Goal: Information Seeking & Learning: Learn about a topic

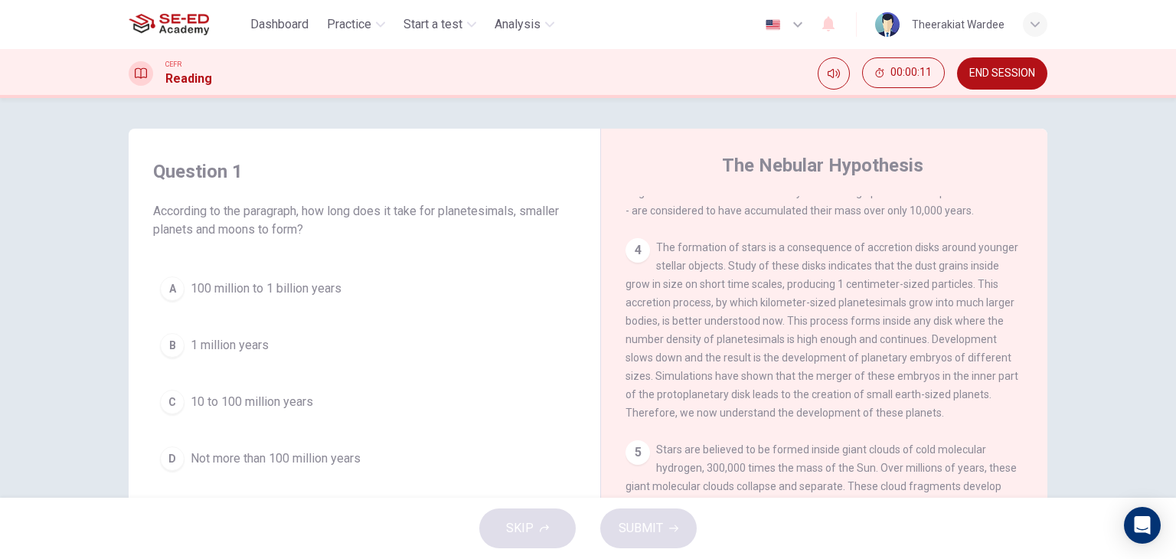
click at [993, 70] on span "END SESSION" at bounding box center [1002, 73] width 66 height 12
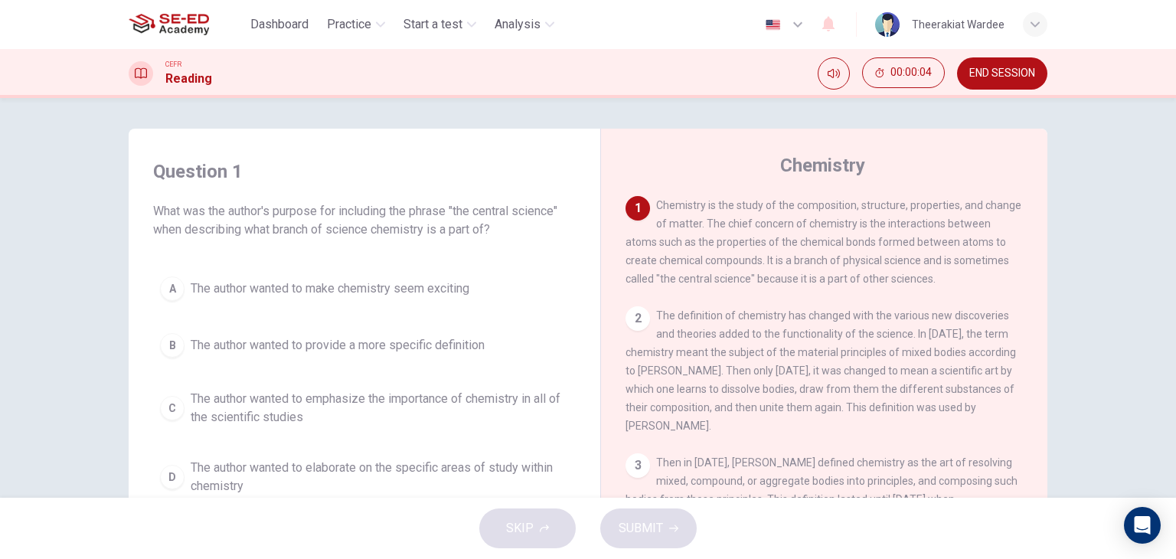
drag, startPoint x: 1166, startPoint y: 130, endPoint x: 1173, endPoint y: 162, distance: 32.9
click at [1173, 162] on div "Question 1 What was the author's purpose for including the phrase "the central …" at bounding box center [588, 298] width 1176 height 400
click at [239, 411] on span "The author wanted to emphasize the importance of chemistry in all of the scient…" at bounding box center [380, 408] width 378 height 37
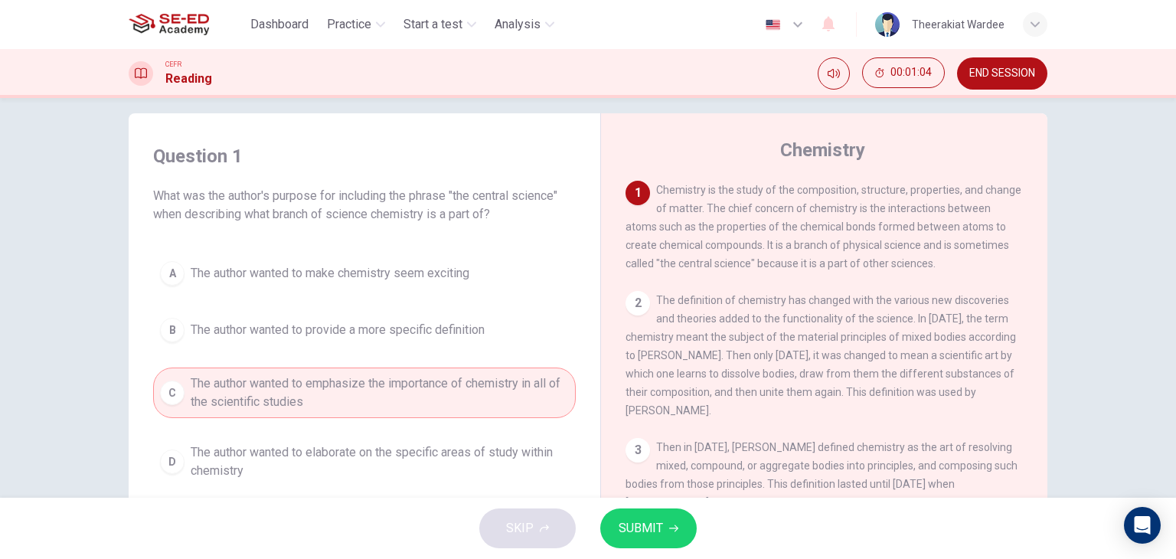
scroll to position [18, 0]
click at [683, 530] on button "SUBMIT" at bounding box center [648, 528] width 96 height 40
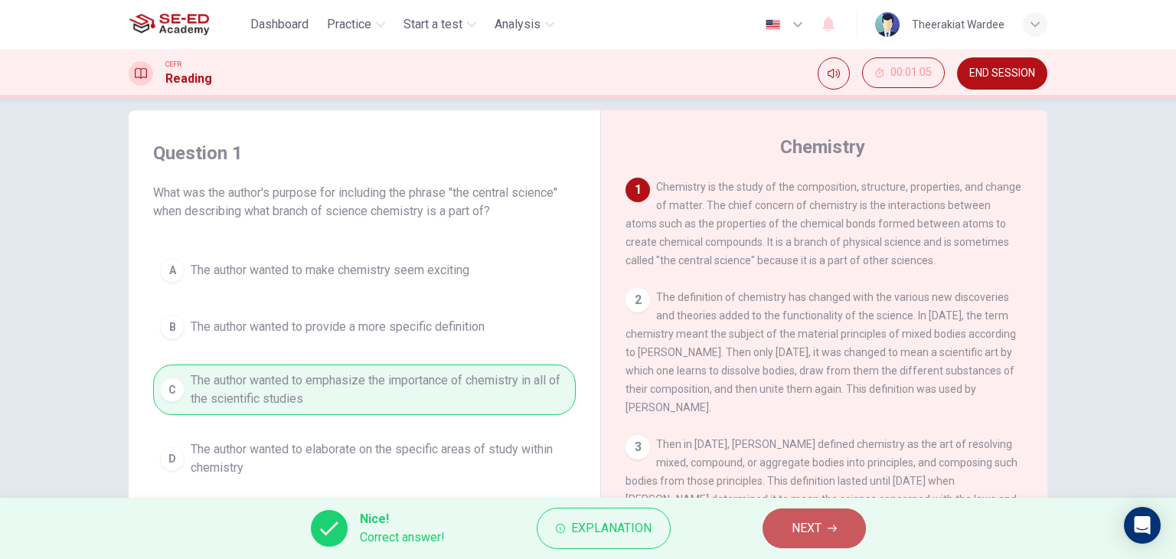
click at [828, 520] on button "NEXT" at bounding box center [813, 528] width 103 height 40
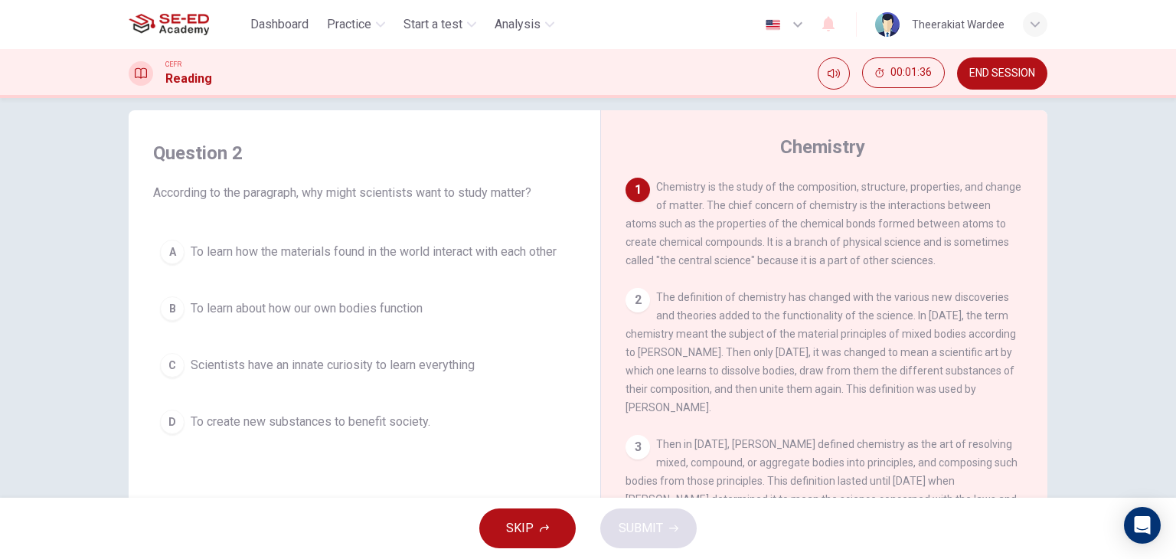
click at [328, 249] on span "To learn how the materials found in the world interact with each other" at bounding box center [374, 252] width 366 height 18
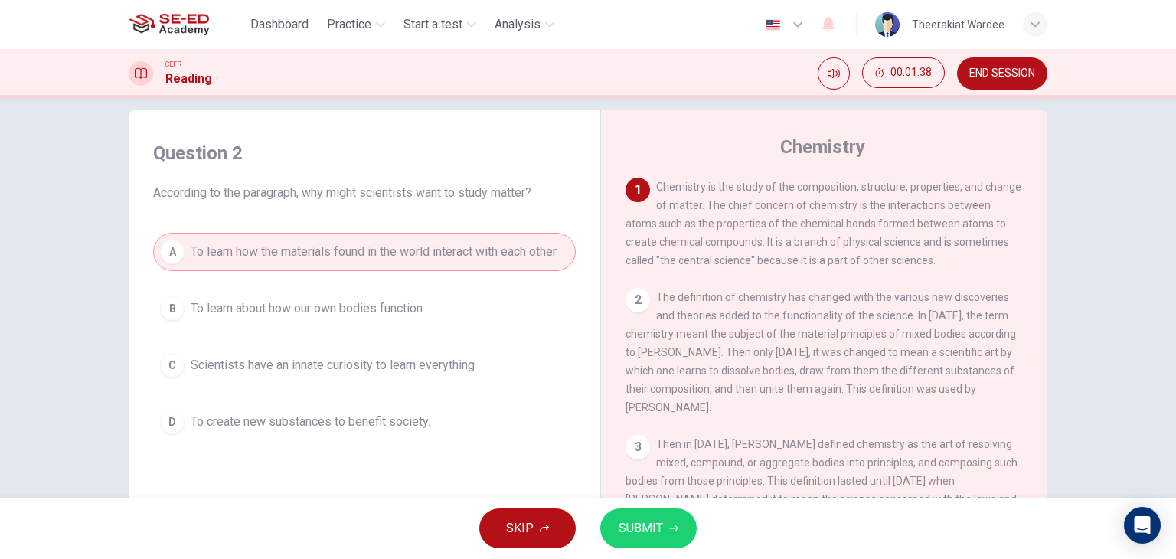
click at [644, 518] on span "SUBMIT" at bounding box center [640, 527] width 44 height 21
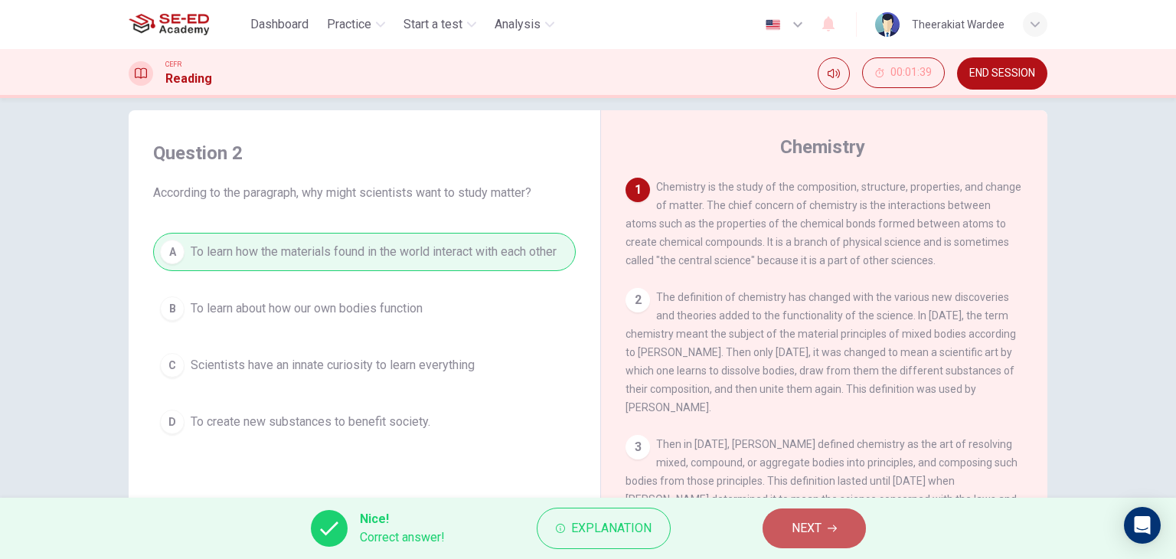
click at [811, 532] on span "NEXT" at bounding box center [806, 527] width 30 height 21
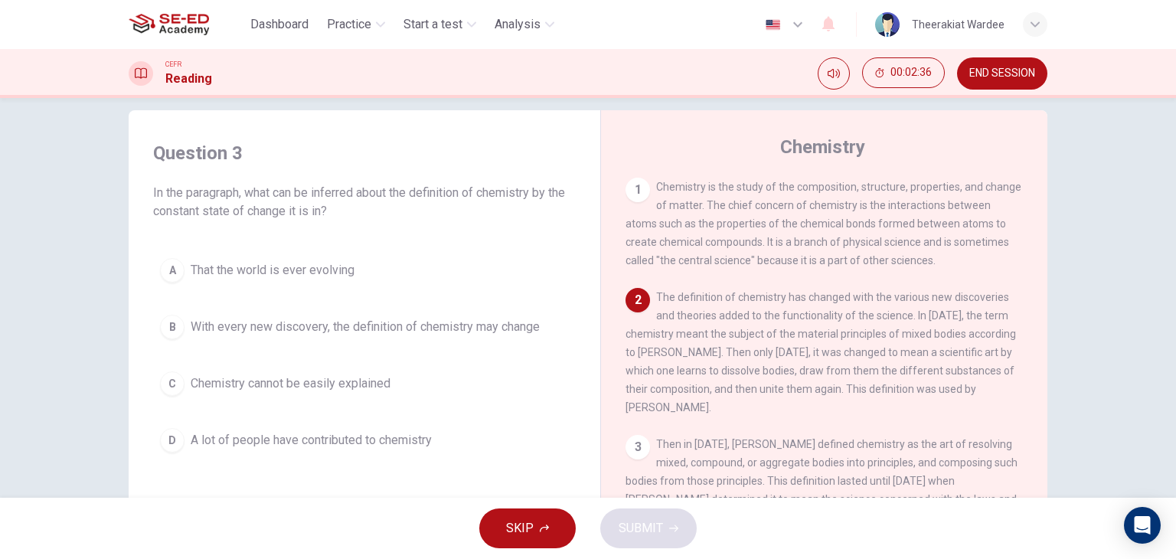
click at [351, 325] on span "With every new discovery, the definition of chemistry may change" at bounding box center [365, 327] width 349 height 18
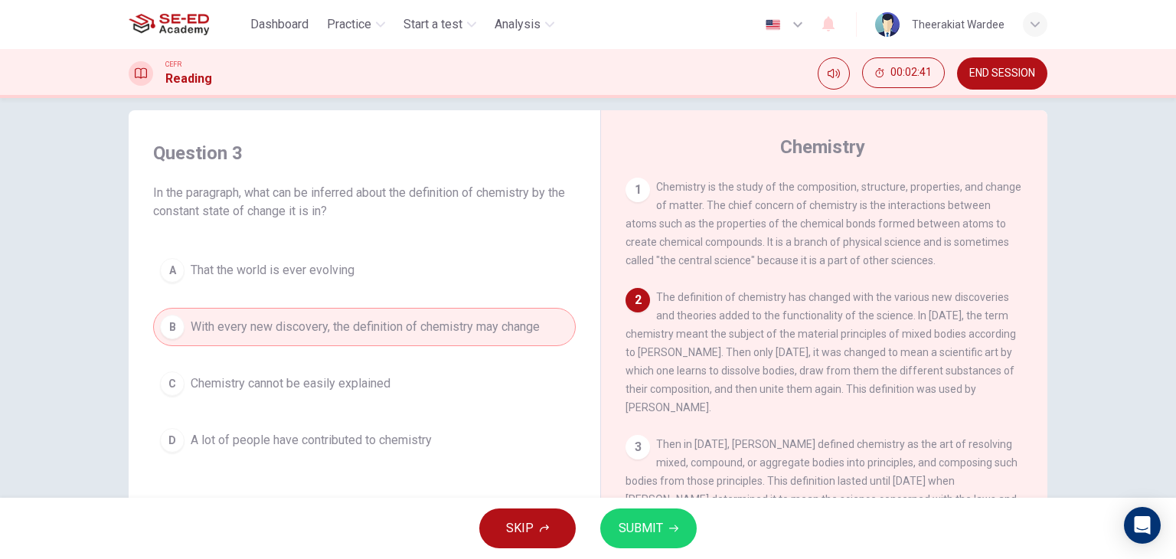
click at [673, 518] on button "SUBMIT" at bounding box center [648, 528] width 96 height 40
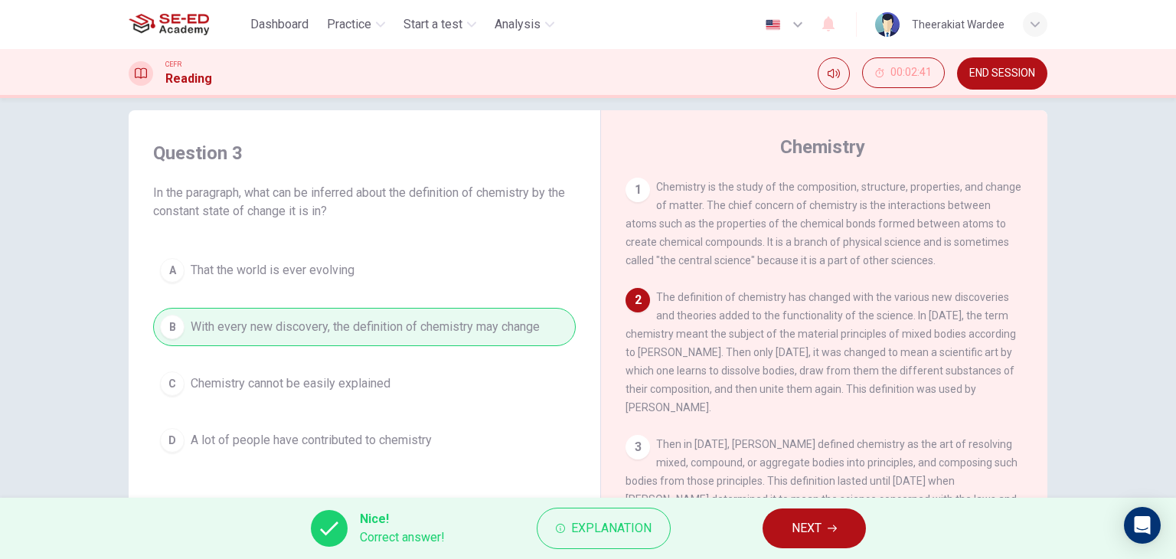
click at [791, 530] on span "NEXT" at bounding box center [806, 527] width 30 height 21
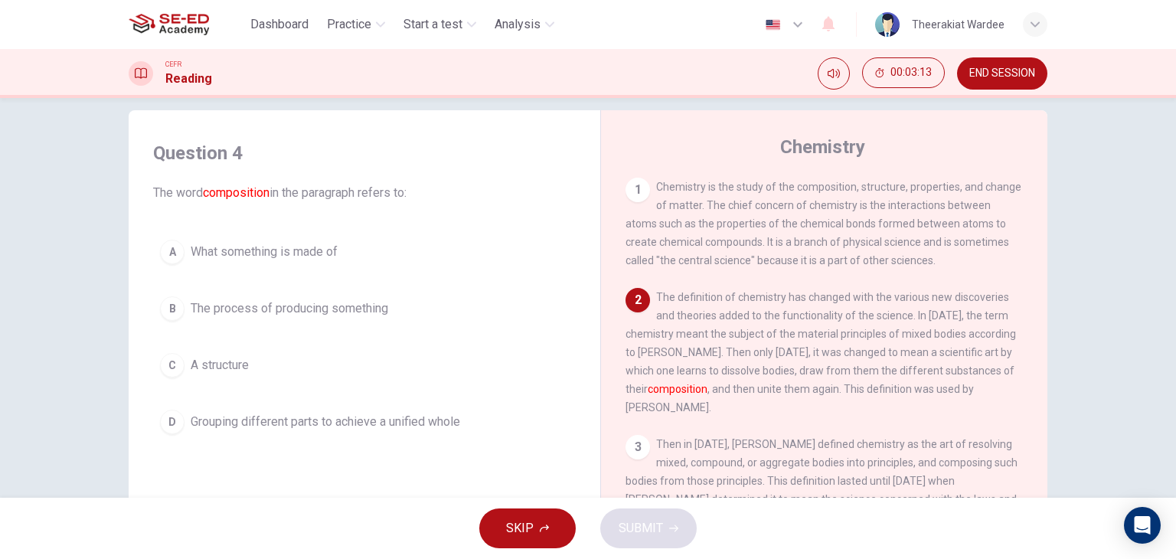
click at [315, 318] on button "B The process of producing something" at bounding box center [364, 308] width 422 height 38
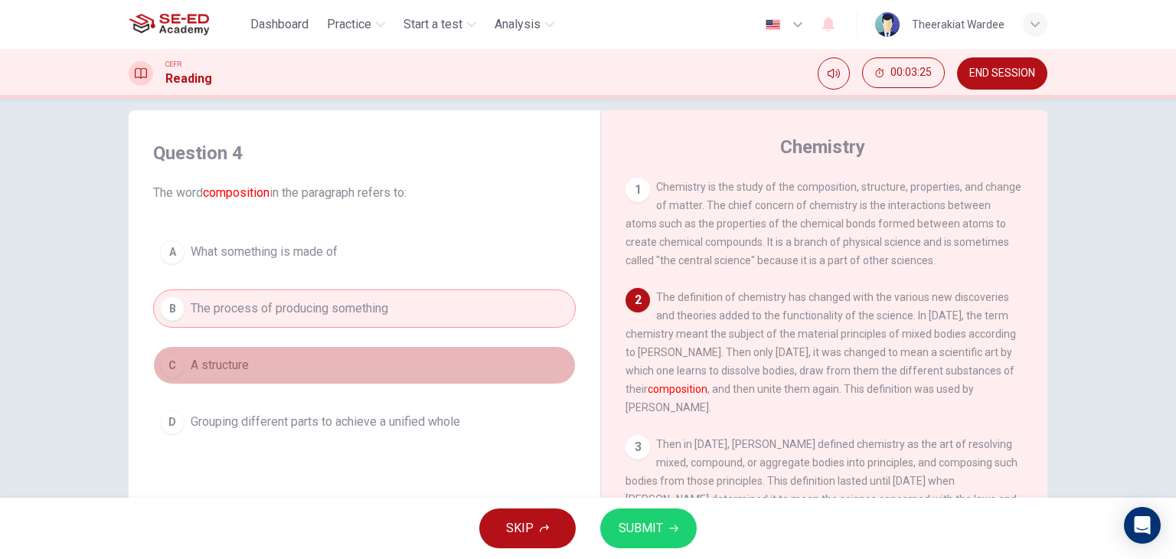
click at [230, 364] on span "A structure" at bounding box center [220, 365] width 58 height 18
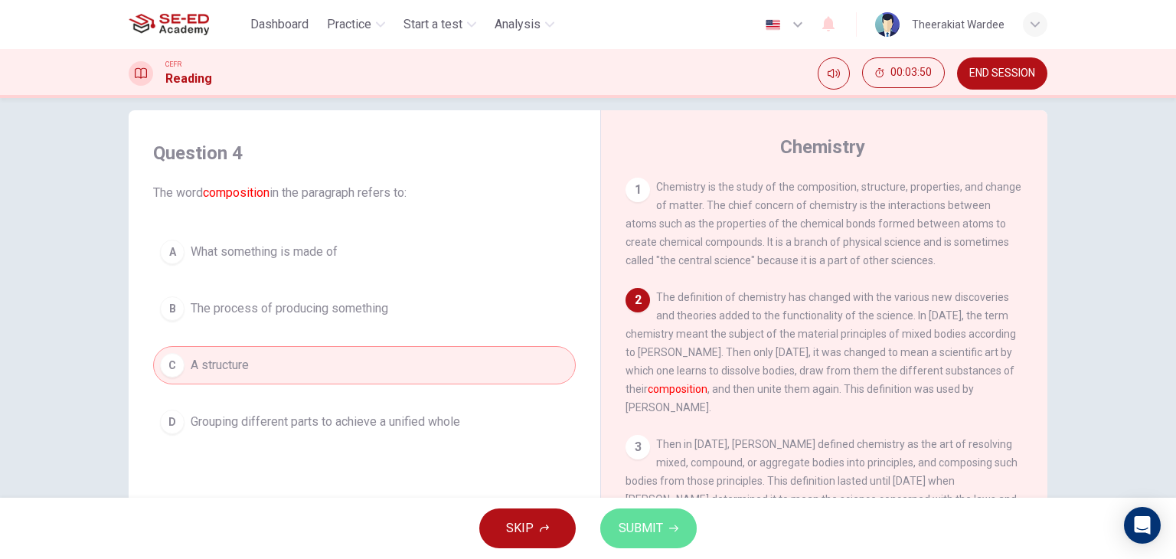
click at [621, 521] on span "SUBMIT" at bounding box center [640, 527] width 44 height 21
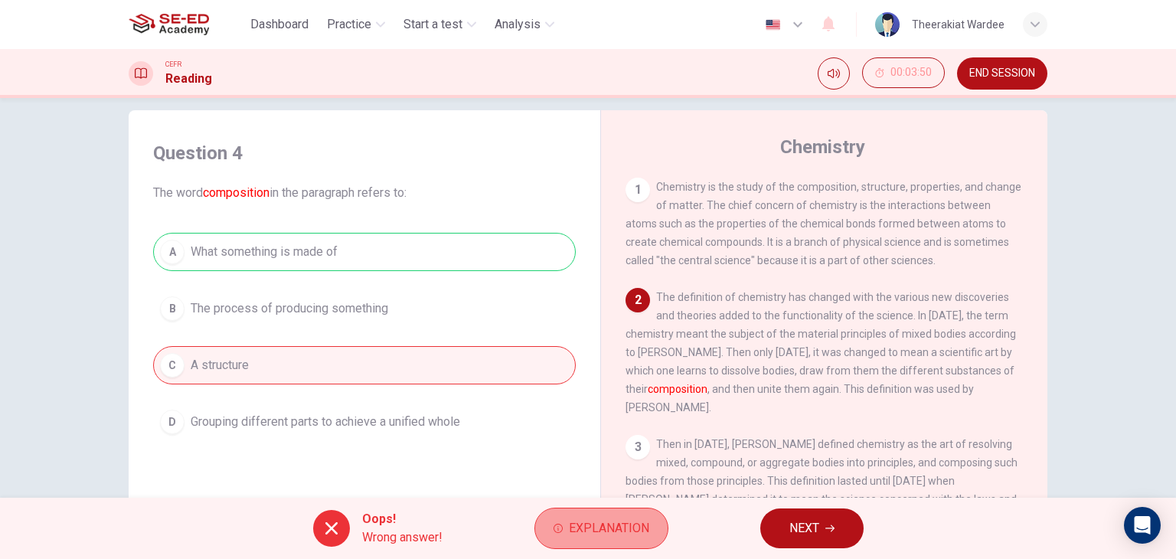
click at [634, 522] on span "Explanation" at bounding box center [609, 527] width 80 height 21
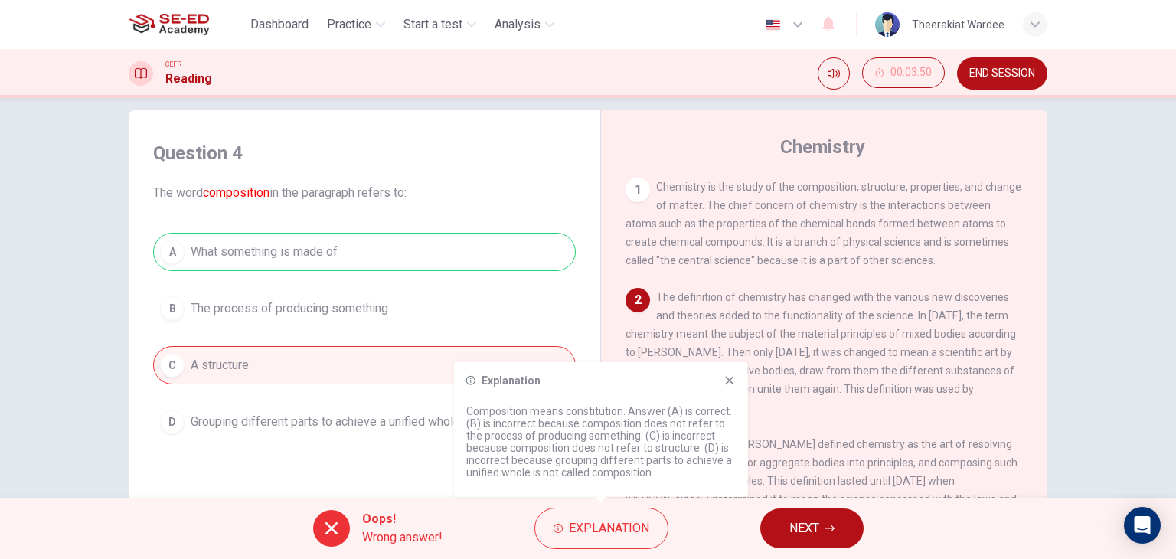
click at [728, 380] on icon at bounding box center [729, 380] width 8 height 8
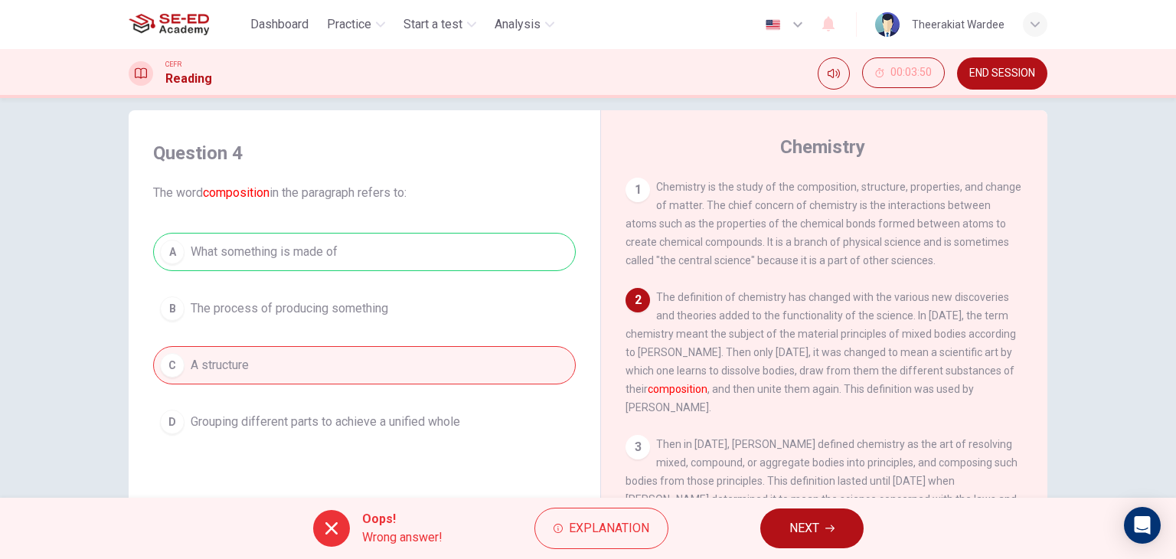
click at [817, 534] on span "NEXT" at bounding box center [804, 527] width 30 height 21
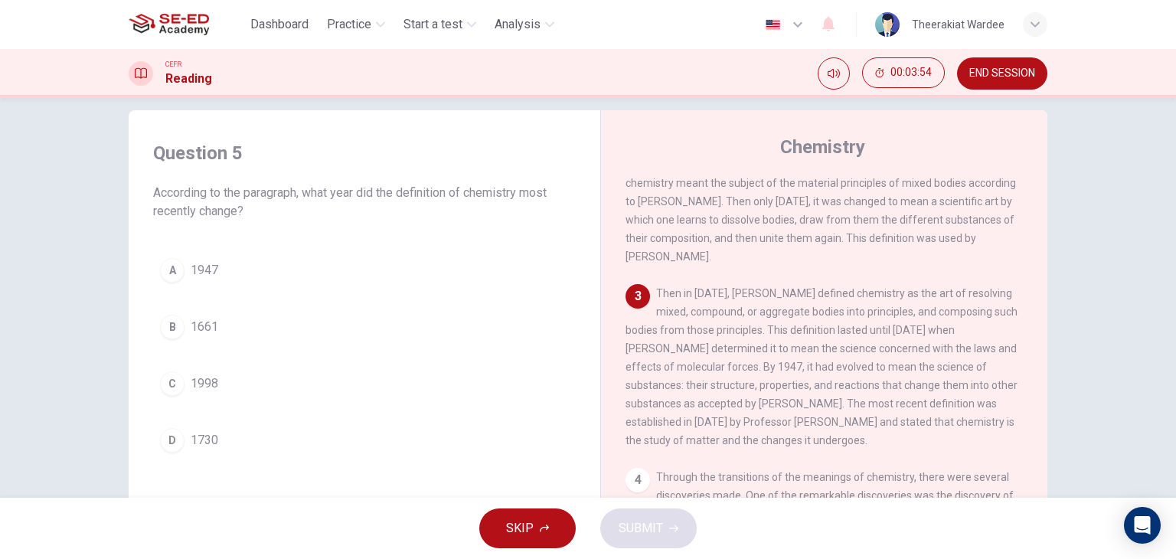
scroll to position [153, 0]
drag, startPoint x: 203, startPoint y: 390, endPoint x: 533, endPoint y: 462, distance: 337.8
click at [203, 390] on span "1998" at bounding box center [205, 383] width 28 height 18
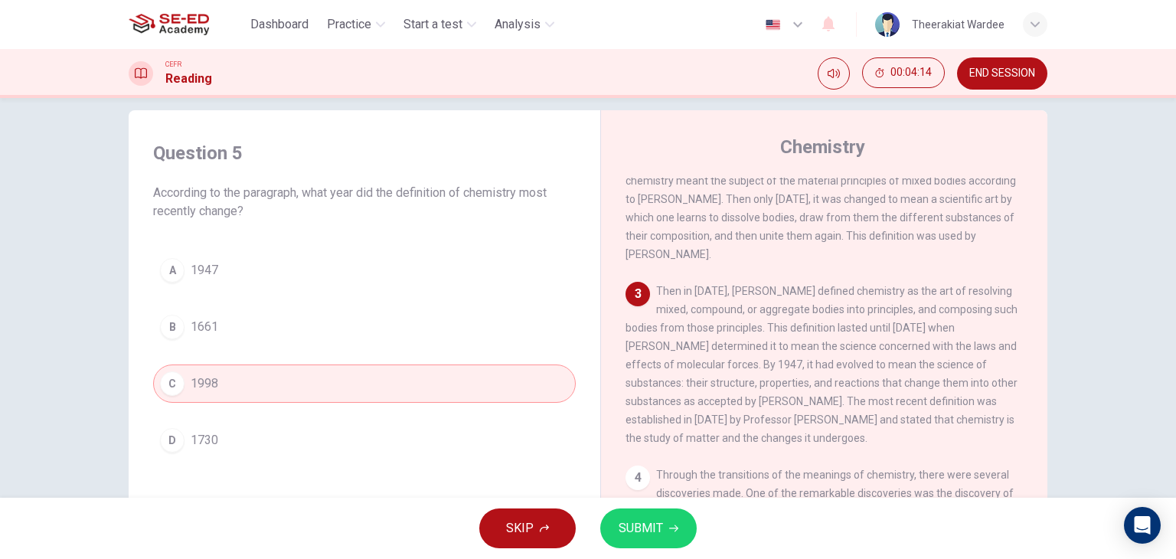
click at [643, 525] on span "SUBMIT" at bounding box center [640, 527] width 44 height 21
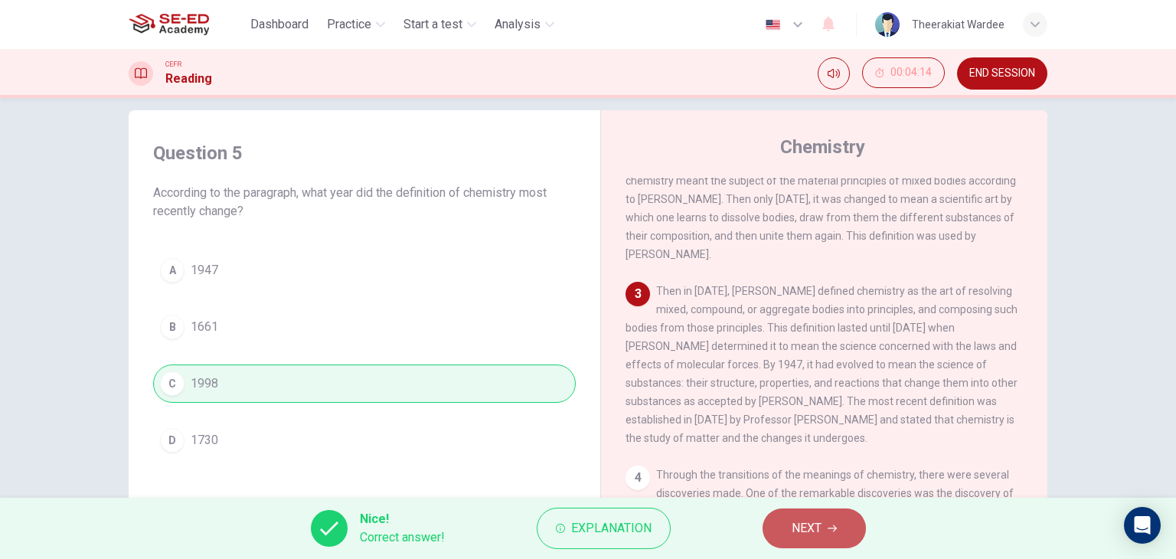
click at [811, 521] on span "NEXT" at bounding box center [806, 527] width 30 height 21
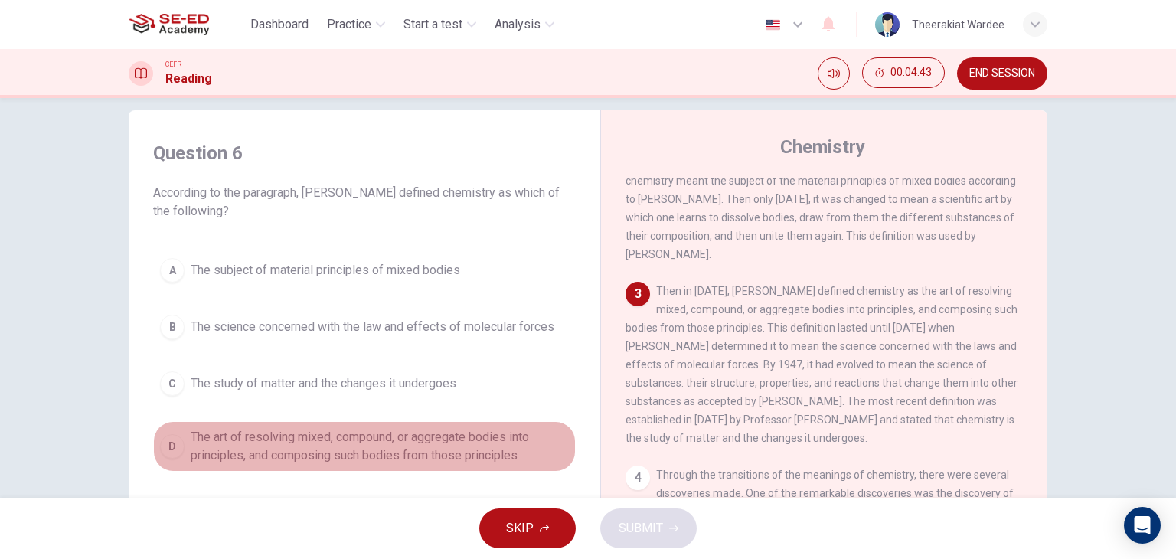
click at [309, 458] on span "The art of resolving mixed, compound, or aggregate bodies into principles, and …" at bounding box center [380, 446] width 378 height 37
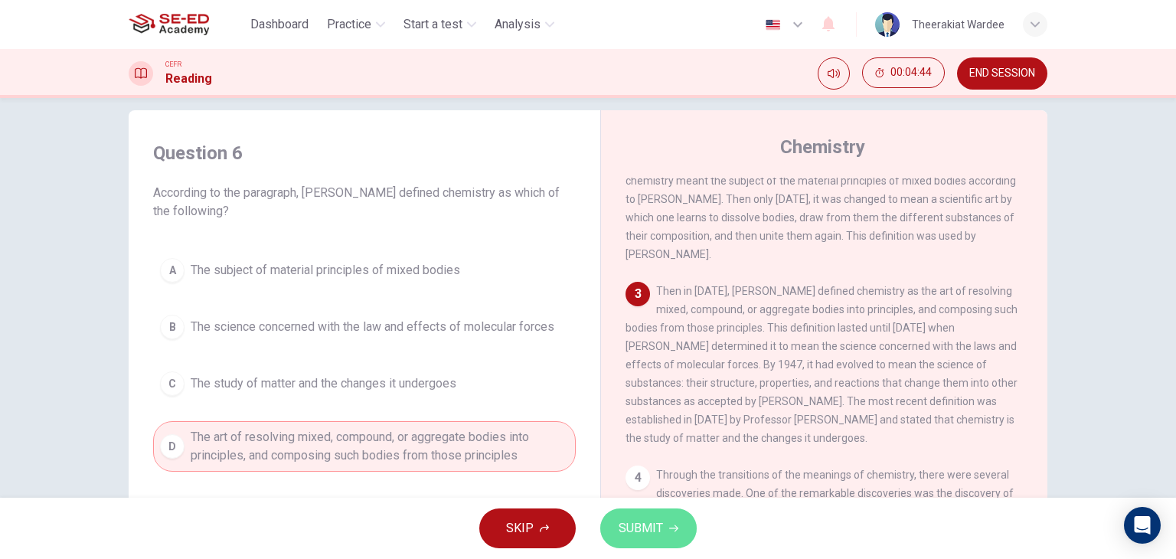
click at [658, 528] on span "SUBMIT" at bounding box center [640, 527] width 44 height 21
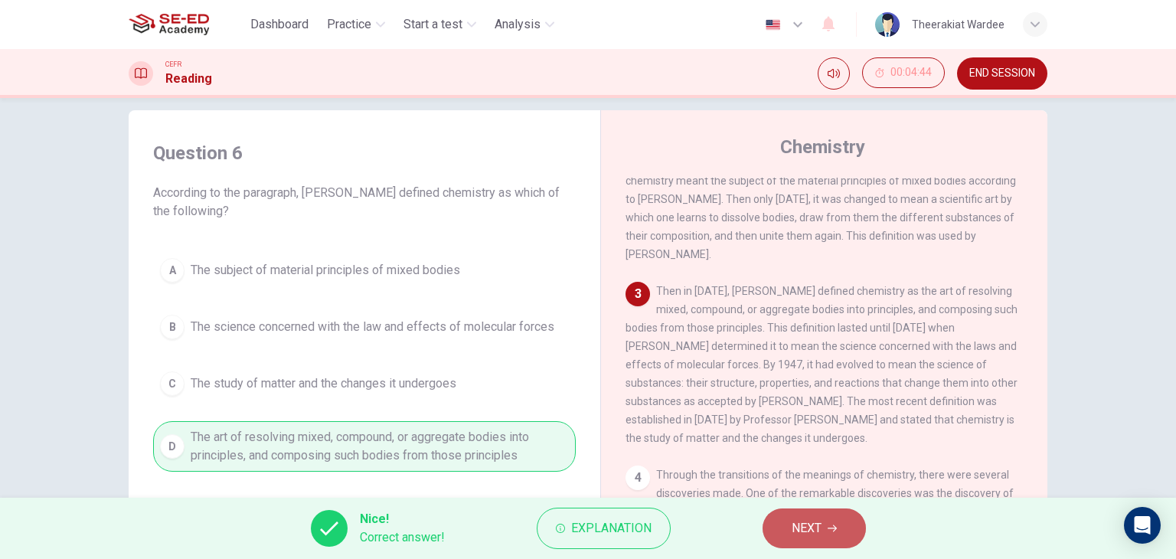
click at [827, 537] on button "NEXT" at bounding box center [813, 528] width 103 height 40
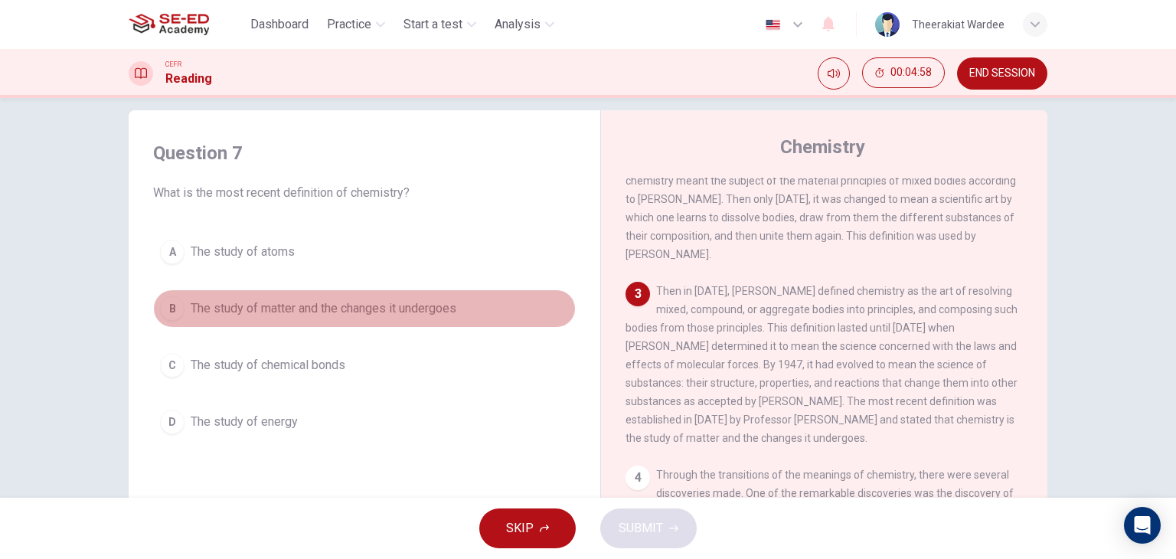
click at [286, 301] on span "The study of matter and the changes it undergoes" at bounding box center [324, 308] width 266 height 18
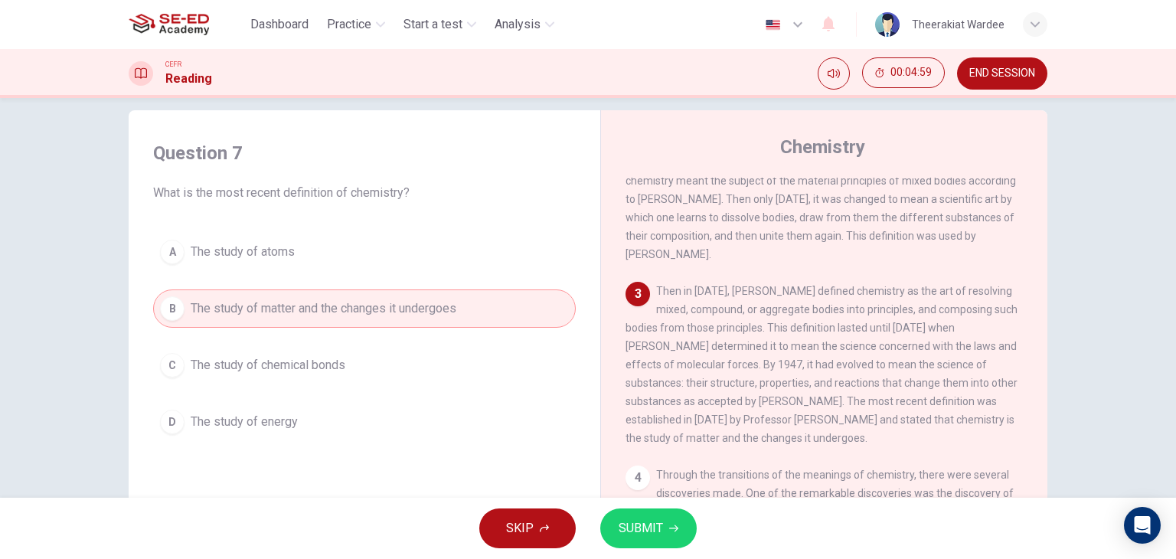
click at [625, 534] on span "SUBMIT" at bounding box center [640, 527] width 44 height 21
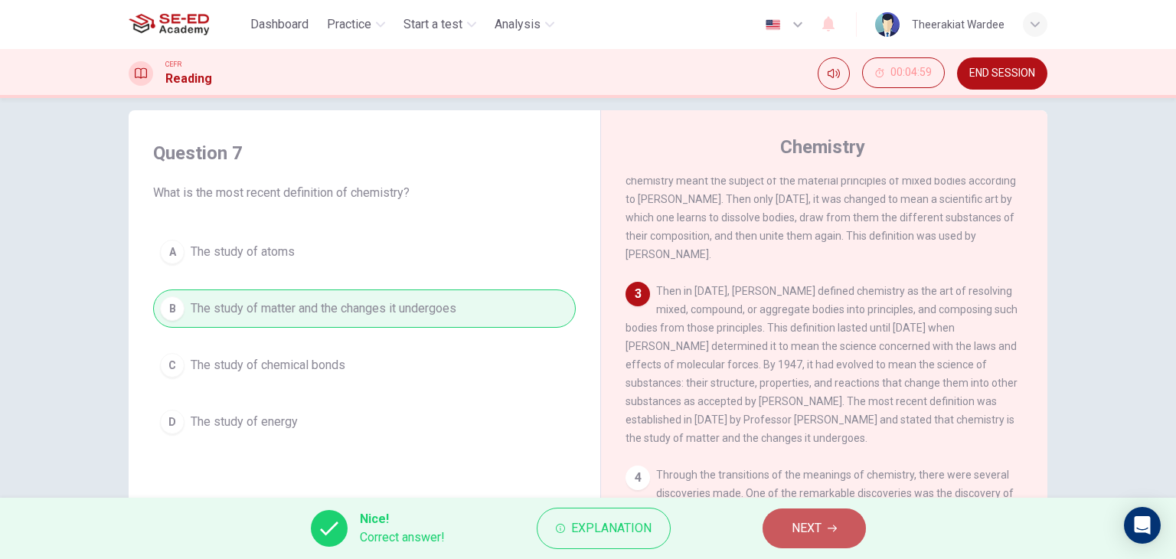
drag, startPoint x: 809, startPoint y: 534, endPoint x: 794, endPoint y: 556, distance: 25.9
click at [809, 533] on span "NEXT" at bounding box center [806, 527] width 30 height 21
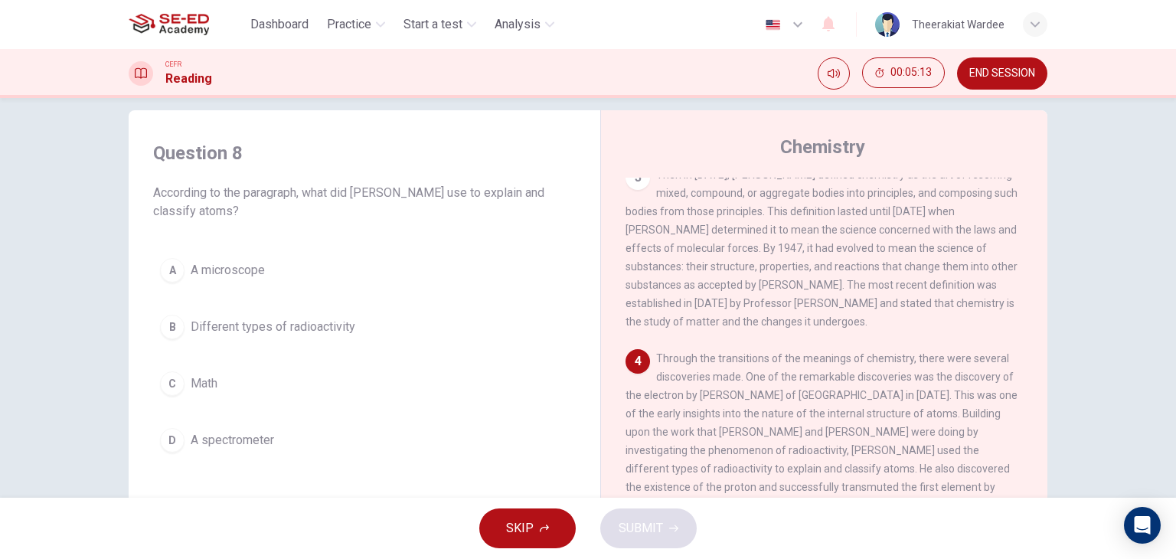
scroll to position [291, 0]
click at [298, 328] on span "Different types of radioactivity" at bounding box center [273, 327] width 165 height 18
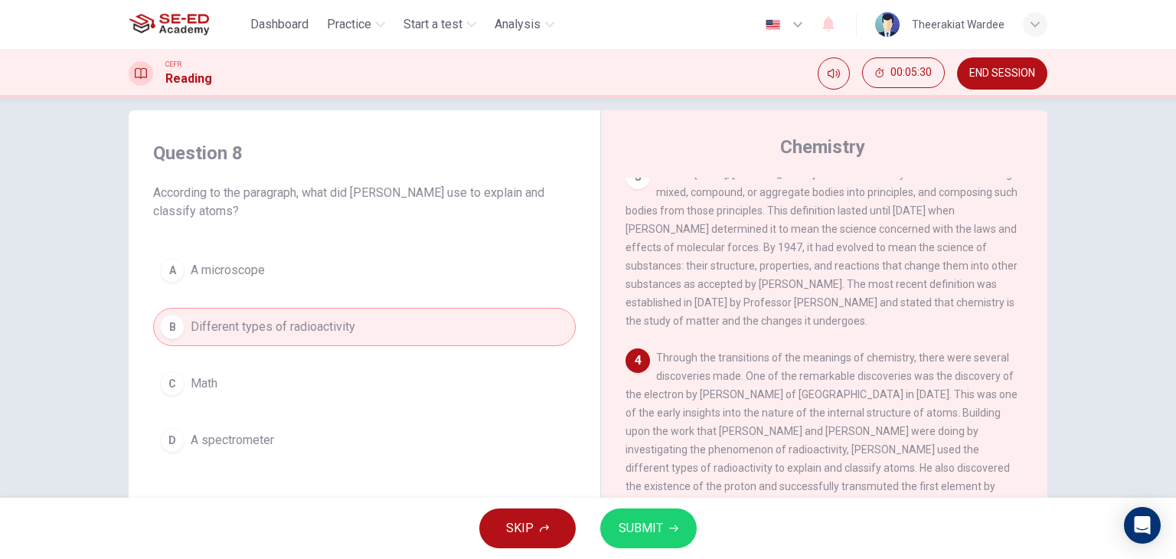
click at [646, 518] on span "SUBMIT" at bounding box center [640, 527] width 44 height 21
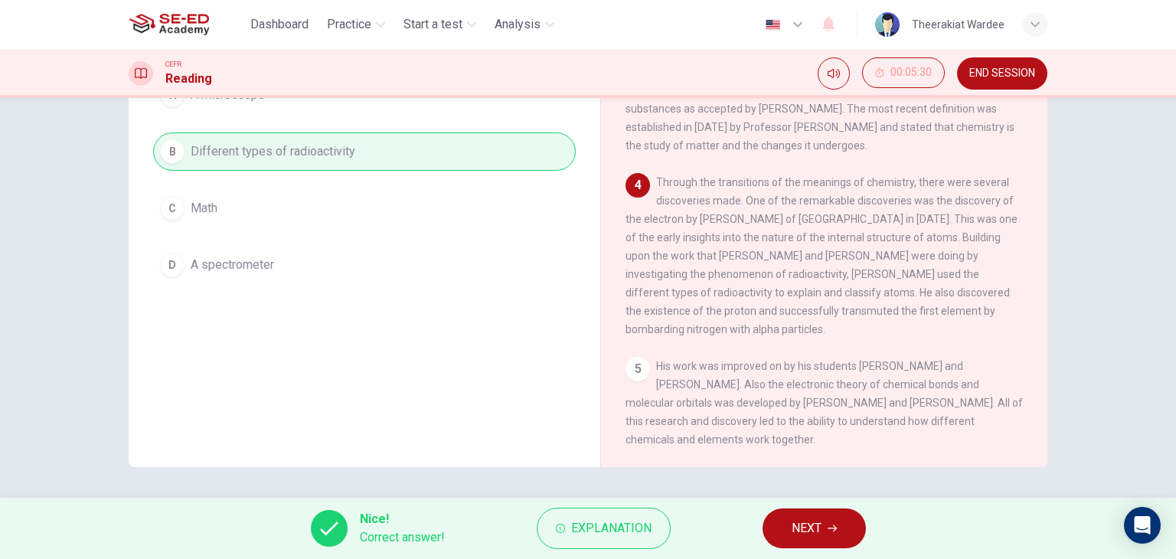
scroll to position [115, 0]
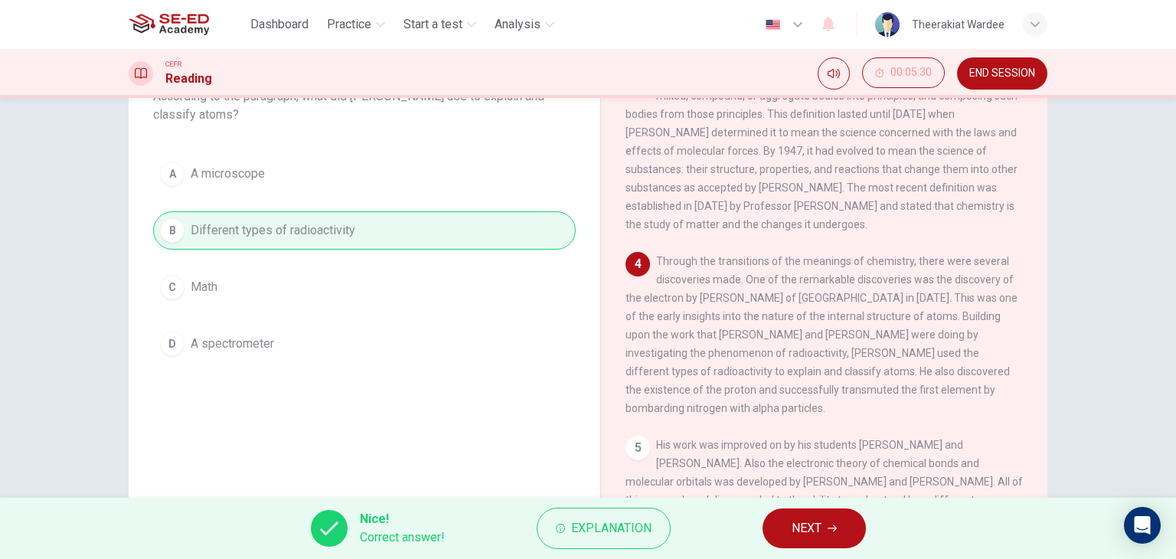
click at [820, 527] on span "NEXT" at bounding box center [806, 527] width 30 height 21
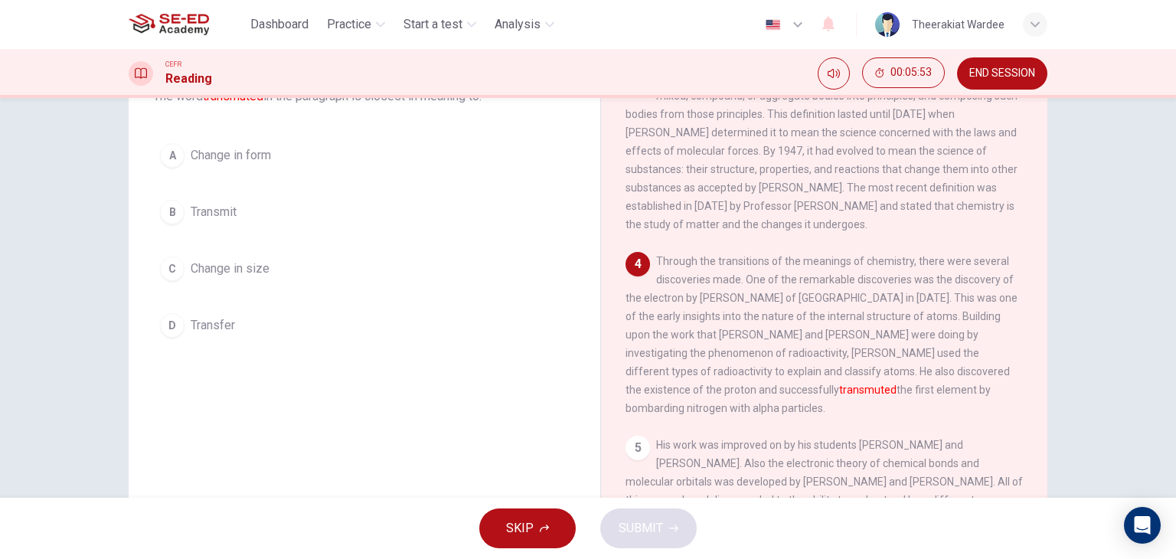
scroll to position [38, 0]
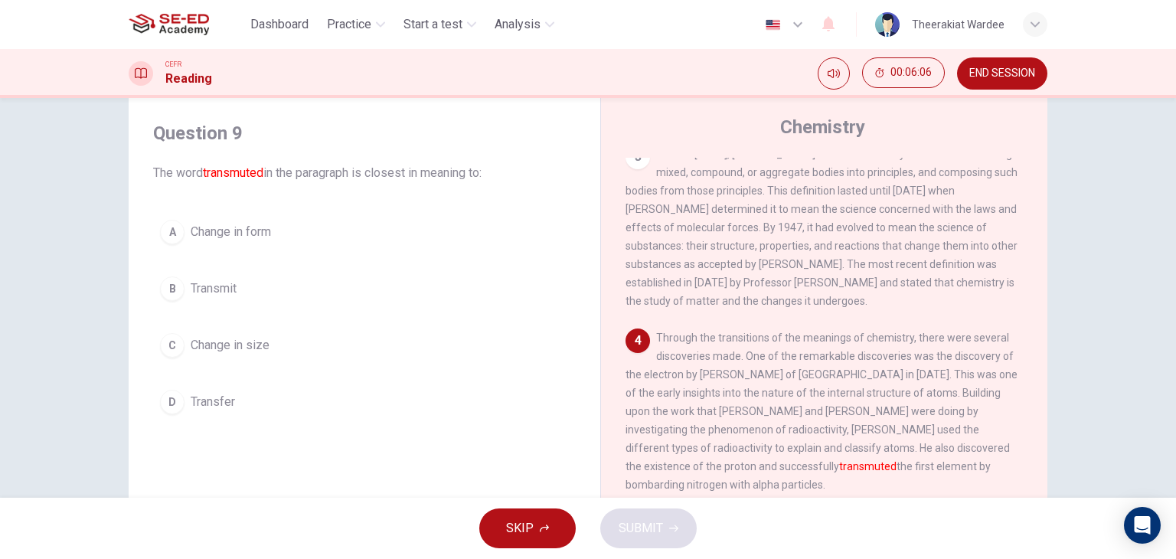
click at [230, 291] on span "Transmit" at bounding box center [214, 288] width 46 height 18
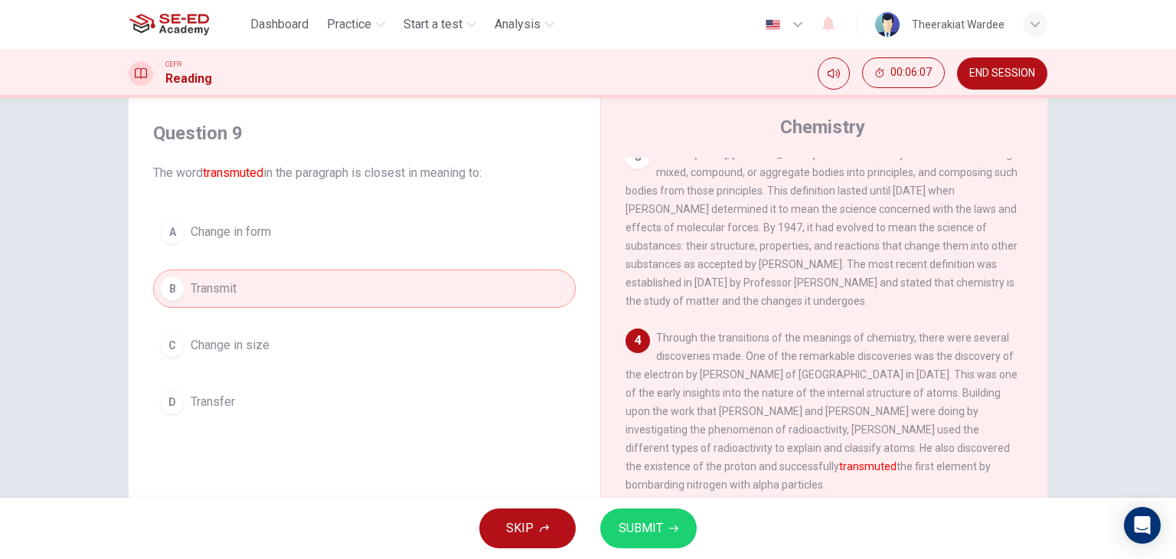
click at [625, 524] on span "SUBMIT" at bounding box center [640, 527] width 44 height 21
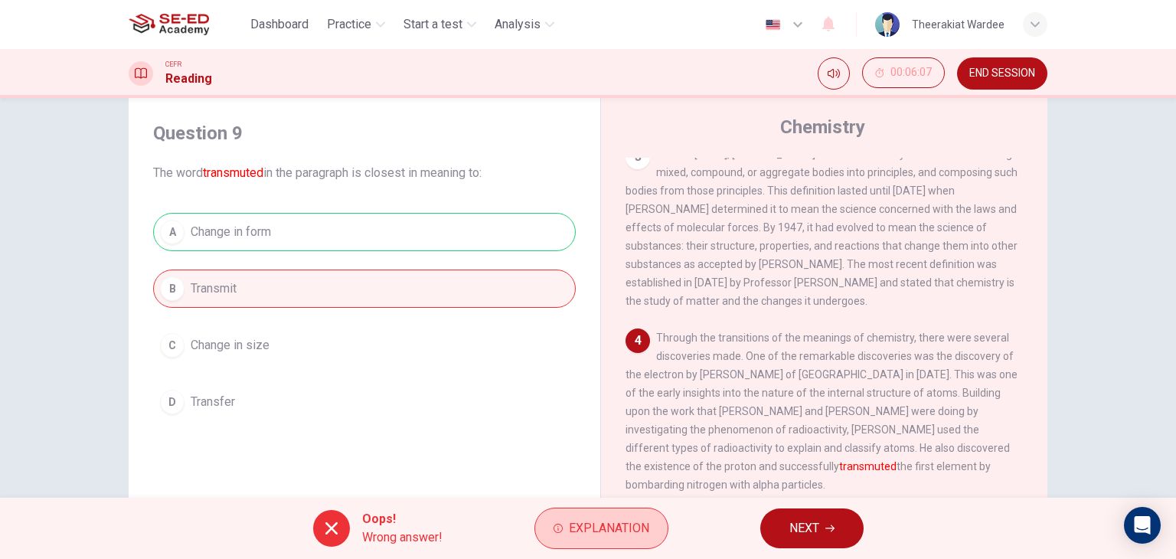
click at [592, 527] on span "Explanation" at bounding box center [609, 527] width 80 height 21
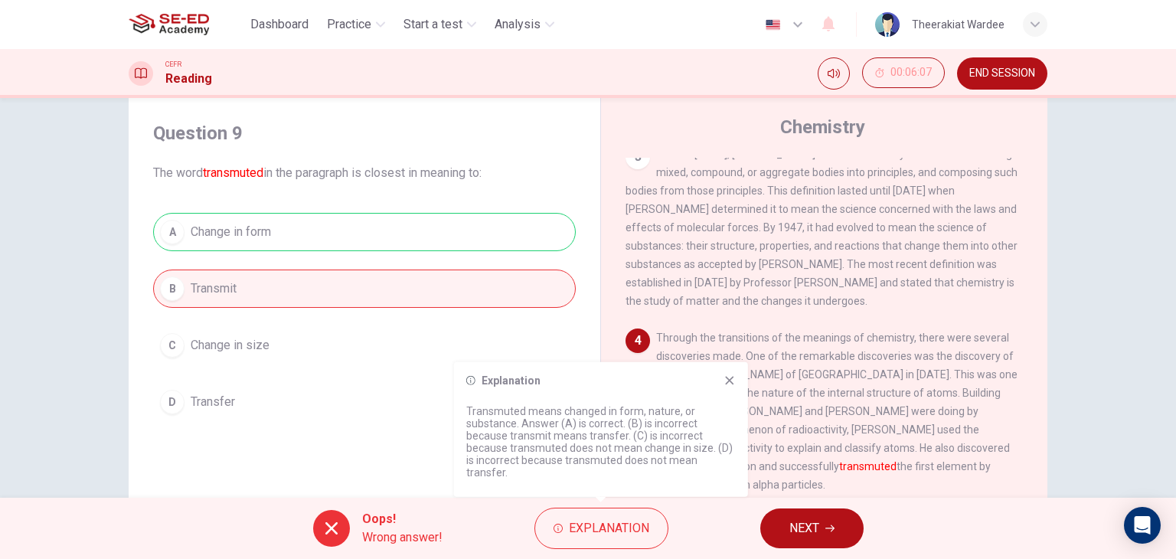
click at [732, 384] on icon at bounding box center [729, 380] width 8 height 8
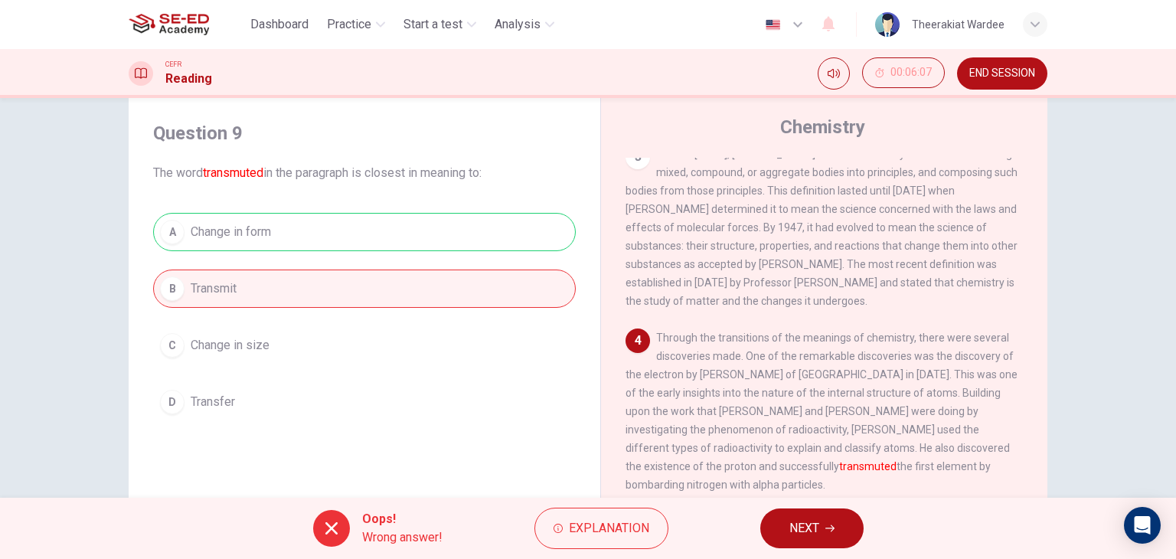
click at [827, 527] on icon "button" at bounding box center [829, 528] width 9 height 9
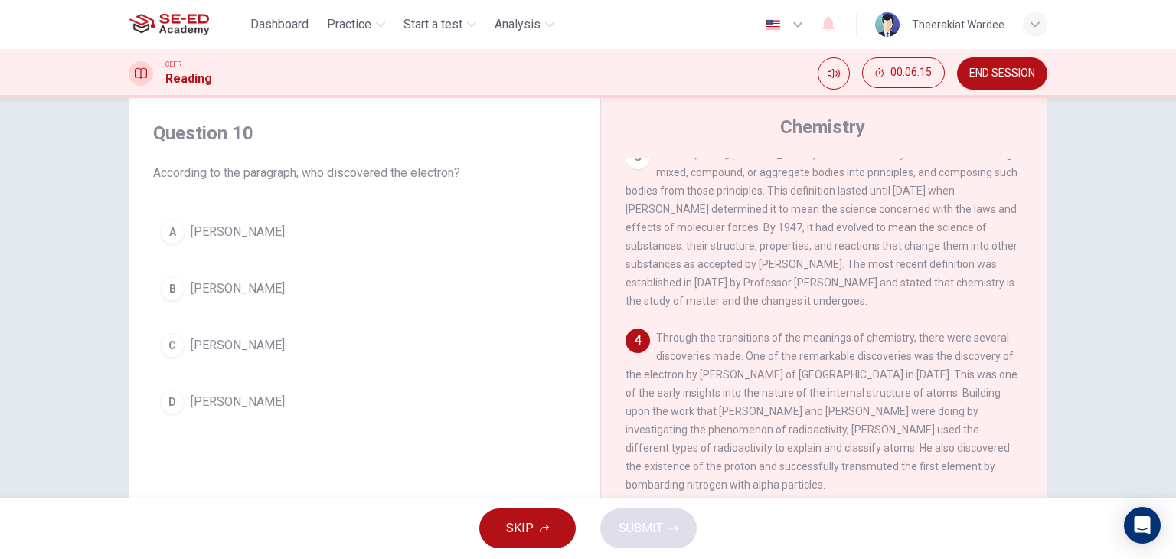
click at [216, 236] on span "[PERSON_NAME]" at bounding box center [238, 232] width 94 height 18
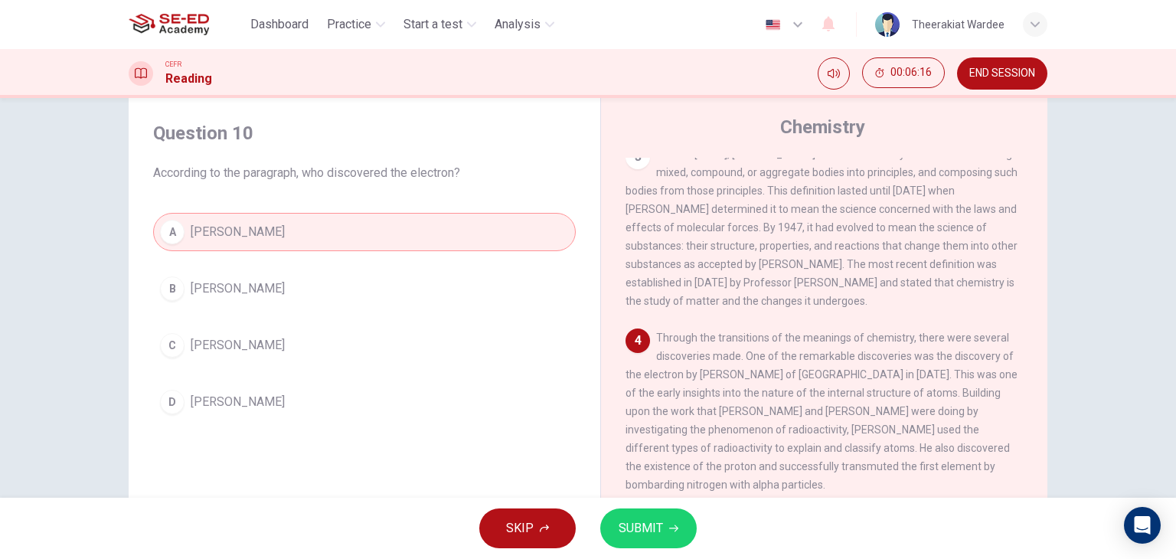
click at [670, 527] on icon "button" at bounding box center [673, 528] width 9 height 9
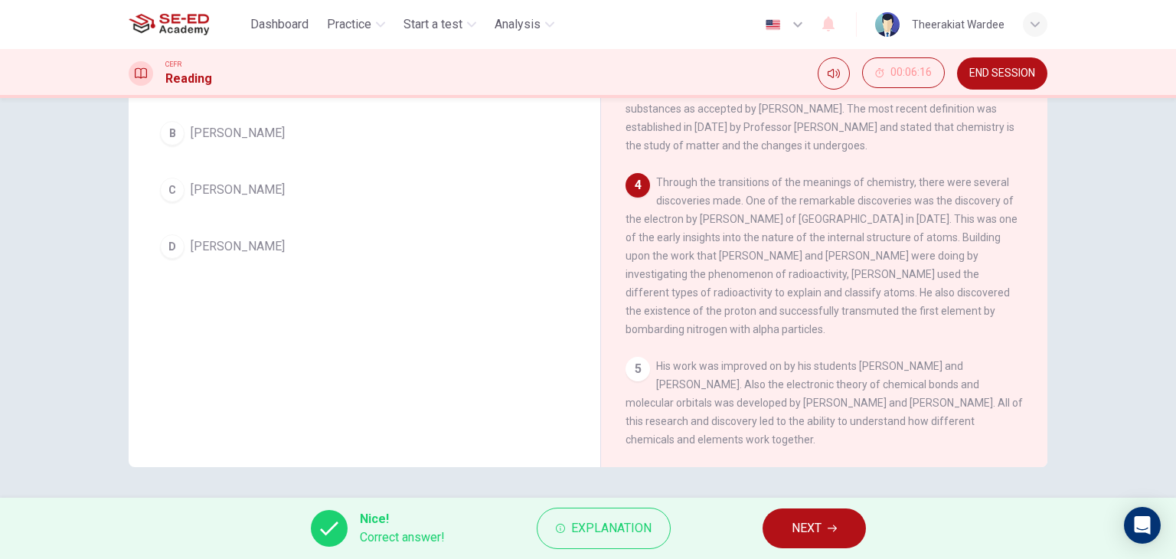
scroll to position [138, 0]
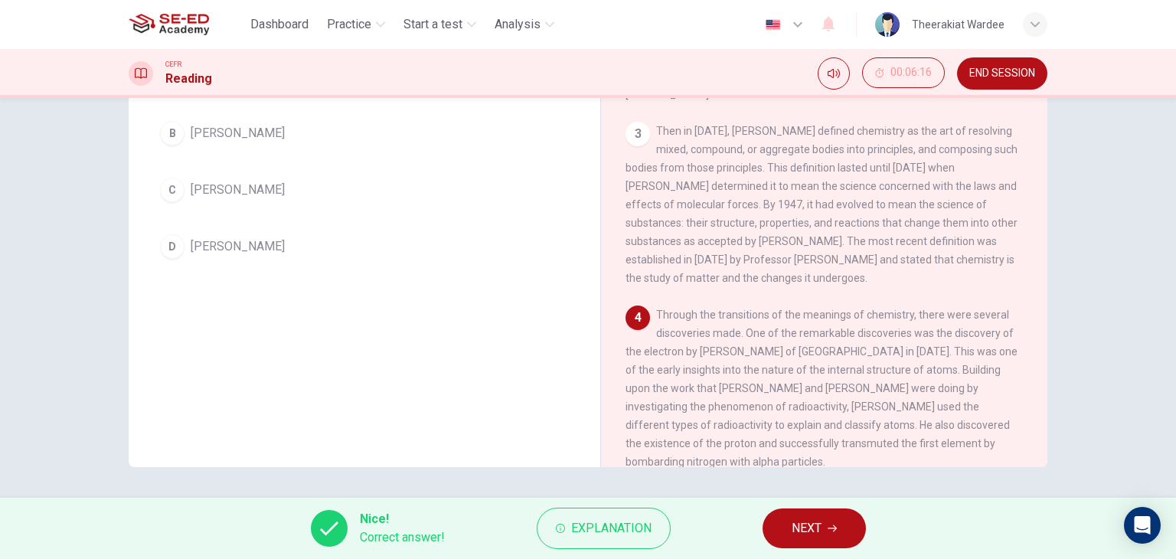
click at [835, 530] on icon "button" at bounding box center [831, 528] width 9 height 7
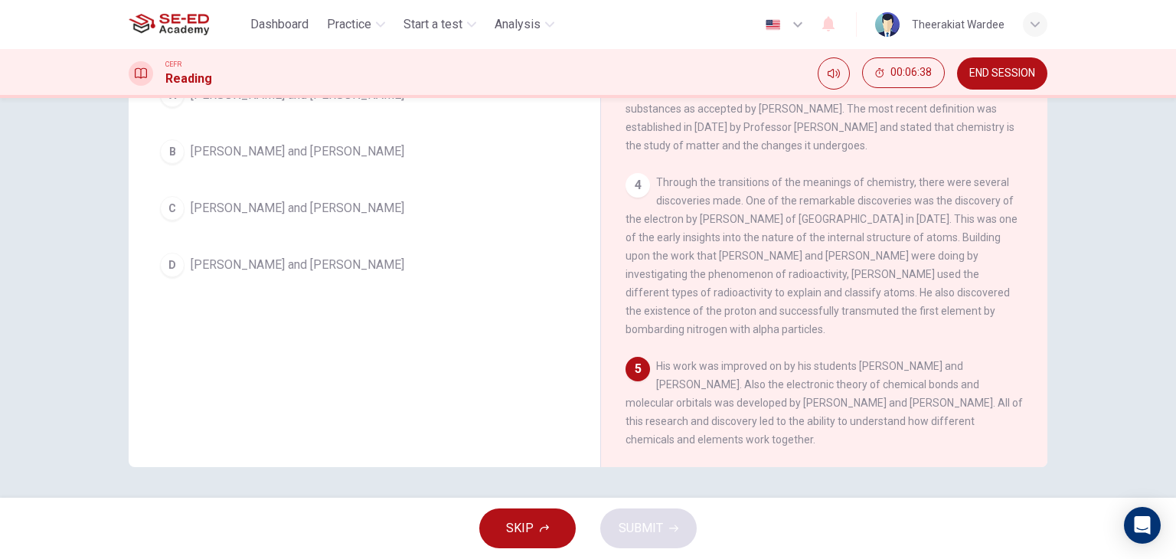
scroll to position [41, 0]
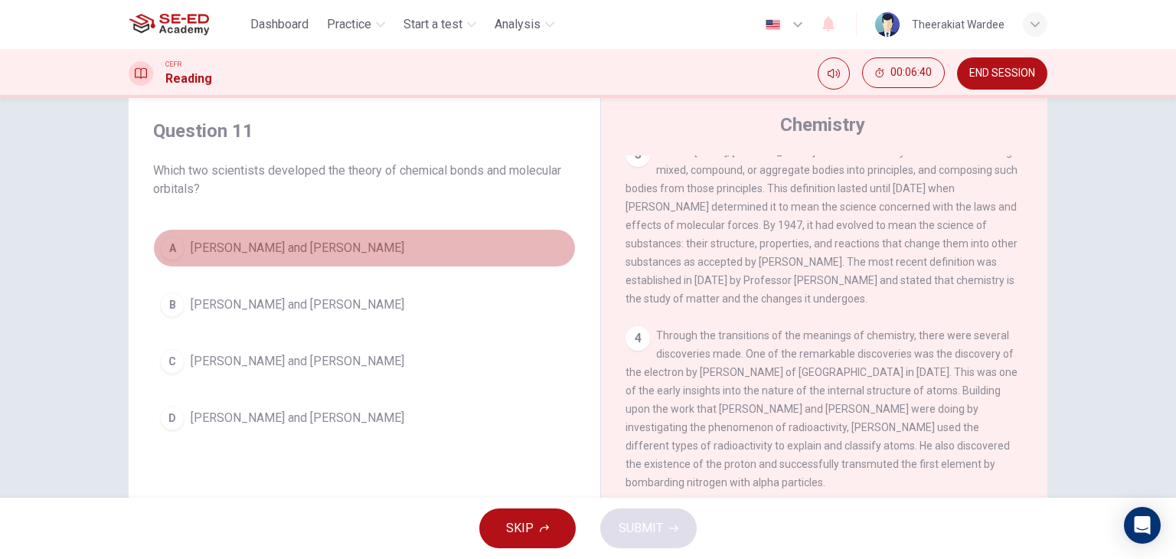
click at [251, 249] on span "[PERSON_NAME] and [PERSON_NAME]" at bounding box center [298, 248] width 214 height 18
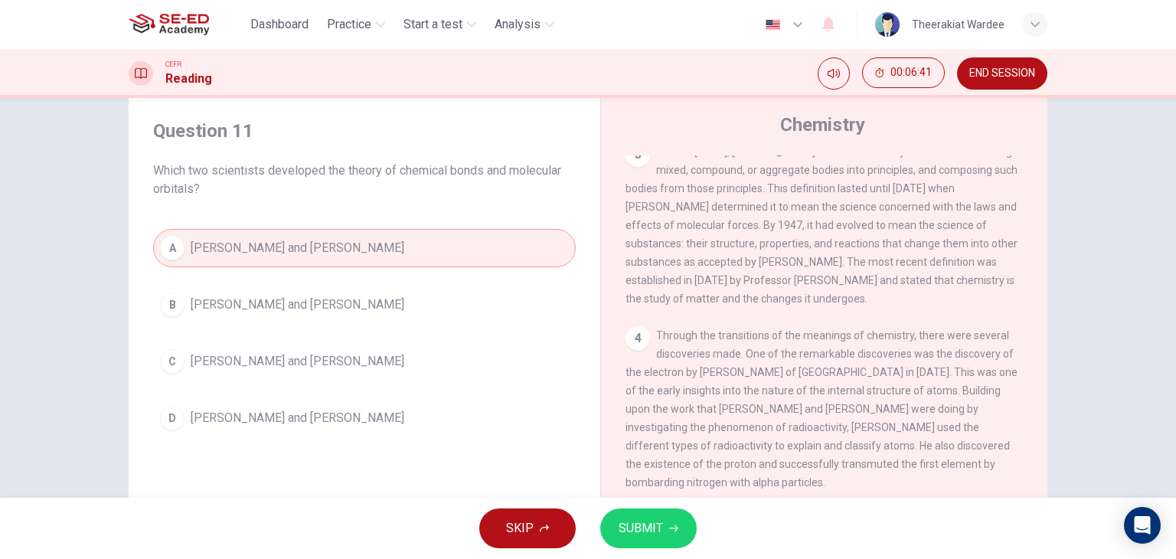
click at [637, 520] on span "SUBMIT" at bounding box center [640, 527] width 44 height 21
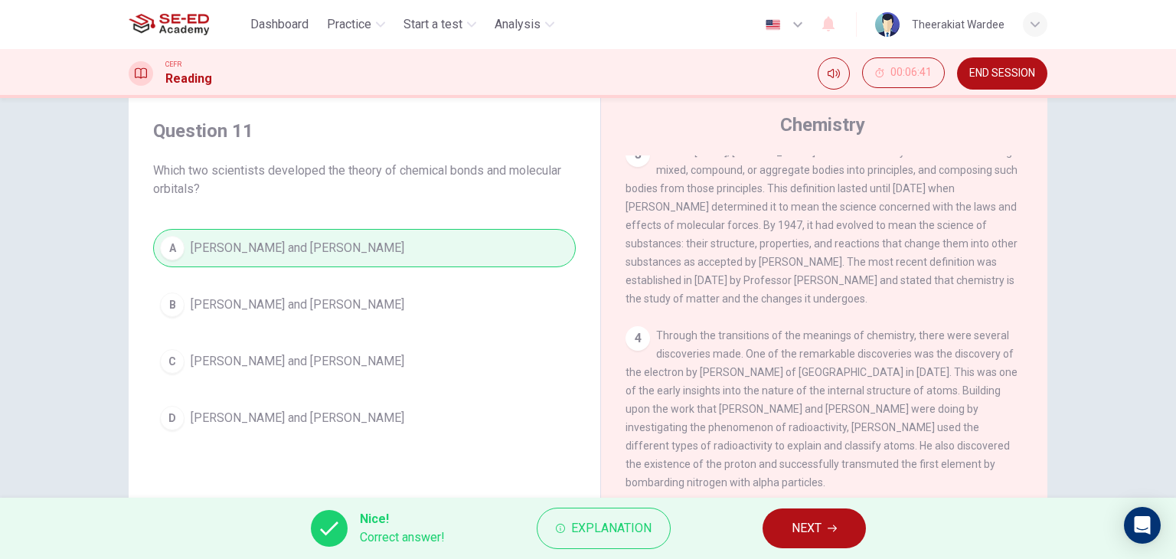
click at [859, 537] on button "NEXT" at bounding box center [813, 528] width 103 height 40
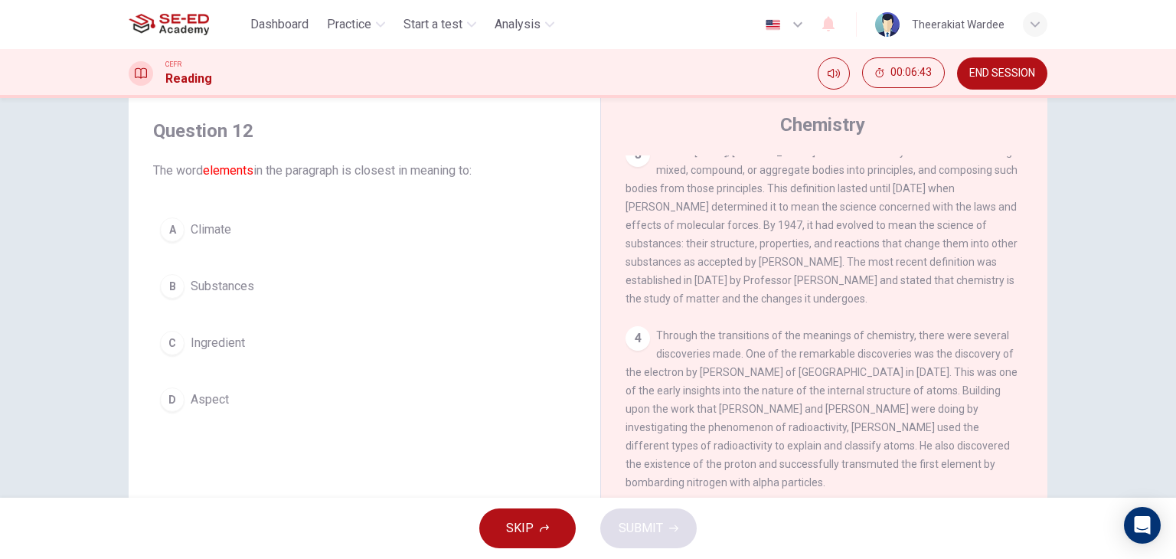
click at [222, 292] on span "Substances" at bounding box center [223, 286] width 64 height 18
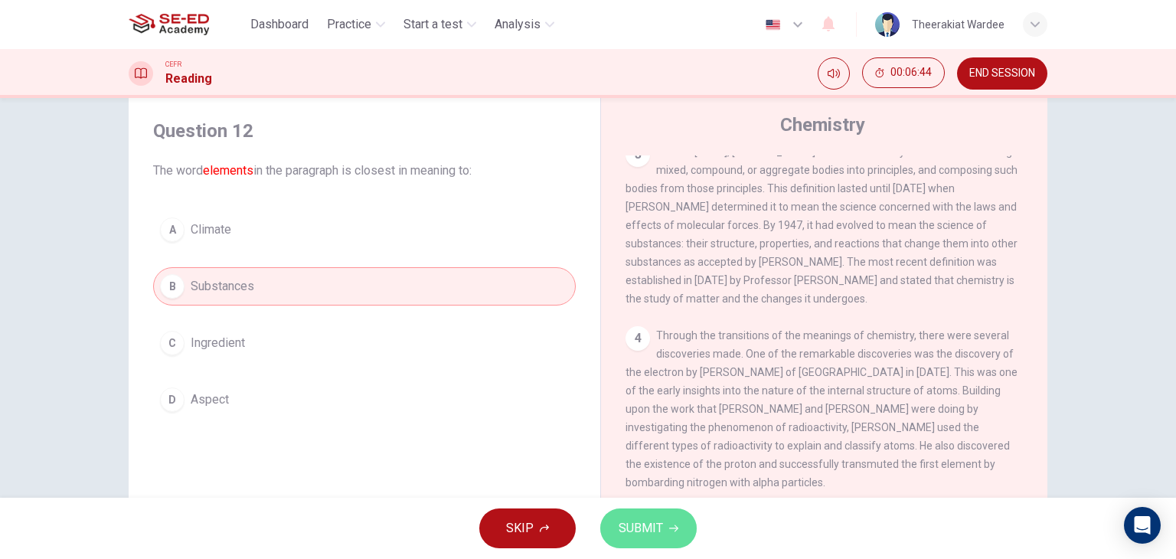
click at [640, 540] on button "SUBMIT" at bounding box center [648, 528] width 96 height 40
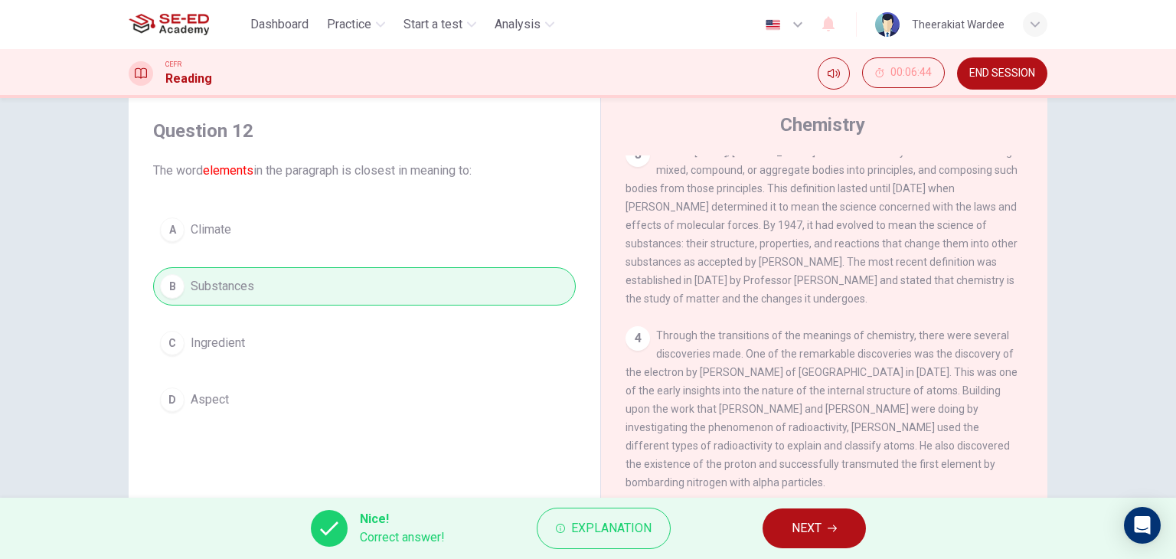
click at [794, 528] on span "NEXT" at bounding box center [806, 527] width 30 height 21
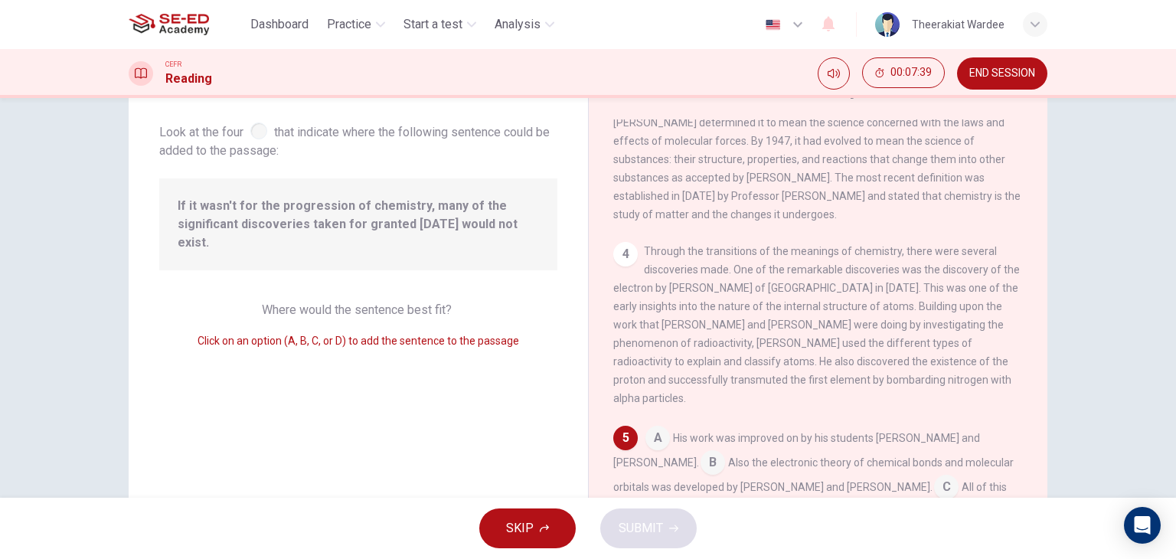
scroll to position [153, 0]
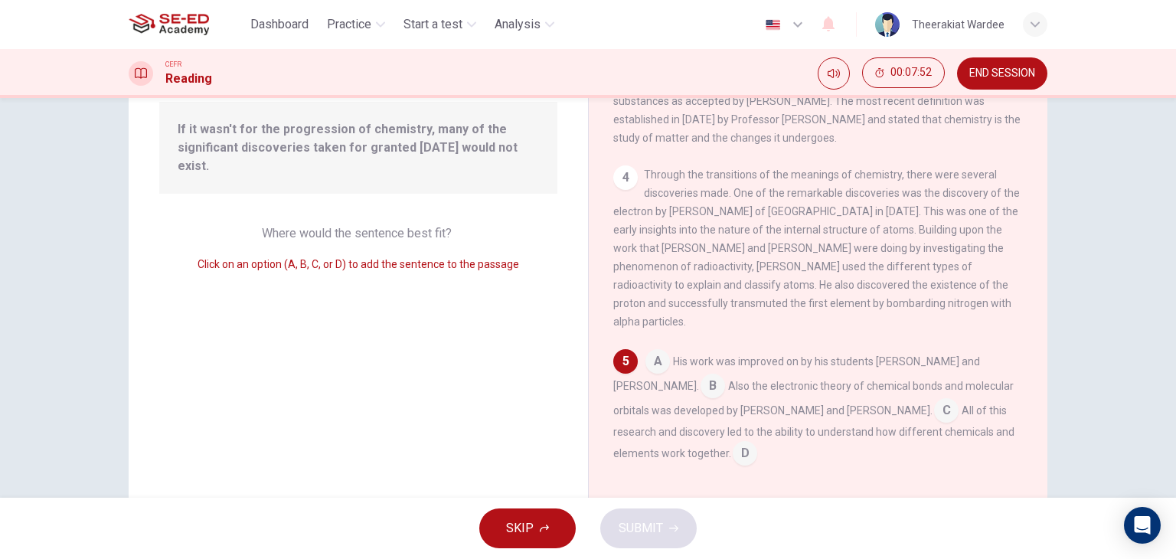
click at [934, 416] on input at bounding box center [946, 412] width 24 height 24
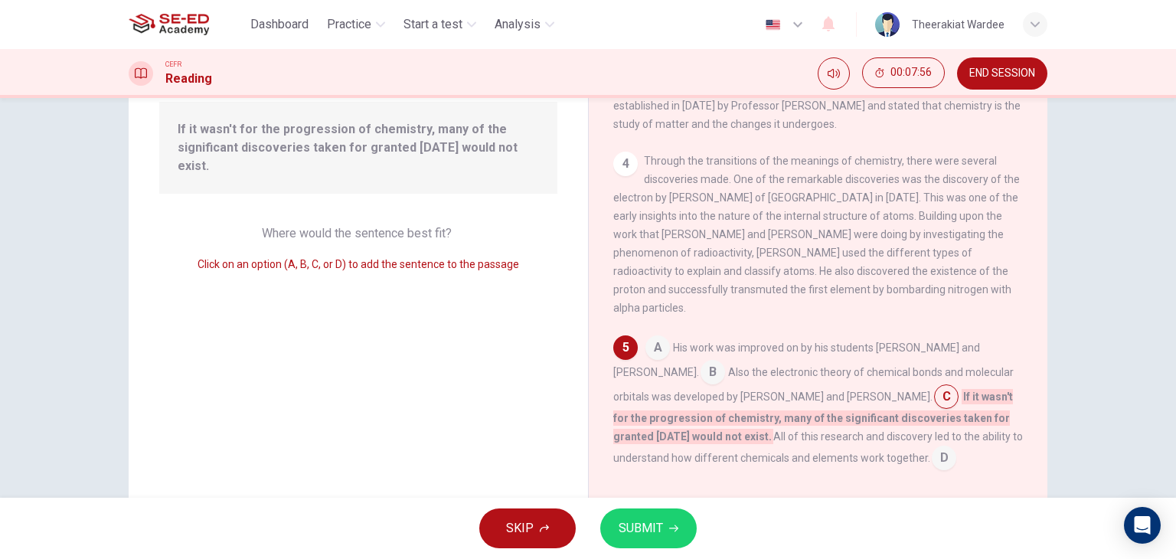
scroll to position [337, 0]
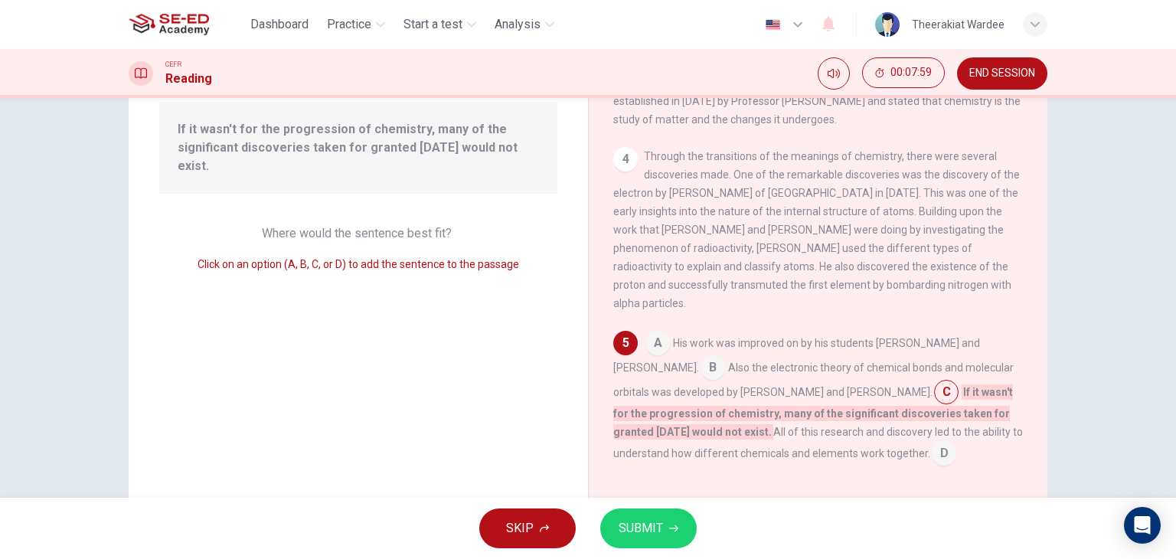
click at [639, 535] on span "SUBMIT" at bounding box center [640, 527] width 44 height 21
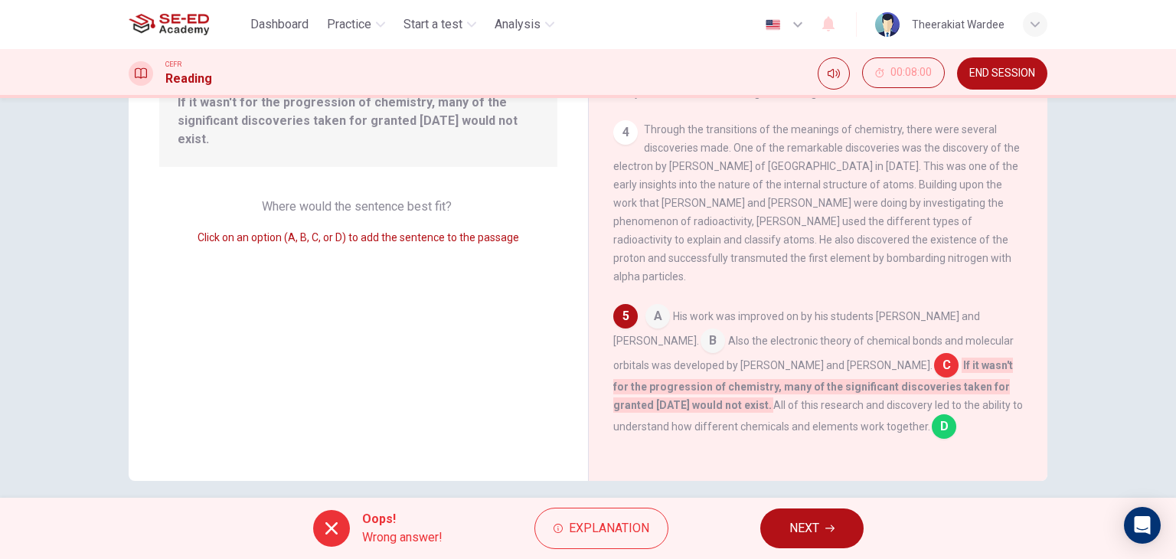
scroll to position [194, 0]
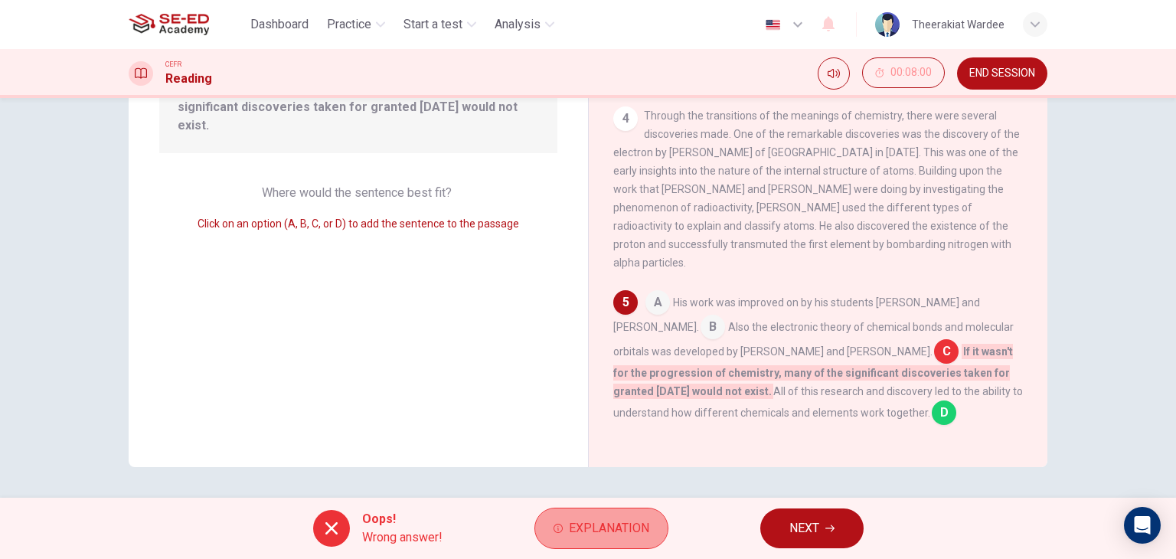
click at [615, 527] on span "Explanation" at bounding box center [609, 527] width 80 height 21
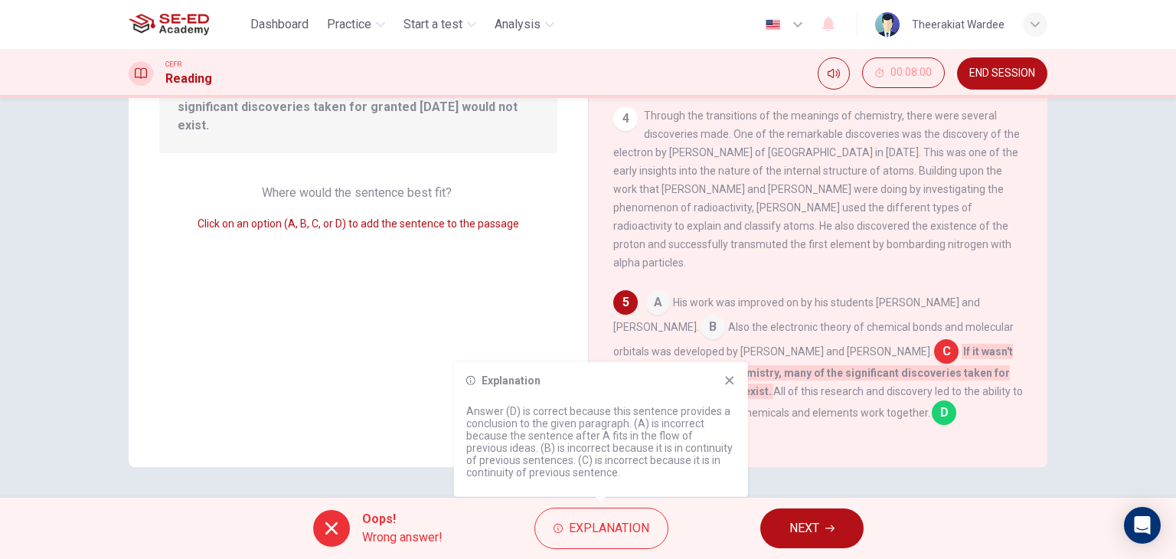
click at [819, 531] on span "NEXT" at bounding box center [804, 527] width 30 height 21
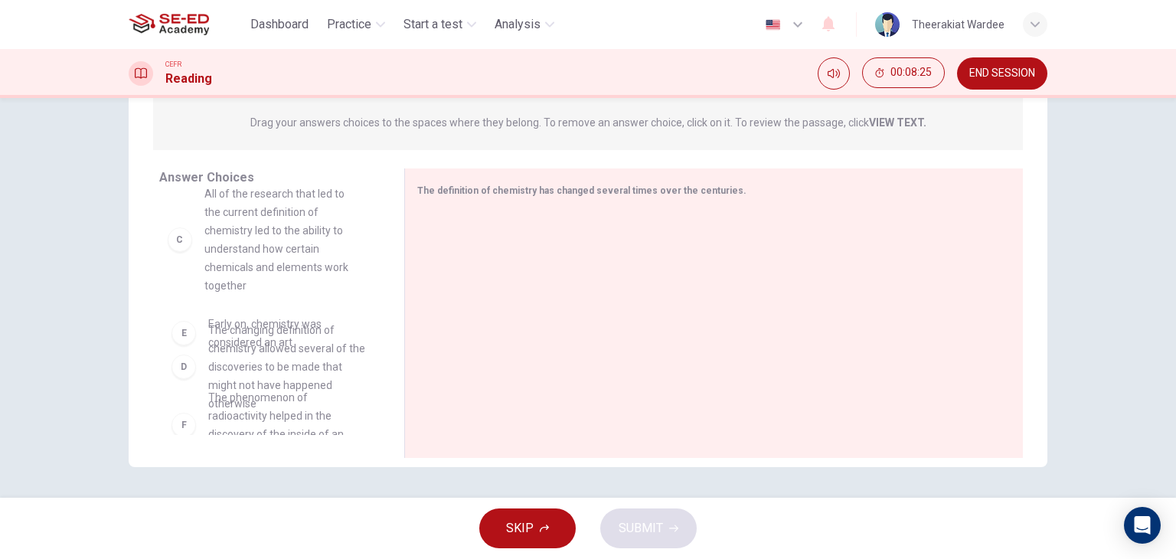
scroll to position [207, 0]
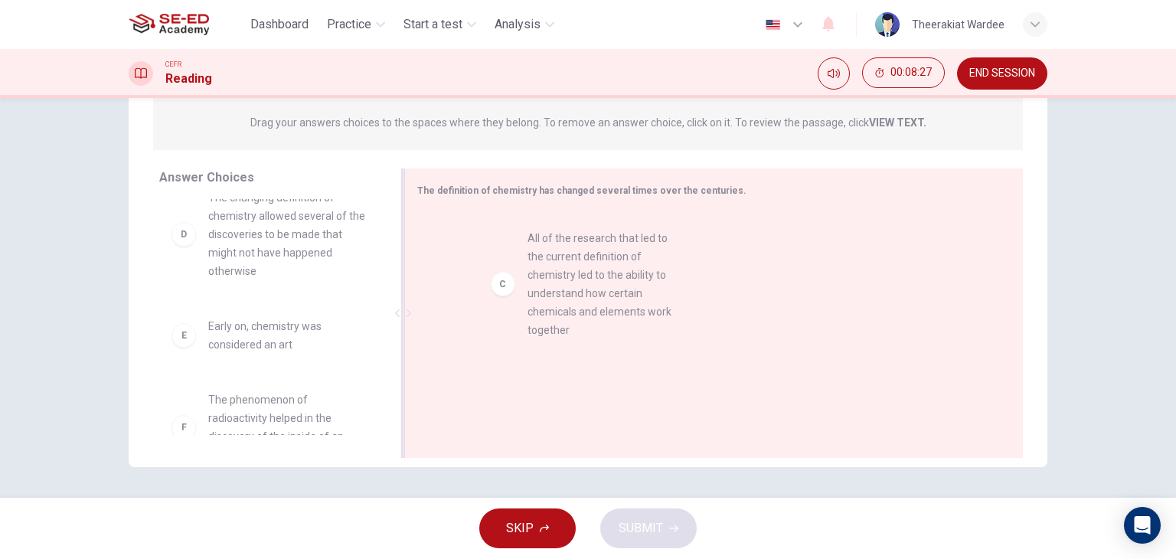
drag, startPoint x: 214, startPoint y: 251, endPoint x: 548, endPoint y: 295, distance: 336.6
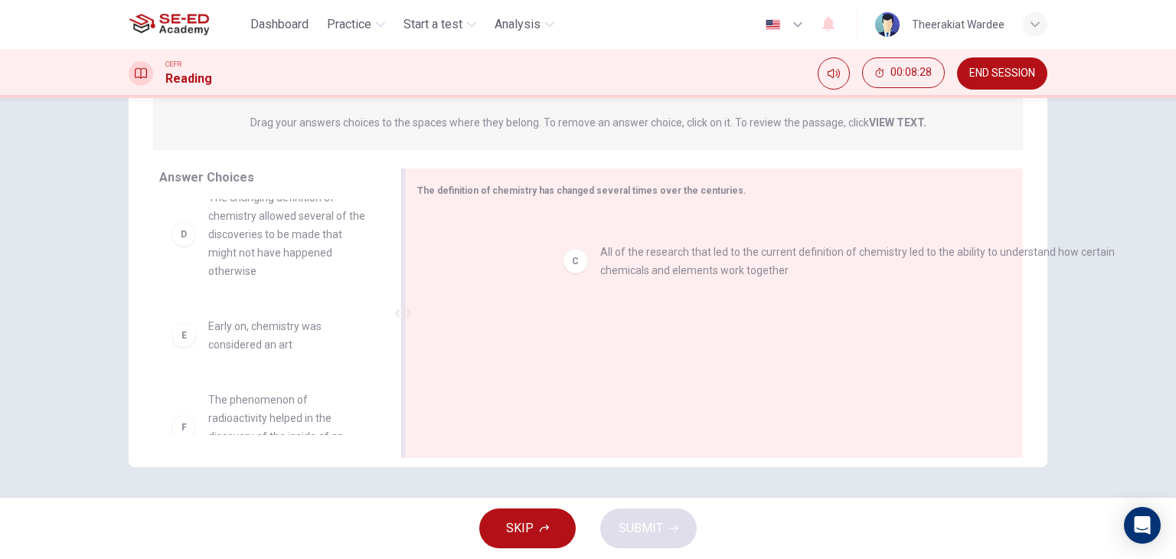
drag, startPoint x: 444, startPoint y: 227, endPoint x: 551, endPoint y: 236, distance: 107.5
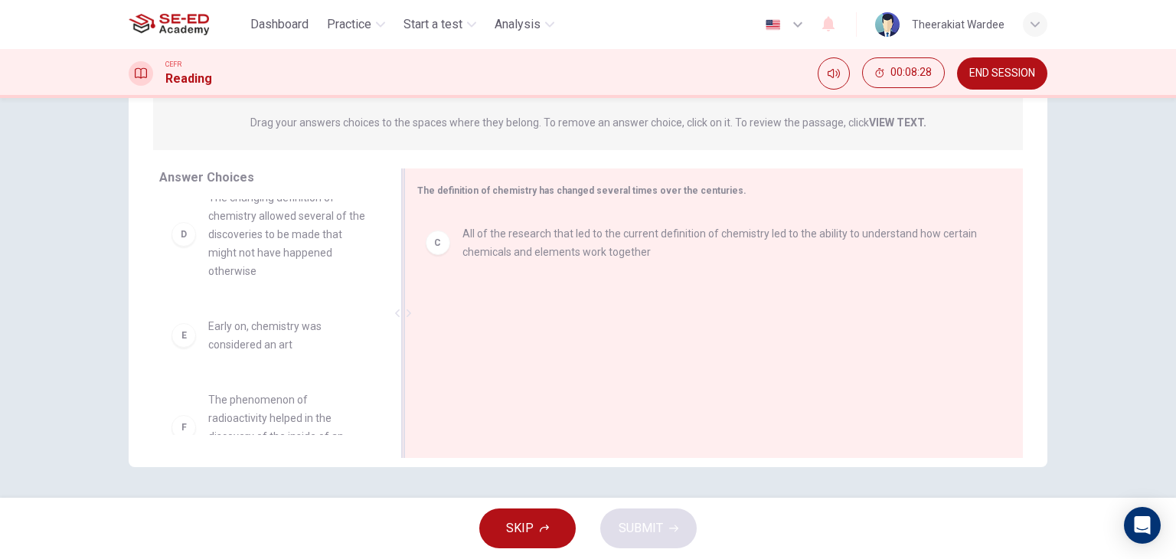
drag, startPoint x: 551, startPoint y: 236, endPoint x: 470, endPoint y: 233, distance: 81.2
click at [470, 233] on div at bounding box center [707, 314] width 581 height 205
drag, startPoint x: 413, startPoint y: 191, endPoint x: 649, endPoint y: 282, distance: 252.7
click at [649, 282] on div "The definition of chemistry has changed several times over the centuries. C All…" at bounding box center [713, 312] width 618 height 289
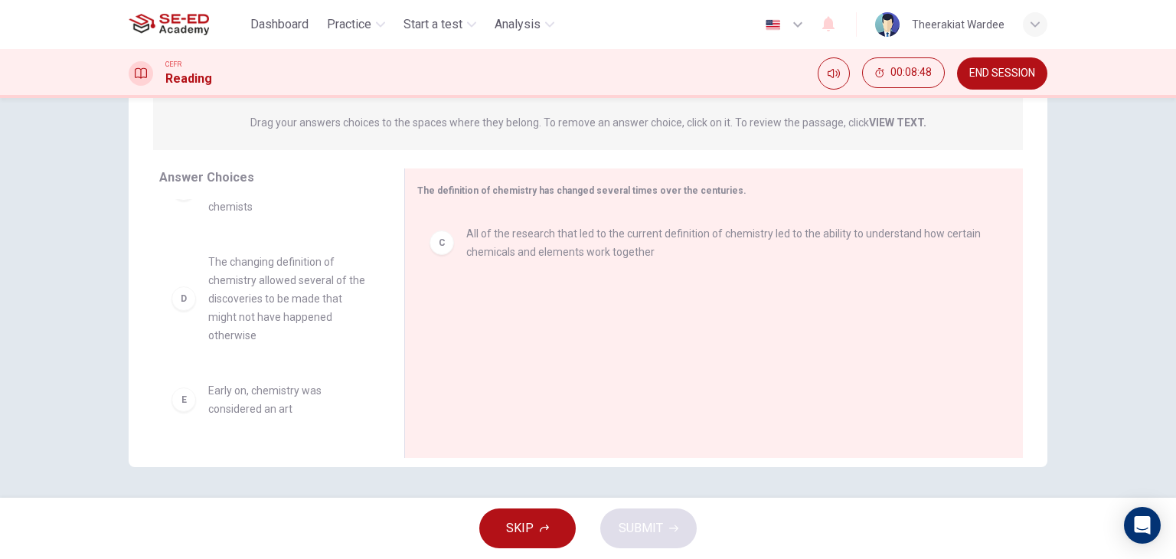
scroll to position [141, 0]
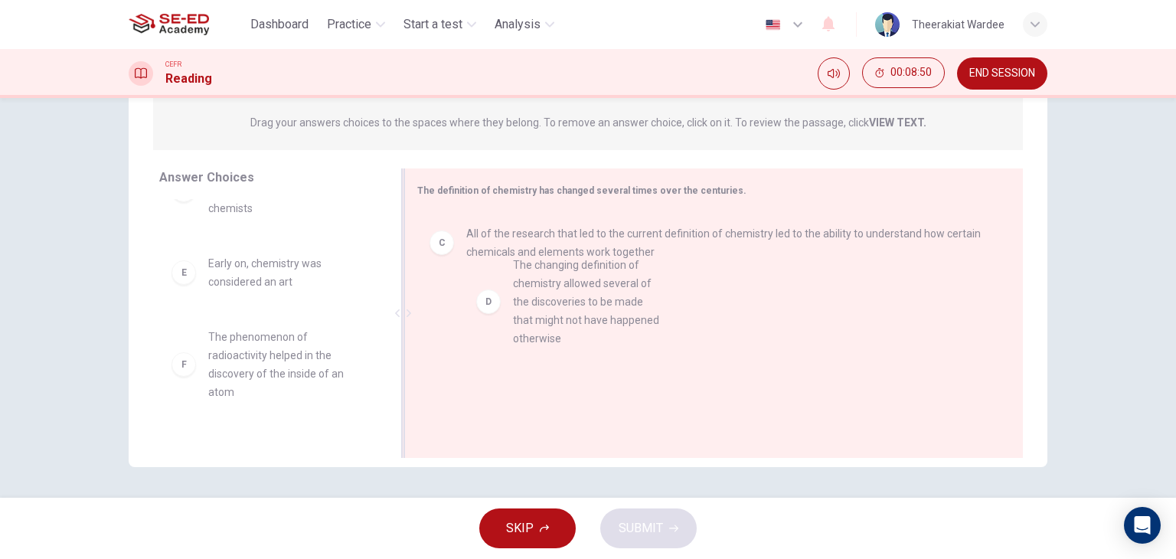
drag, startPoint x: 269, startPoint y: 297, endPoint x: 588, endPoint y: 298, distance: 318.4
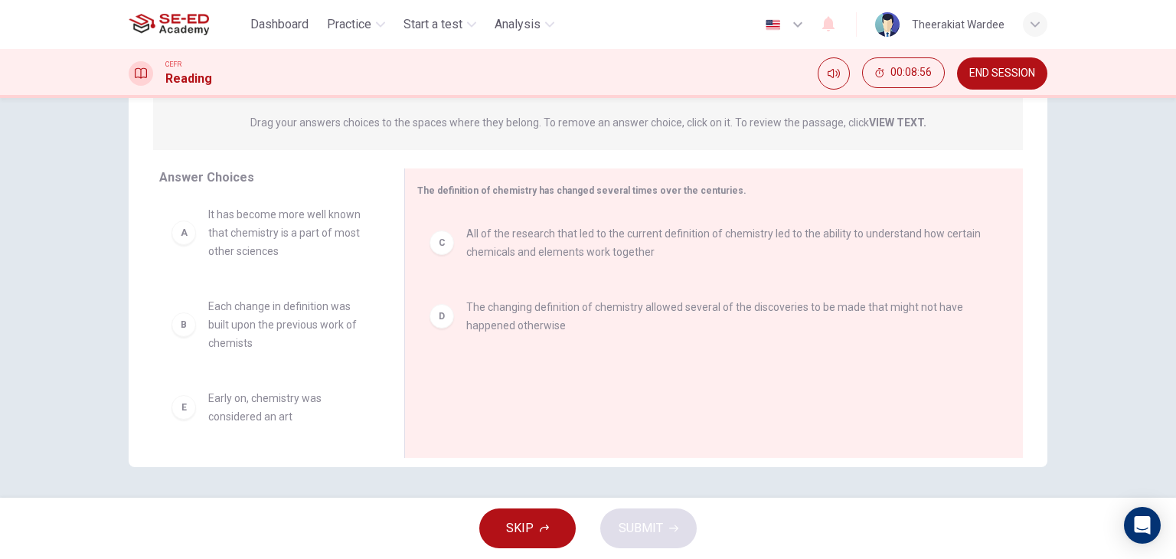
scroll to position [0, 0]
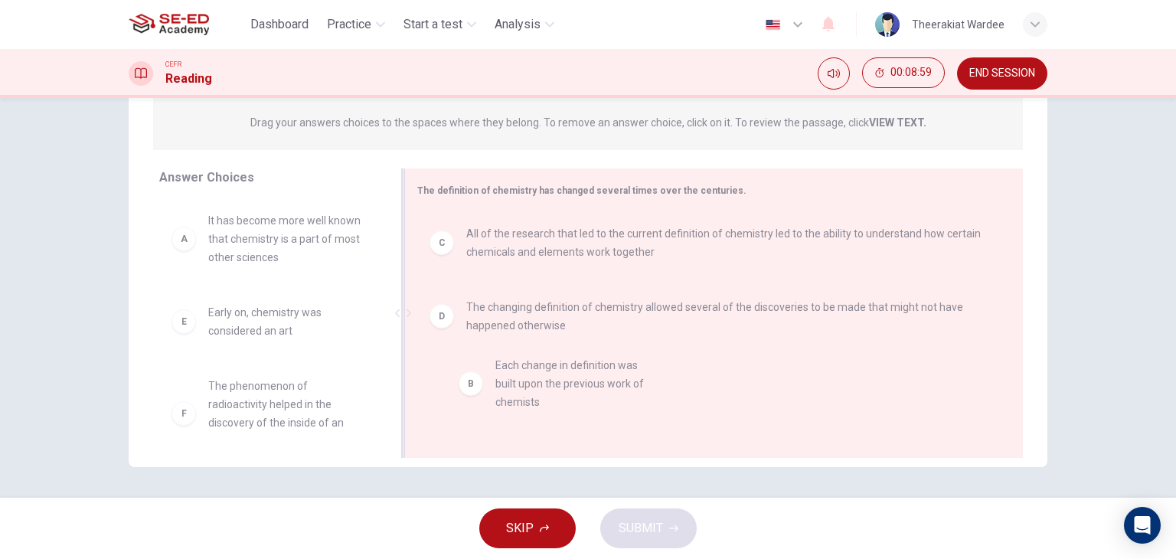
drag, startPoint x: 251, startPoint y: 321, endPoint x: 578, endPoint y: 368, distance: 330.1
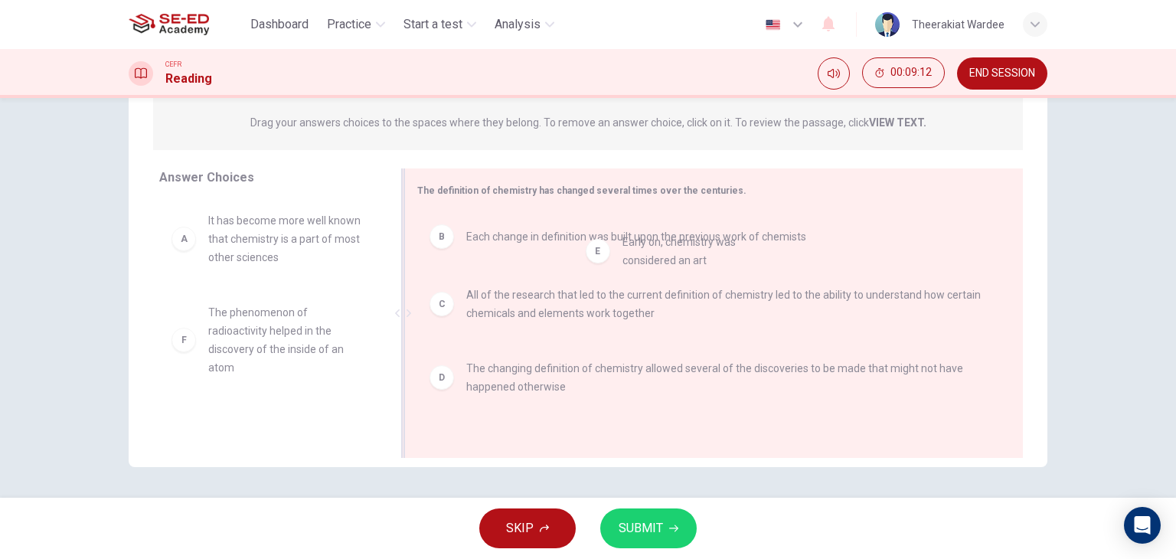
drag, startPoint x: 241, startPoint y: 337, endPoint x: 663, endPoint y: 267, distance: 427.4
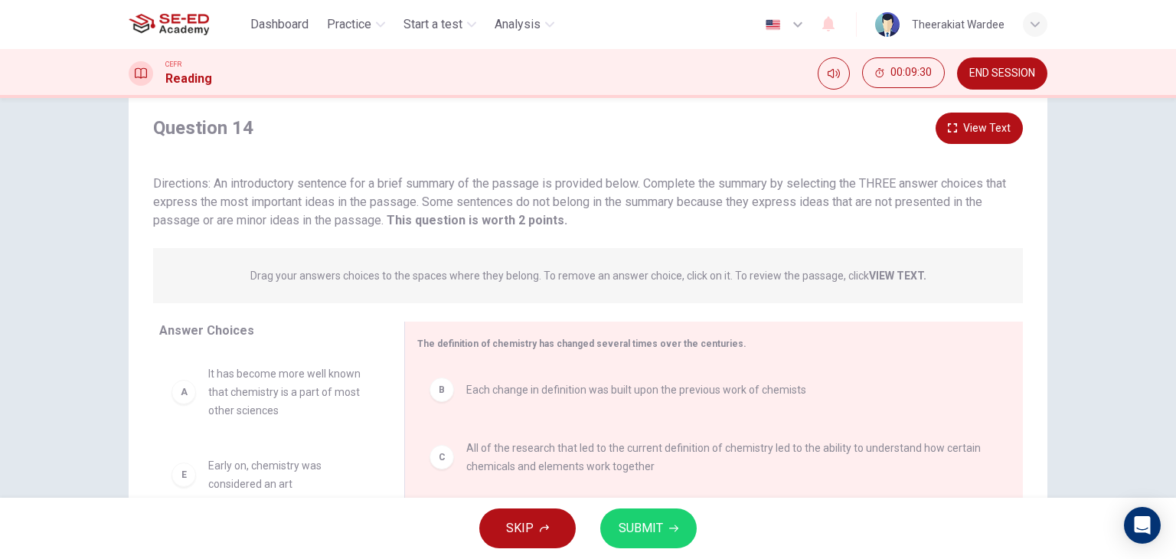
scroll to position [194, 0]
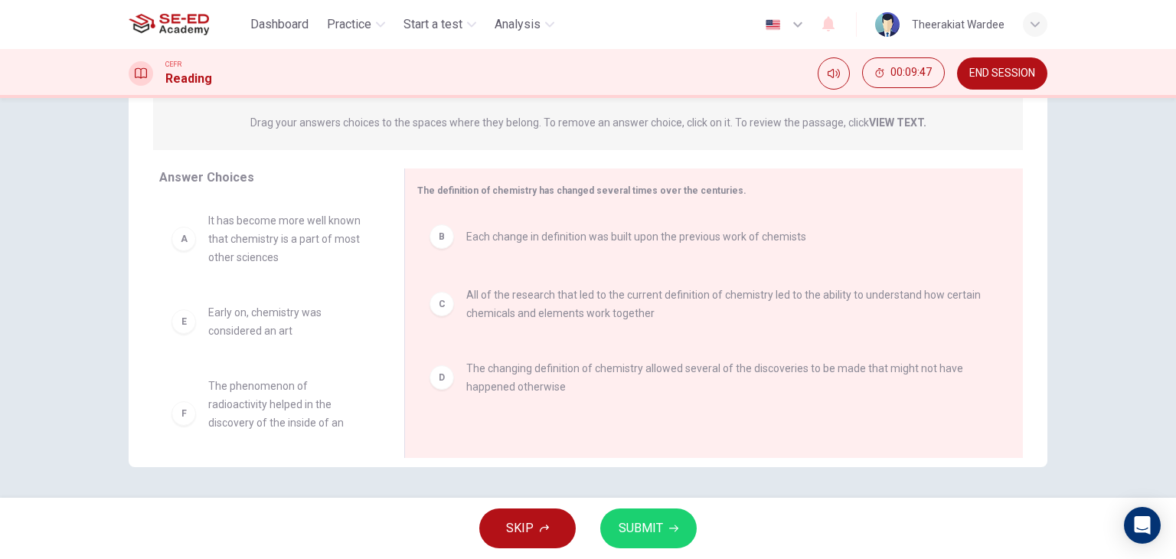
click at [638, 515] on button "SUBMIT" at bounding box center [648, 528] width 96 height 40
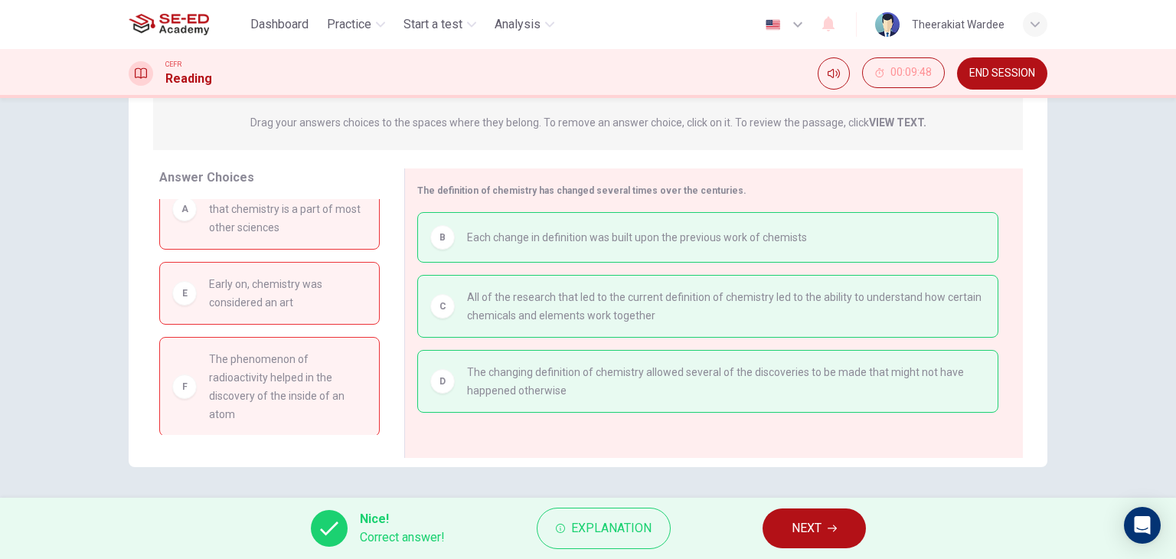
scroll to position [0, 0]
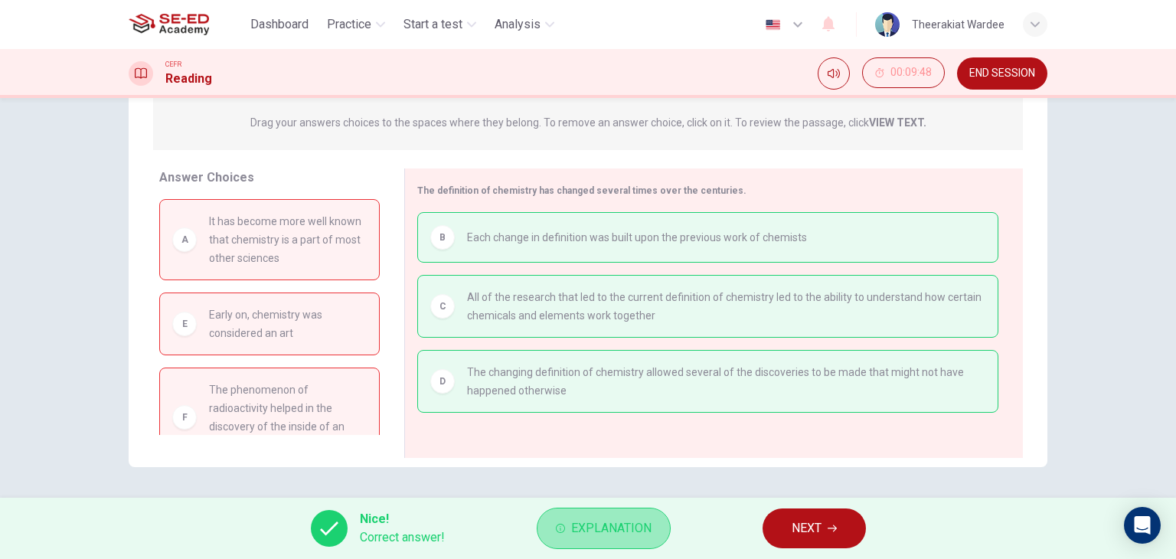
click at [625, 533] on span "Explanation" at bounding box center [611, 527] width 80 height 21
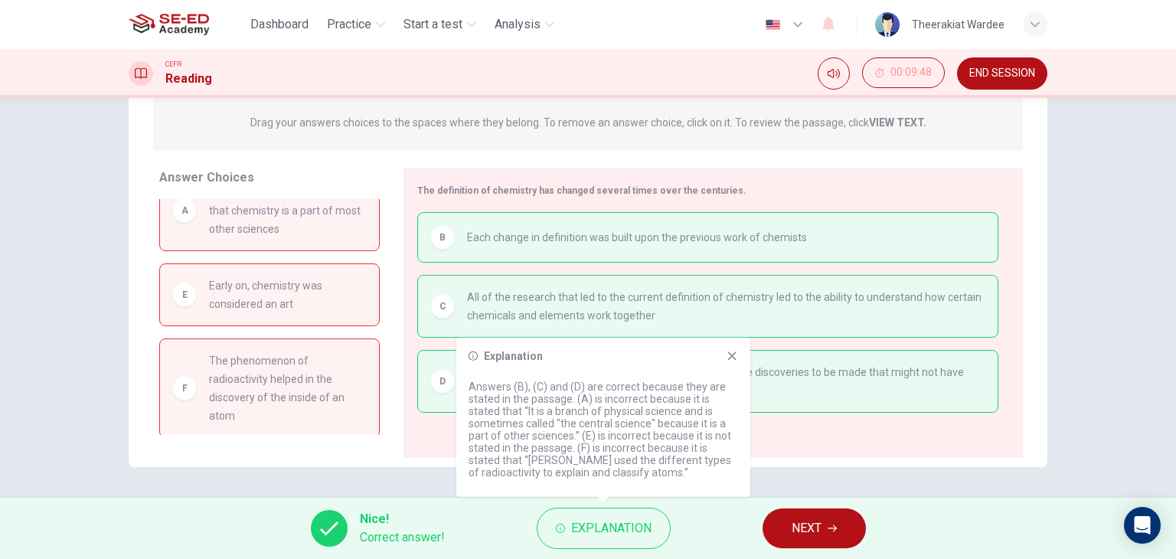
scroll to position [31, 0]
click at [734, 356] on icon at bounding box center [732, 356] width 12 height 12
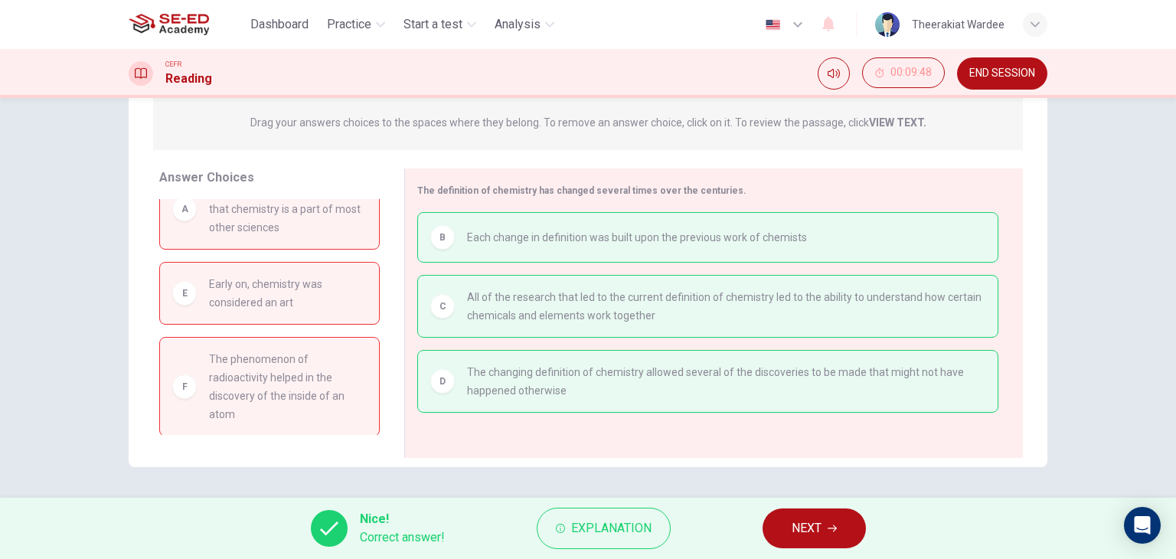
click at [817, 527] on span "NEXT" at bounding box center [806, 527] width 30 height 21
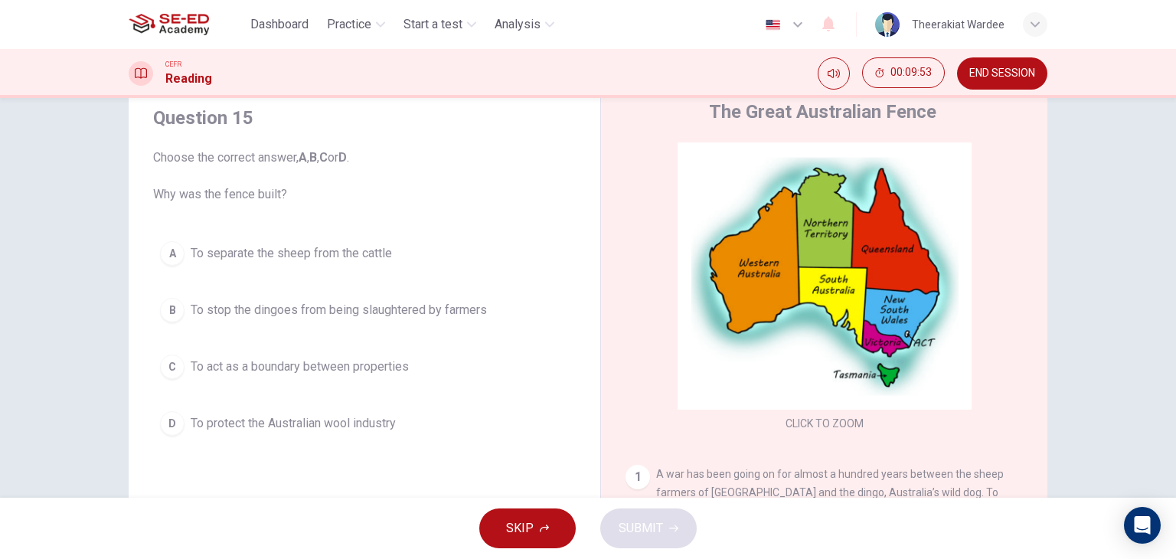
scroll to position [77, 0]
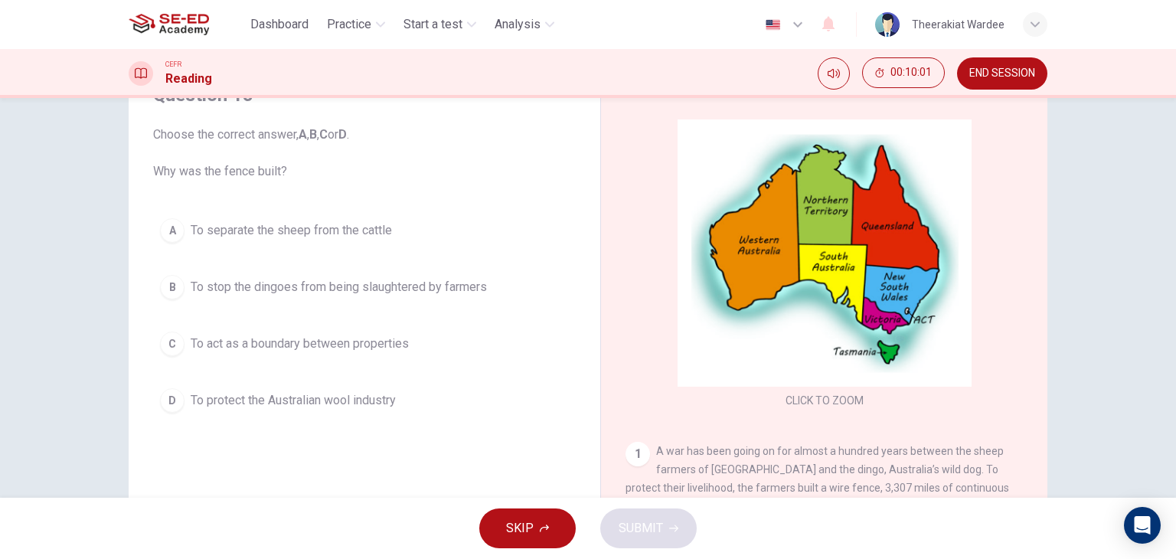
click at [301, 295] on span "To stop the dingoes from being slaughtered by farmers" at bounding box center [339, 287] width 296 height 18
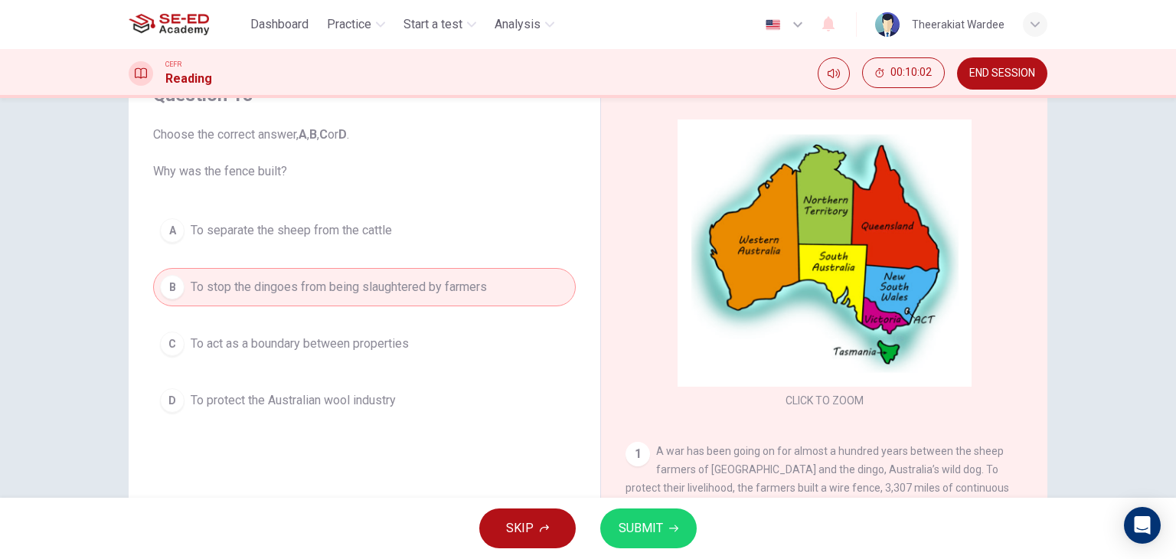
click at [665, 530] on button "SUBMIT" at bounding box center [648, 528] width 96 height 40
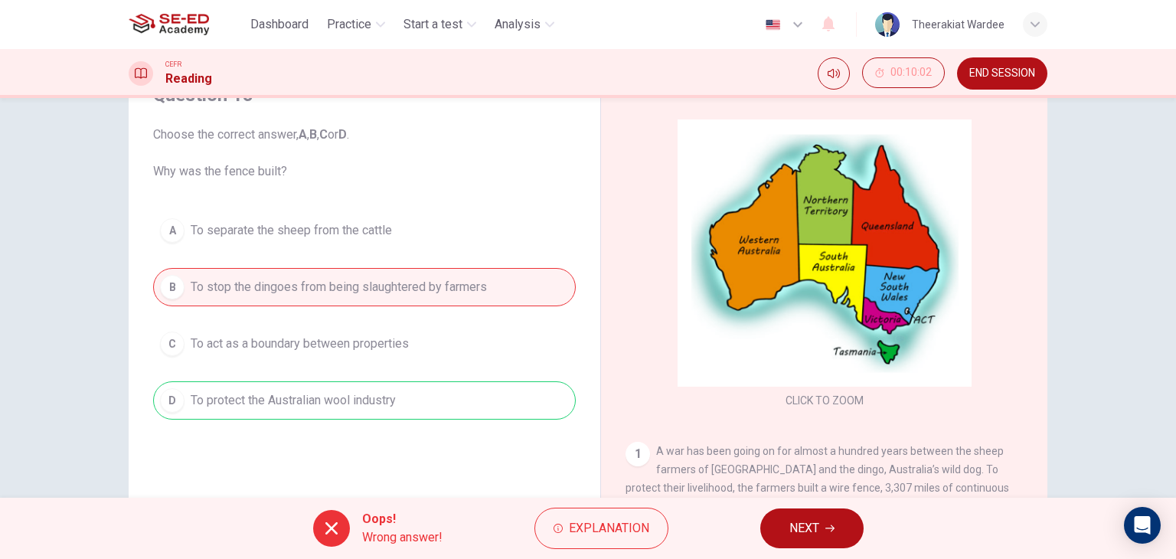
click at [807, 531] on span "NEXT" at bounding box center [804, 527] width 30 height 21
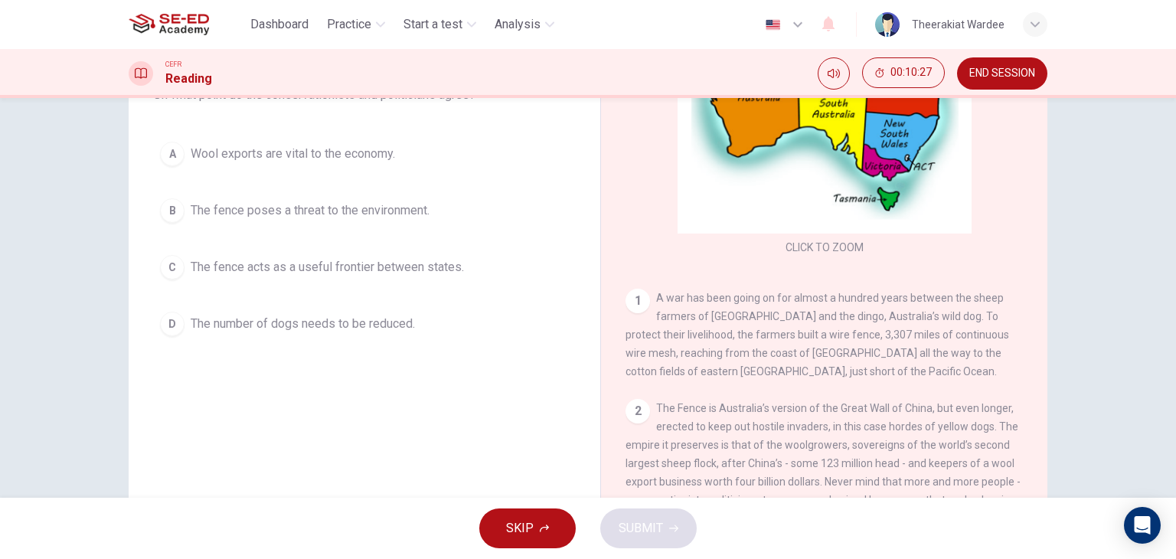
scroll to position [0, 0]
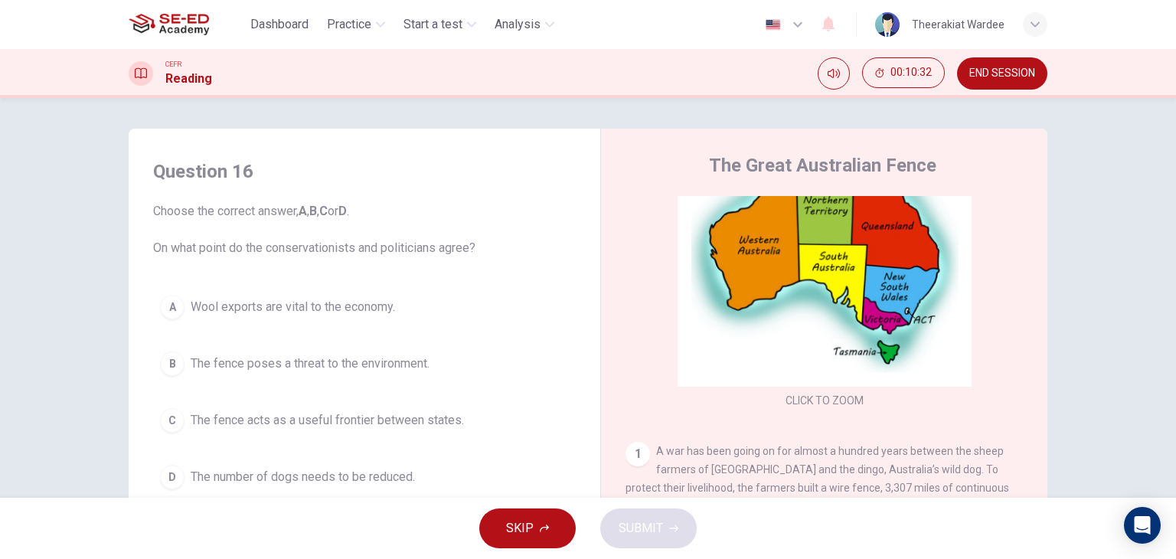
click at [310, 368] on span "The fence poses a threat to the environment." at bounding box center [310, 363] width 239 height 18
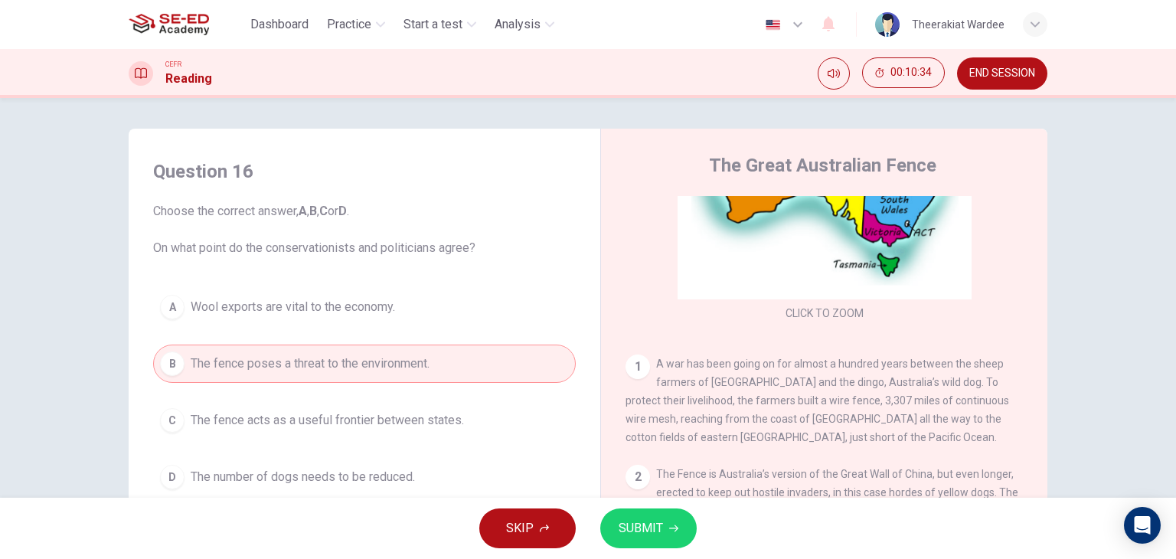
scroll to position [230, 0]
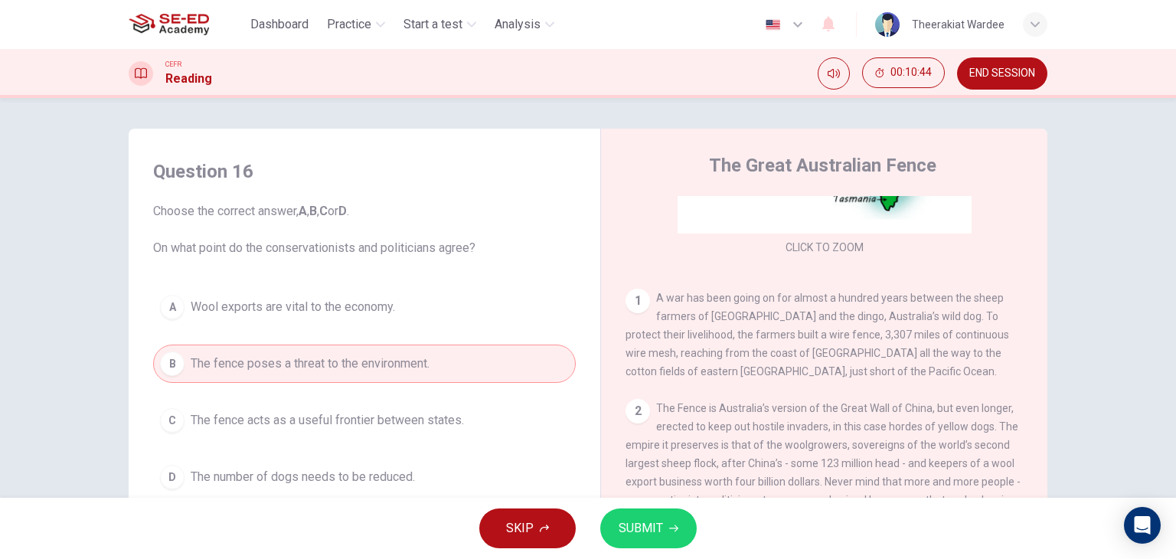
click at [645, 533] on span "SUBMIT" at bounding box center [640, 527] width 44 height 21
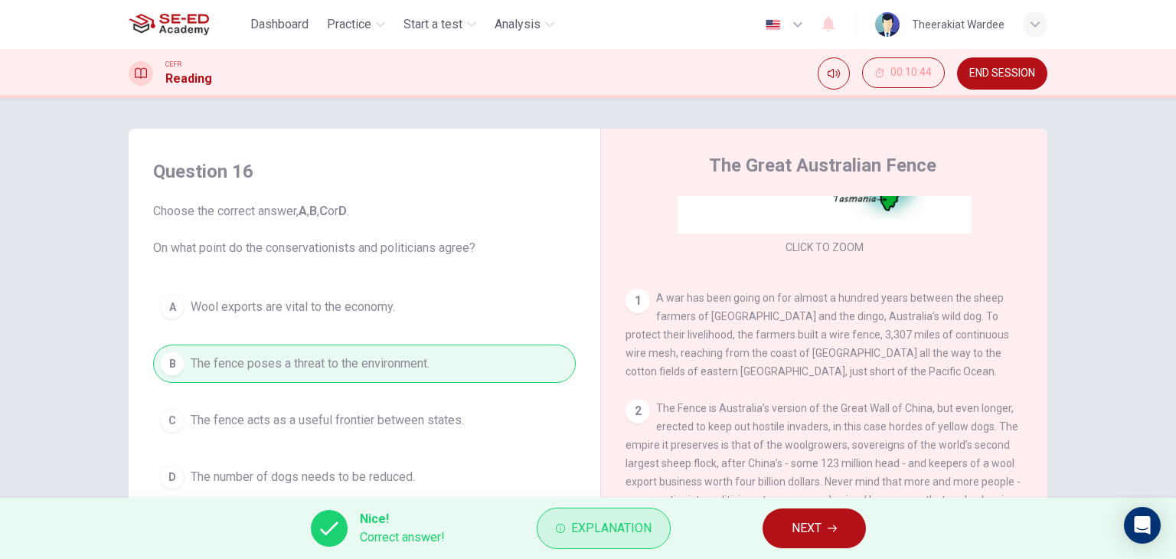
click at [629, 520] on span "Explanation" at bounding box center [611, 527] width 80 height 21
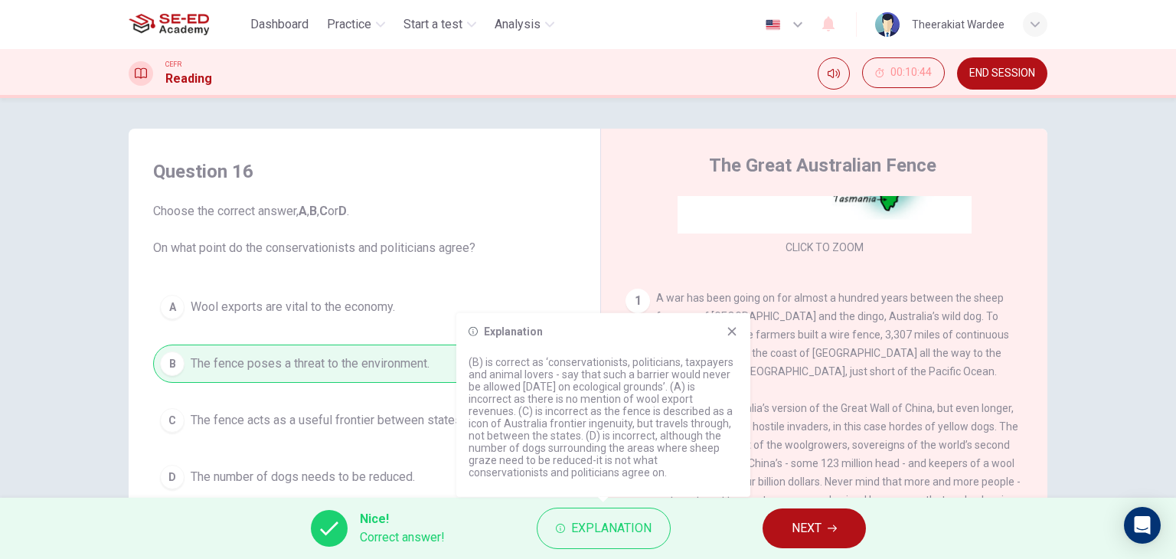
click at [735, 332] on icon at bounding box center [732, 331] width 12 height 12
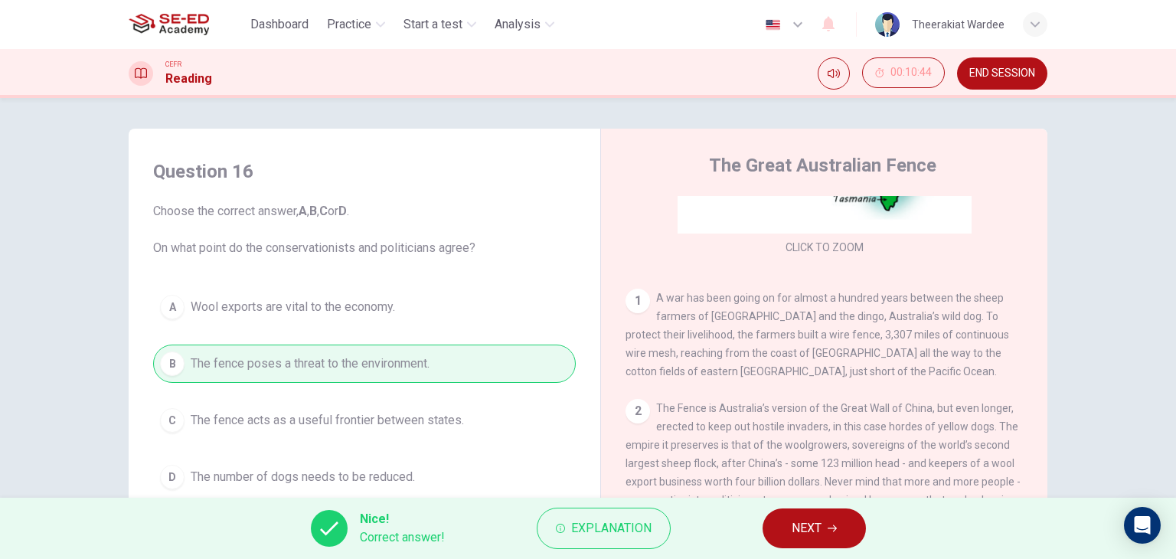
click at [791, 517] on span "NEXT" at bounding box center [806, 527] width 30 height 21
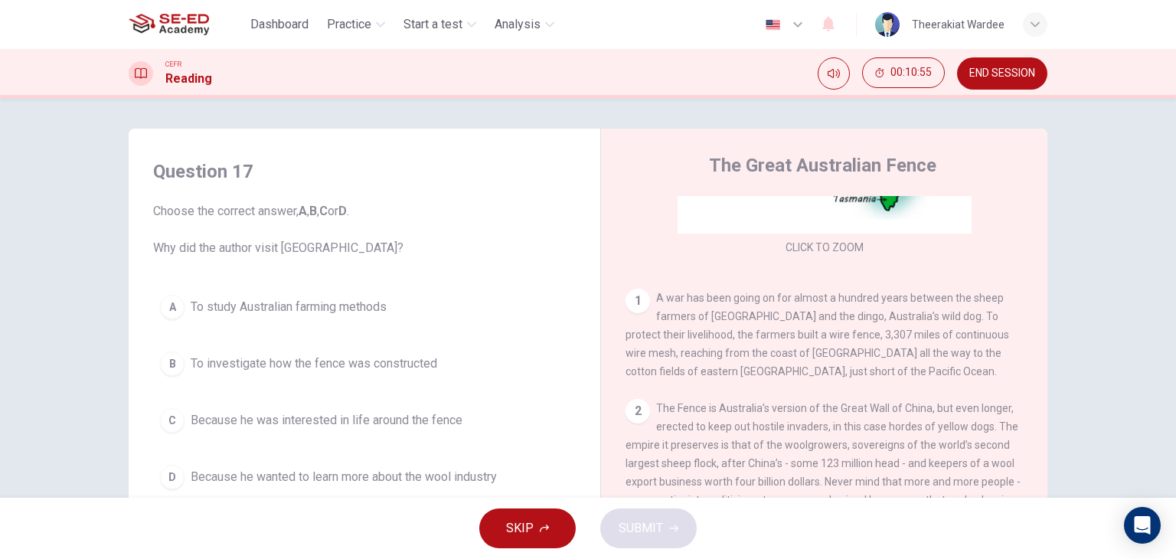
click at [351, 416] on span "Because he was interested in life around the fence" at bounding box center [327, 420] width 272 height 18
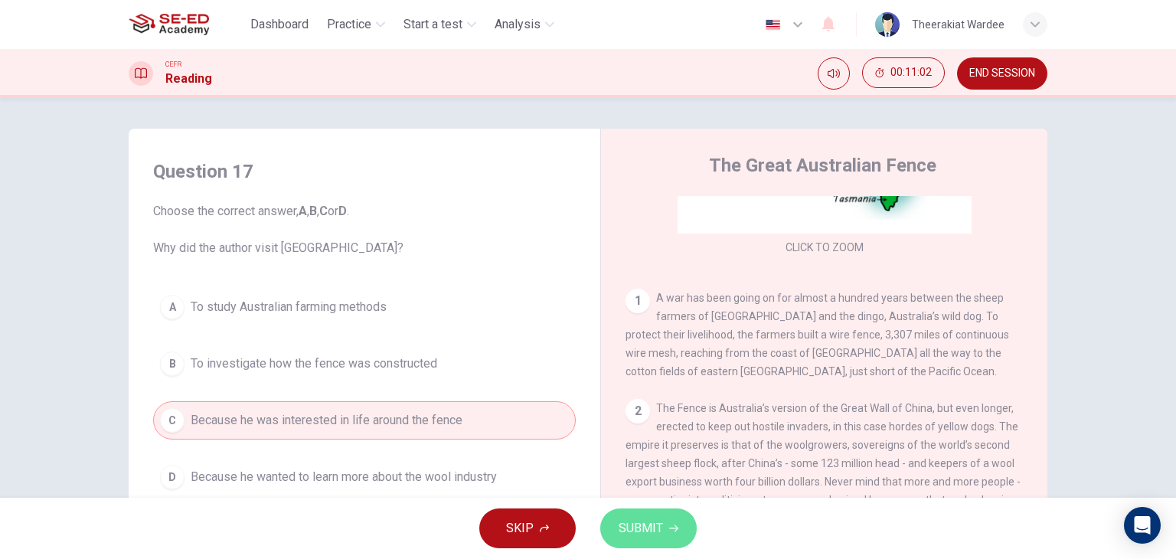
click at [647, 530] on span "SUBMIT" at bounding box center [640, 527] width 44 height 21
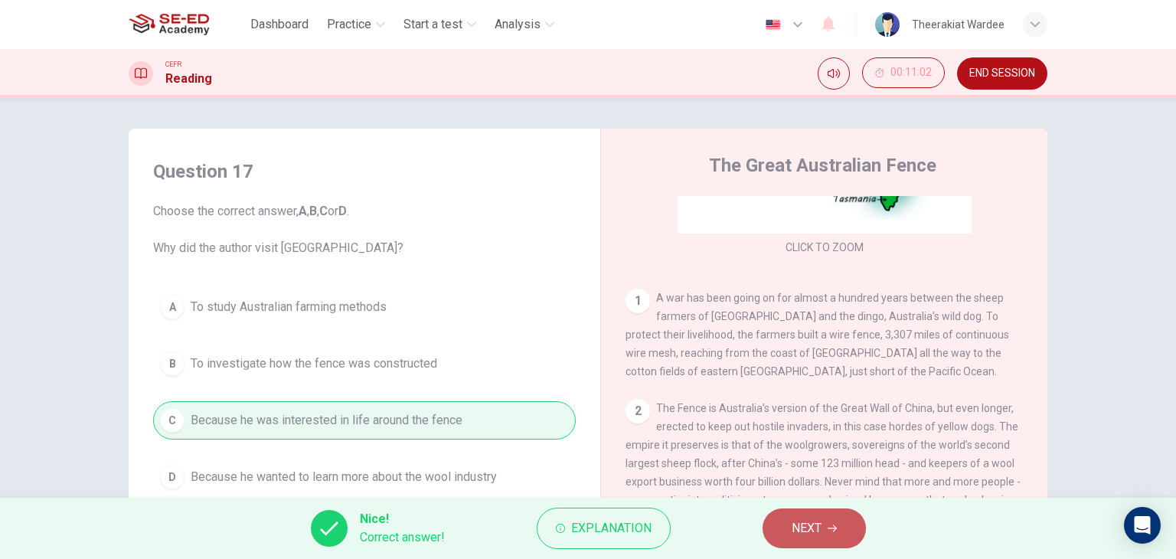
click at [796, 520] on span "NEXT" at bounding box center [806, 527] width 30 height 21
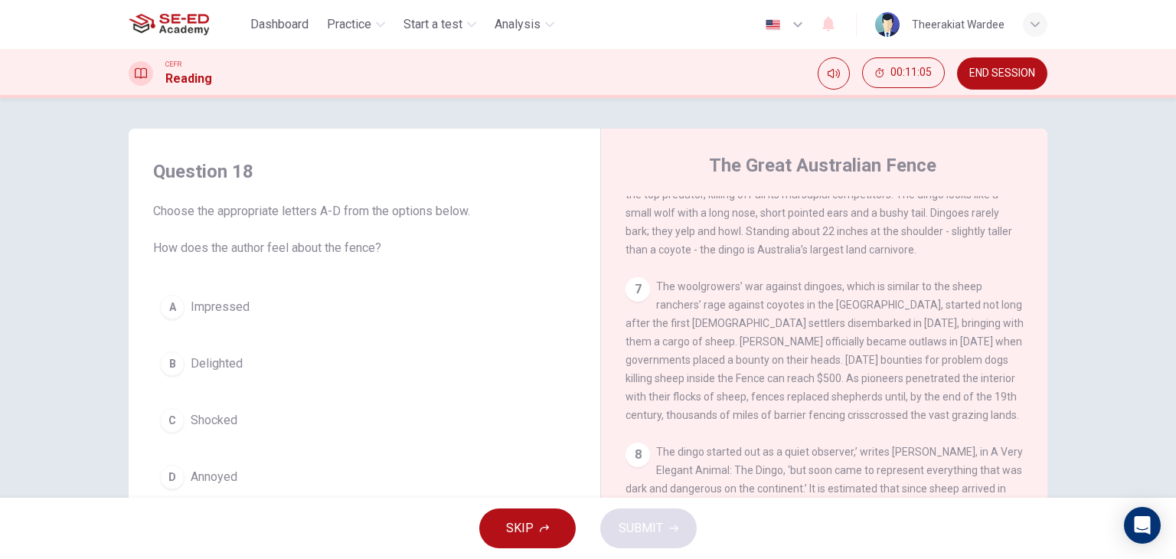
scroll to position [1148, 0]
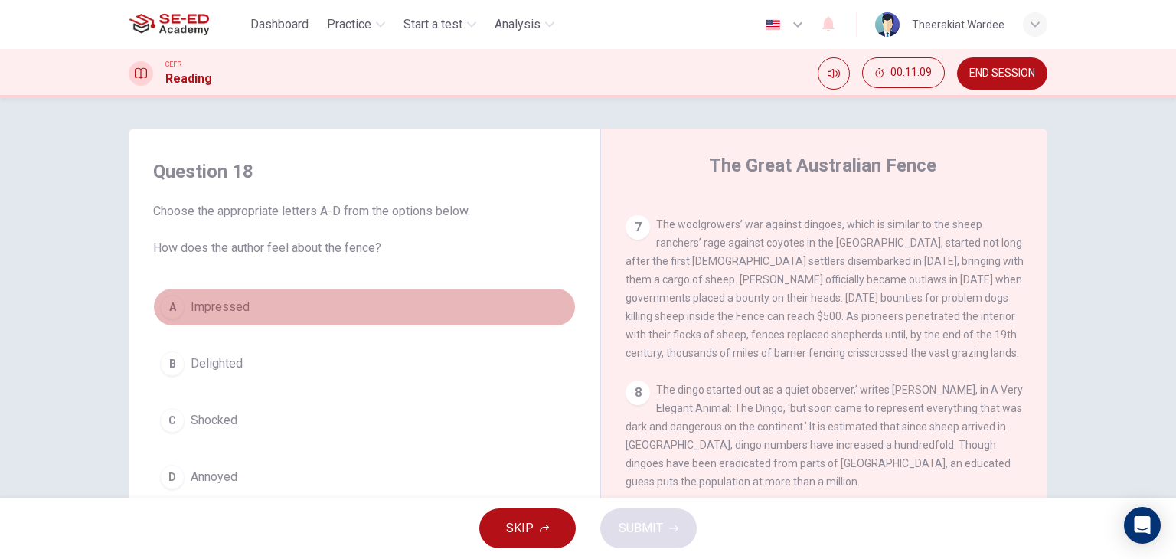
click at [181, 306] on button "A Impressed" at bounding box center [364, 307] width 422 height 38
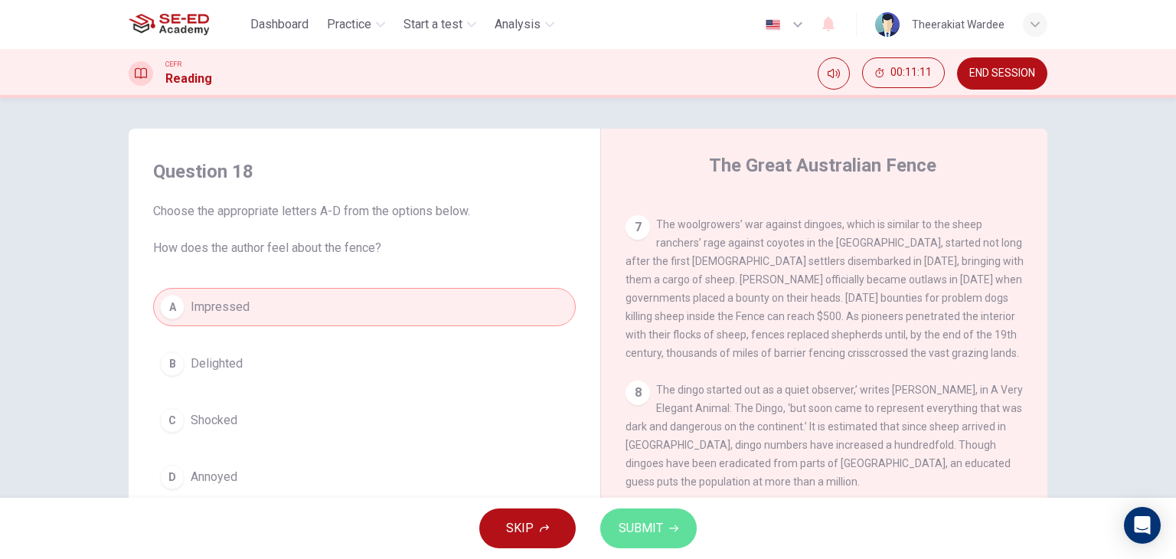
click at [645, 524] on span "SUBMIT" at bounding box center [640, 527] width 44 height 21
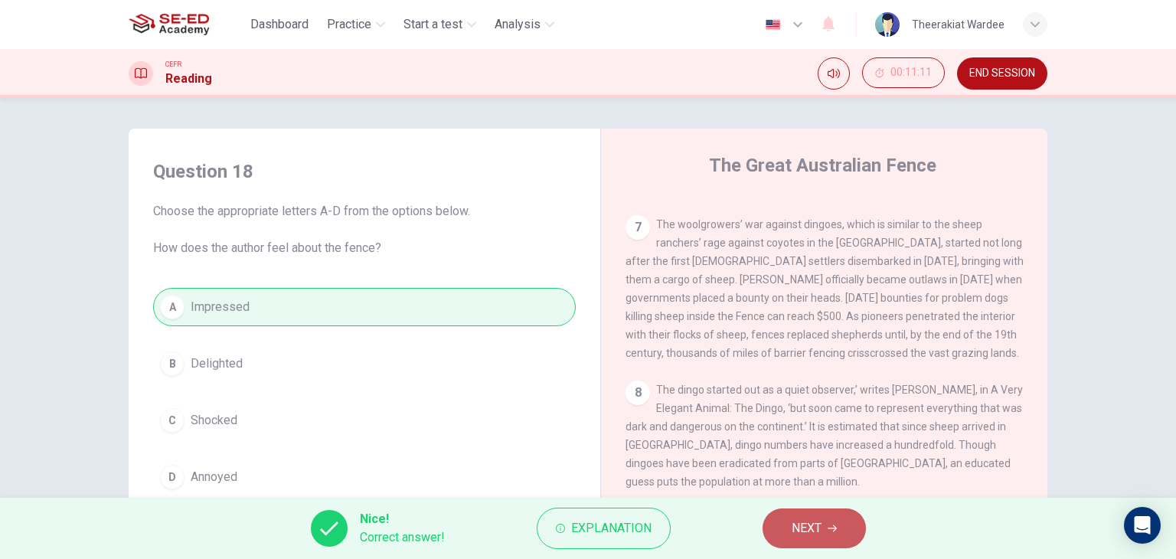
click at [801, 524] on span "NEXT" at bounding box center [806, 527] width 30 height 21
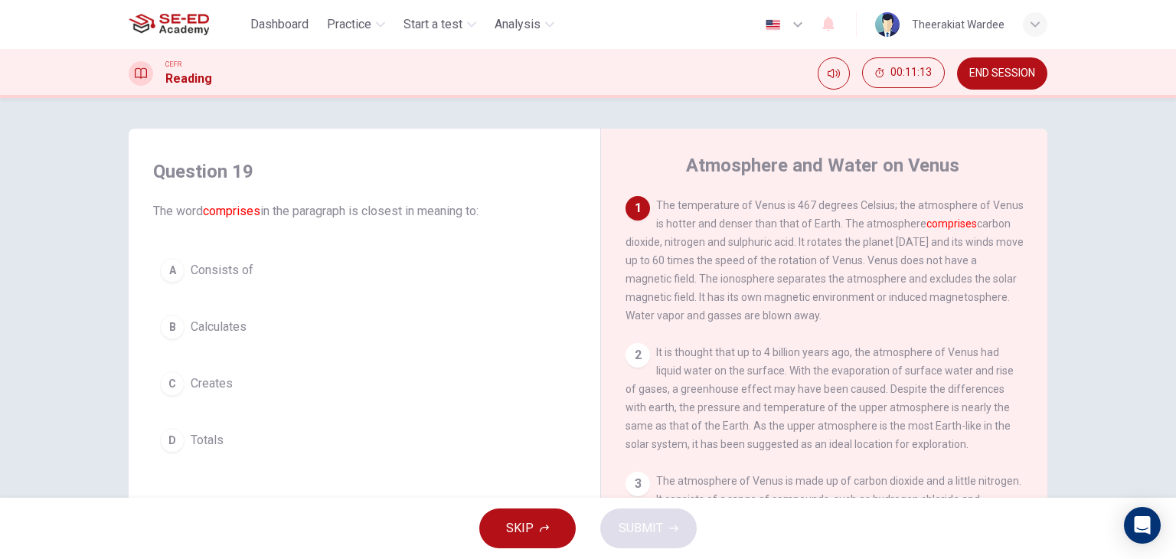
click at [234, 272] on span "Consists of" at bounding box center [222, 270] width 63 height 18
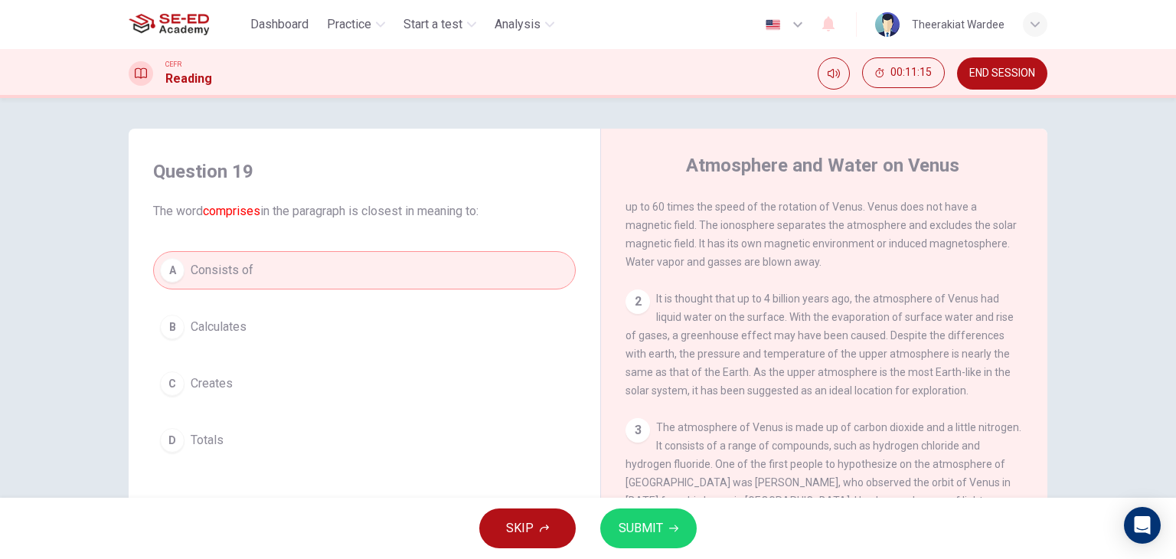
scroll to position [0, 0]
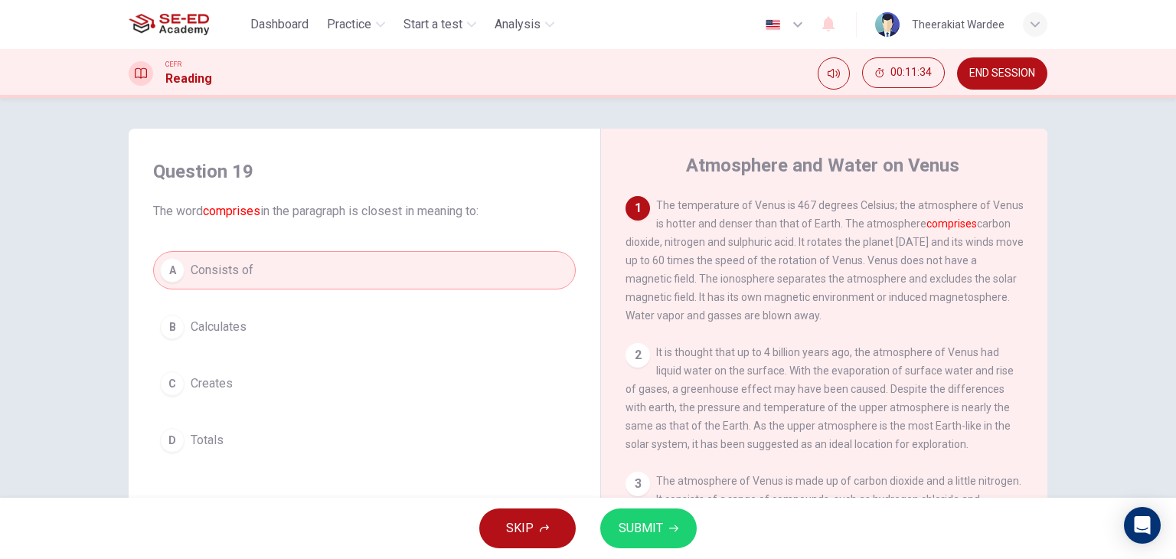
click at [669, 528] on icon "button" at bounding box center [673, 528] width 9 height 9
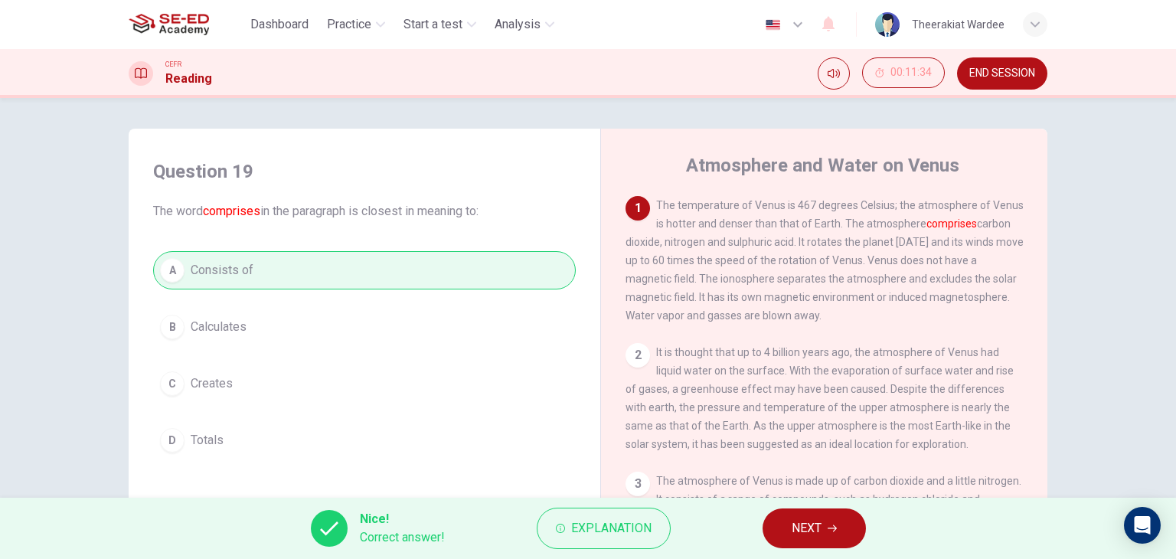
click at [781, 522] on button "NEXT" at bounding box center [813, 528] width 103 height 40
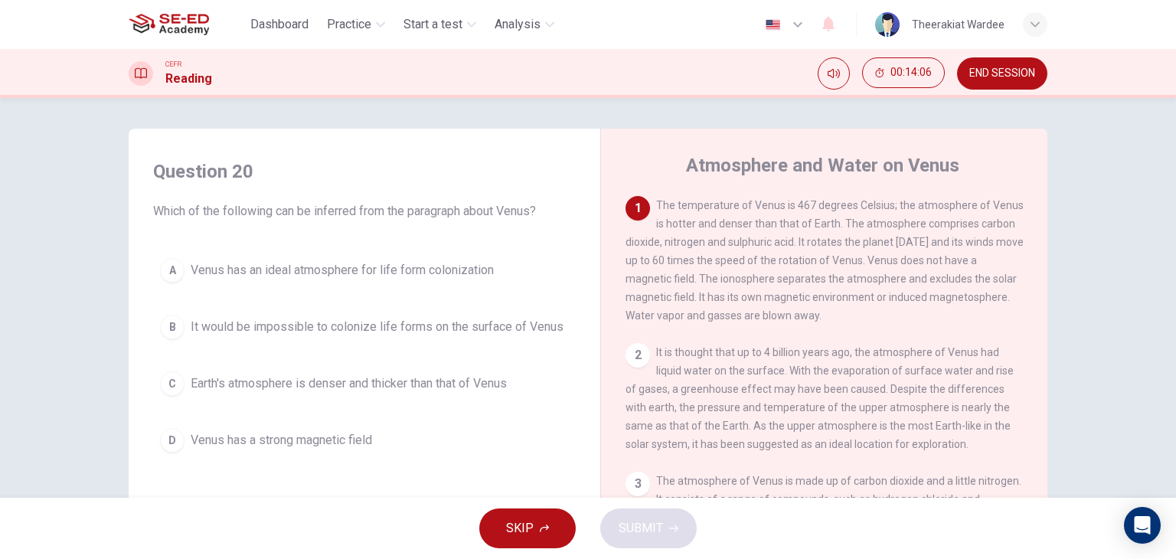
click at [367, 322] on span "It would be impossible to colonize life forms on the surface of Venus" at bounding box center [377, 327] width 373 height 18
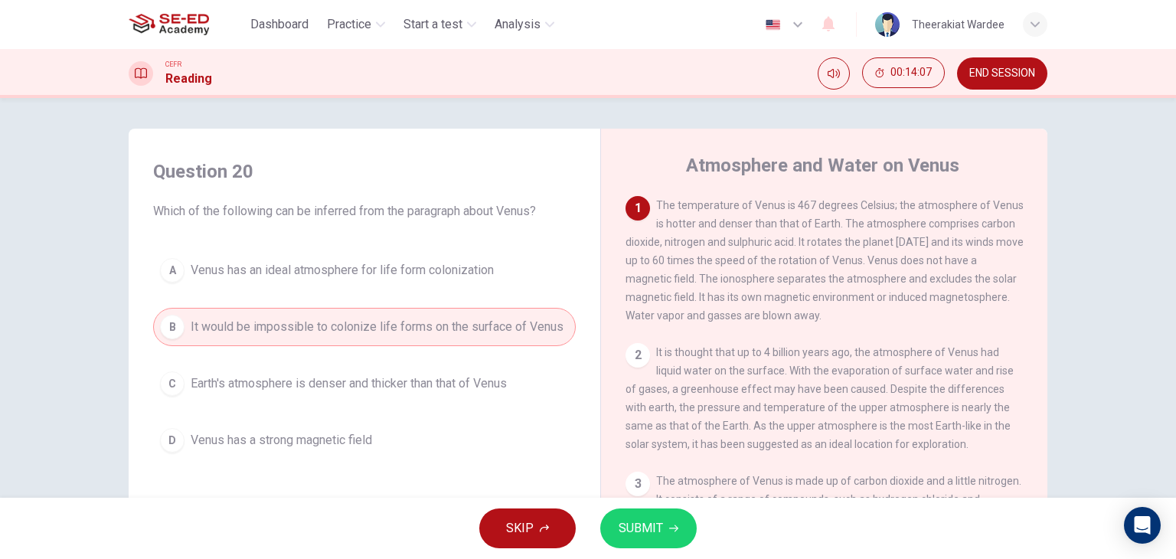
click at [629, 524] on span "SUBMIT" at bounding box center [640, 527] width 44 height 21
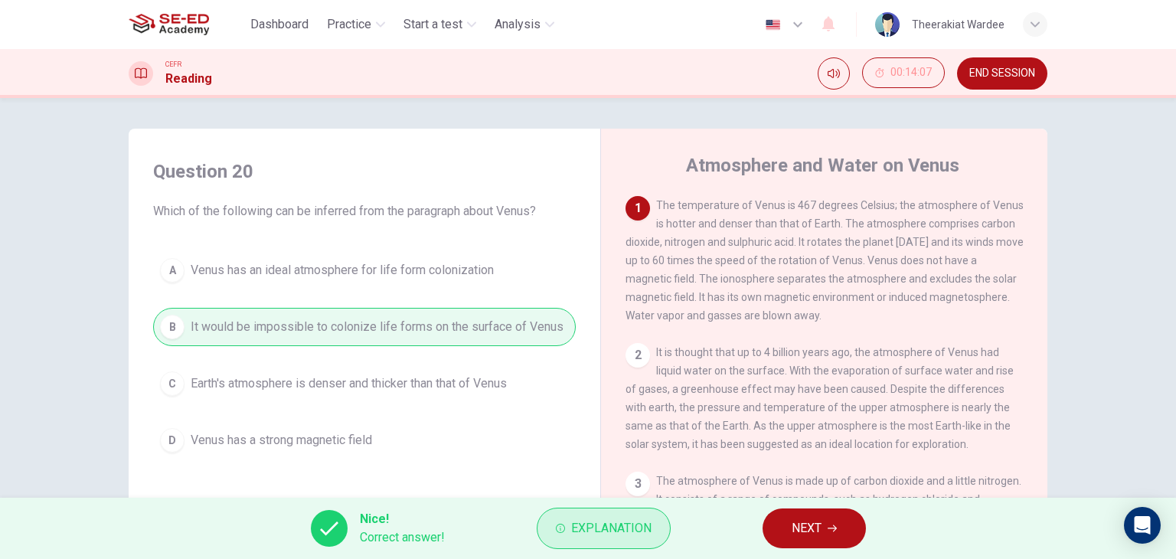
click at [601, 543] on button "Explanation" at bounding box center [604, 527] width 134 height 41
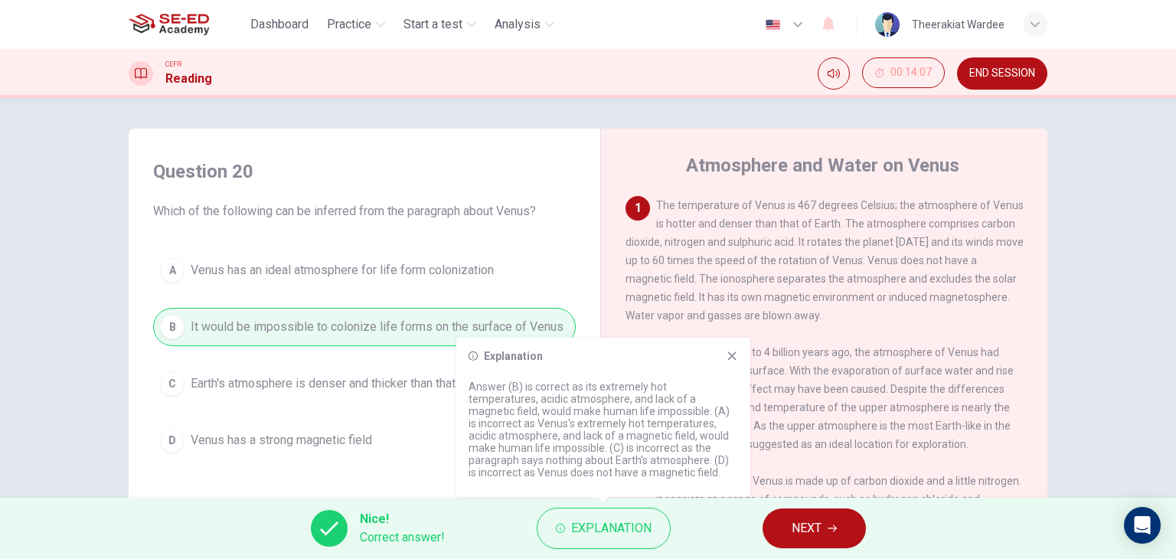
click at [738, 362] on div "Explanation Answer (B) is correct as its extremely hot temperatures, acidic atm…" at bounding box center [603, 417] width 294 height 159
click at [736, 360] on icon at bounding box center [732, 356] width 12 height 12
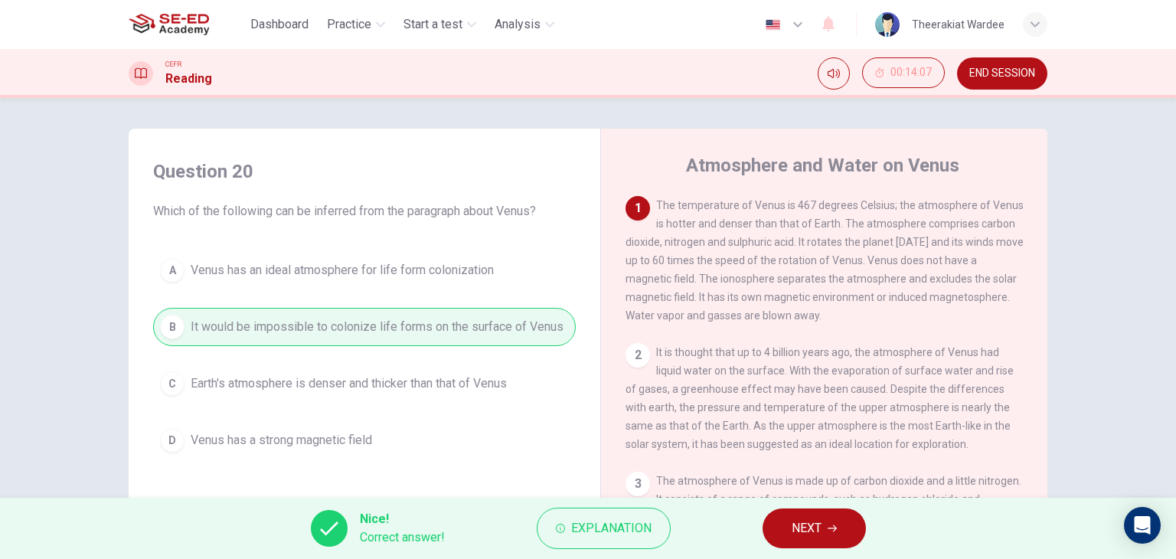
click at [833, 542] on button "NEXT" at bounding box center [813, 528] width 103 height 40
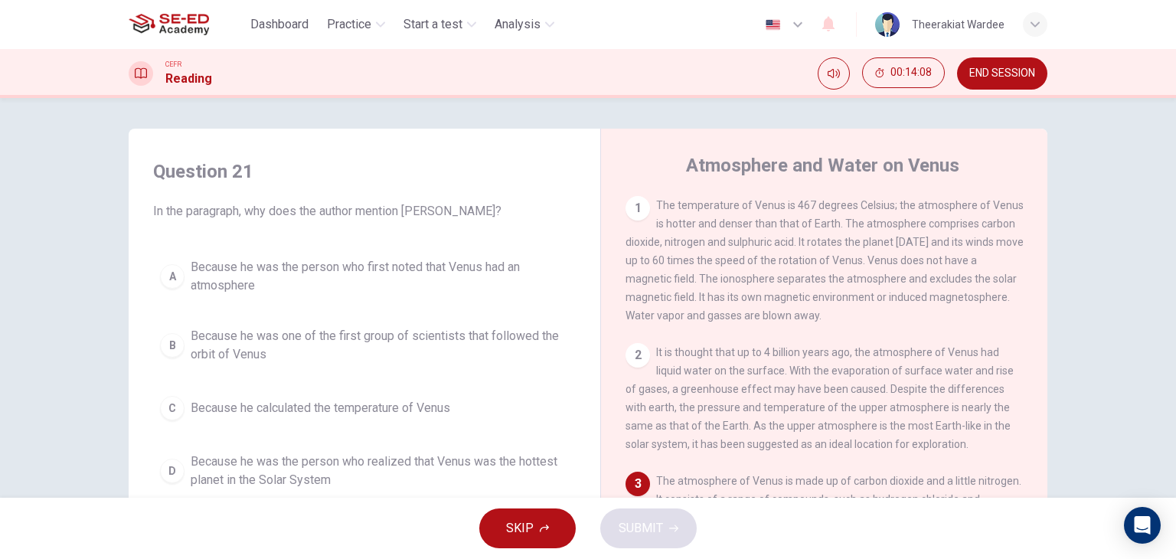
scroll to position [230, 0]
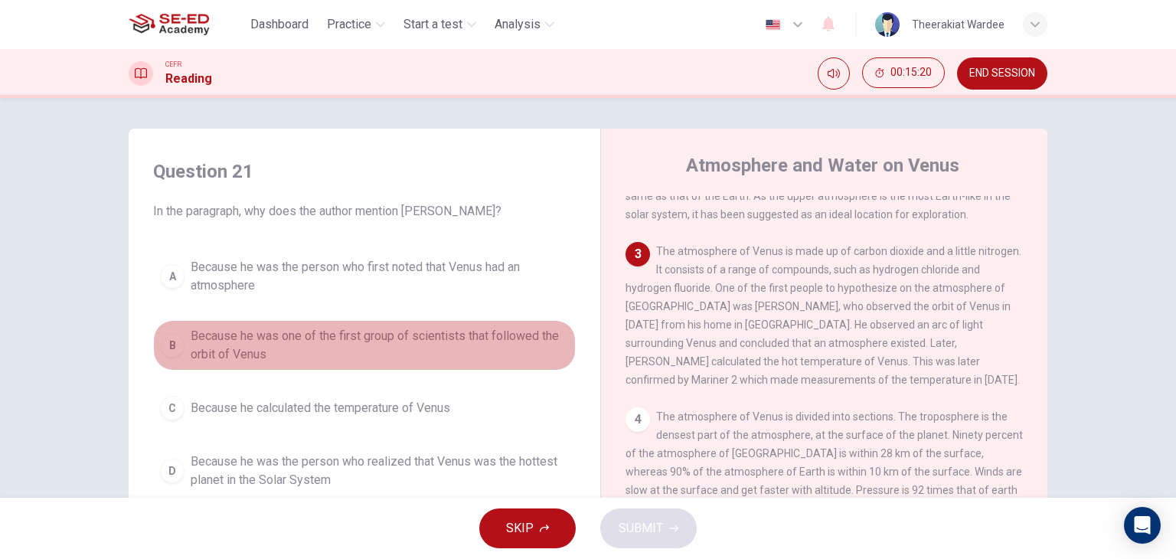
click at [413, 335] on span "Because he was one of the first group of scientists that followed the orbit of …" at bounding box center [380, 345] width 378 height 37
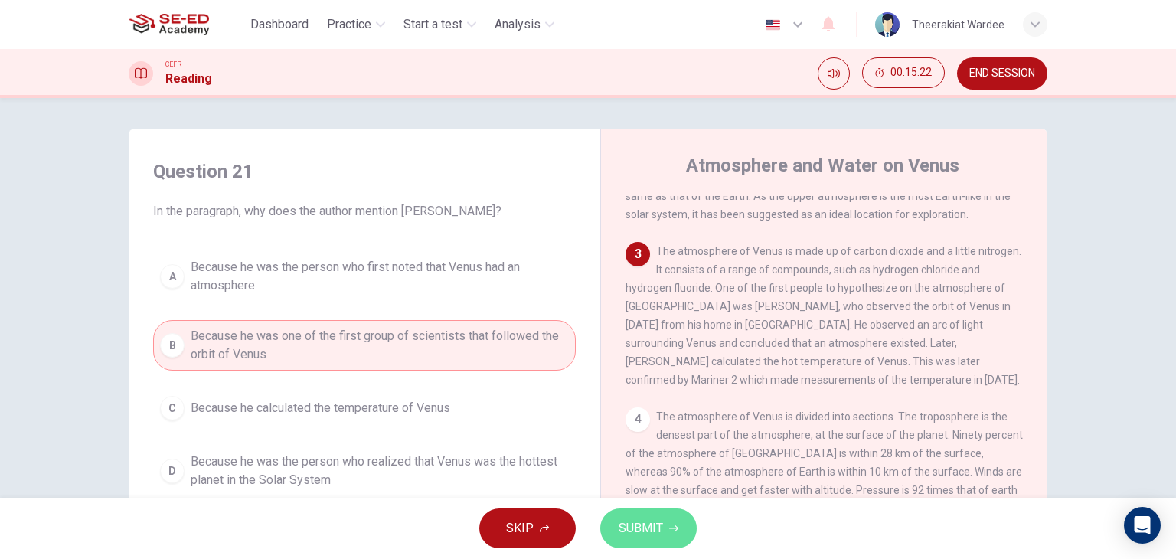
click at [670, 524] on icon "button" at bounding box center [673, 528] width 9 height 9
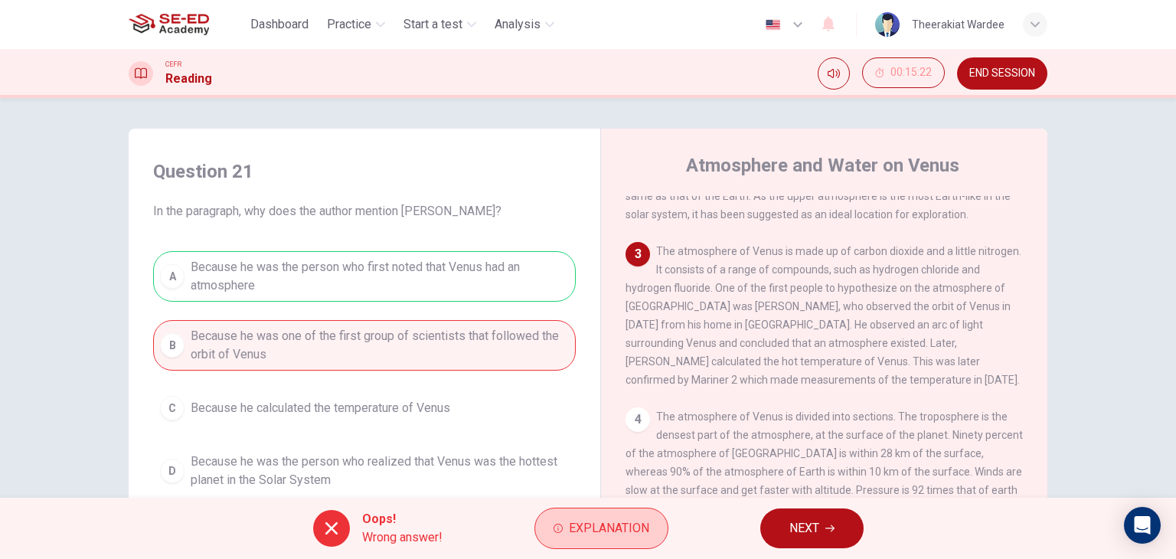
click at [642, 527] on span "Explanation" at bounding box center [609, 527] width 80 height 21
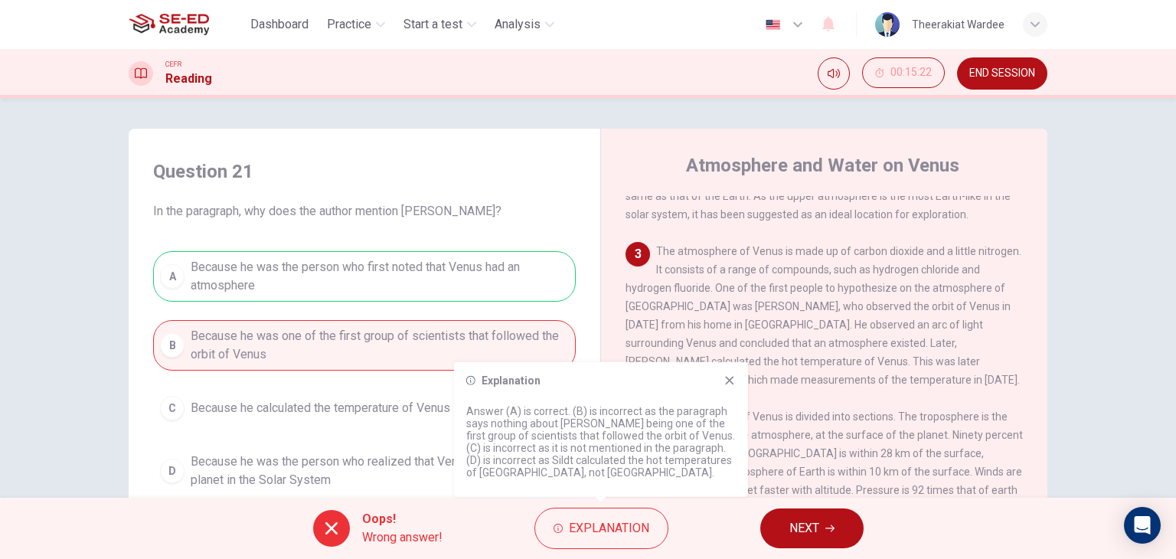
click at [732, 377] on icon at bounding box center [729, 380] width 8 height 8
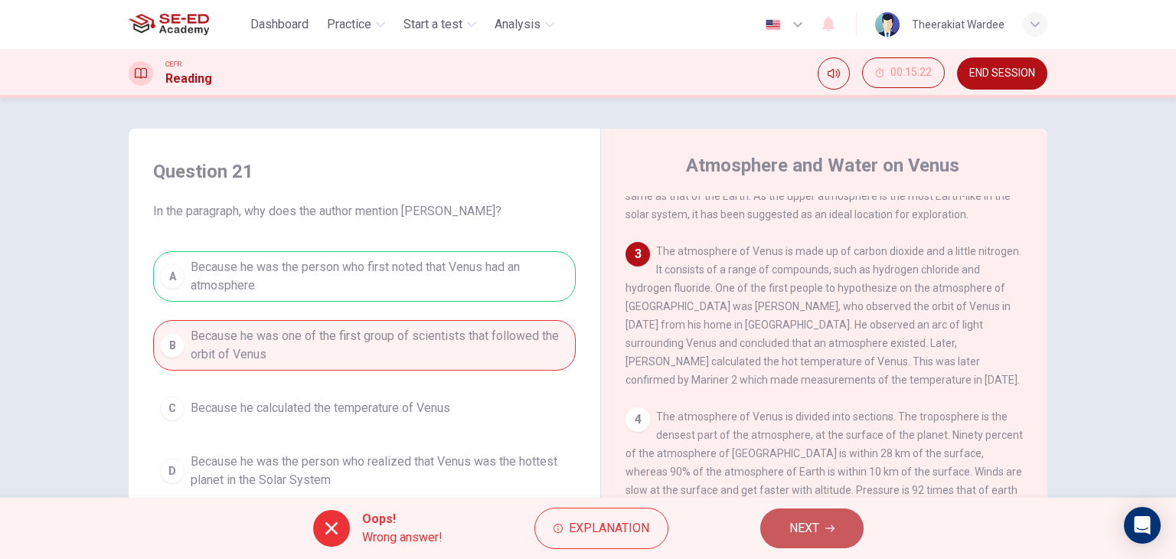
click at [840, 529] on button "NEXT" at bounding box center [811, 528] width 103 height 40
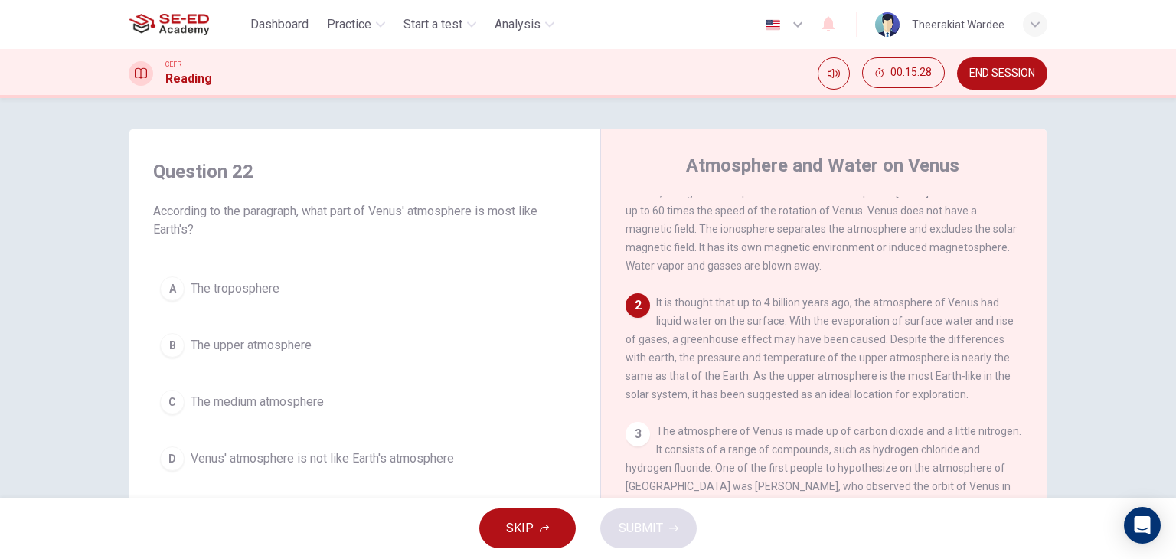
scroll to position [77, 0]
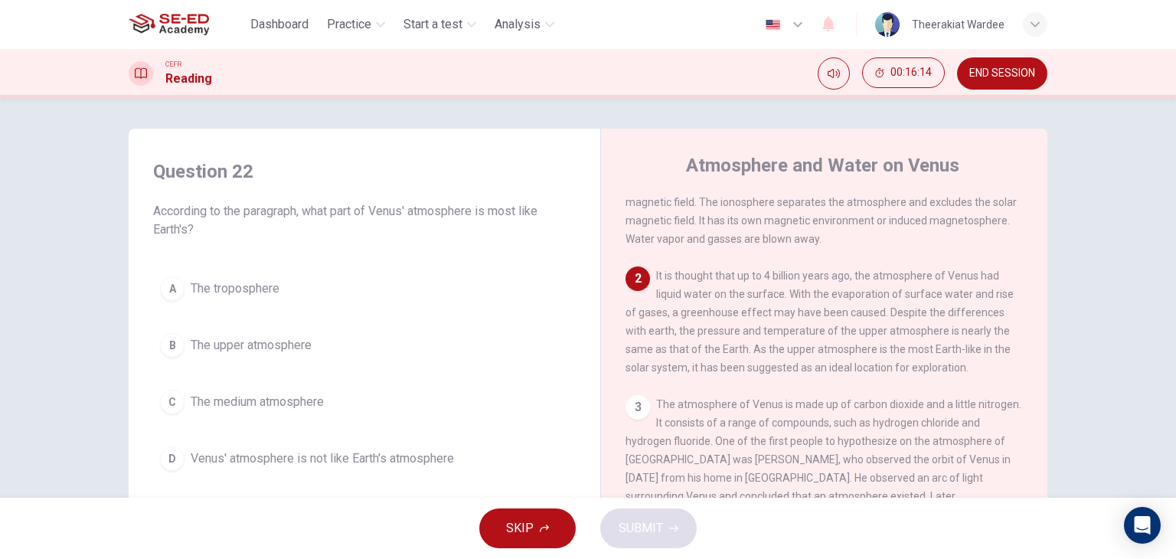
click at [243, 350] on span "The upper atmosphere" at bounding box center [251, 345] width 121 height 18
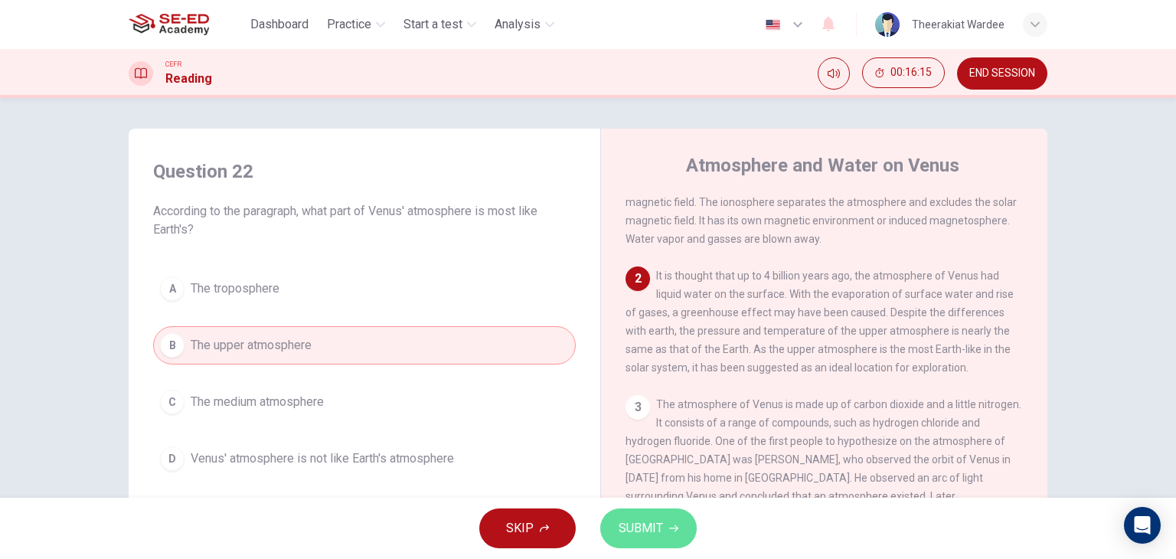
click at [641, 520] on span "SUBMIT" at bounding box center [640, 527] width 44 height 21
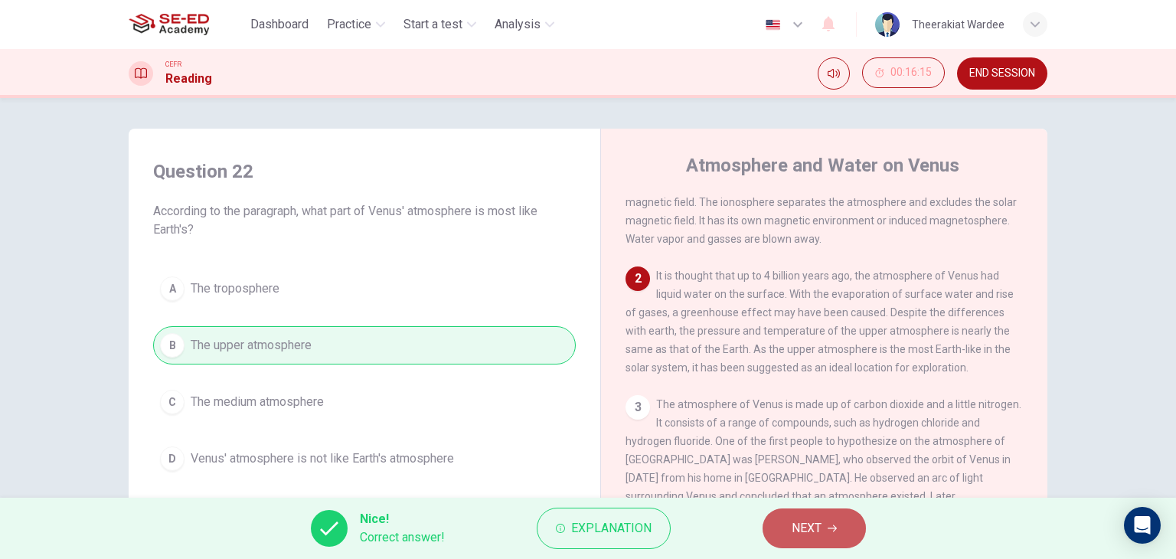
click at [794, 530] on span "NEXT" at bounding box center [806, 527] width 30 height 21
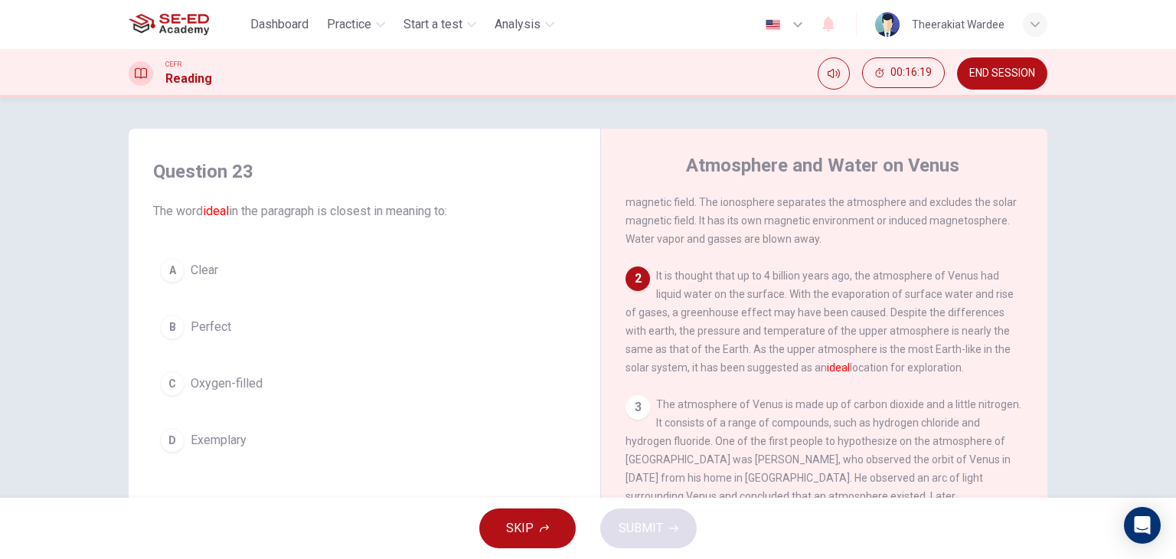
click at [219, 332] on span "Perfect" at bounding box center [211, 327] width 41 height 18
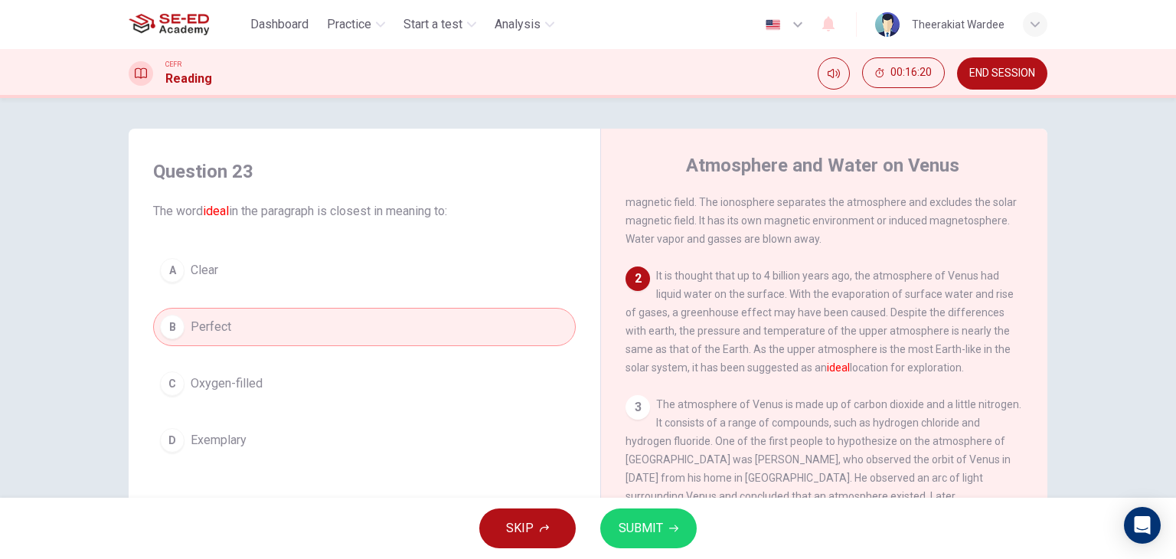
click at [646, 540] on button "SUBMIT" at bounding box center [648, 528] width 96 height 40
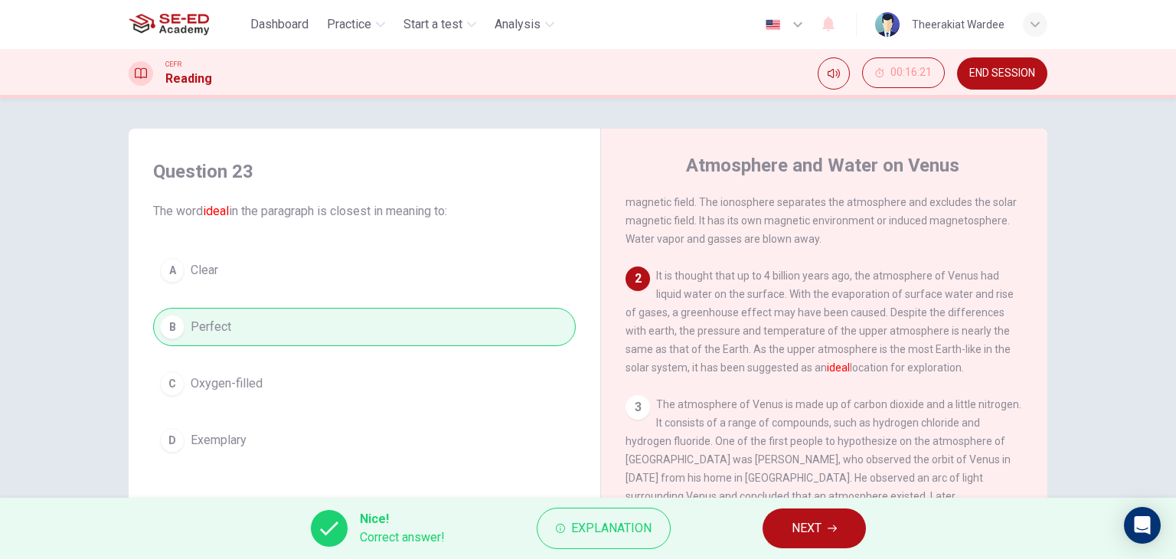
click at [816, 529] on span "NEXT" at bounding box center [806, 527] width 30 height 21
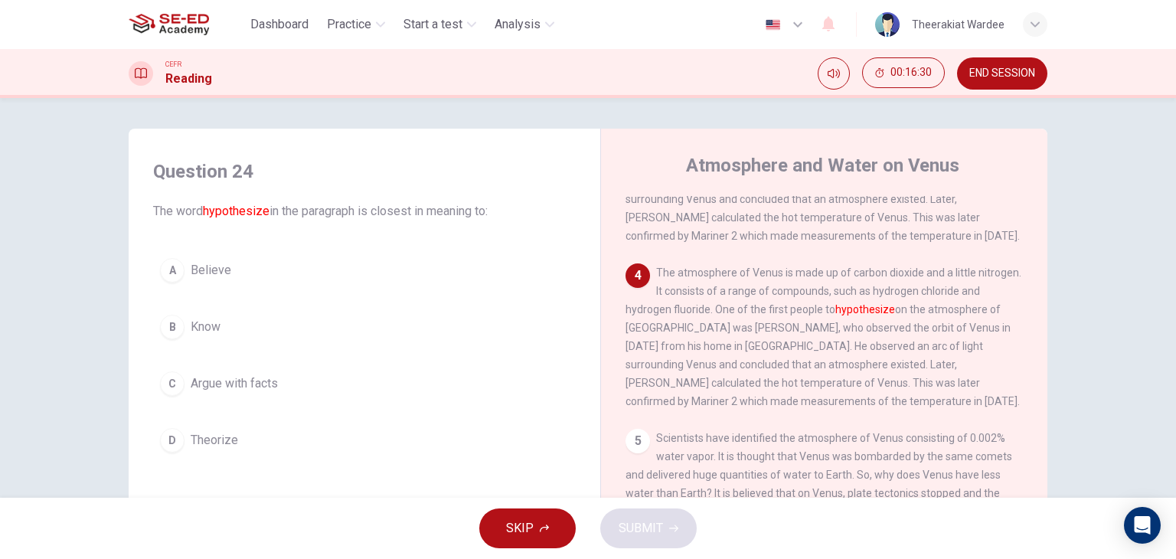
scroll to position [459, 0]
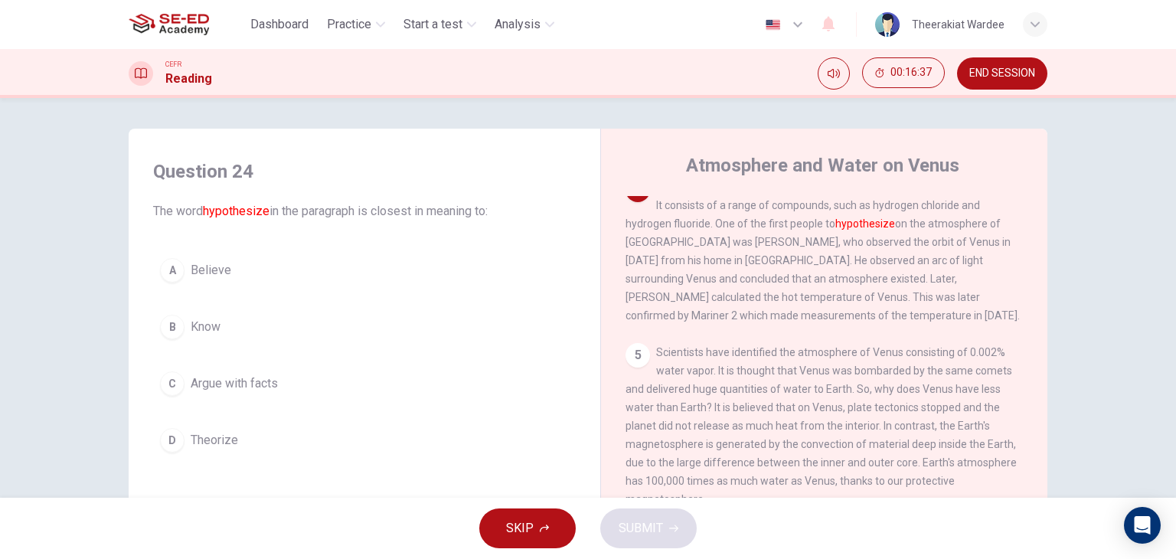
click at [204, 270] on span "Believe" at bounding box center [211, 270] width 41 height 18
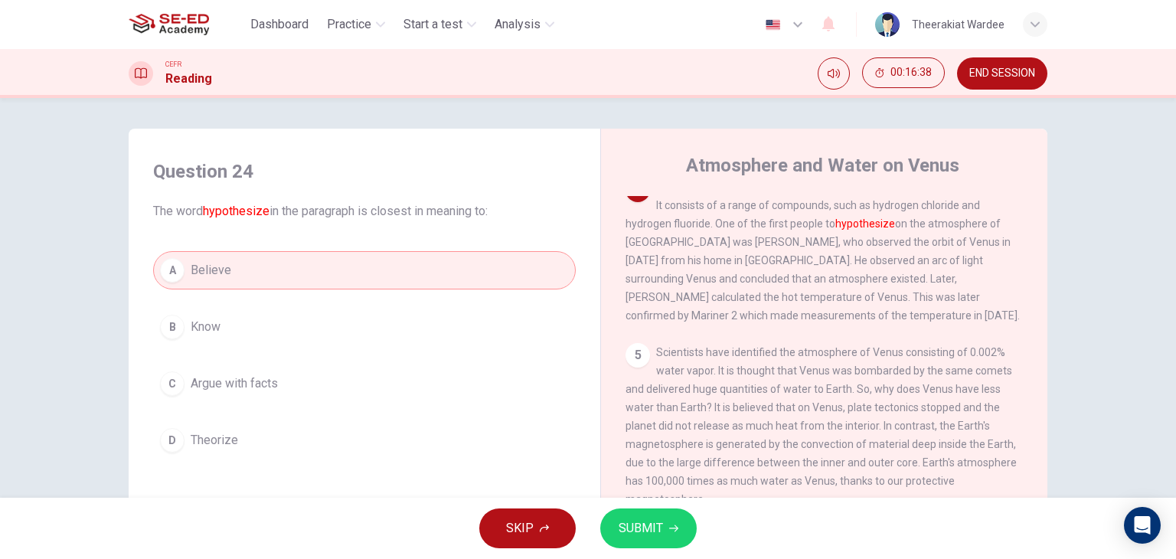
click at [650, 537] on span "SUBMIT" at bounding box center [640, 527] width 44 height 21
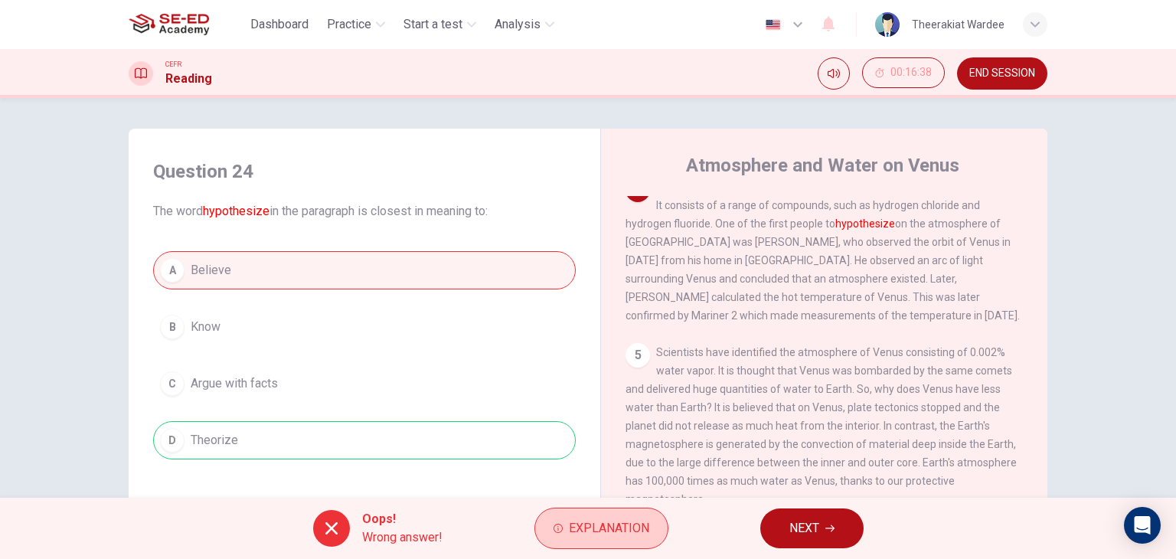
click at [600, 520] on span "Explanation" at bounding box center [609, 527] width 80 height 21
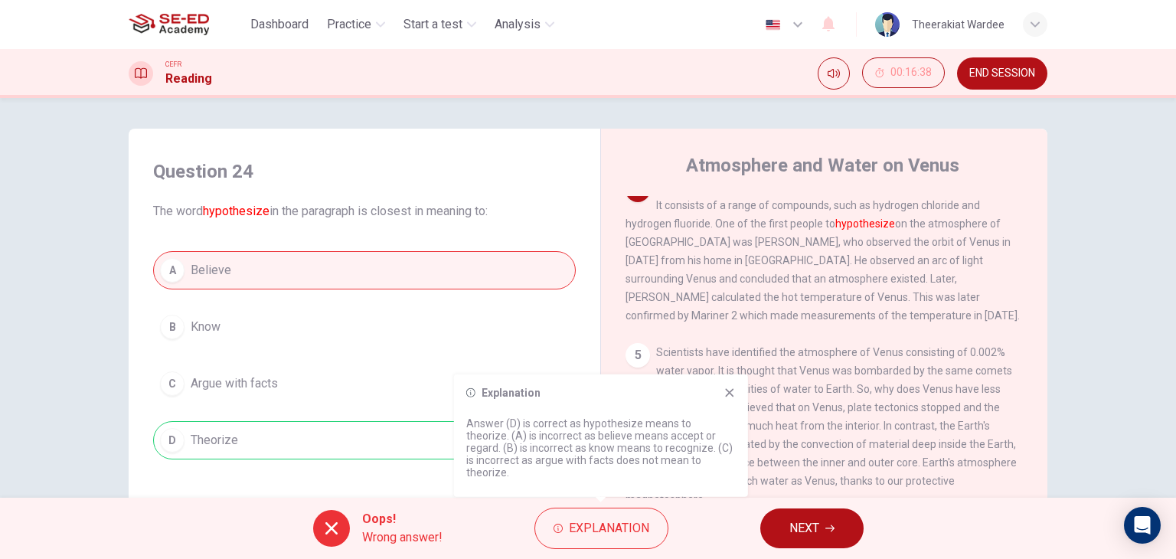
click at [726, 399] on icon at bounding box center [729, 393] width 12 height 12
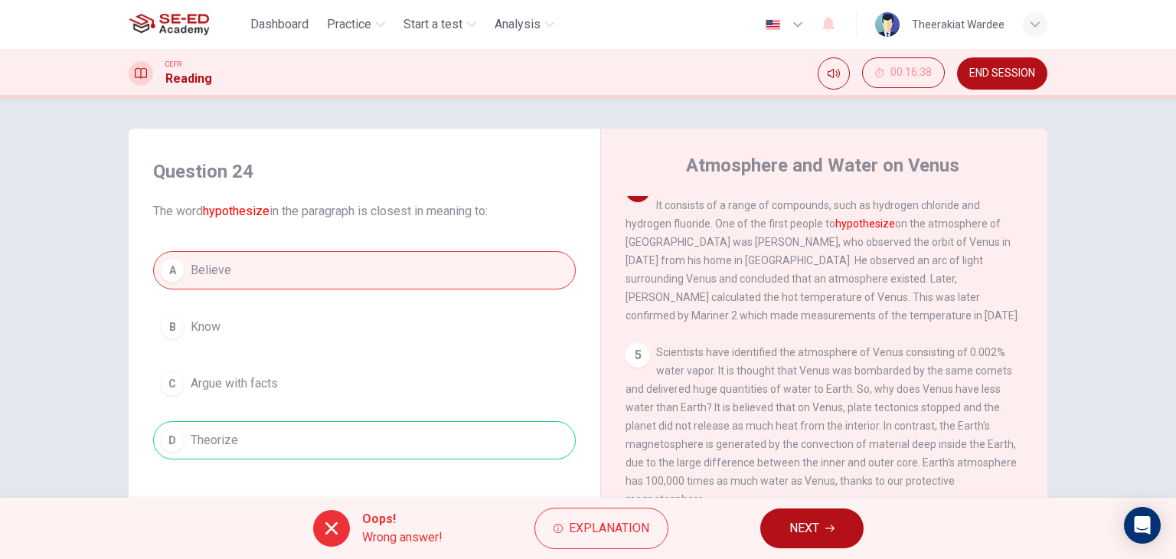
click at [811, 526] on span "NEXT" at bounding box center [804, 527] width 30 height 21
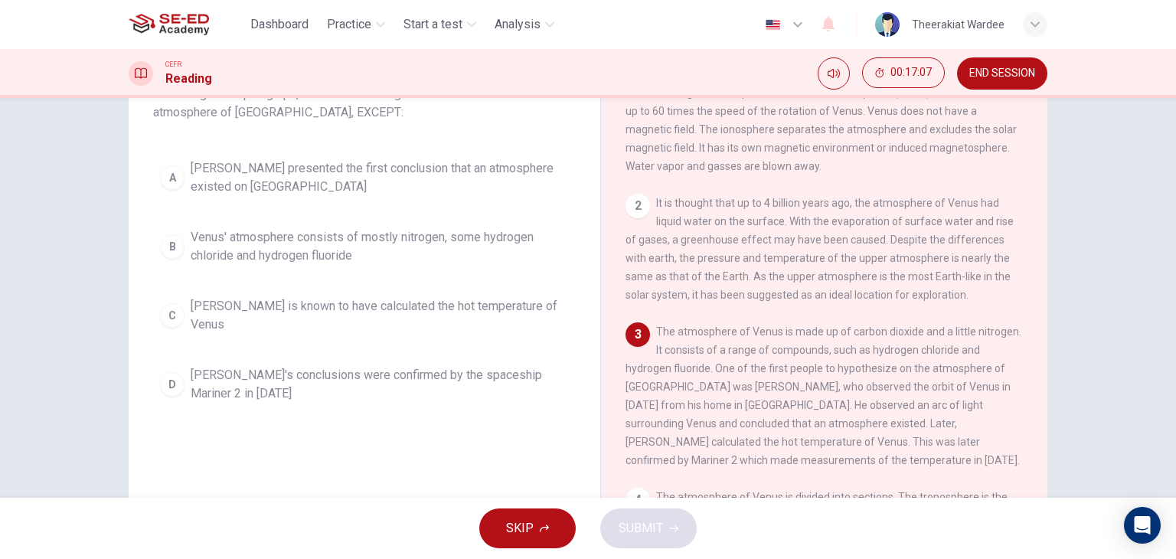
scroll to position [44, 0]
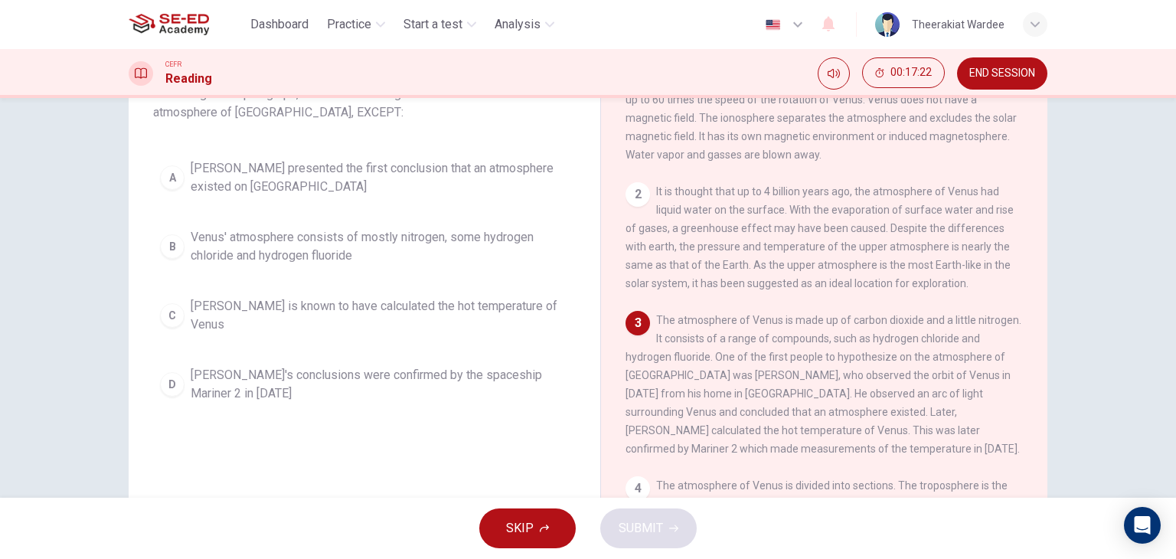
click at [335, 252] on span "Venus' atmosphere consists of mostly nitrogen, some hydrogen chloride and hydro…" at bounding box center [380, 246] width 378 height 37
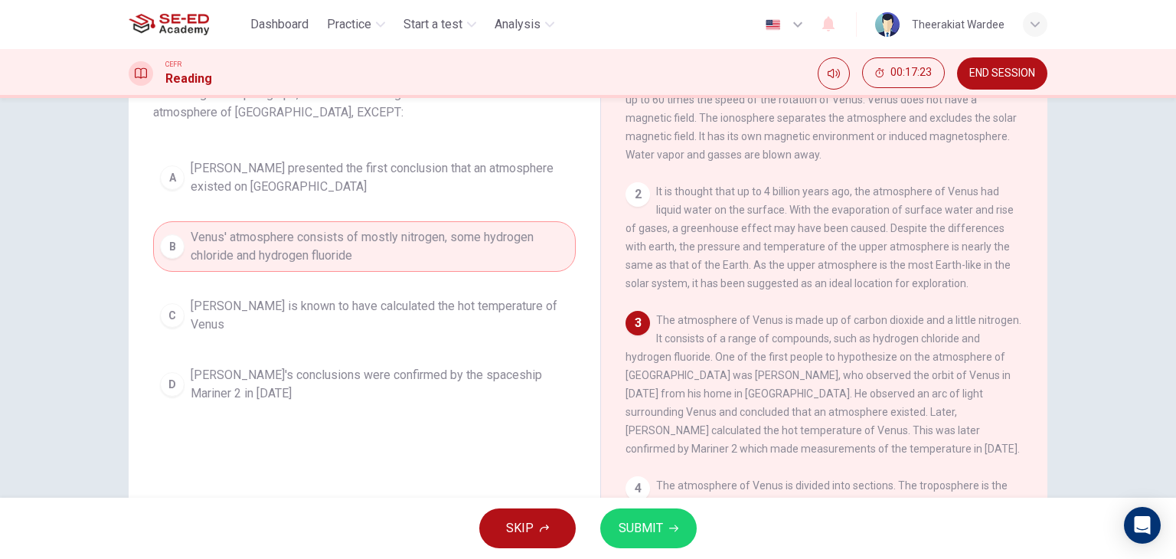
click at [643, 519] on span "SUBMIT" at bounding box center [640, 527] width 44 height 21
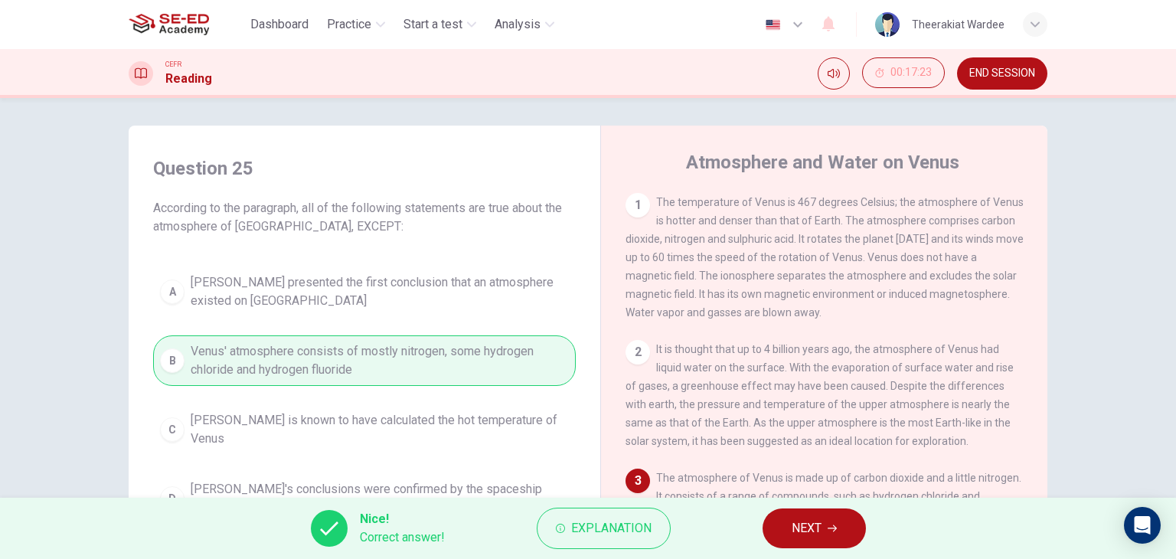
scroll to position [0, 0]
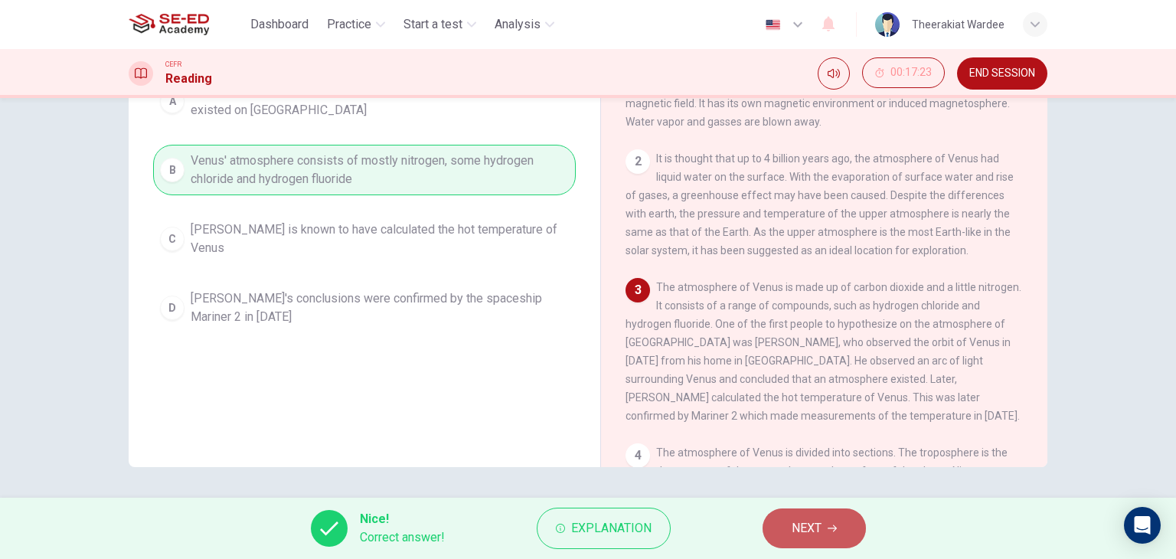
click at [792, 517] on span "NEXT" at bounding box center [806, 527] width 30 height 21
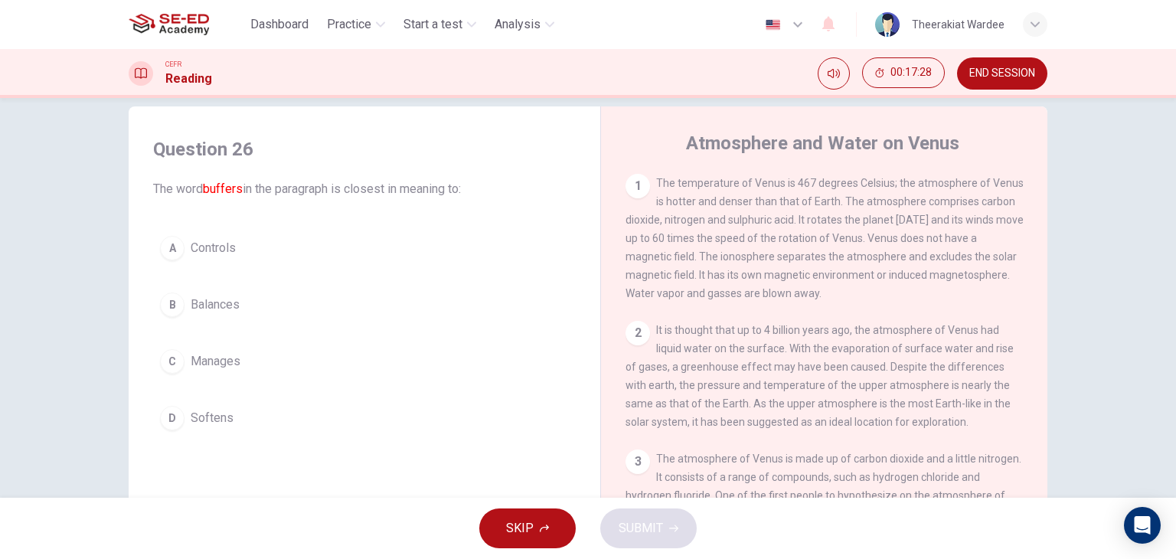
scroll to position [306, 0]
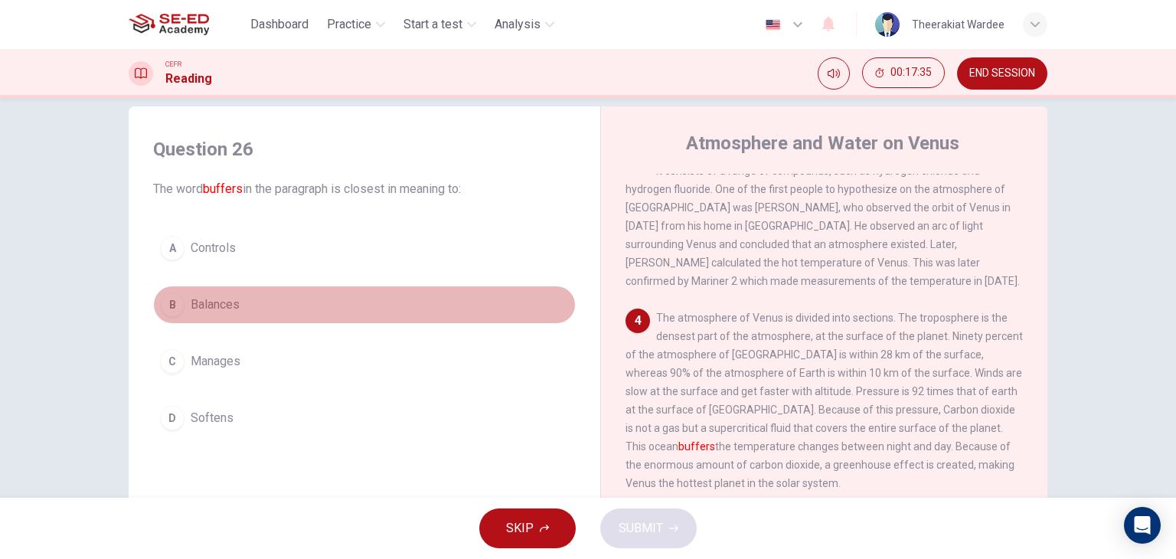
click at [217, 305] on span "Balances" at bounding box center [215, 304] width 49 height 18
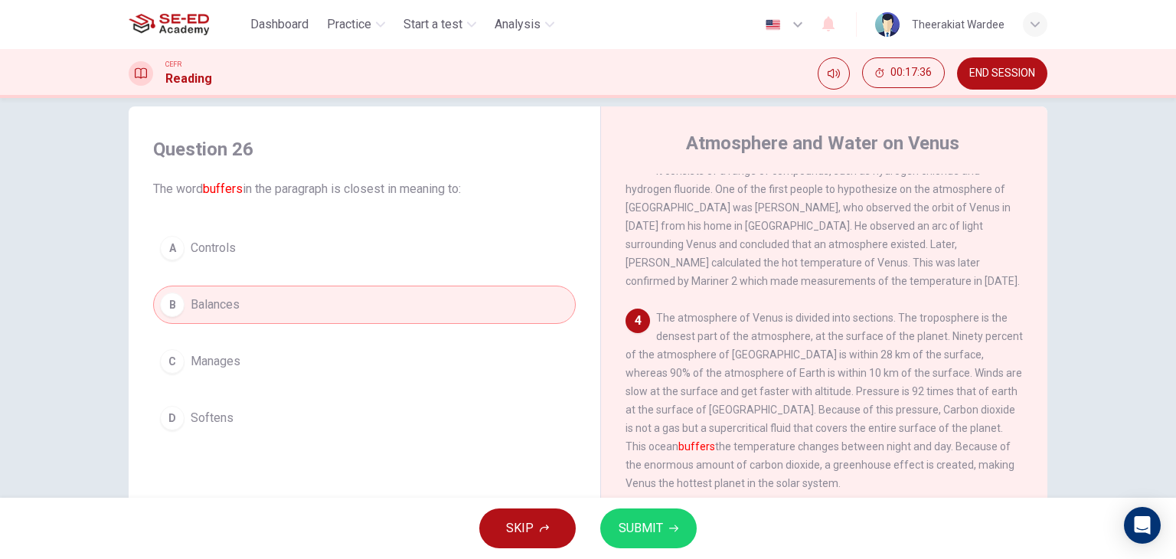
click at [659, 530] on span "SUBMIT" at bounding box center [640, 527] width 44 height 21
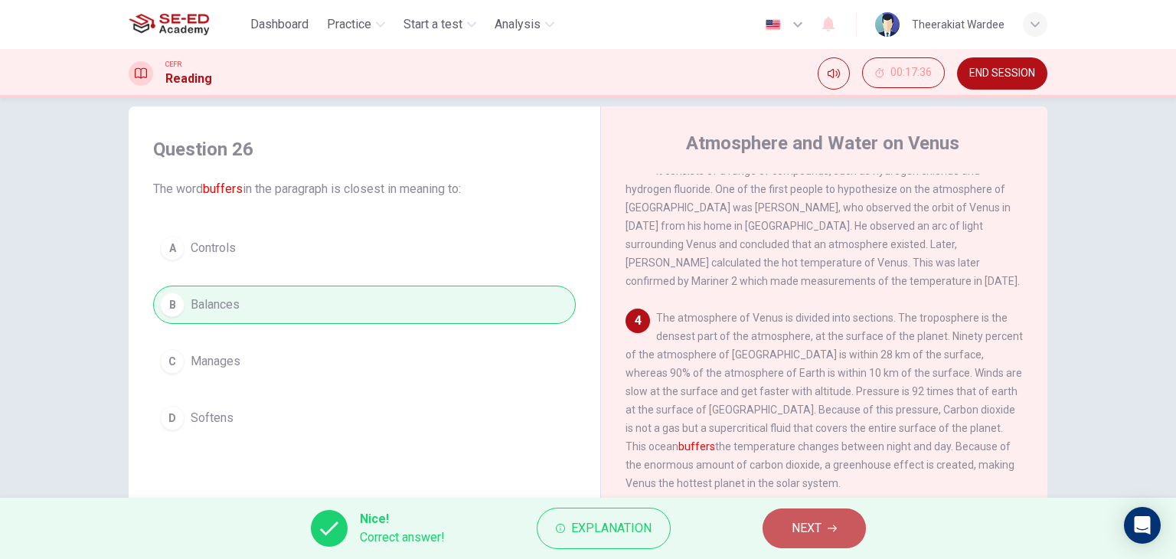
click at [817, 524] on span "NEXT" at bounding box center [806, 527] width 30 height 21
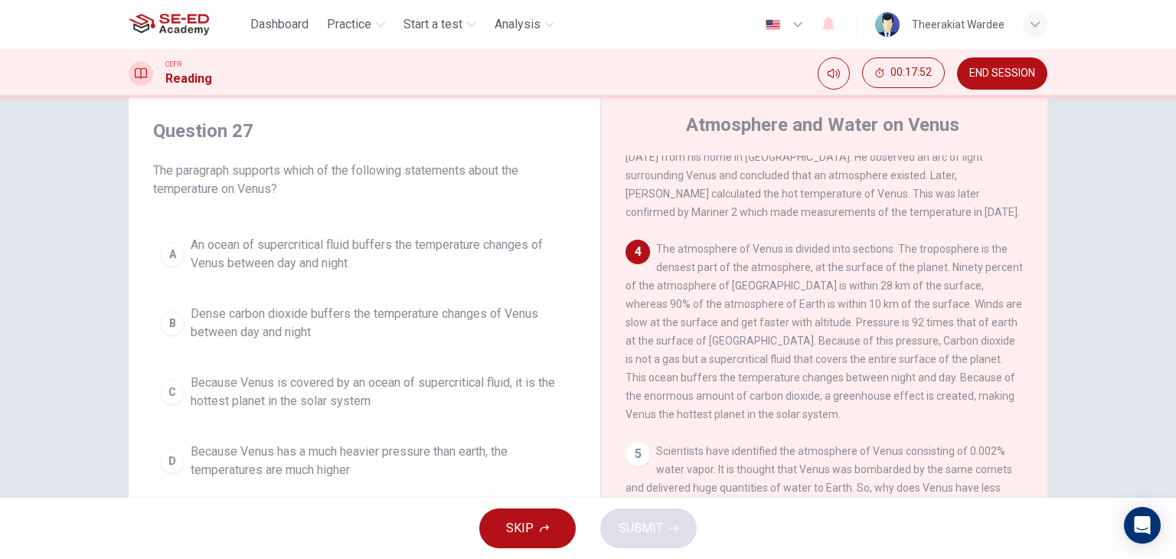
scroll to position [383, 0]
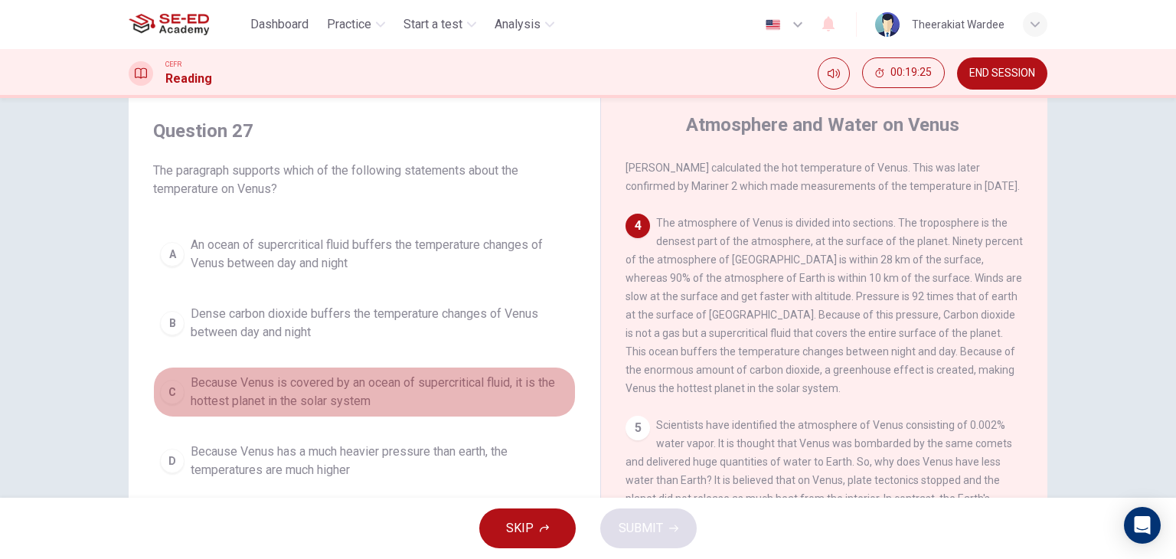
click at [318, 393] on span "Because Venus is covered by an ocean of supercritical fluid, it is the hottest …" at bounding box center [380, 391] width 378 height 37
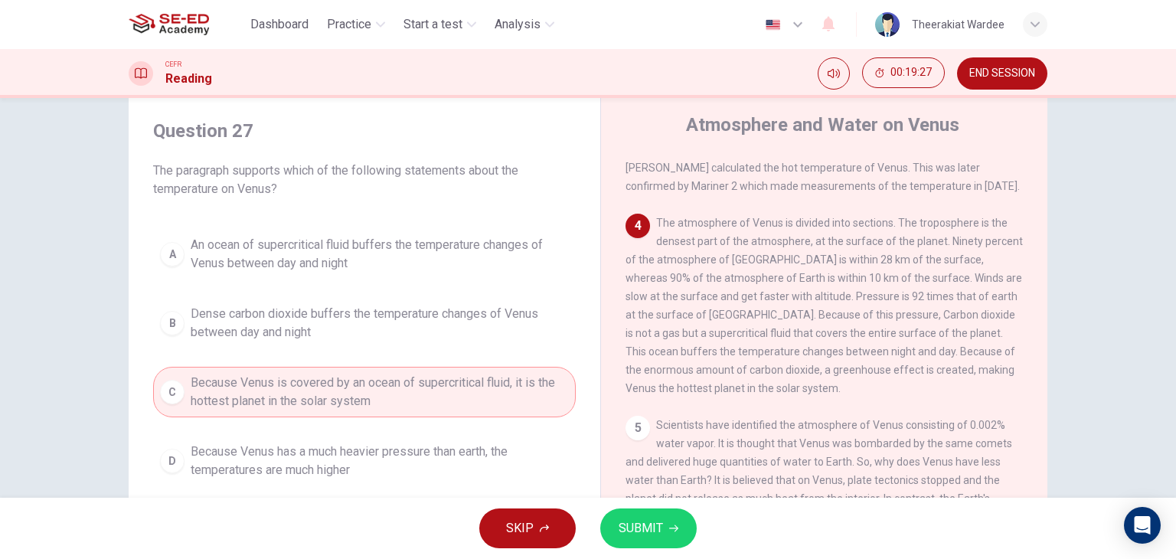
click at [626, 527] on span "SUBMIT" at bounding box center [640, 527] width 44 height 21
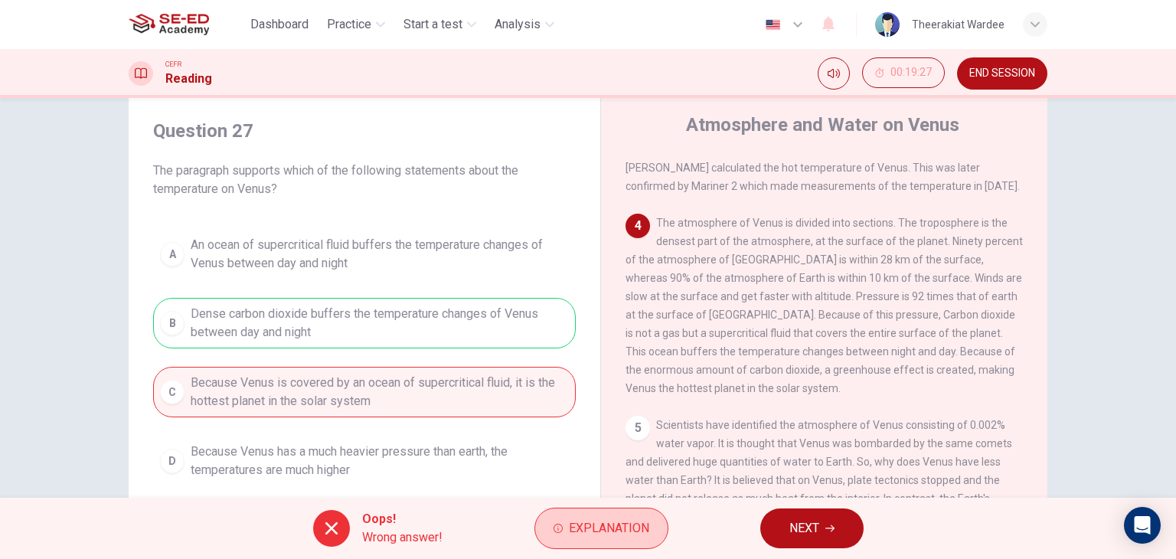
click at [619, 522] on span "Explanation" at bounding box center [609, 527] width 80 height 21
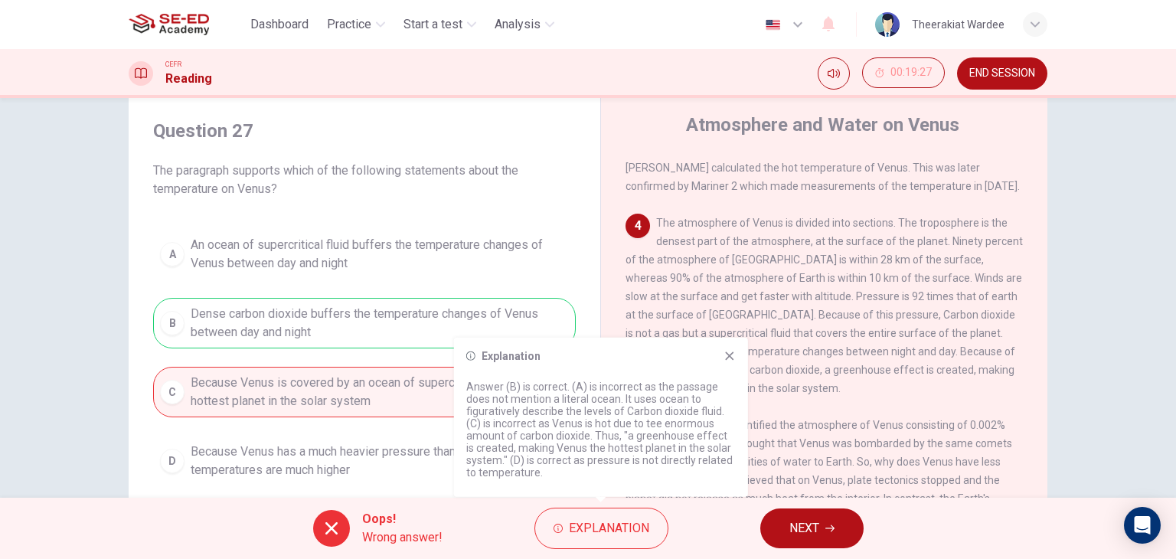
click at [579, 161] on div "Question 27 The paragraph supports which of the following statements about the …" at bounding box center [364, 302] width 447 height 398
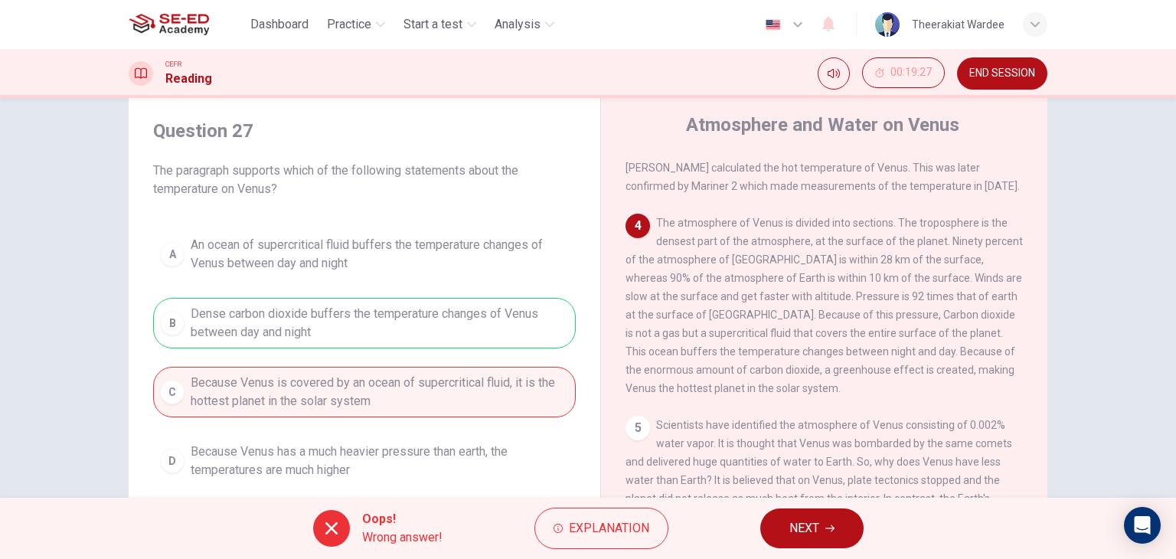
click at [1056, 318] on div "Question 27 The paragraph supports which of the following statements about the …" at bounding box center [587, 354] width 967 height 532
click at [801, 532] on span "NEXT" at bounding box center [804, 527] width 30 height 21
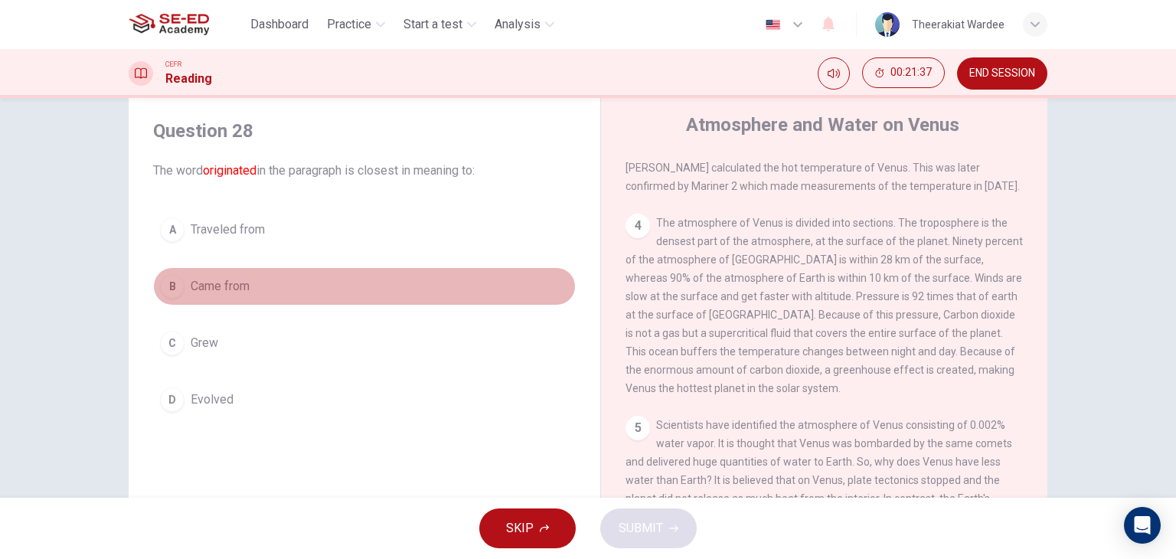
click at [230, 287] on span "Came from" at bounding box center [220, 286] width 59 height 18
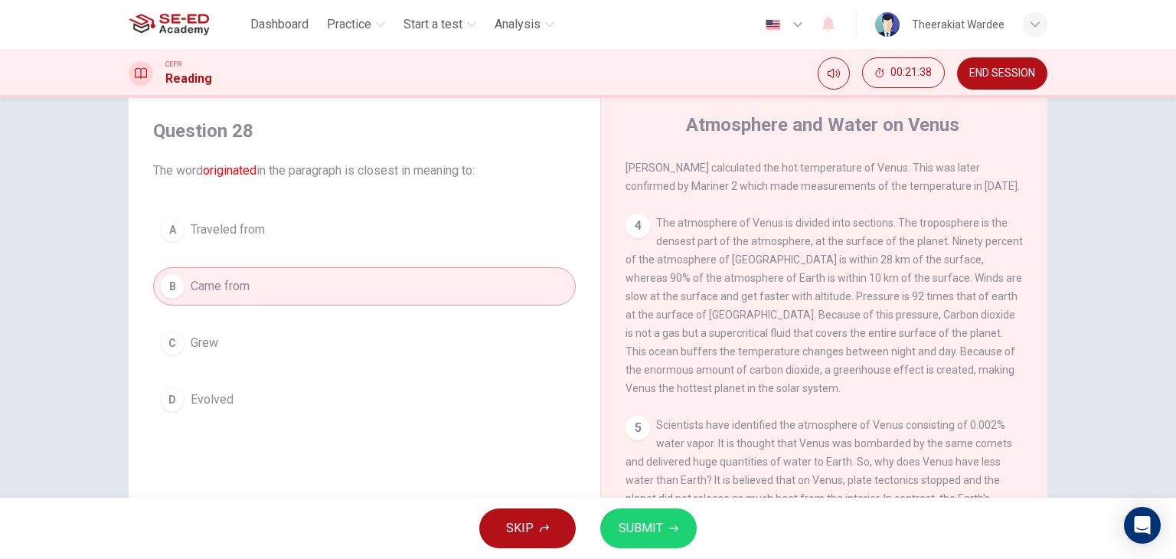
click at [641, 530] on span "SUBMIT" at bounding box center [640, 527] width 44 height 21
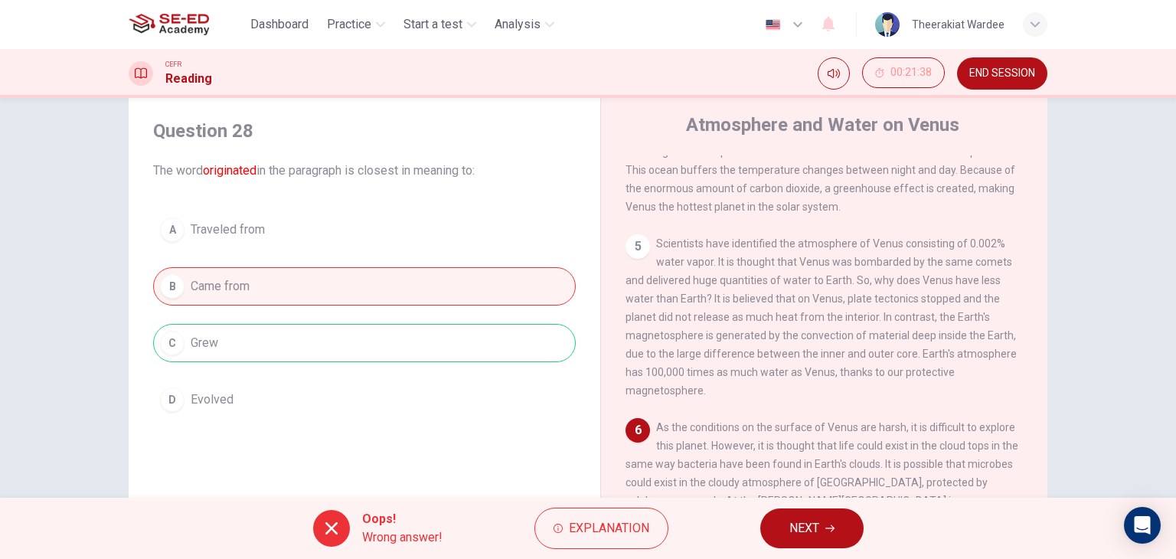
scroll to position [194, 0]
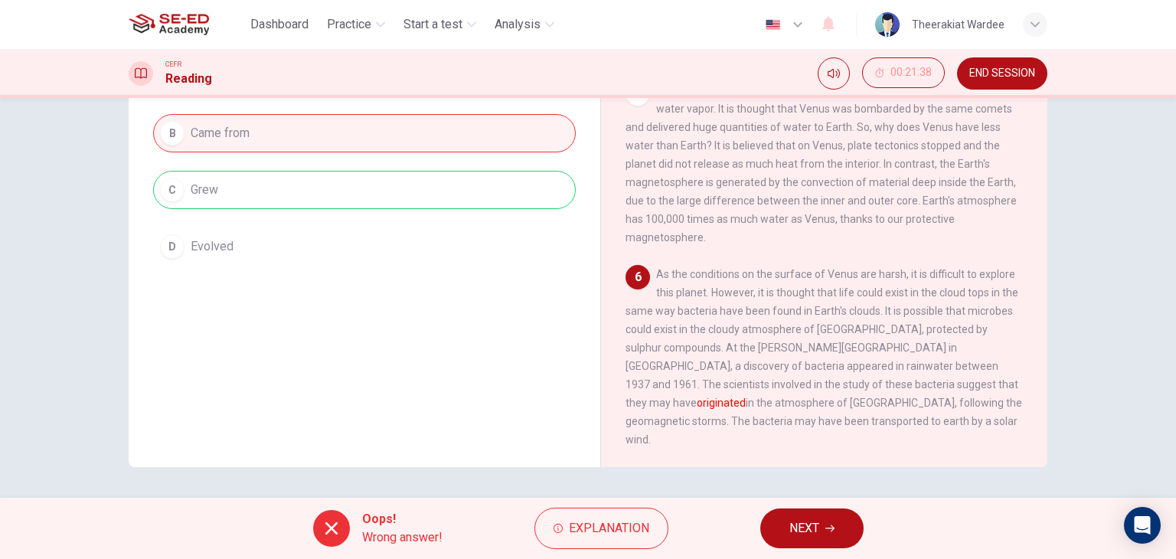
click at [793, 524] on span "NEXT" at bounding box center [804, 527] width 30 height 21
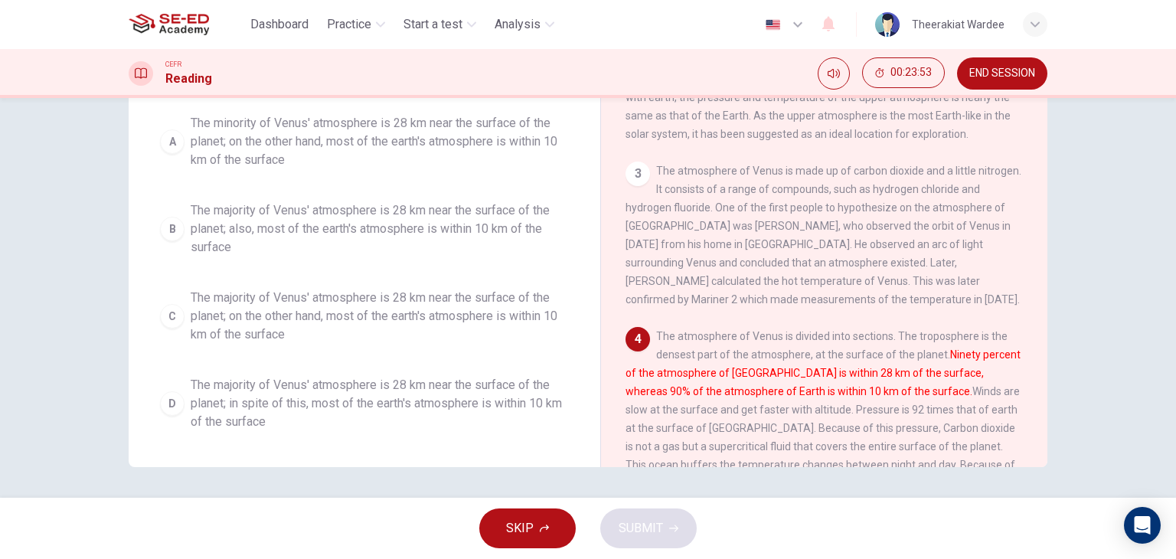
click at [297, 315] on span "The majority of Venus' atmosphere is 28 km near the surface of the planet; on t…" at bounding box center [380, 316] width 378 height 55
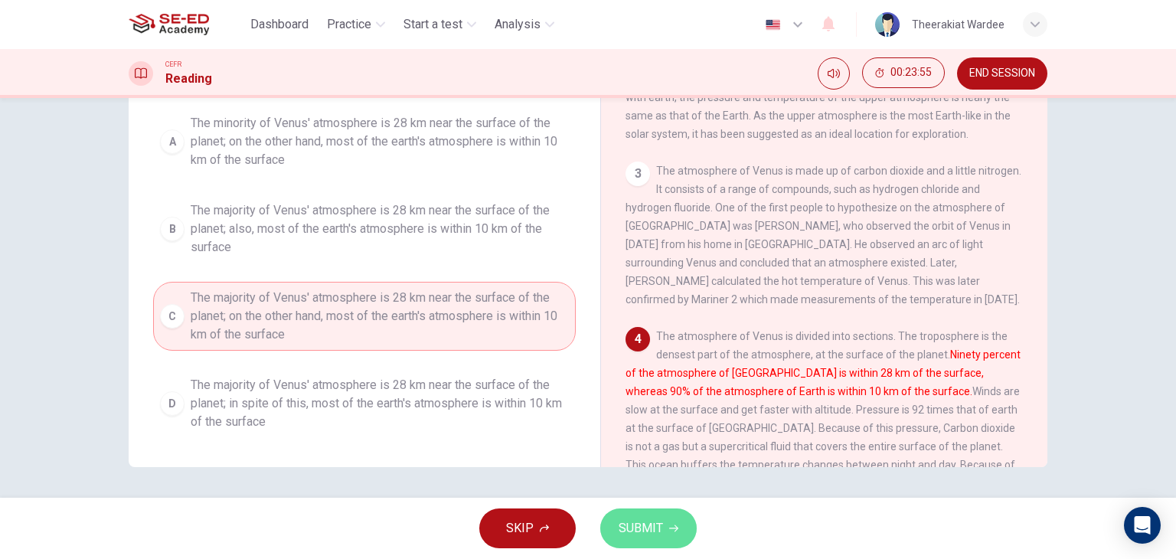
click at [647, 538] on span "SUBMIT" at bounding box center [640, 527] width 44 height 21
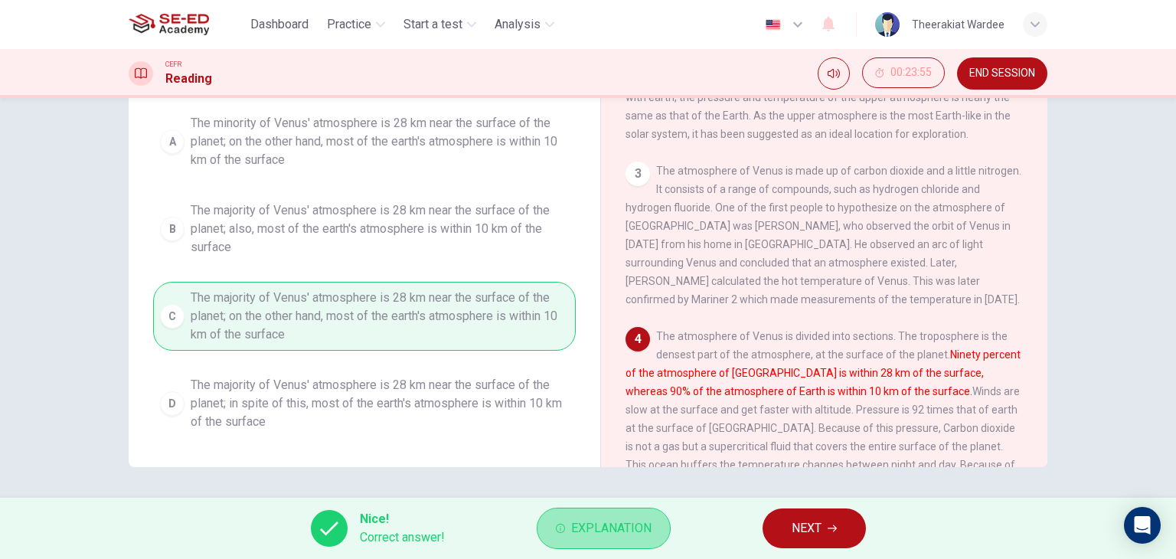
click at [598, 529] on span "Explanation" at bounding box center [611, 527] width 80 height 21
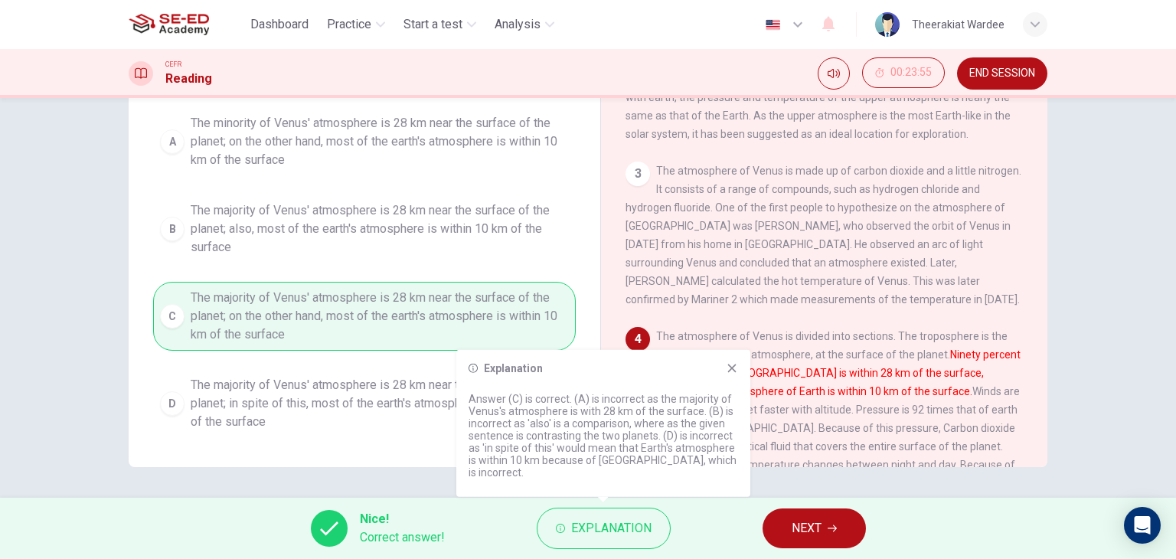
click at [727, 374] on icon at bounding box center [732, 368] width 12 height 12
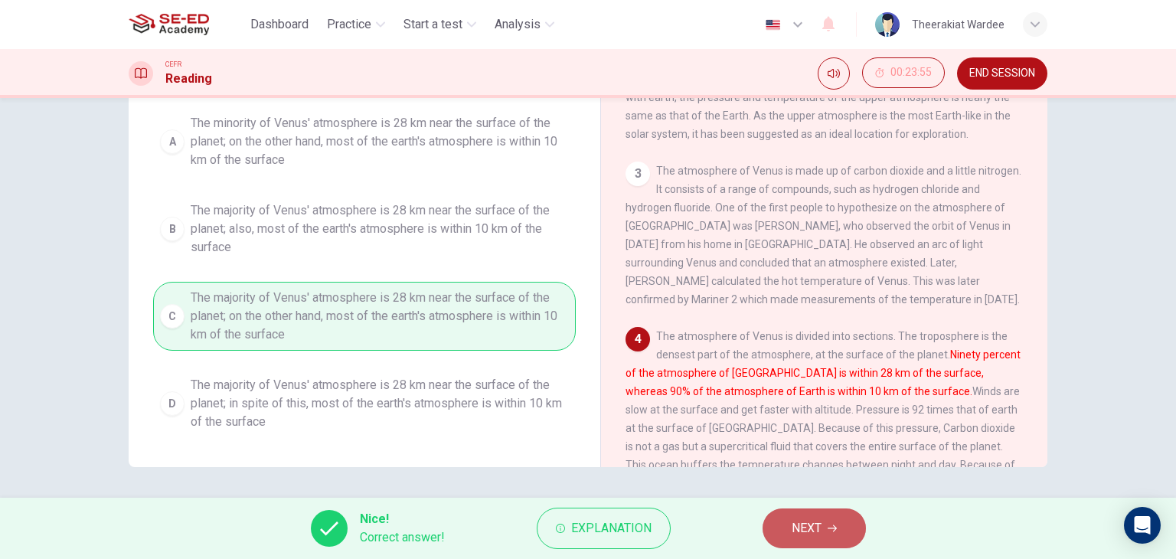
click at [825, 529] on button "NEXT" at bounding box center [813, 528] width 103 height 40
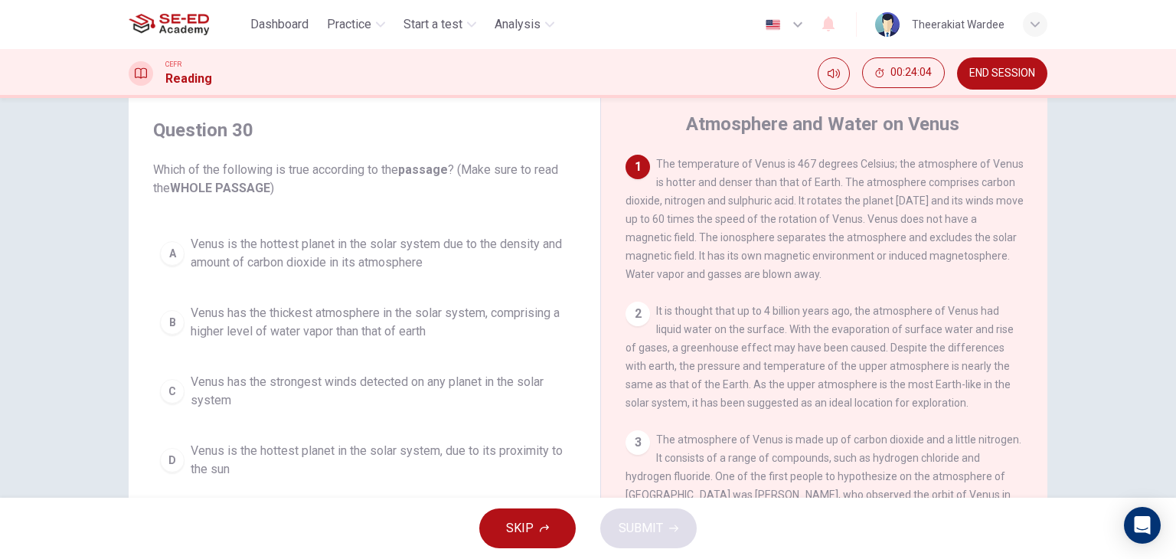
scroll to position [47, 0]
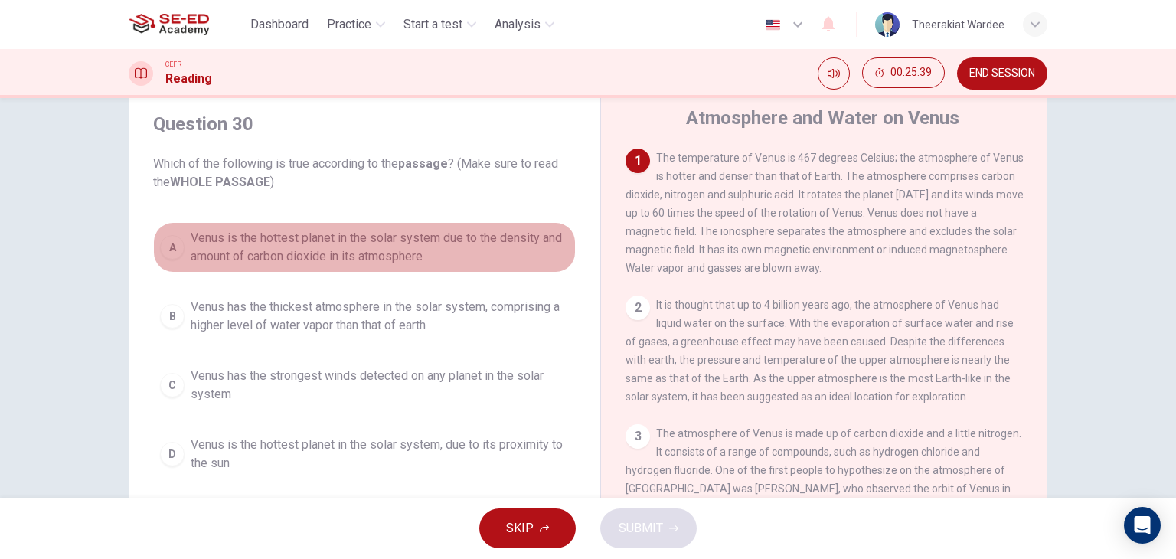
click at [330, 246] on span "Venus is the hottest planet in the solar system due to the density and amount o…" at bounding box center [380, 247] width 378 height 37
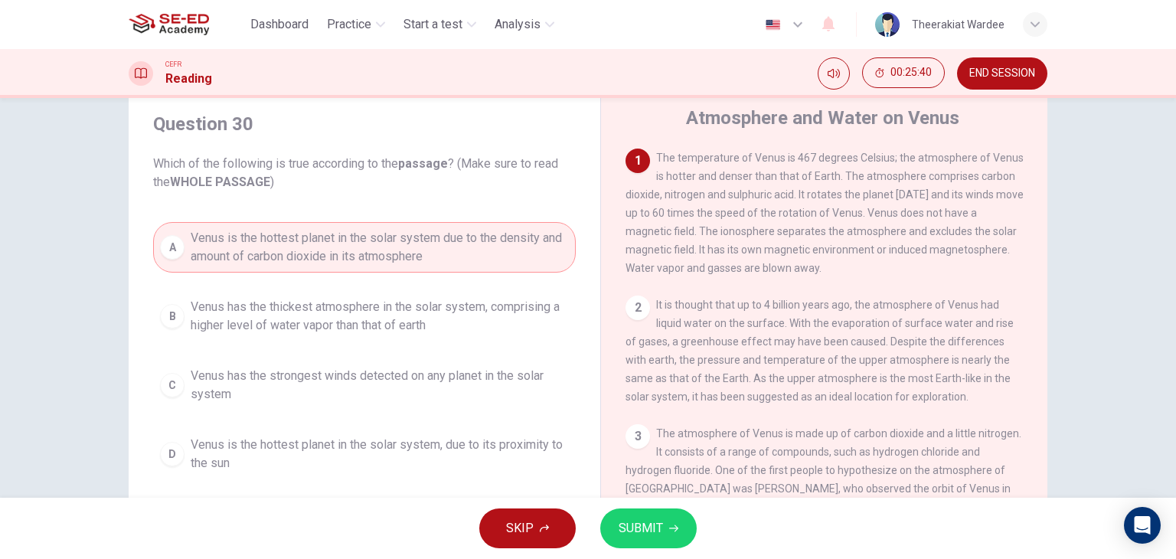
click at [642, 527] on span "SUBMIT" at bounding box center [640, 527] width 44 height 21
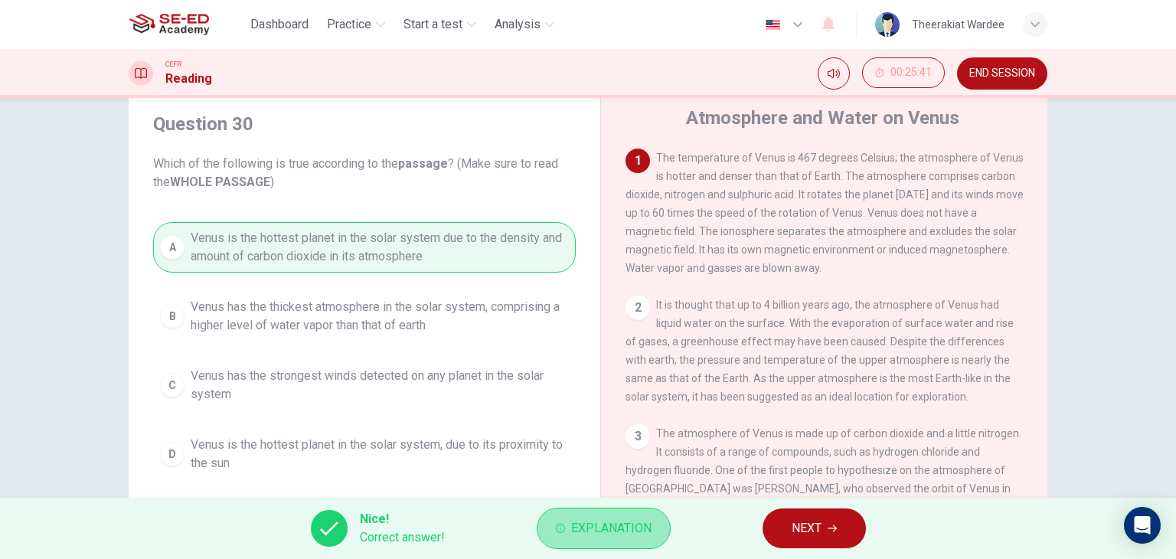
click at [621, 529] on span "Explanation" at bounding box center [611, 527] width 80 height 21
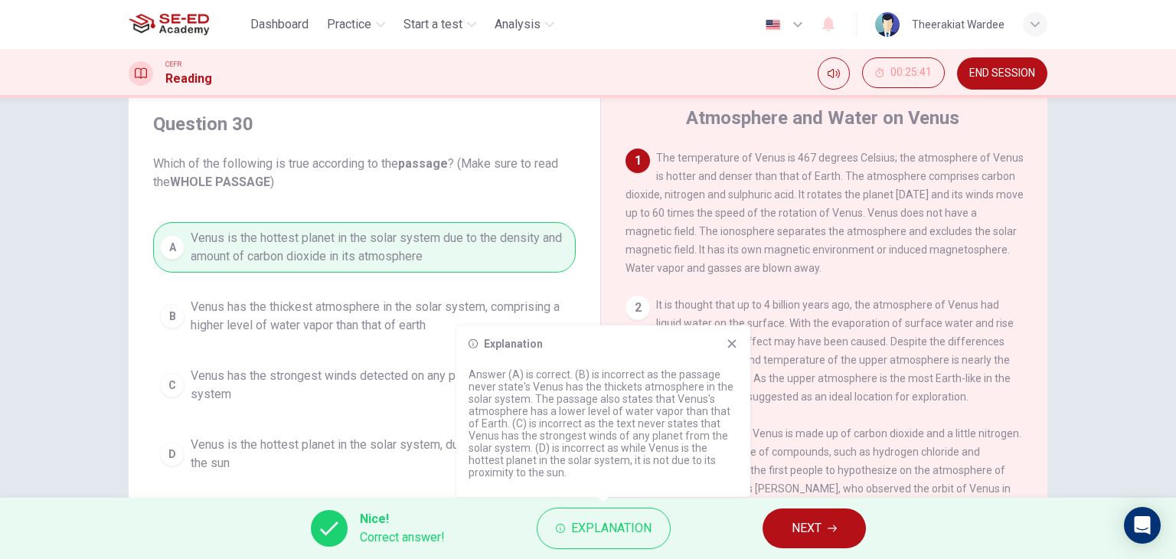
click at [735, 345] on icon at bounding box center [732, 343] width 8 height 8
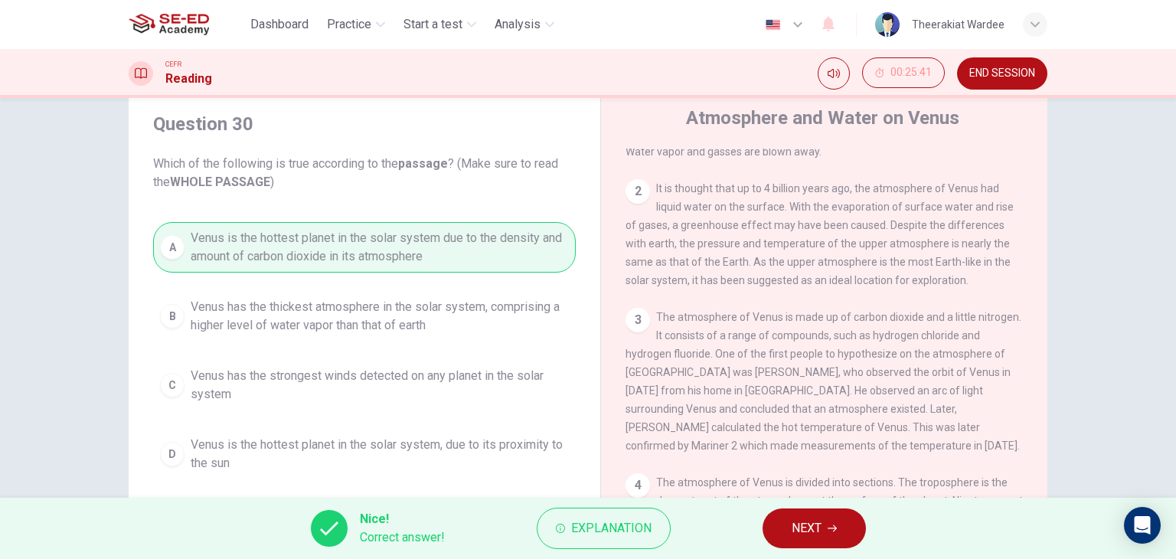
scroll to position [109, 0]
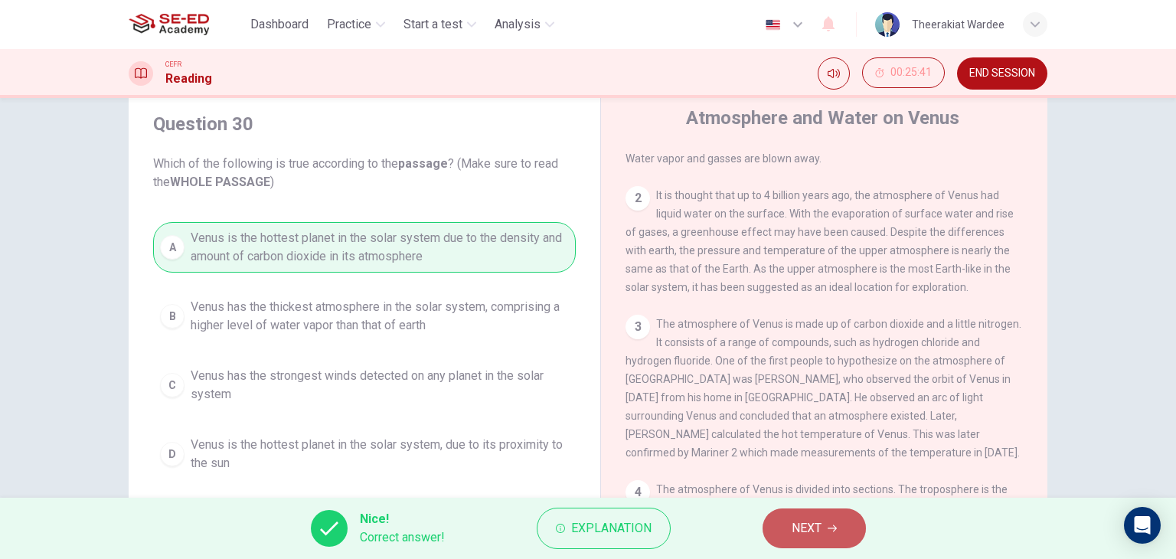
click at [813, 530] on span "NEXT" at bounding box center [806, 527] width 30 height 21
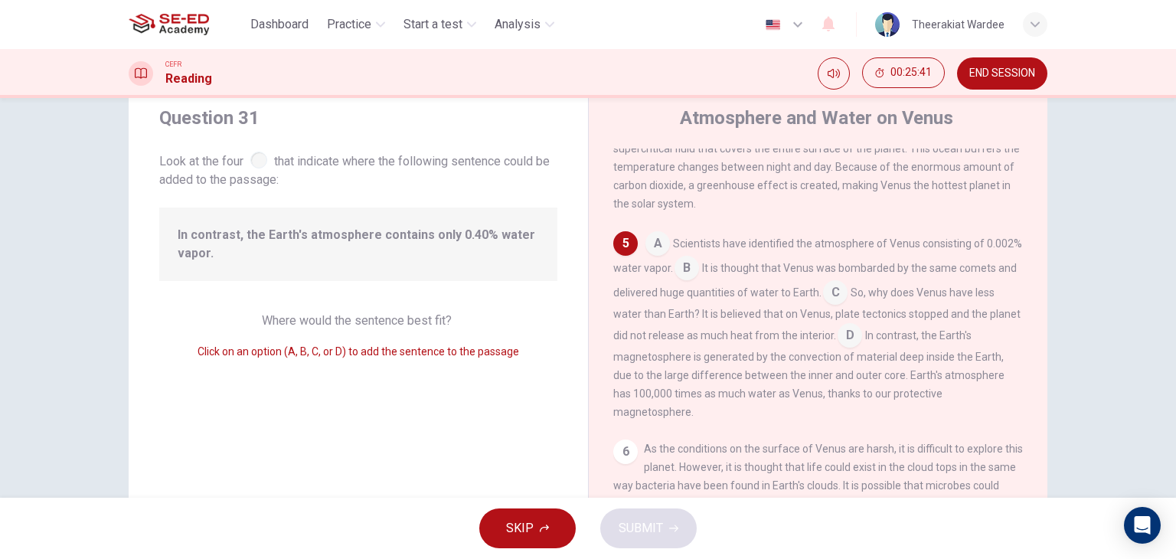
scroll to position [564, 0]
click at [699, 278] on input at bounding box center [686, 265] width 24 height 24
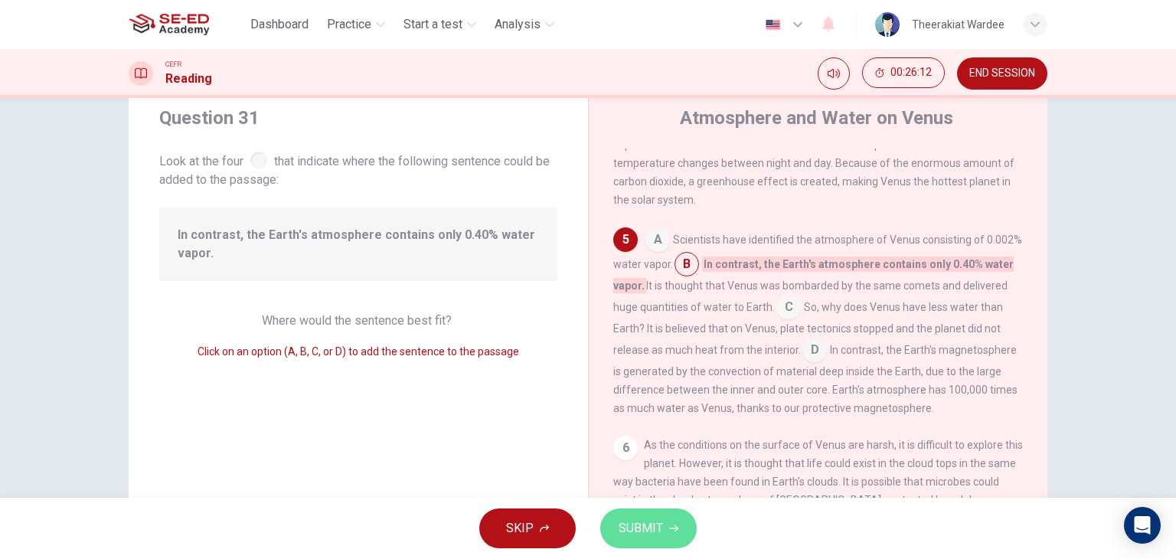
click at [665, 521] on button "SUBMIT" at bounding box center [648, 528] width 96 height 40
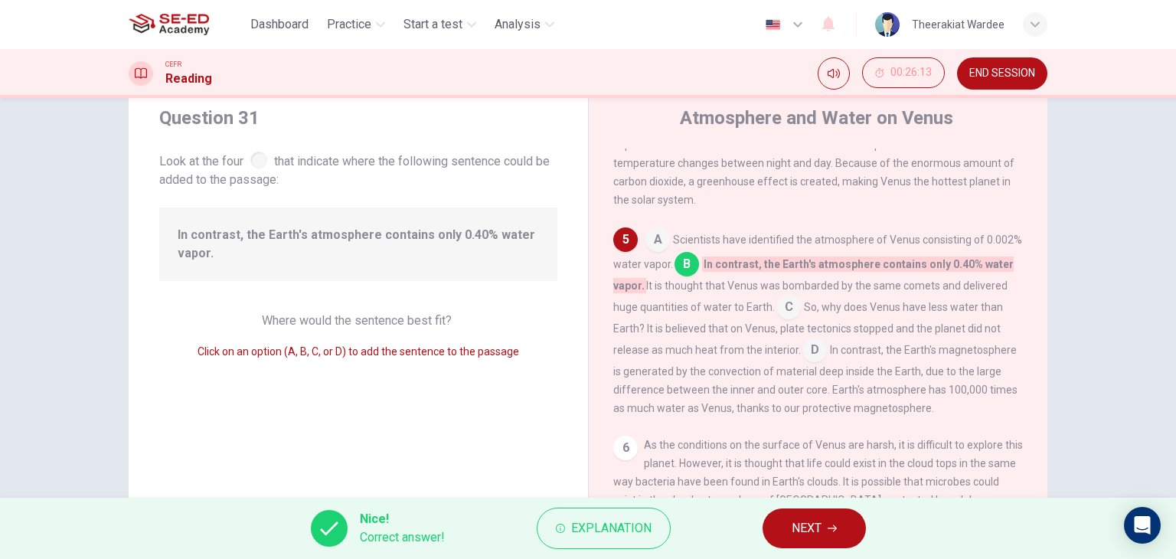
click at [793, 533] on span "NEXT" at bounding box center [806, 527] width 30 height 21
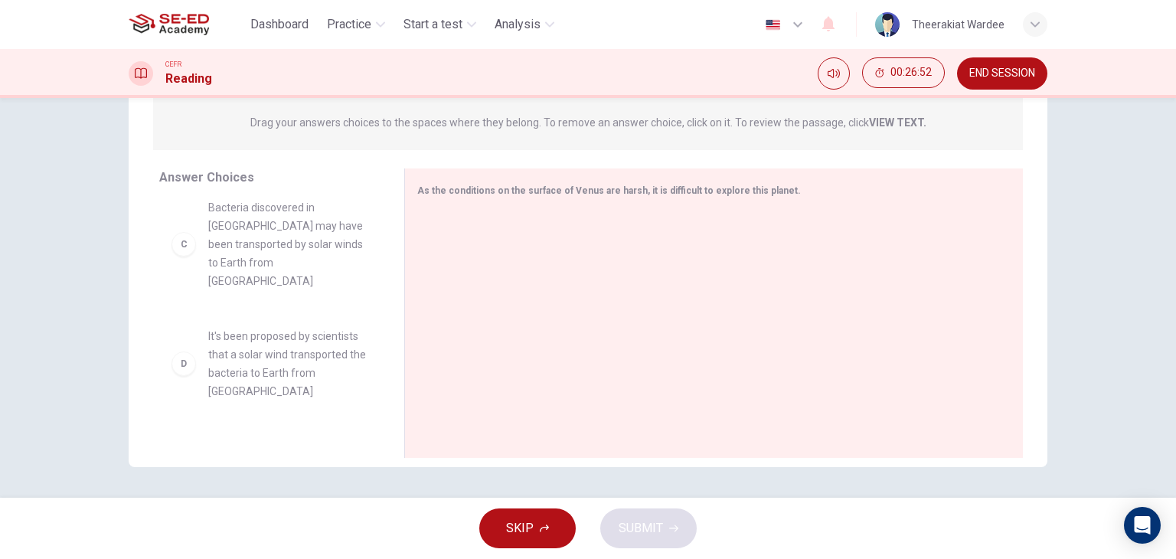
scroll to position [219, 0]
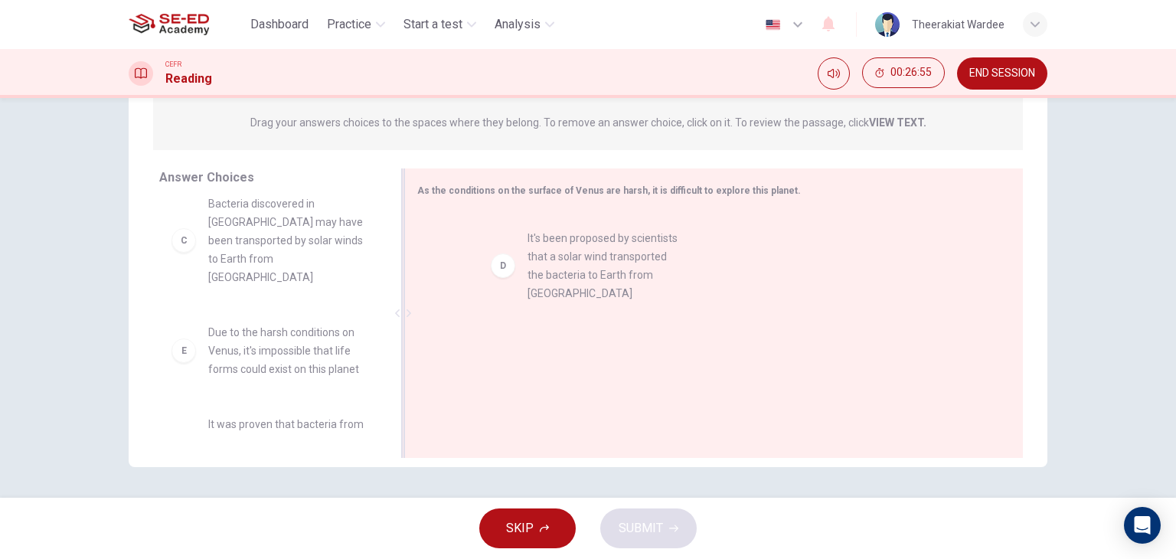
drag, startPoint x: 266, startPoint y: 360, endPoint x: 567, endPoint y: 273, distance: 313.0
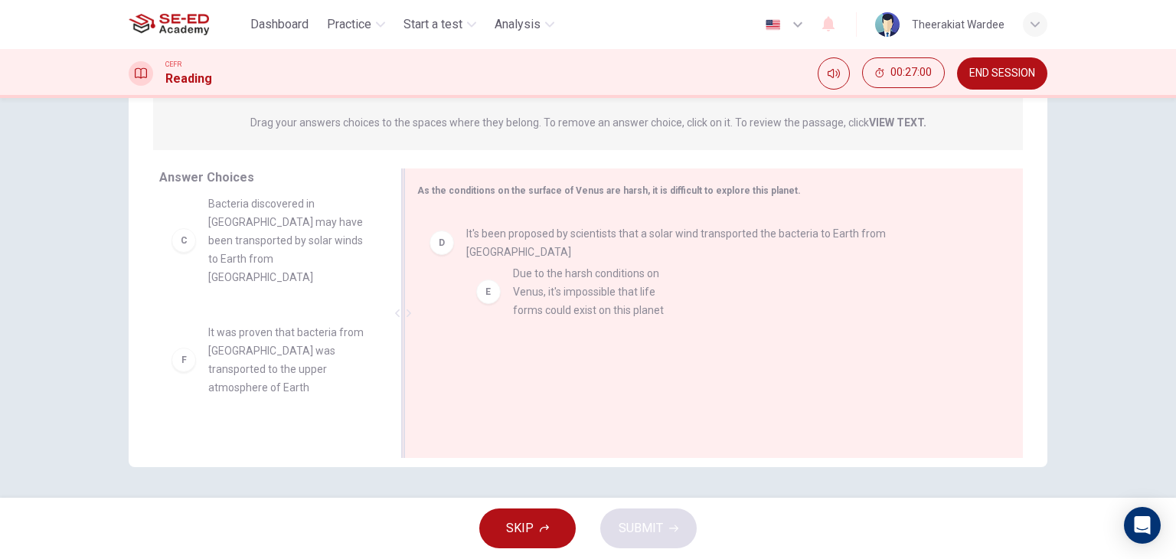
drag, startPoint x: 253, startPoint y: 357, endPoint x: 569, endPoint y: 298, distance: 320.9
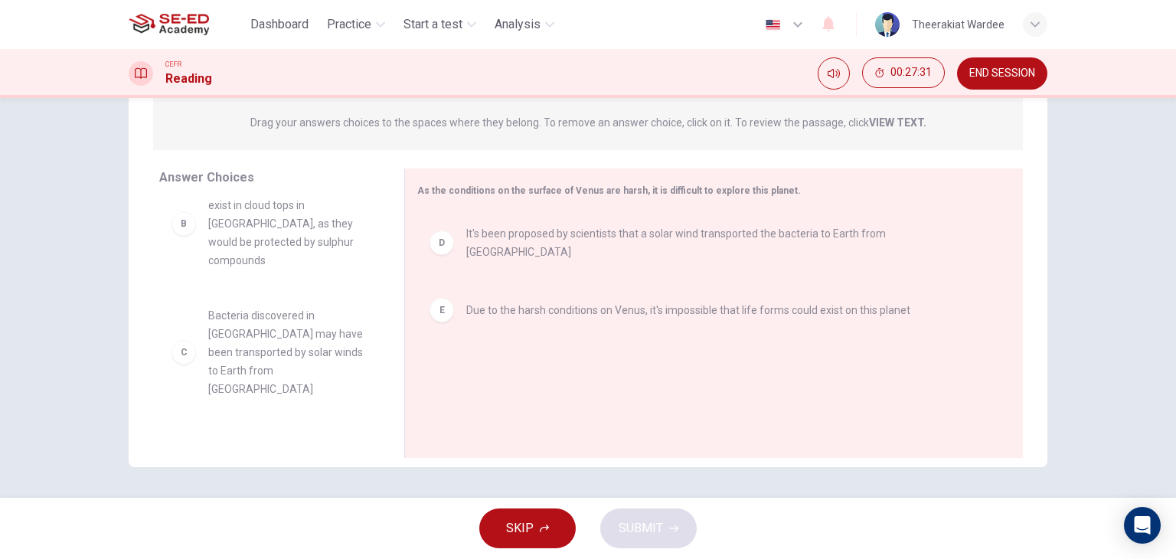
scroll to position [106, 0]
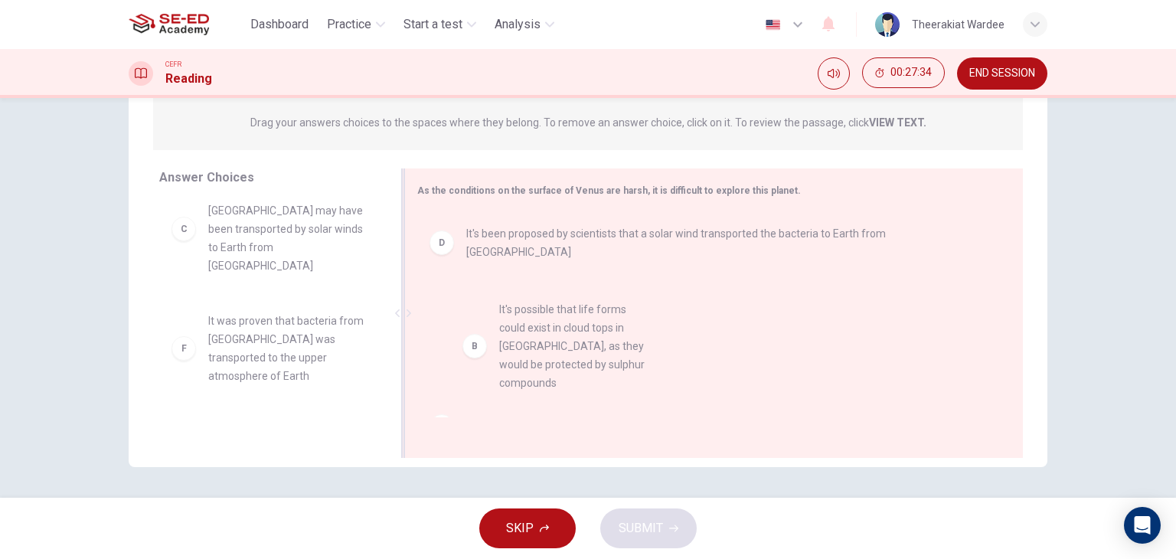
drag, startPoint x: 260, startPoint y: 231, endPoint x: 563, endPoint y: 334, distance: 320.0
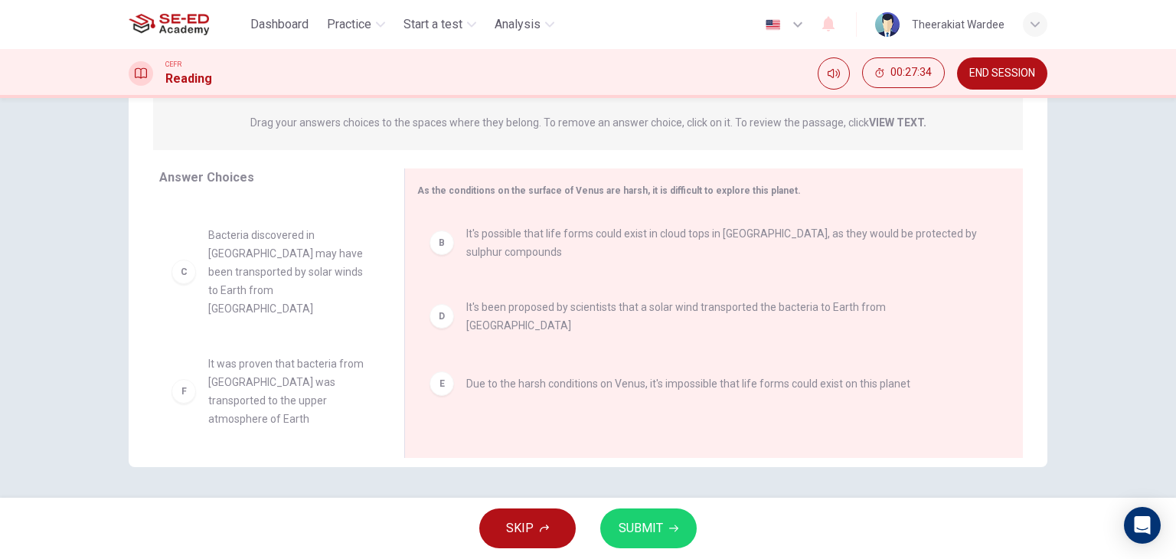
scroll to position [46, 0]
click at [646, 524] on span "SUBMIT" at bounding box center [640, 527] width 44 height 21
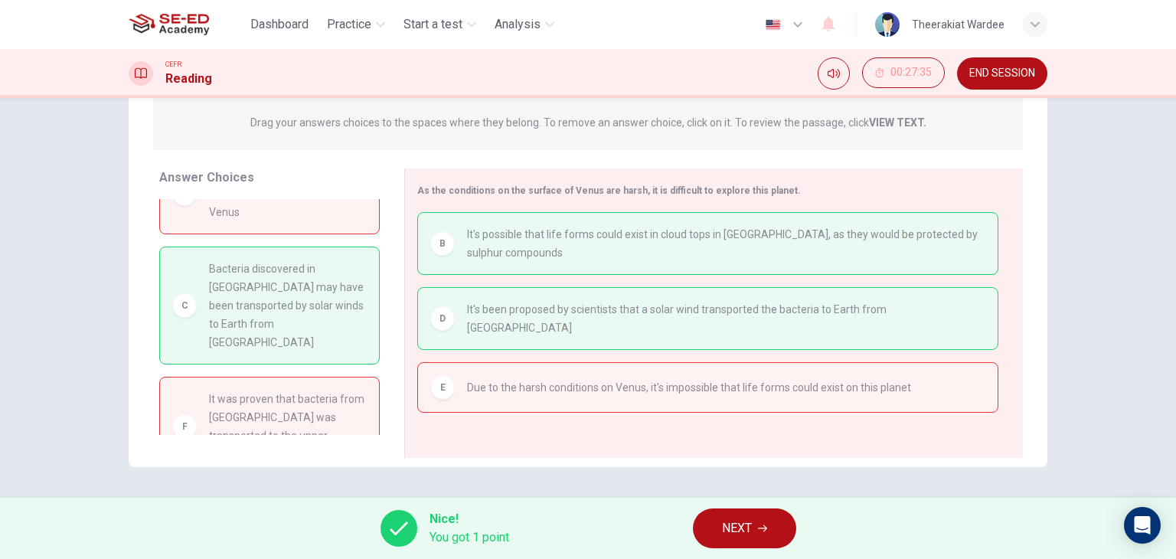
click at [409, 524] on div at bounding box center [398, 528] width 37 height 37
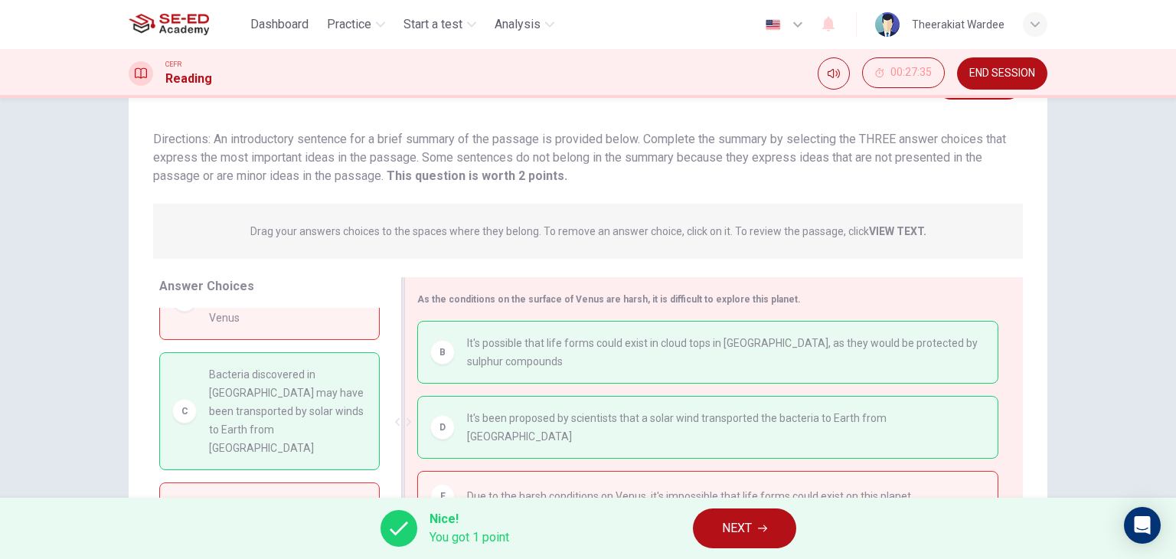
scroll to position [0, 0]
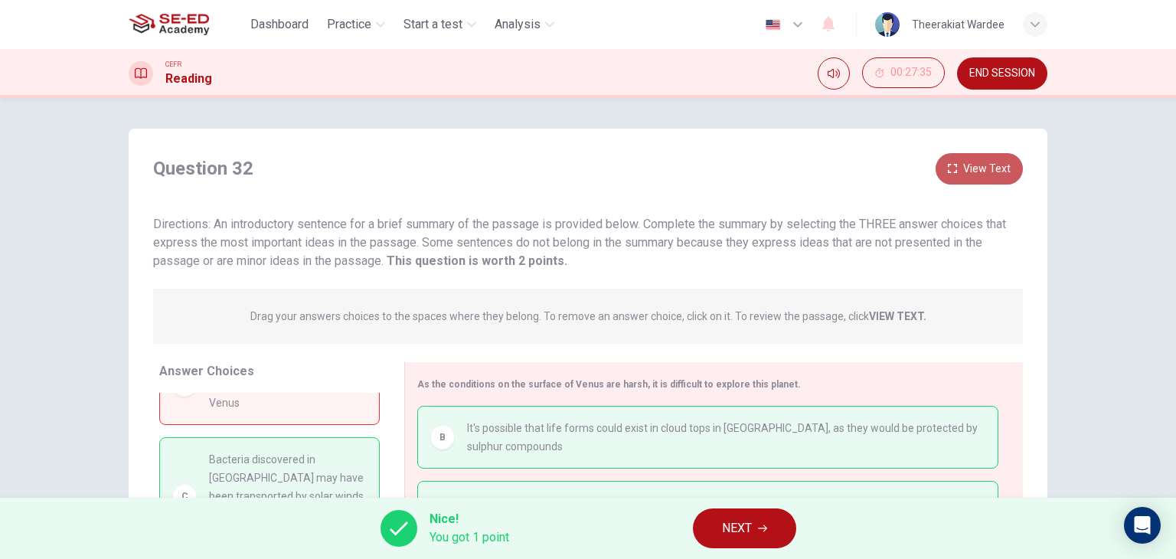
click at [957, 165] on button "View Text" at bounding box center [978, 168] width 87 height 31
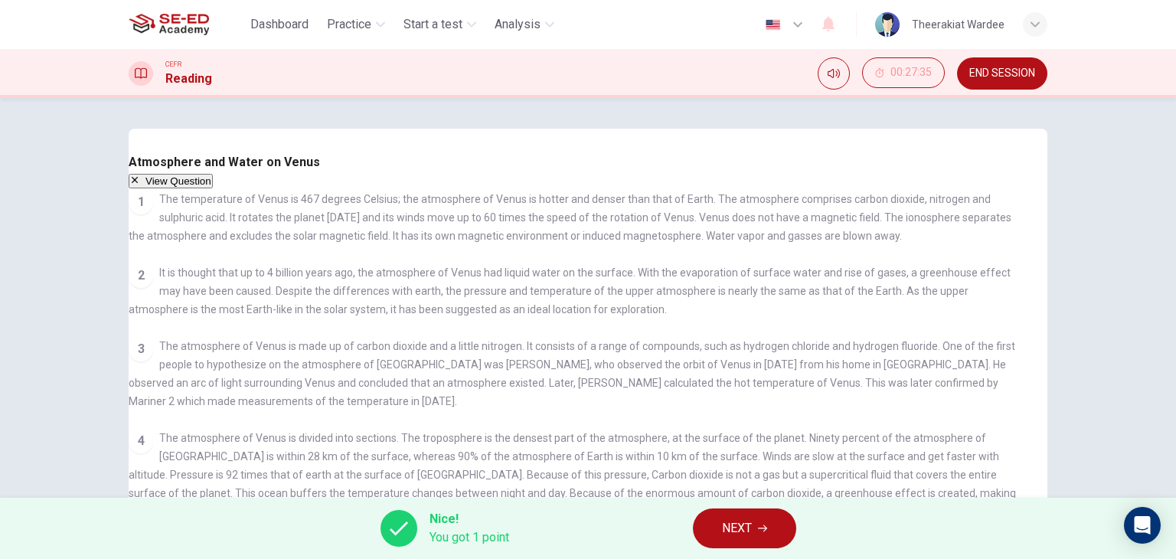
scroll to position [106, 0]
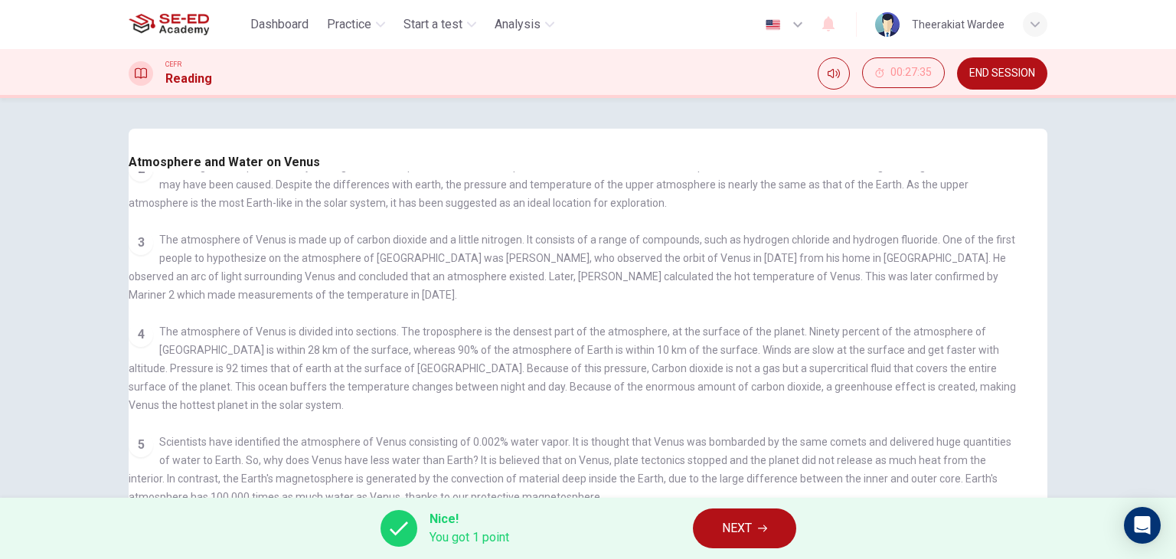
drag, startPoint x: 238, startPoint y: 367, endPoint x: 590, endPoint y: 384, distance: 352.5
click at [589, 384] on div "4 The atmosphere of Venus is divided into sections. The troposphere is the dens…" at bounding box center [576, 368] width 895 height 92
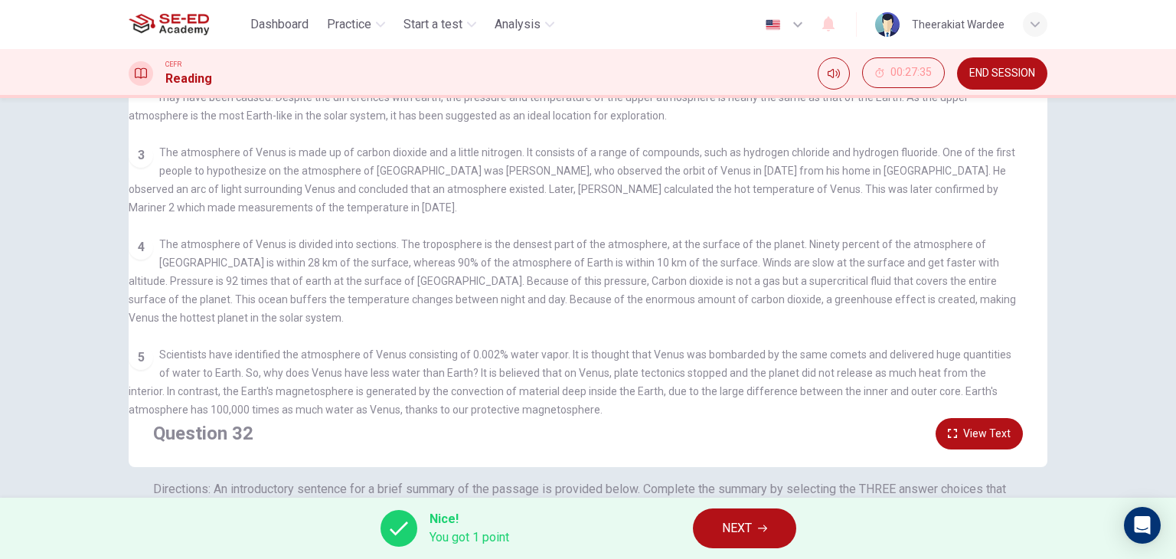
scroll to position [0, 0]
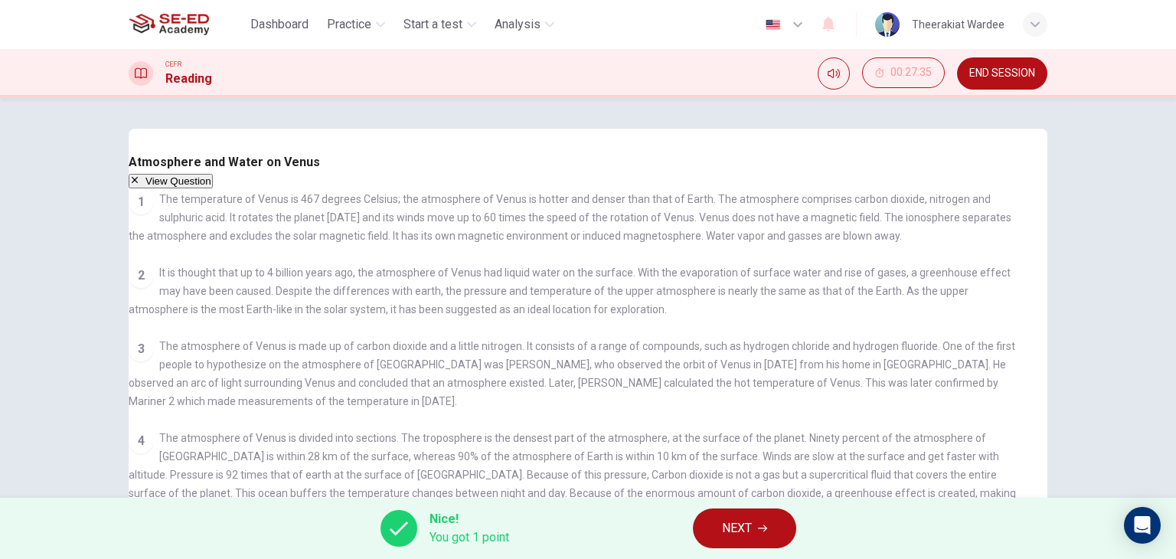
click at [213, 174] on button "View Question" at bounding box center [171, 181] width 84 height 15
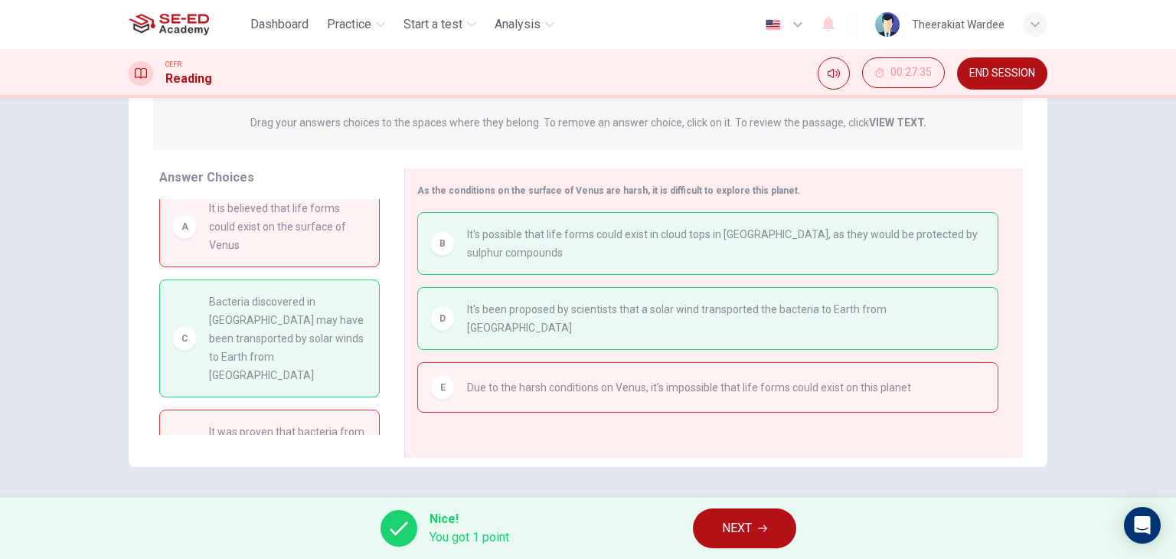
scroll to position [38, 0]
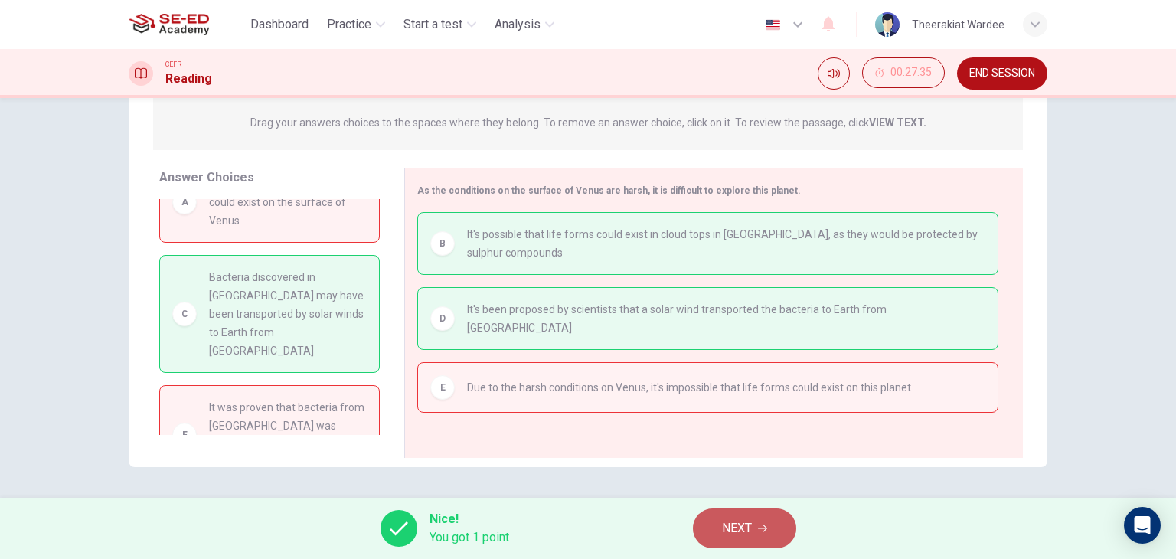
click at [736, 528] on span "NEXT" at bounding box center [737, 527] width 30 height 21
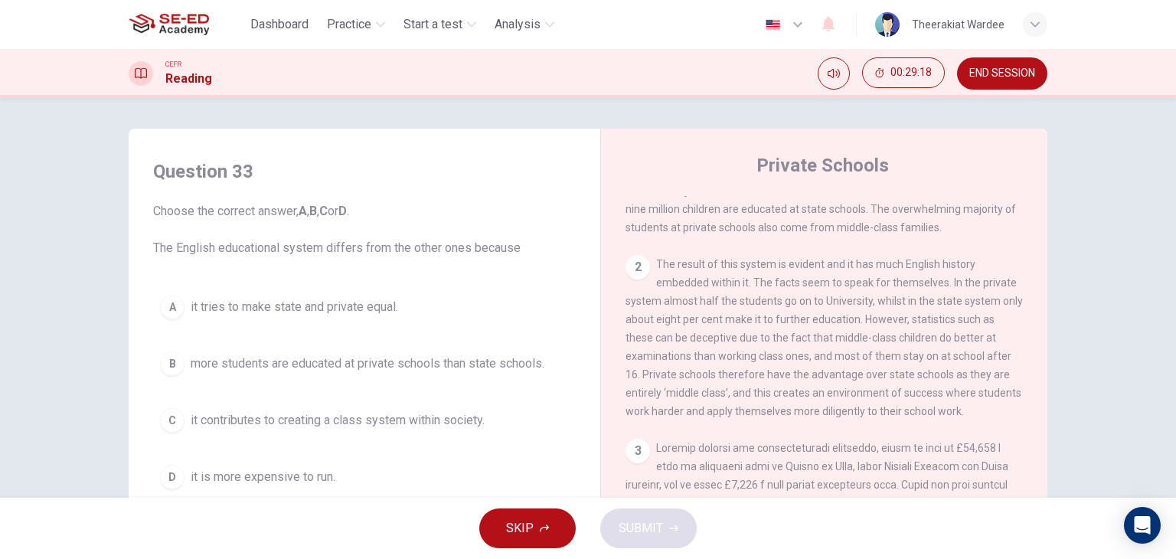
scroll to position [468, 0]
click at [491, 368] on span "more students are educated at private schools than state schools." at bounding box center [368, 363] width 354 height 18
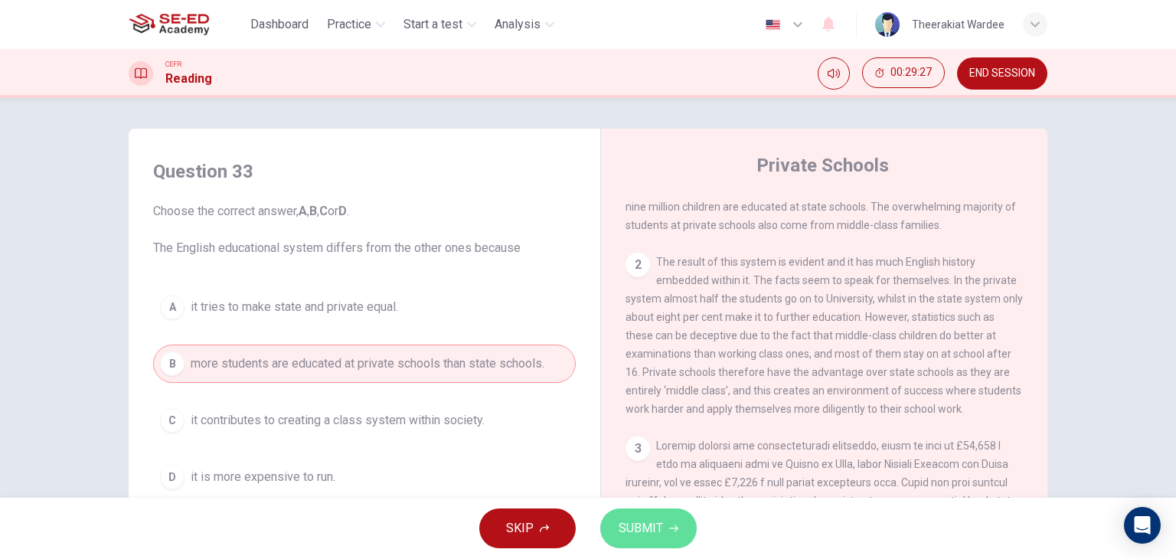
click at [627, 520] on span "SUBMIT" at bounding box center [640, 527] width 44 height 21
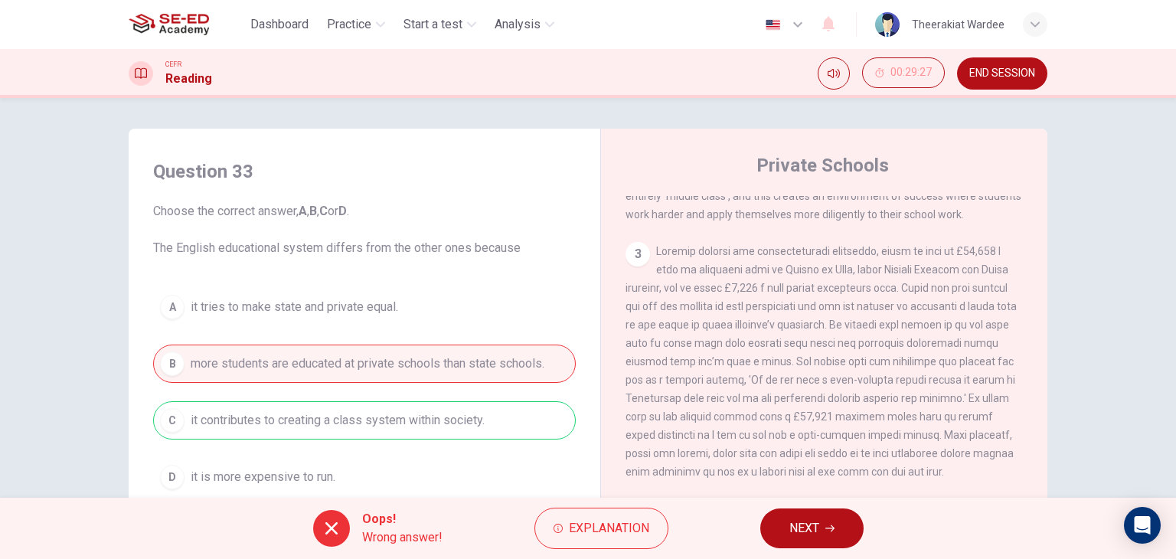
scroll to position [733, 0]
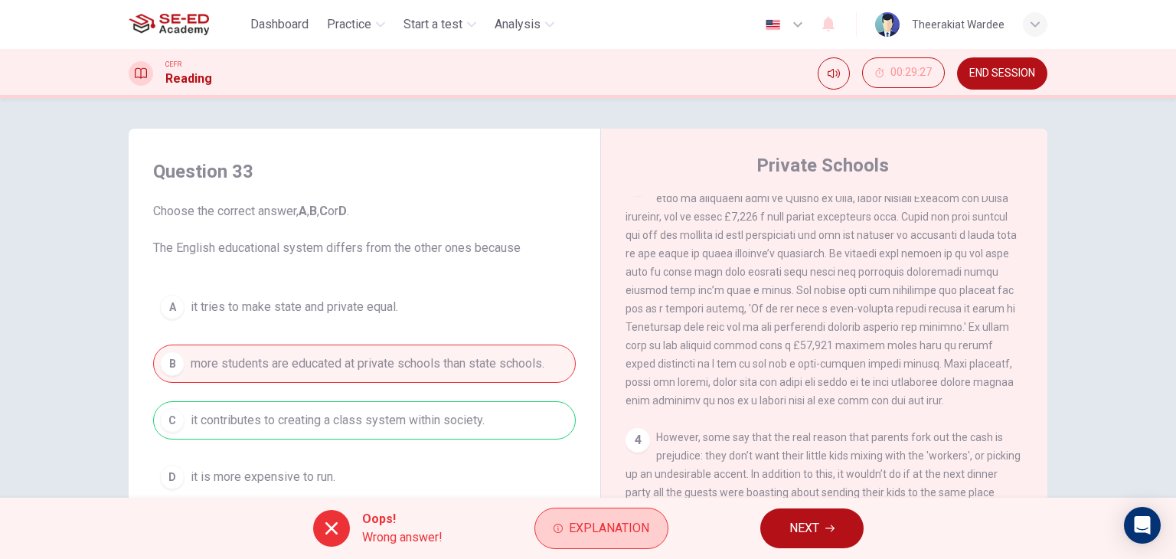
click at [638, 531] on span "Explanation" at bounding box center [609, 527] width 80 height 21
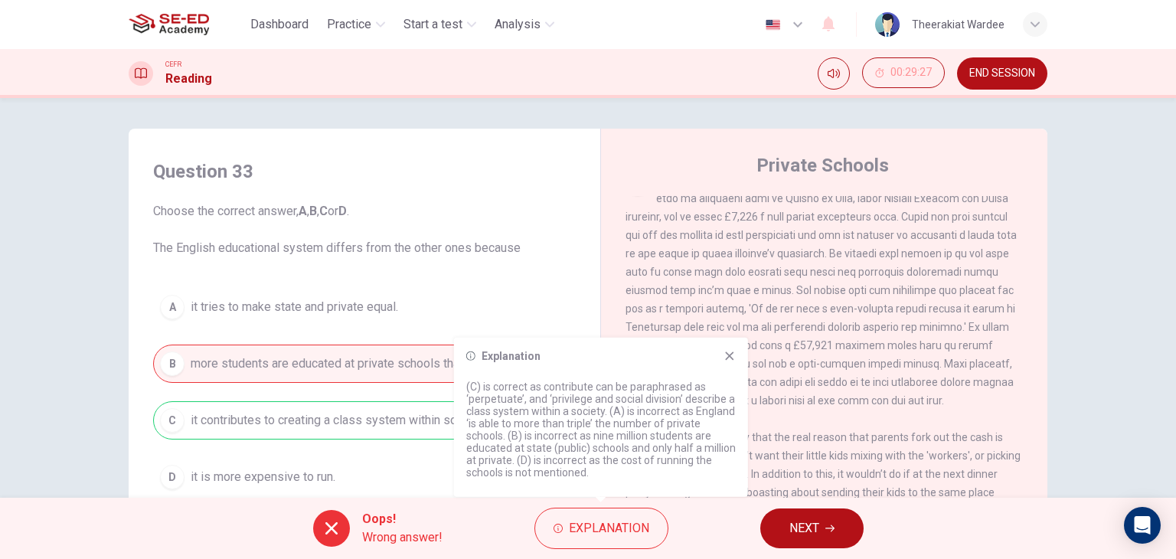
click at [735, 356] on icon at bounding box center [729, 356] width 12 height 12
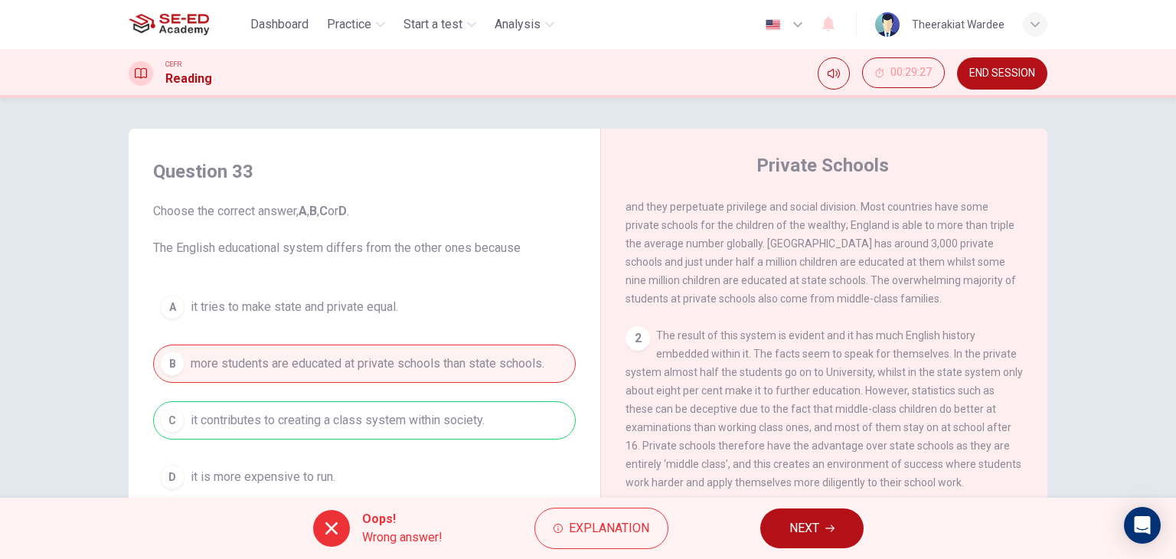
scroll to position [208, 0]
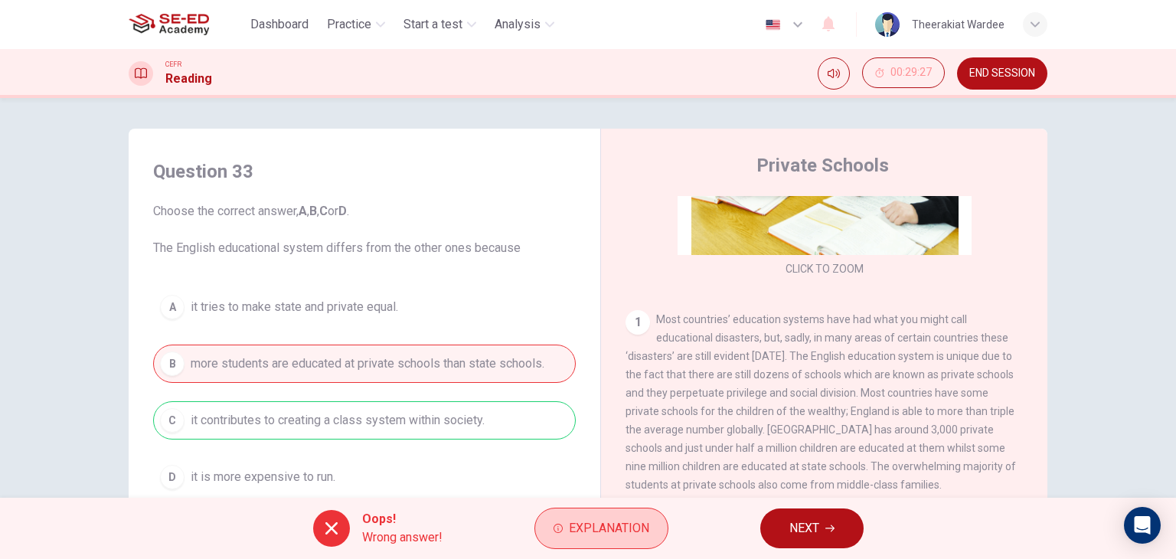
click at [634, 532] on span "Explanation" at bounding box center [609, 527] width 80 height 21
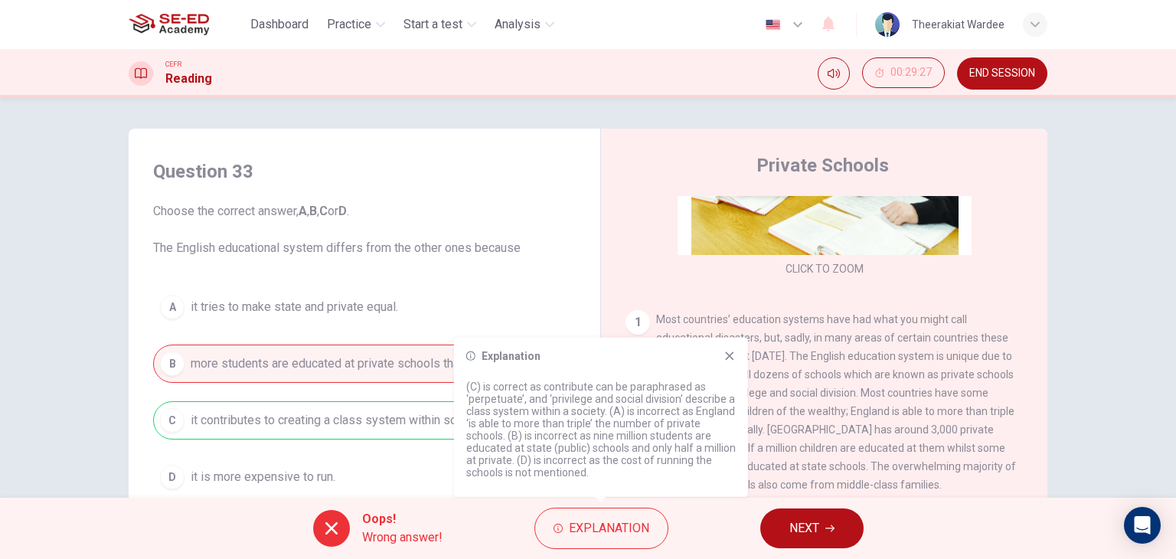
click at [732, 359] on icon at bounding box center [729, 356] width 12 height 12
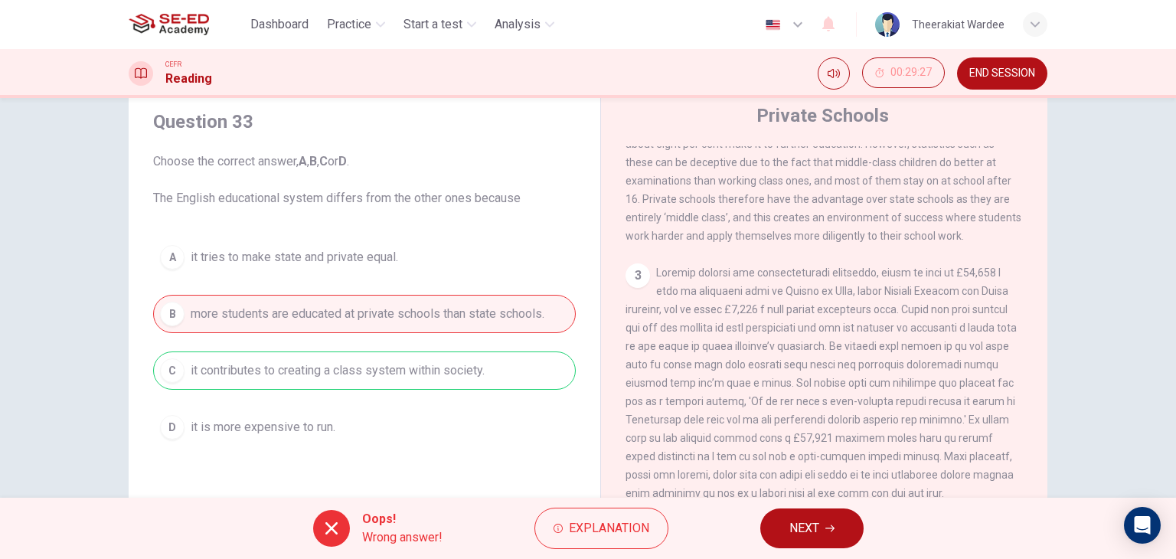
scroll to position [194, 0]
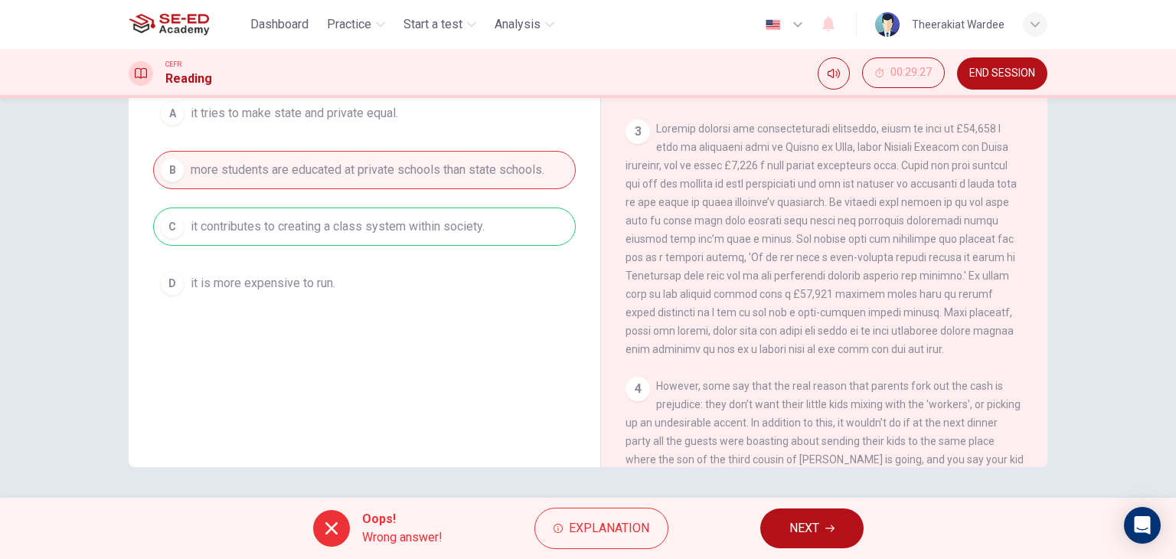
click at [804, 518] on span "NEXT" at bounding box center [804, 527] width 30 height 21
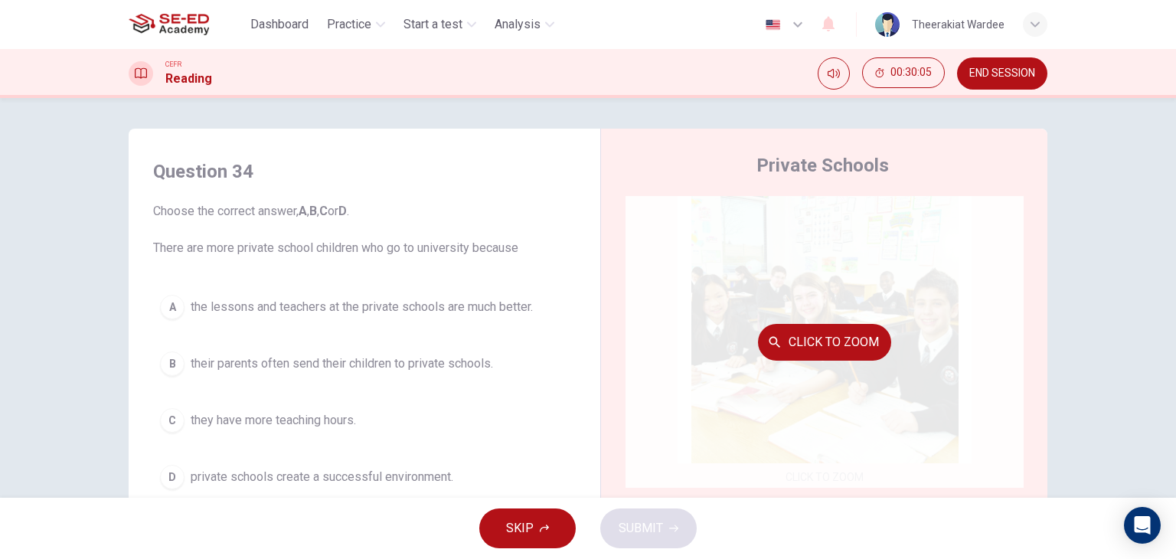
scroll to position [77, 0]
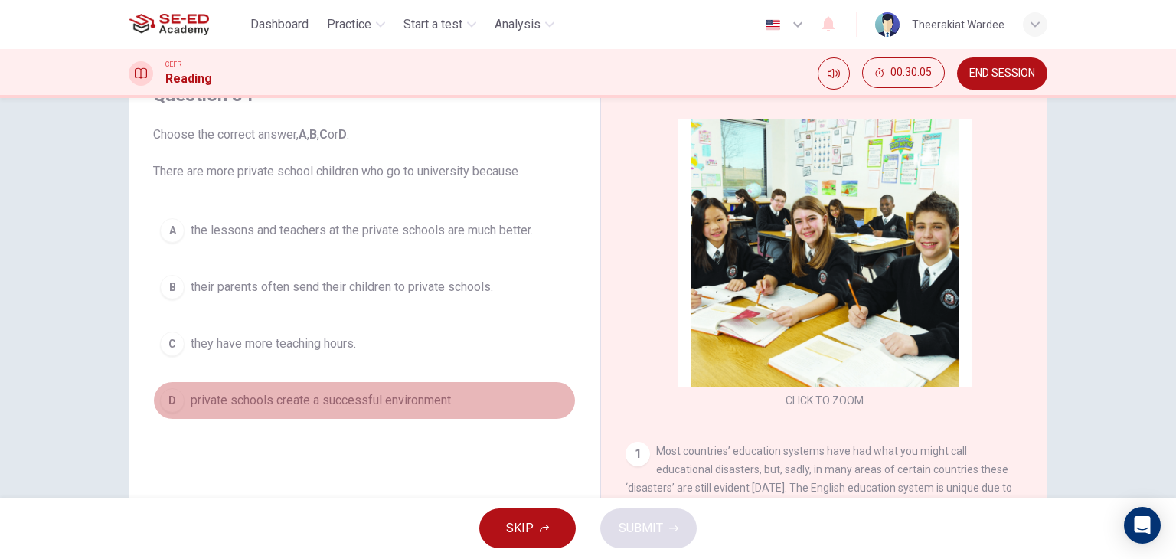
click at [353, 412] on button "D private schools create a successful environment." at bounding box center [364, 400] width 422 height 38
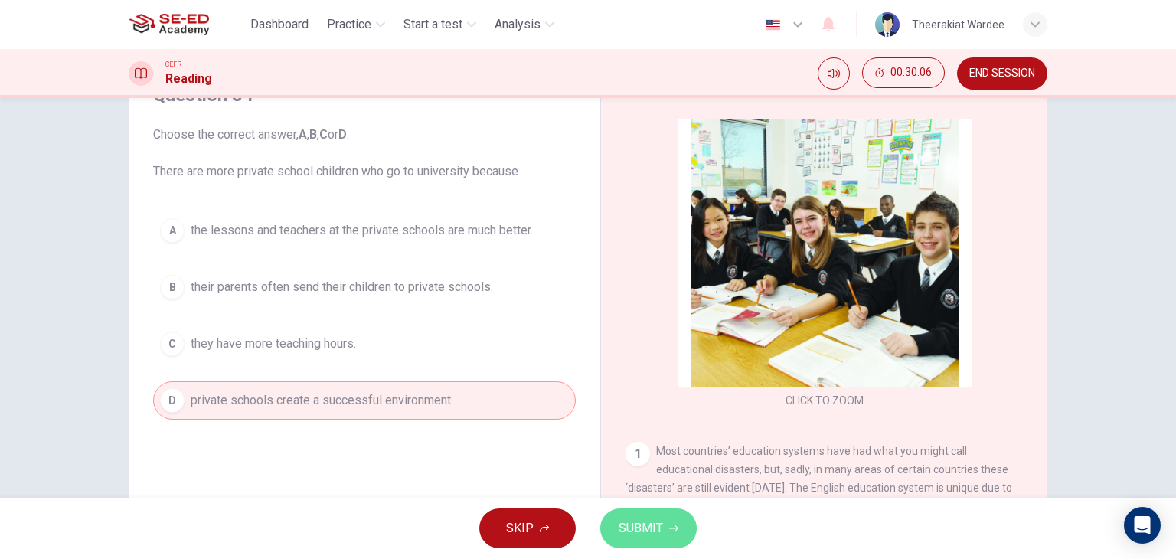
click at [671, 531] on icon "button" at bounding box center [673, 528] width 9 height 9
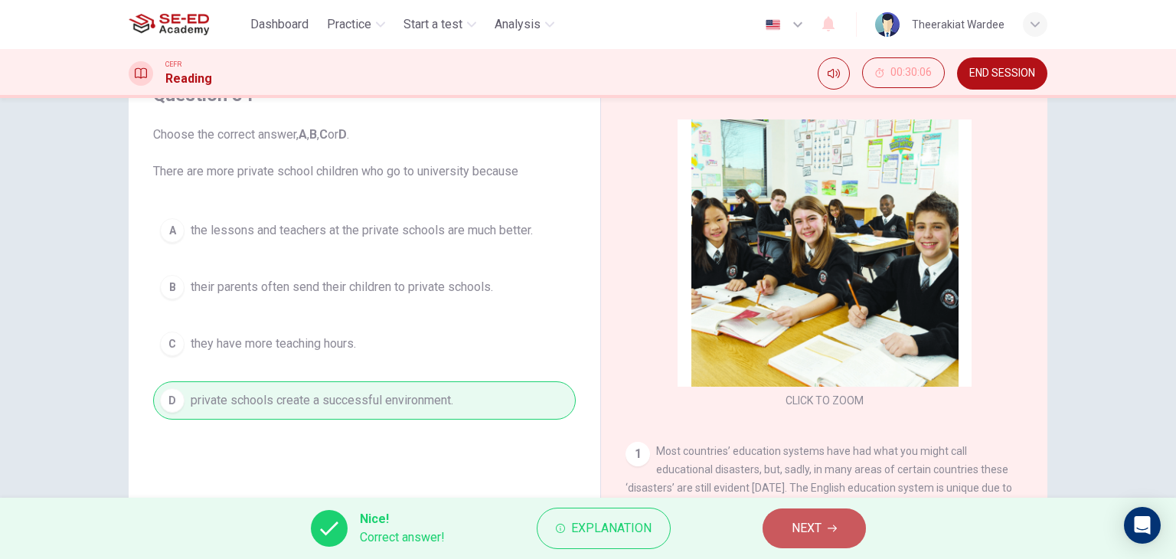
click at [835, 541] on button "NEXT" at bounding box center [813, 528] width 103 height 40
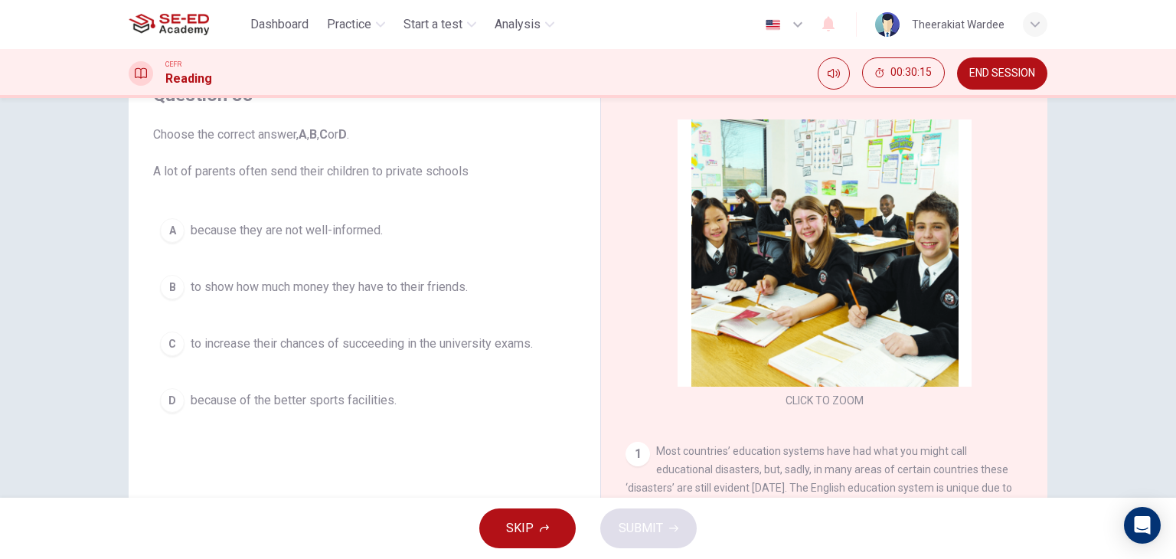
click at [460, 341] on span "to increase their chances of succeeding in the university exams." at bounding box center [362, 343] width 342 height 18
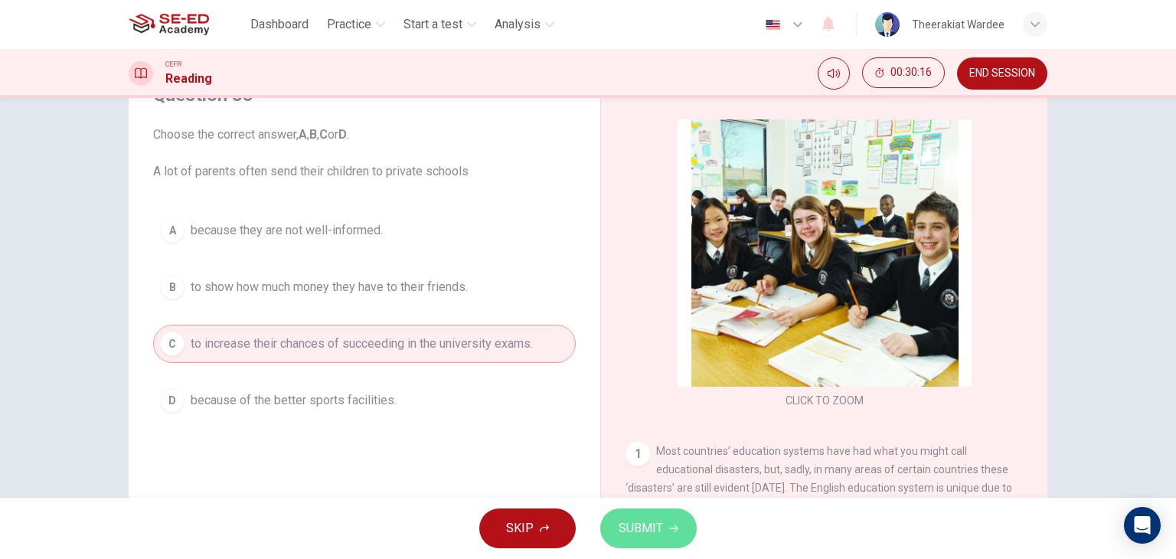
click at [648, 531] on span "SUBMIT" at bounding box center [640, 527] width 44 height 21
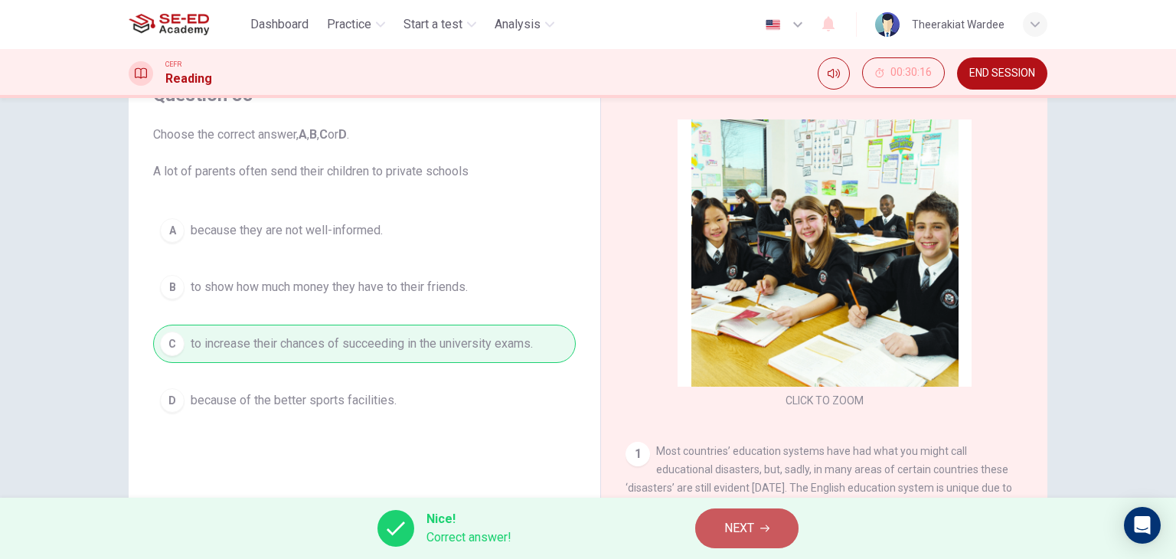
click at [718, 524] on button "NEXT" at bounding box center [746, 528] width 103 height 40
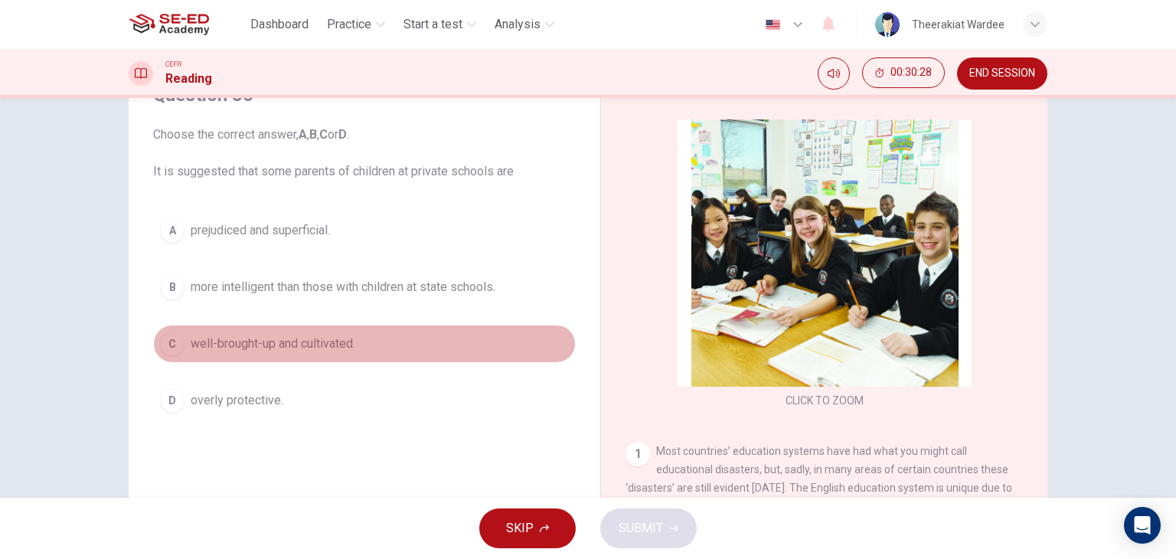
click at [323, 341] on span "well-brought-up and cultivated." at bounding box center [273, 343] width 165 height 18
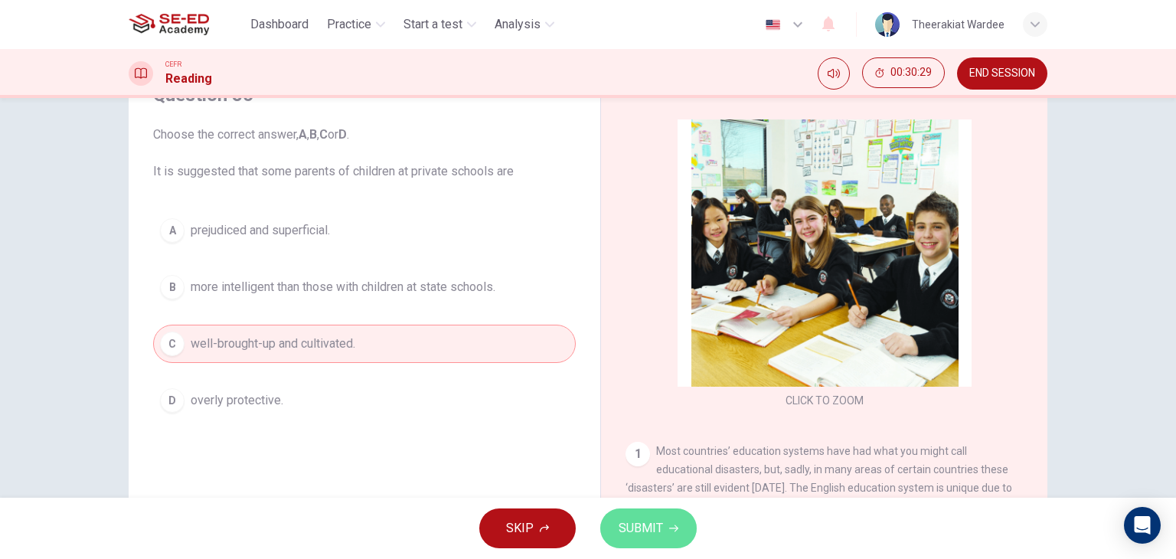
click at [652, 529] on span "SUBMIT" at bounding box center [640, 527] width 44 height 21
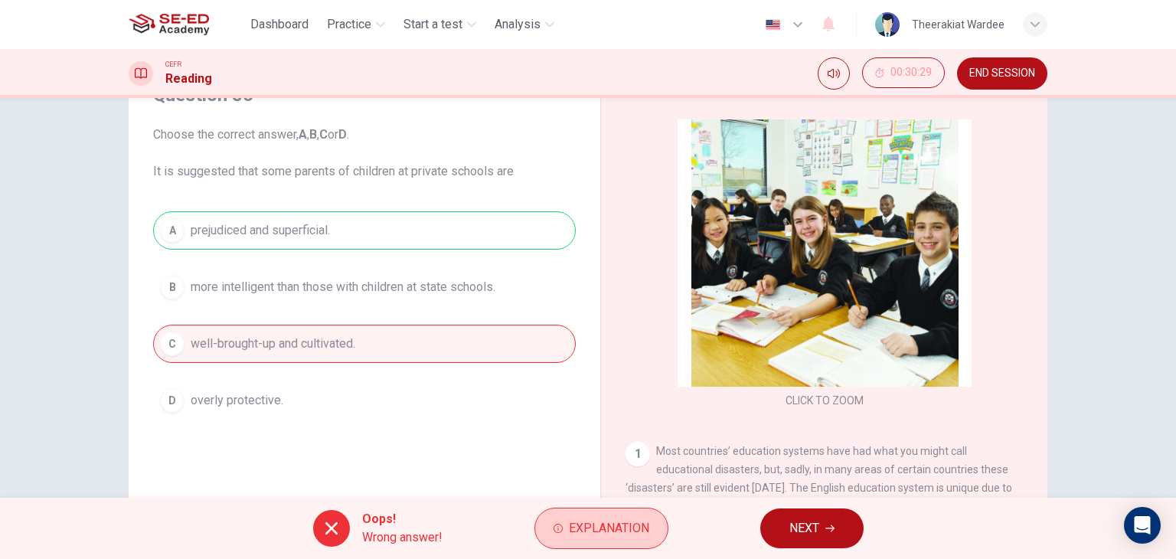
drag, startPoint x: 585, startPoint y: 533, endPoint x: 596, endPoint y: 520, distance: 17.4
click at [585, 532] on span "Explanation" at bounding box center [609, 527] width 80 height 21
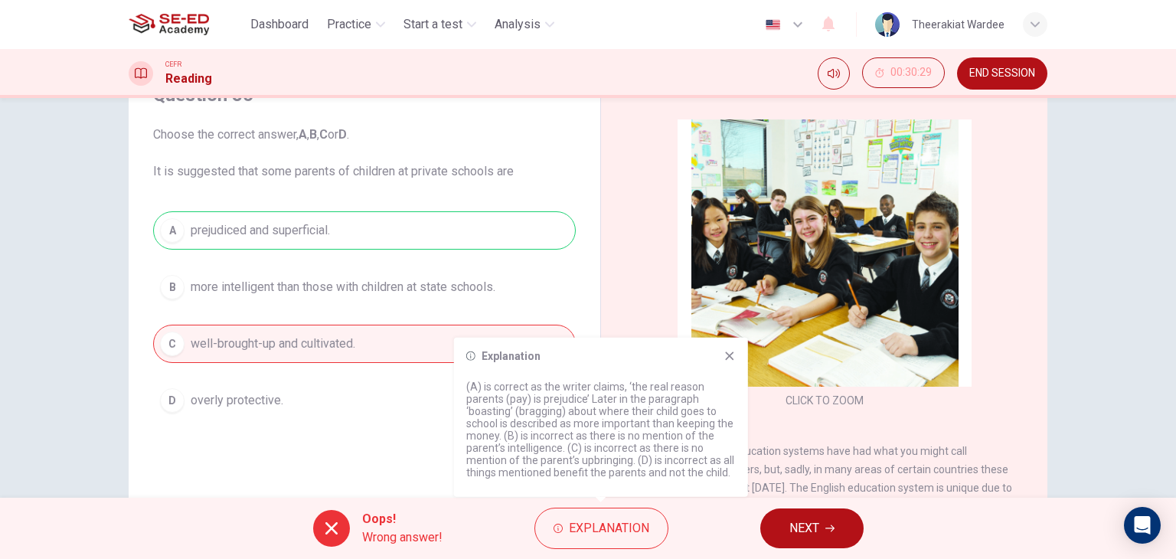
click at [733, 357] on icon at bounding box center [729, 356] width 12 height 12
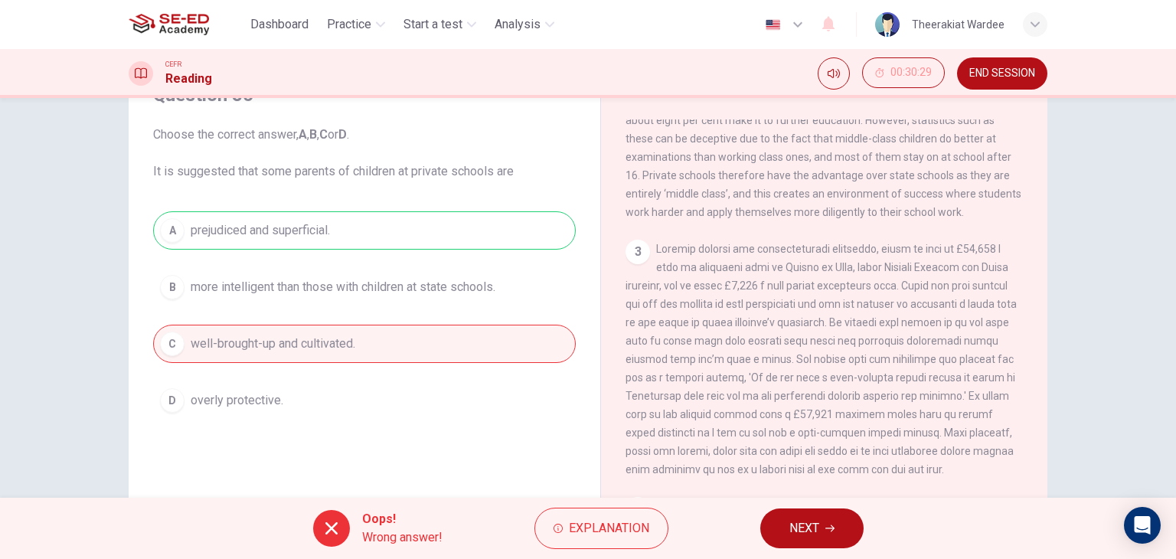
scroll to position [605, 0]
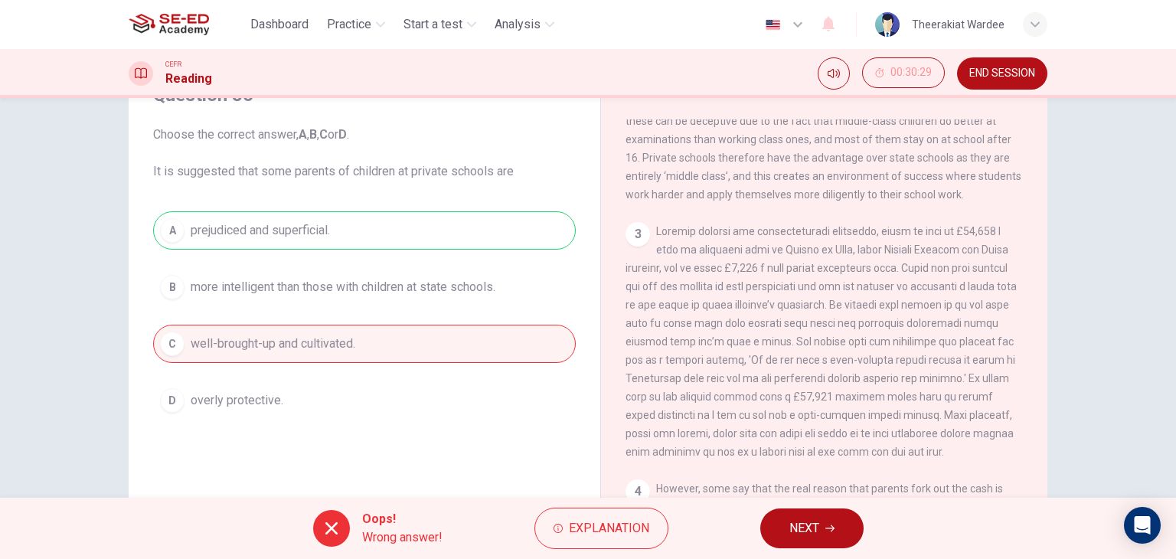
drag, startPoint x: 1038, startPoint y: 313, endPoint x: 1033, endPoint y: 338, distance: 24.9
click at [1033, 338] on div "CLICK TO ZOOM Click to Zoom 1 Most countries’ education systems have had what y…" at bounding box center [834, 351] width 418 height 465
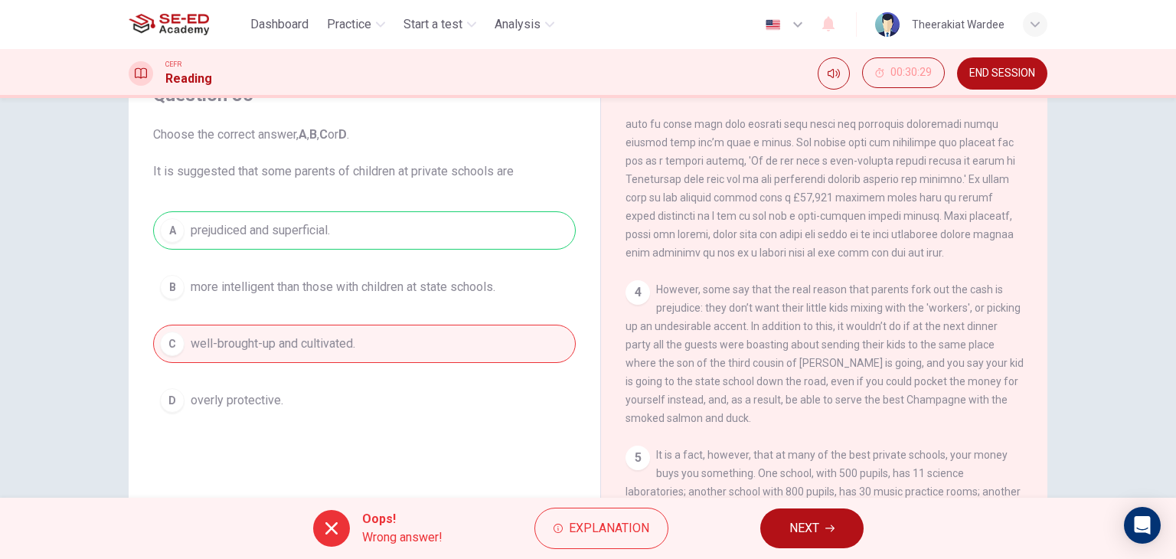
scroll to position [826, 0]
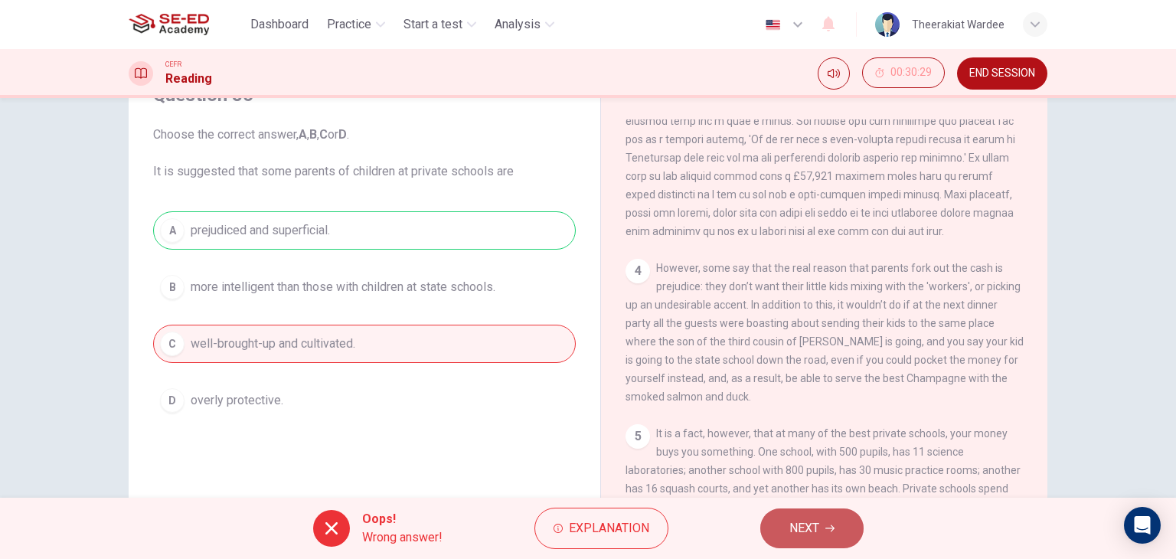
click at [811, 540] on button "NEXT" at bounding box center [811, 528] width 103 height 40
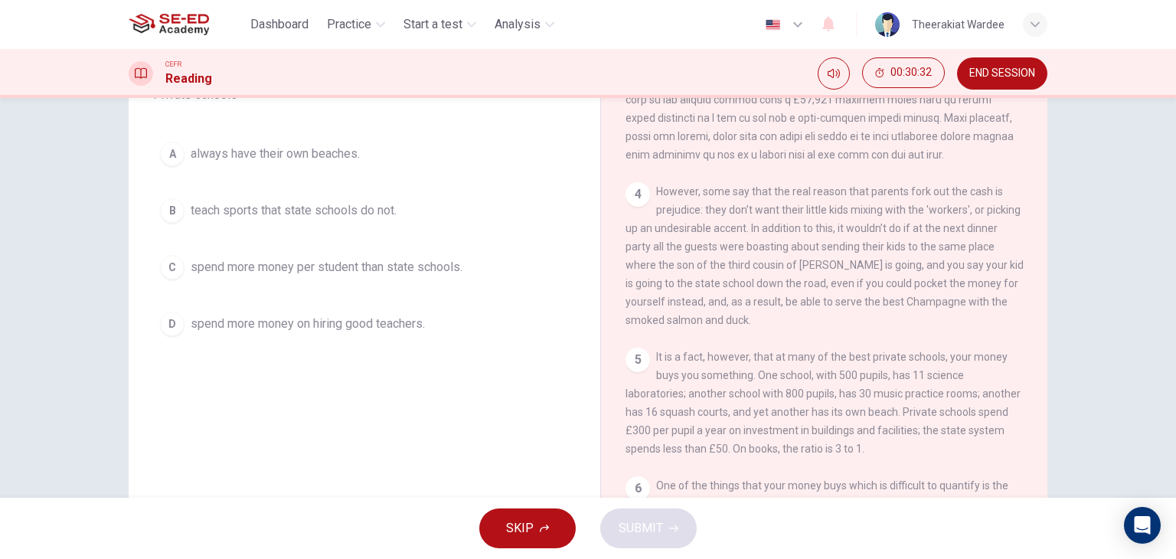
scroll to position [77, 0]
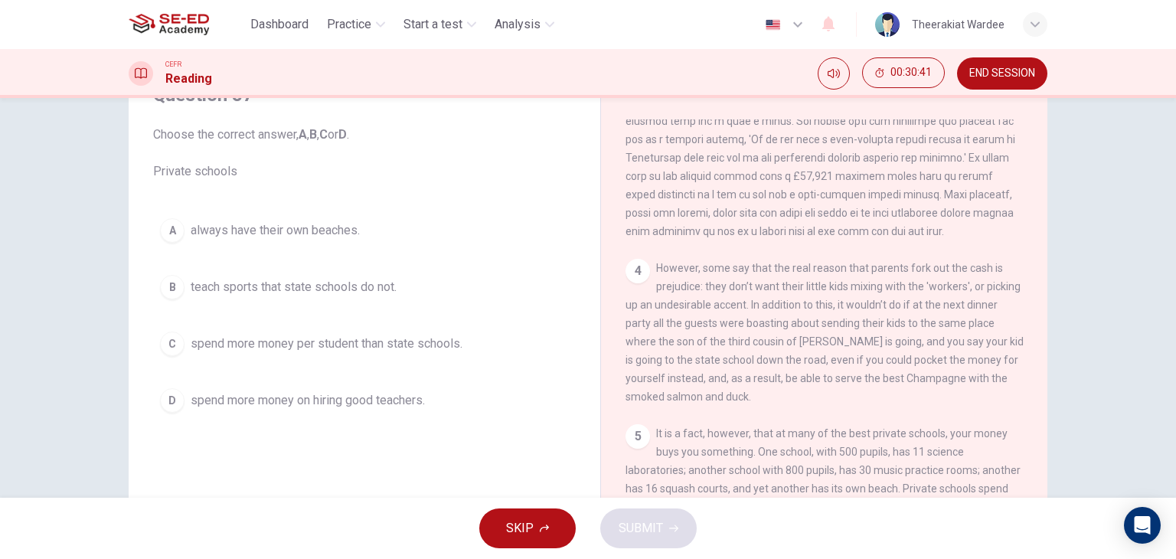
click at [287, 341] on span "spend more money per student than state schools." at bounding box center [327, 343] width 272 height 18
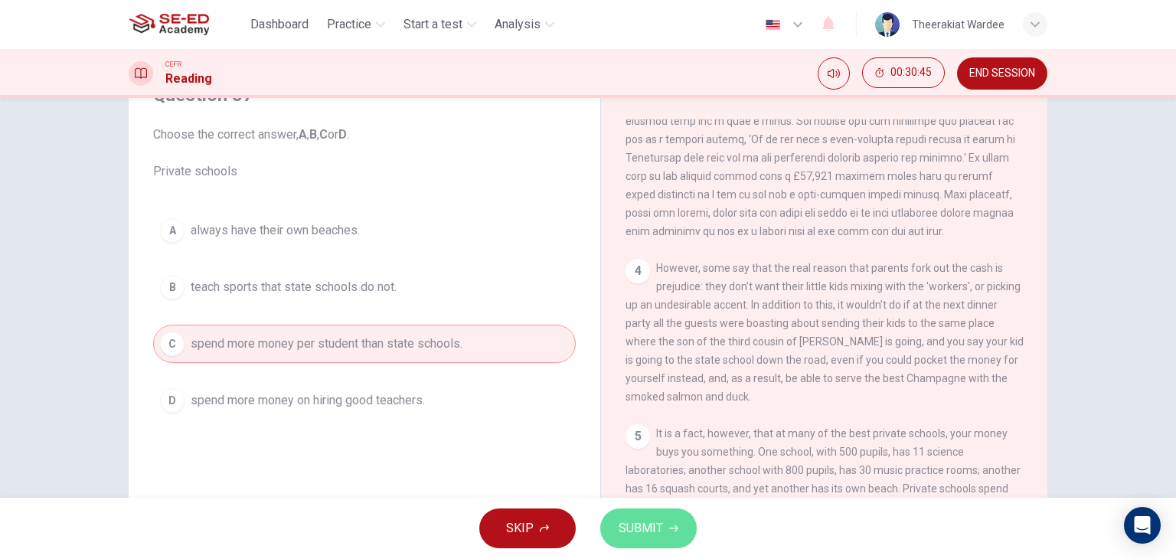
click at [656, 534] on span "SUBMIT" at bounding box center [640, 527] width 44 height 21
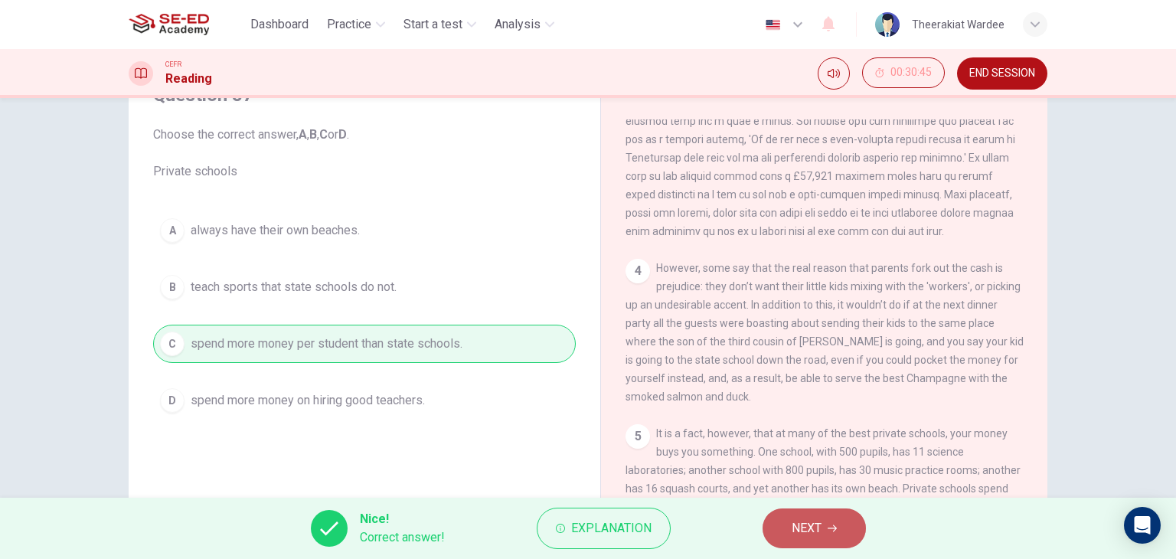
click at [808, 522] on span "NEXT" at bounding box center [806, 527] width 30 height 21
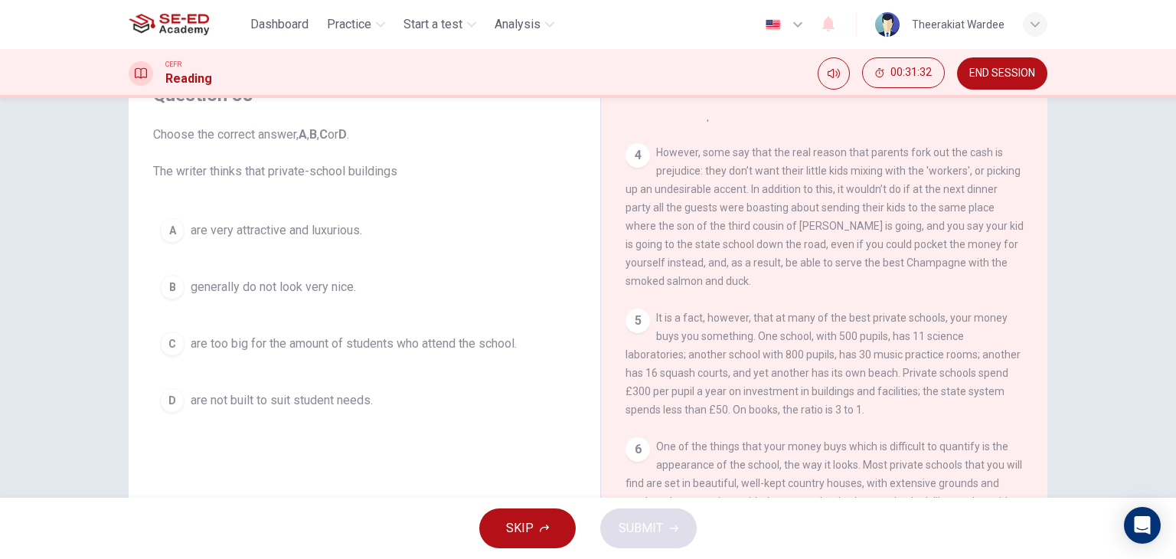
scroll to position [153, 0]
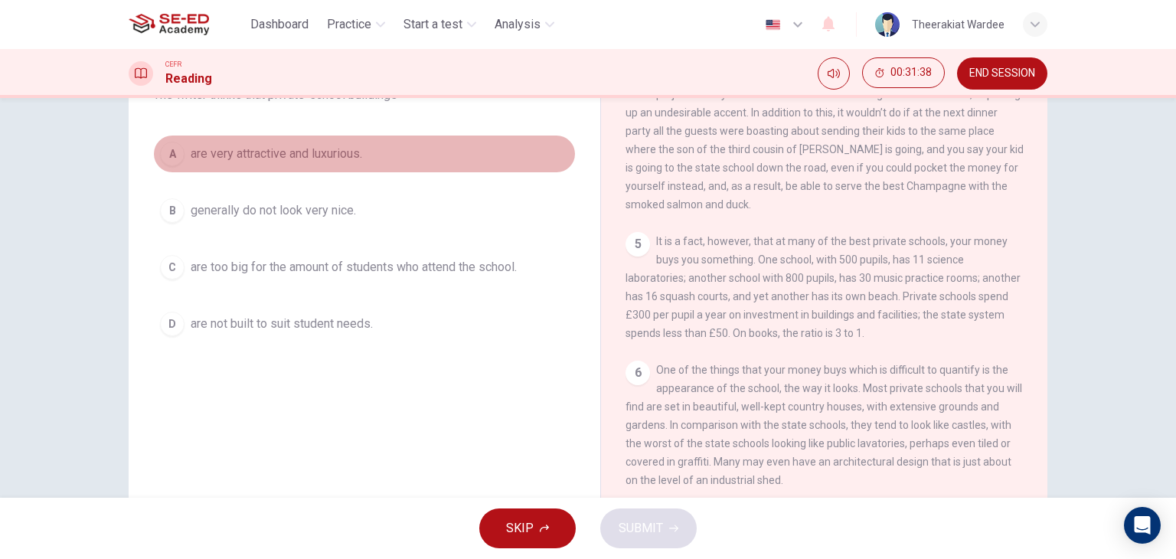
click at [262, 154] on span "are very attractive and luxurious." at bounding box center [276, 154] width 171 height 18
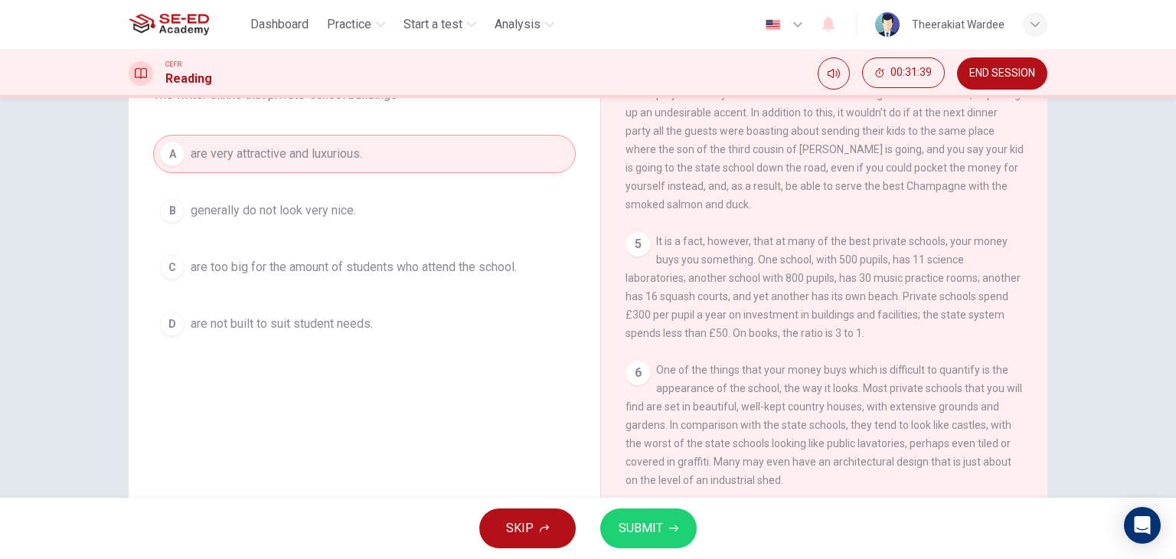
click at [649, 527] on span "SUBMIT" at bounding box center [640, 527] width 44 height 21
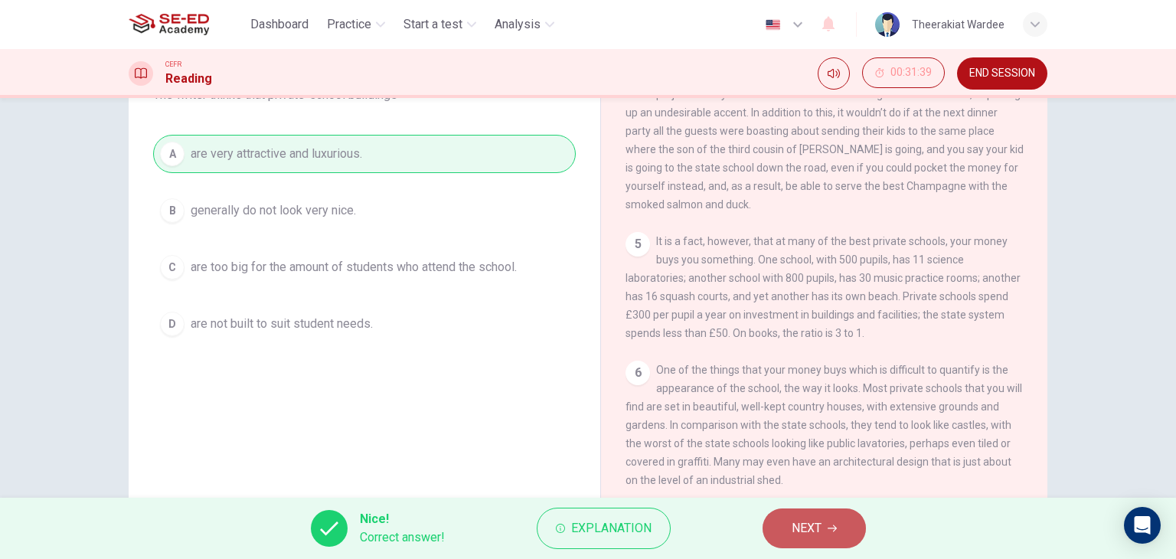
drag, startPoint x: 799, startPoint y: 526, endPoint x: 815, endPoint y: 522, distance: 16.5
click at [800, 527] on span "NEXT" at bounding box center [806, 527] width 30 height 21
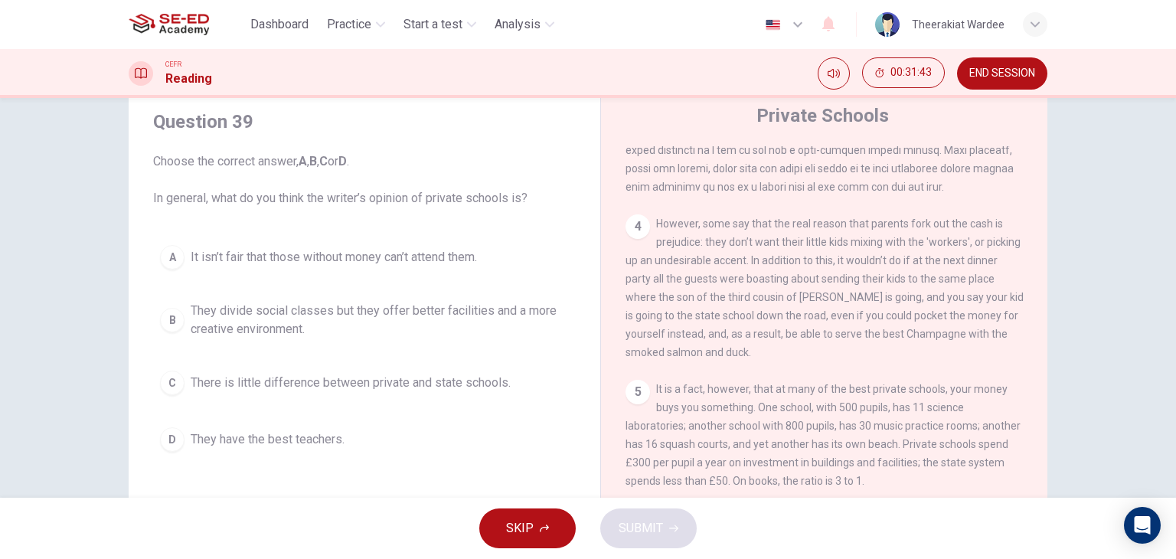
scroll to position [77, 0]
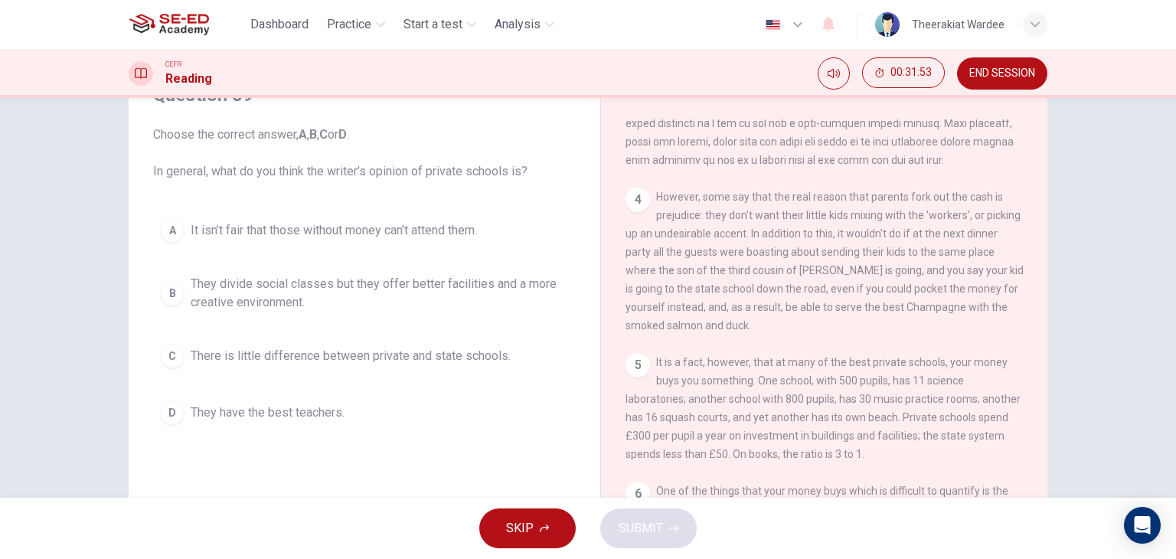
click at [263, 295] on span "They divide social classes but they offer better facilities and a more creative…" at bounding box center [380, 293] width 378 height 37
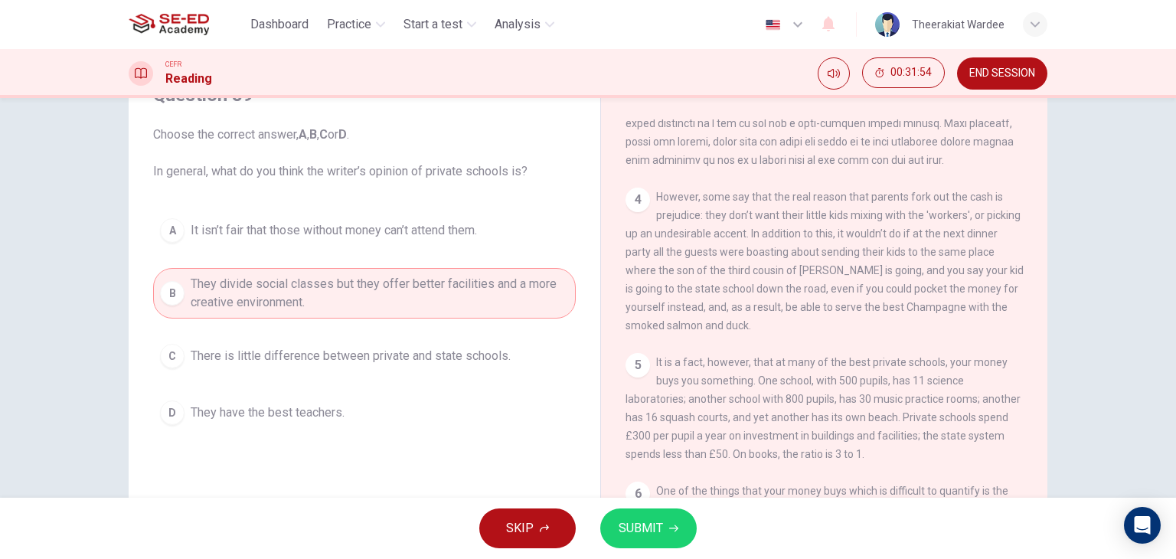
click at [662, 535] on button "SUBMIT" at bounding box center [648, 528] width 96 height 40
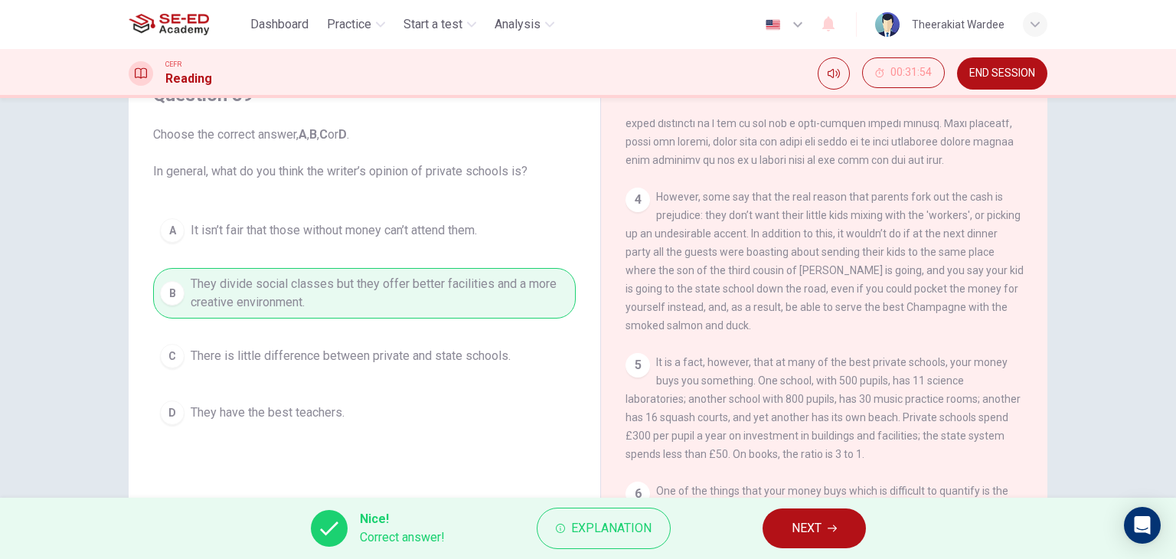
click at [805, 537] on span "NEXT" at bounding box center [806, 527] width 30 height 21
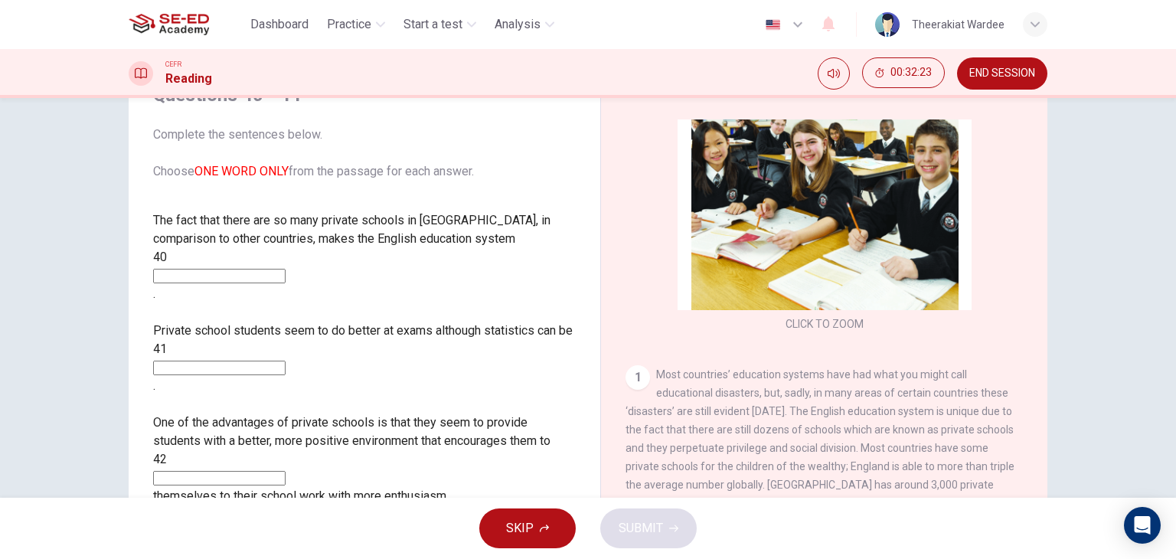
click at [285, 269] on input at bounding box center [219, 276] width 132 height 15
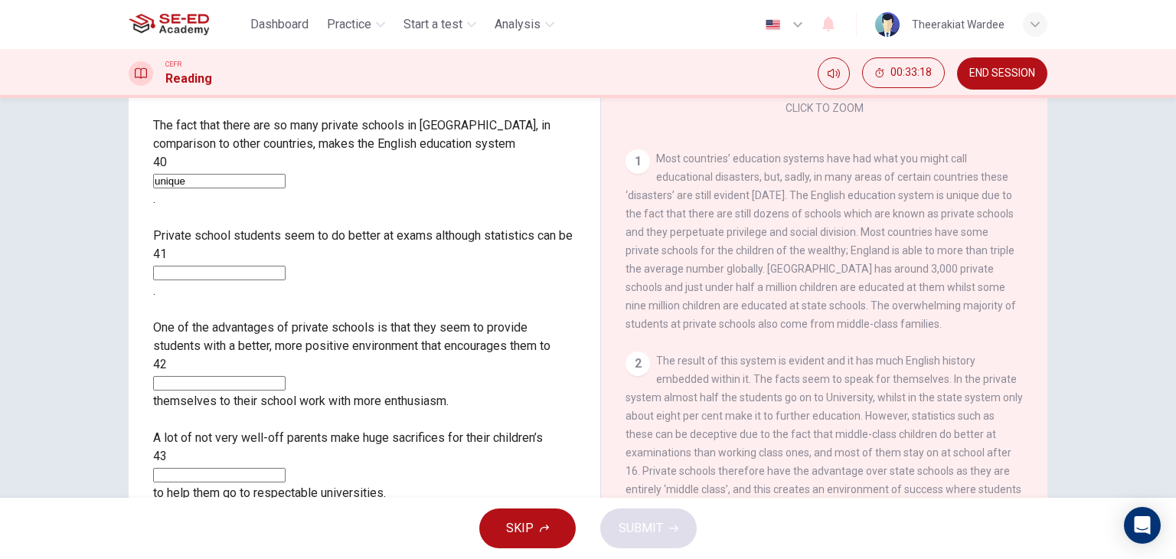
scroll to position [230, 0]
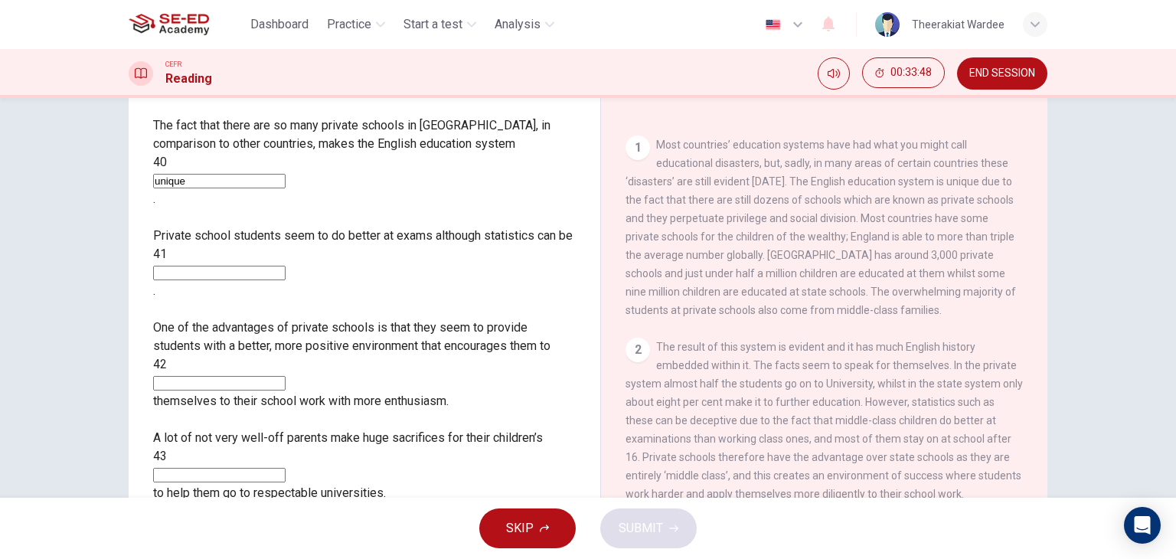
type input "unique"
click at [248, 266] on input at bounding box center [219, 273] width 132 height 15
type input "deceptive"
click at [285, 376] on input at bounding box center [219, 383] width 132 height 15
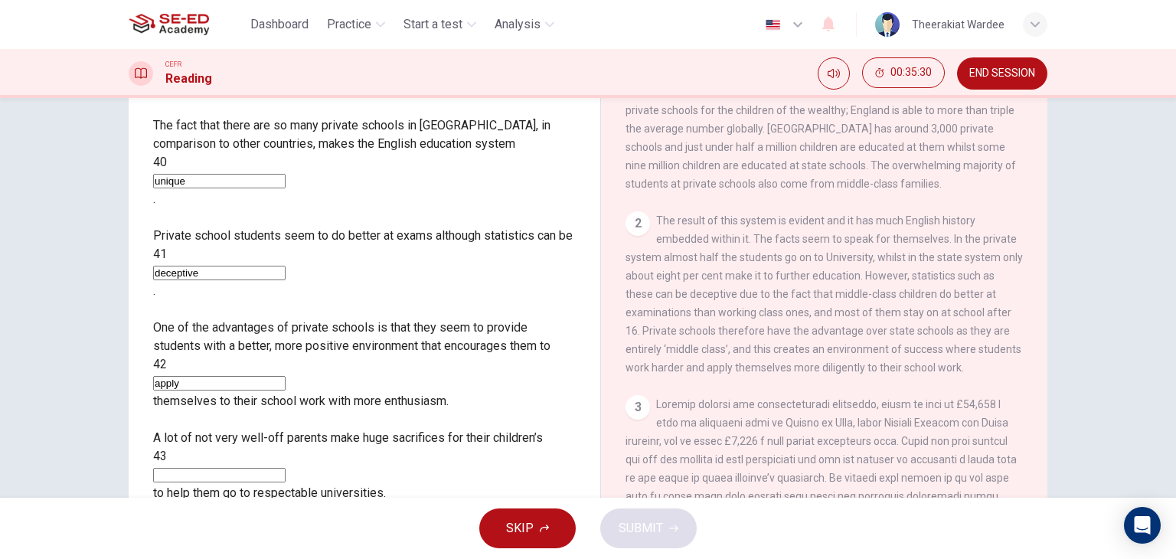
scroll to position [494, 0]
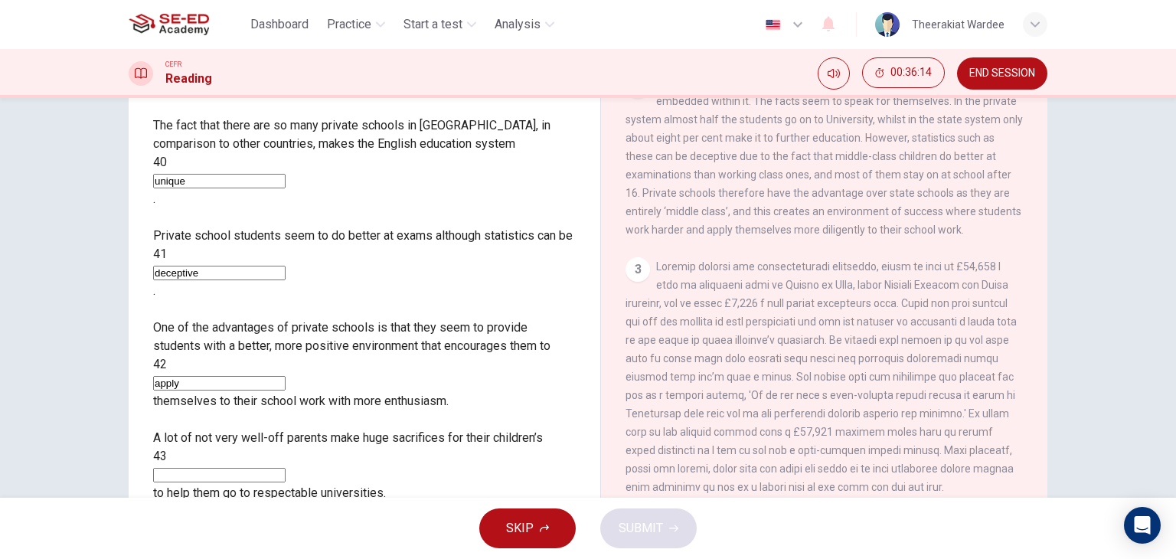
type input "apply"
click at [269, 468] on input at bounding box center [219, 475] width 132 height 15
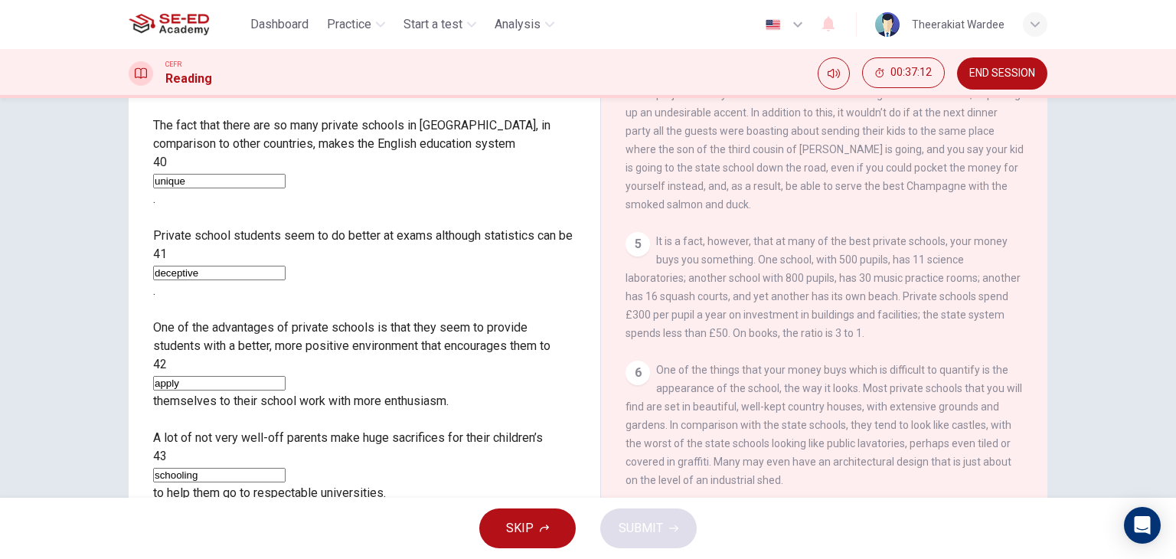
scroll to position [974, 0]
type input "schooling"
type input "shed"
click at [650, 527] on span "SUBMIT" at bounding box center [640, 527] width 44 height 21
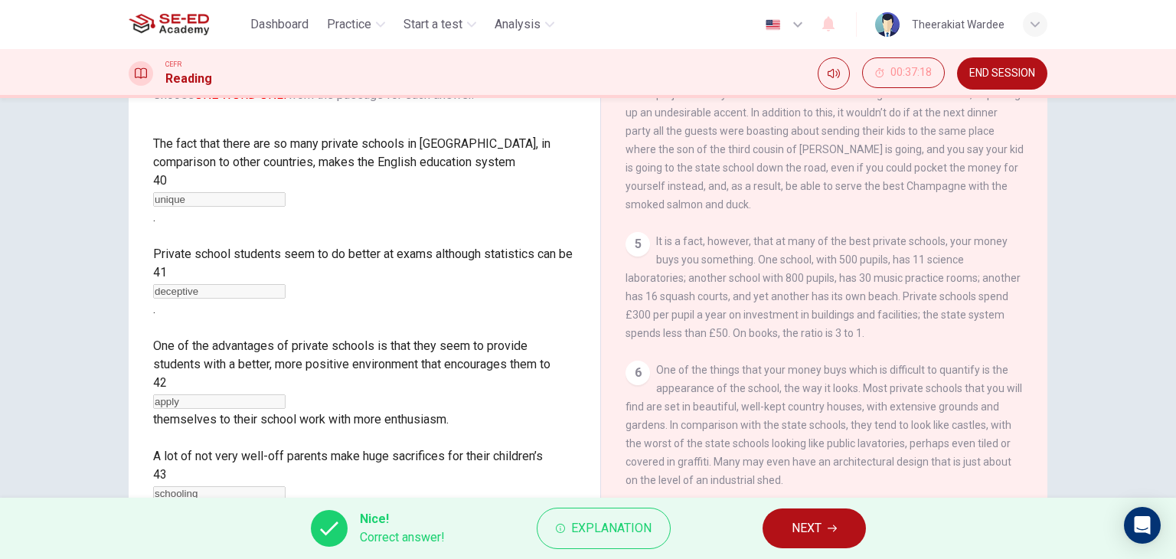
scroll to position [18, 0]
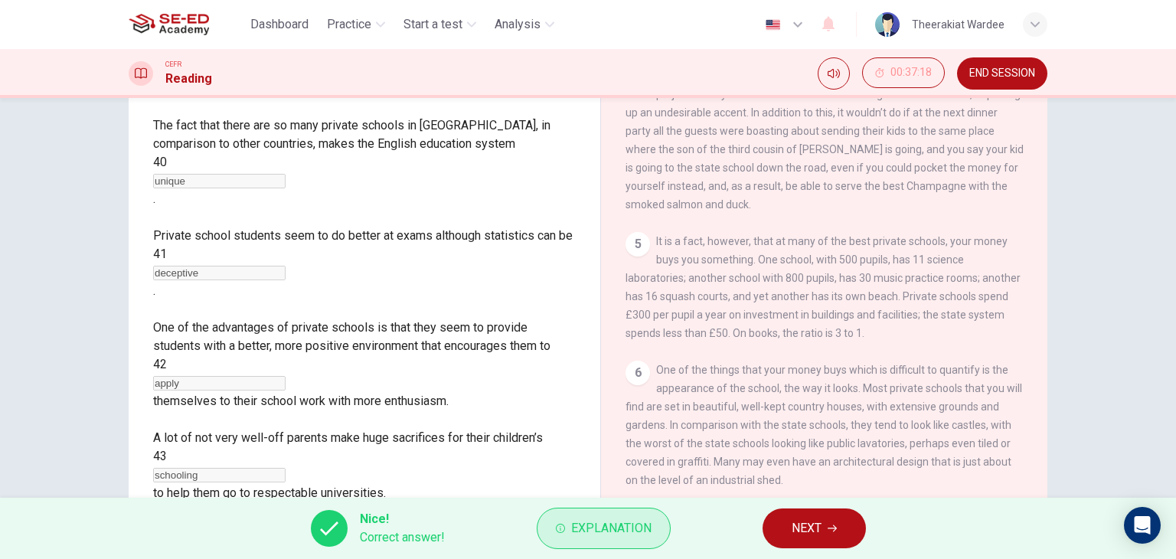
click at [622, 517] on span "Explanation" at bounding box center [611, 527] width 80 height 21
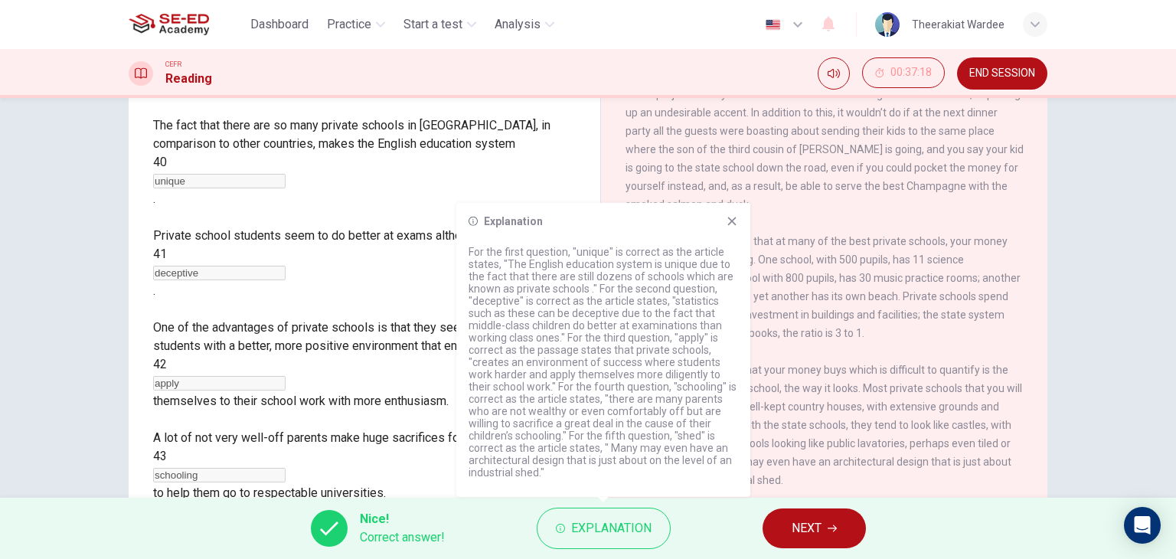
click at [730, 221] on icon at bounding box center [732, 221] width 8 height 8
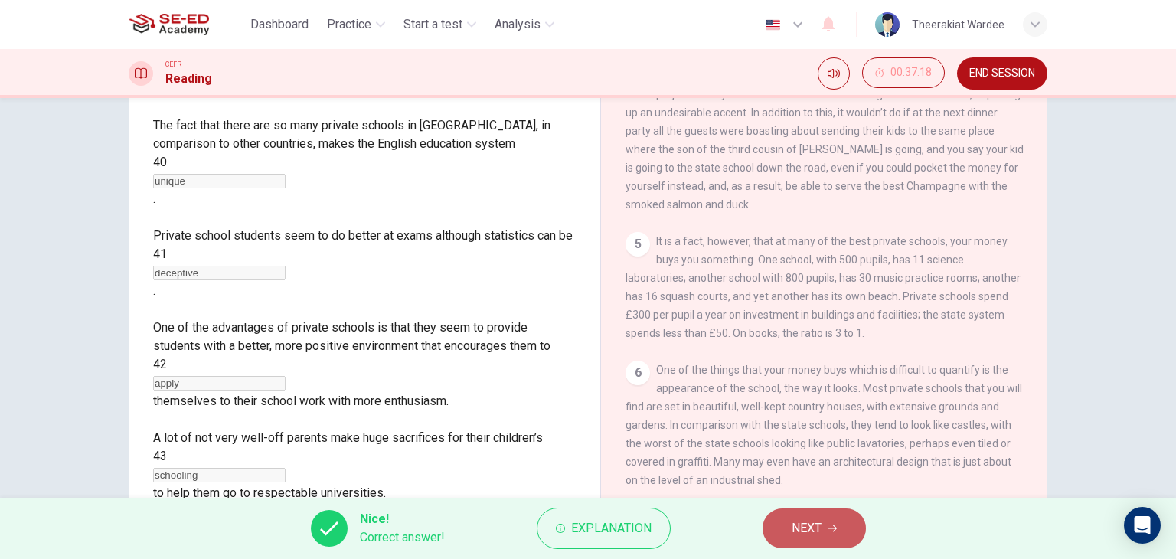
click at [841, 533] on button "NEXT" at bounding box center [813, 528] width 103 height 40
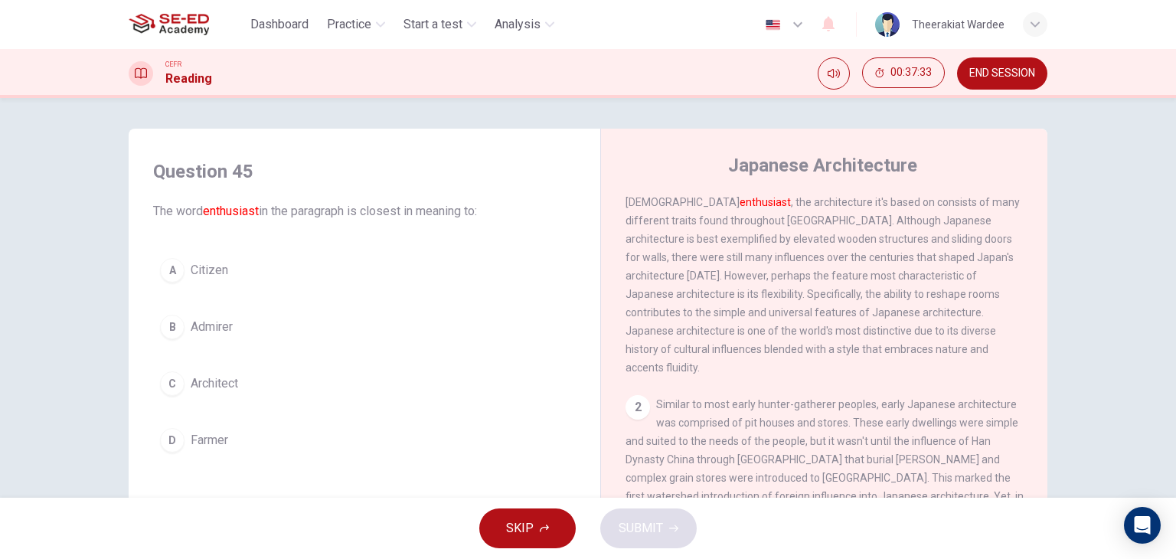
scroll to position [0, 0]
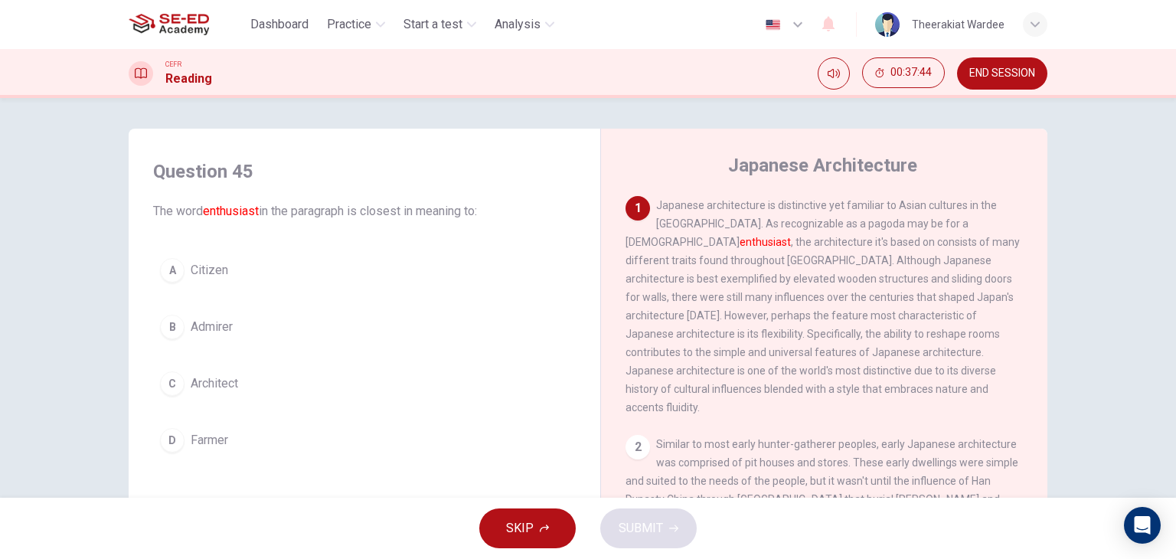
click at [195, 331] on span "Admirer" at bounding box center [212, 327] width 42 height 18
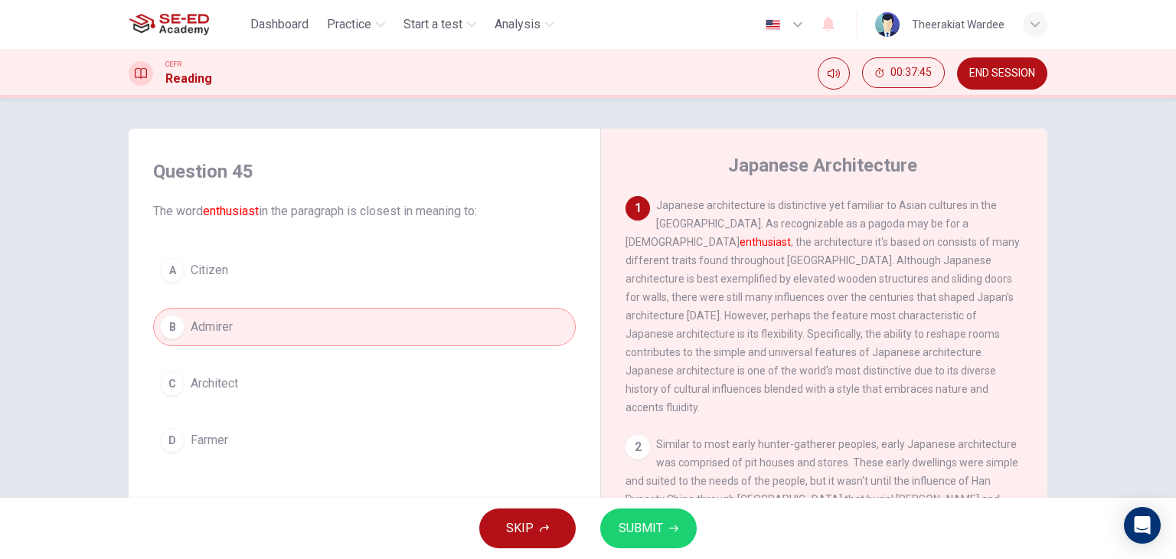
click at [628, 524] on span "SUBMIT" at bounding box center [640, 527] width 44 height 21
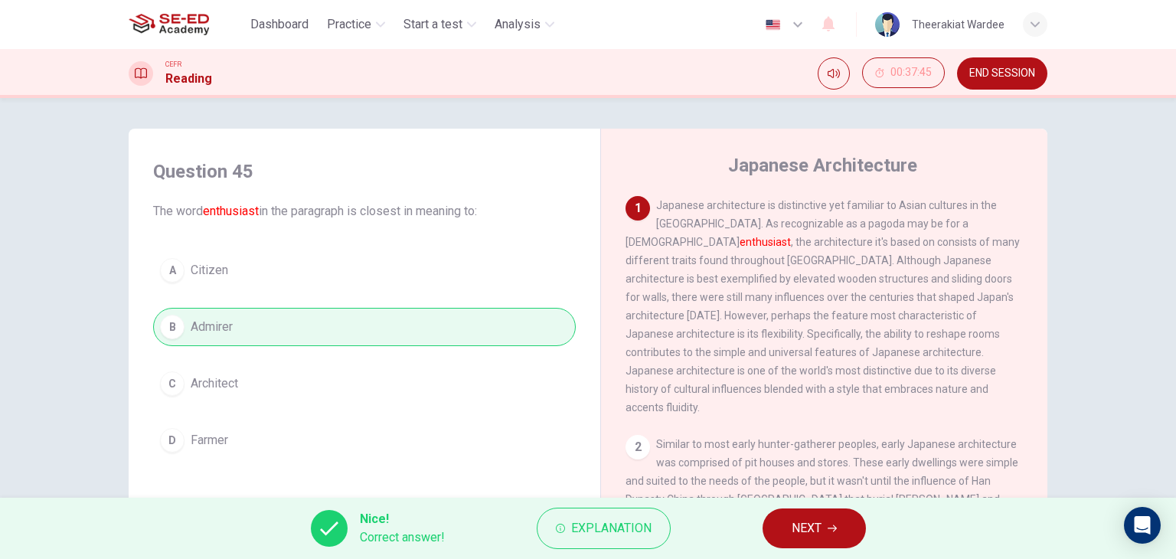
click at [817, 532] on span "NEXT" at bounding box center [806, 527] width 30 height 21
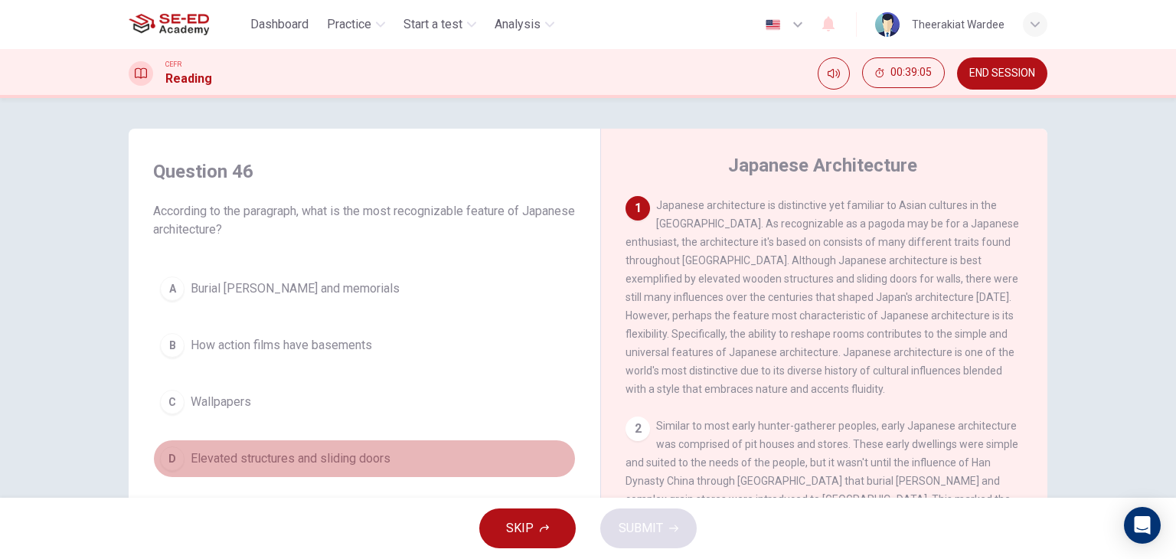
click at [256, 457] on span "Elevated structures and sliding doors" at bounding box center [291, 458] width 200 height 18
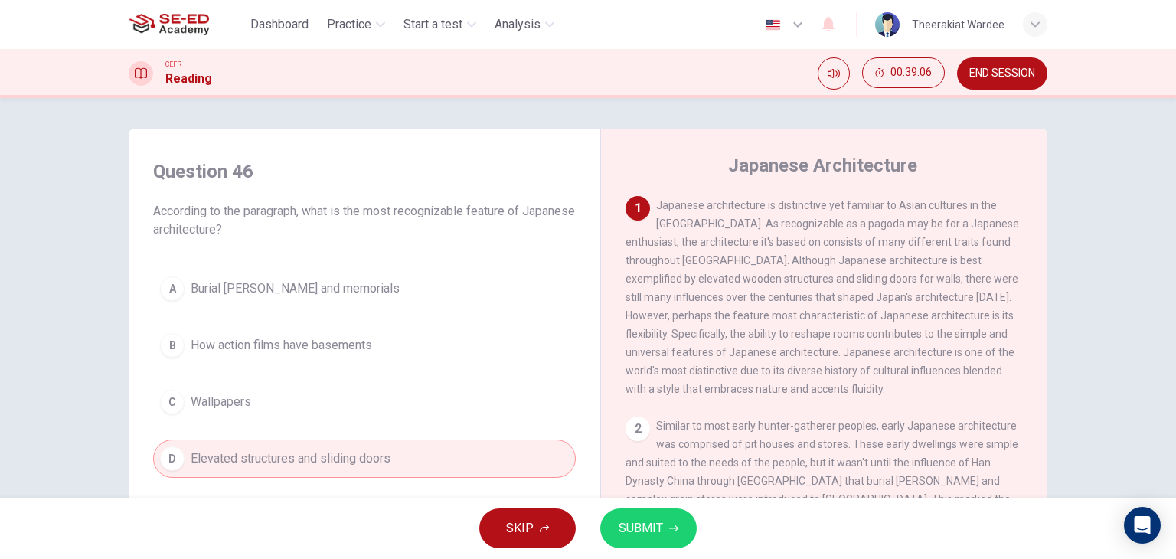
click at [670, 530] on icon "button" at bounding box center [673, 528] width 9 height 9
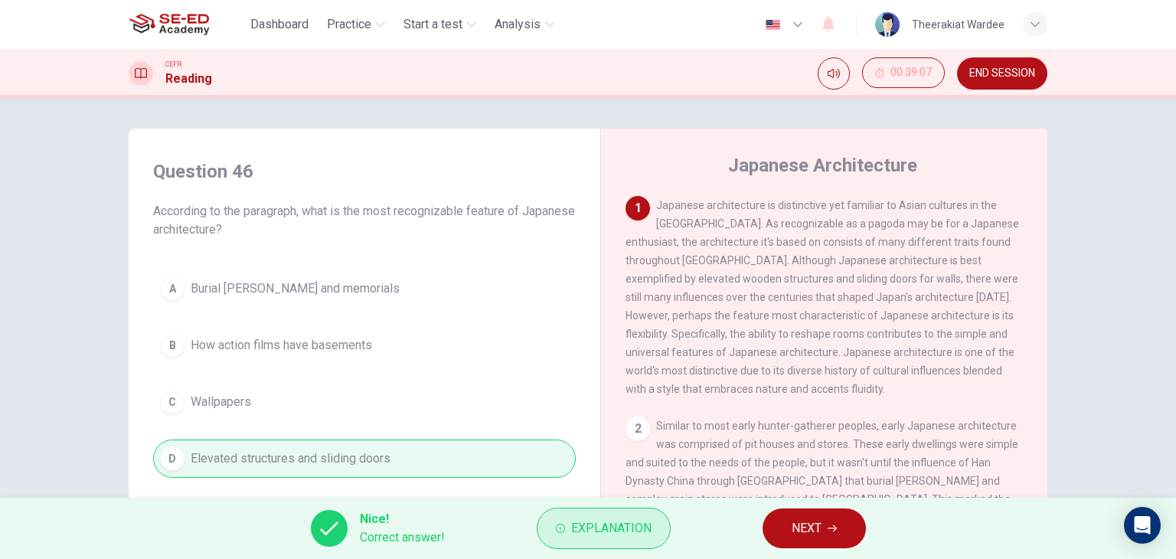
click at [640, 540] on button "Explanation" at bounding box center [604, 527] width 134 height 41
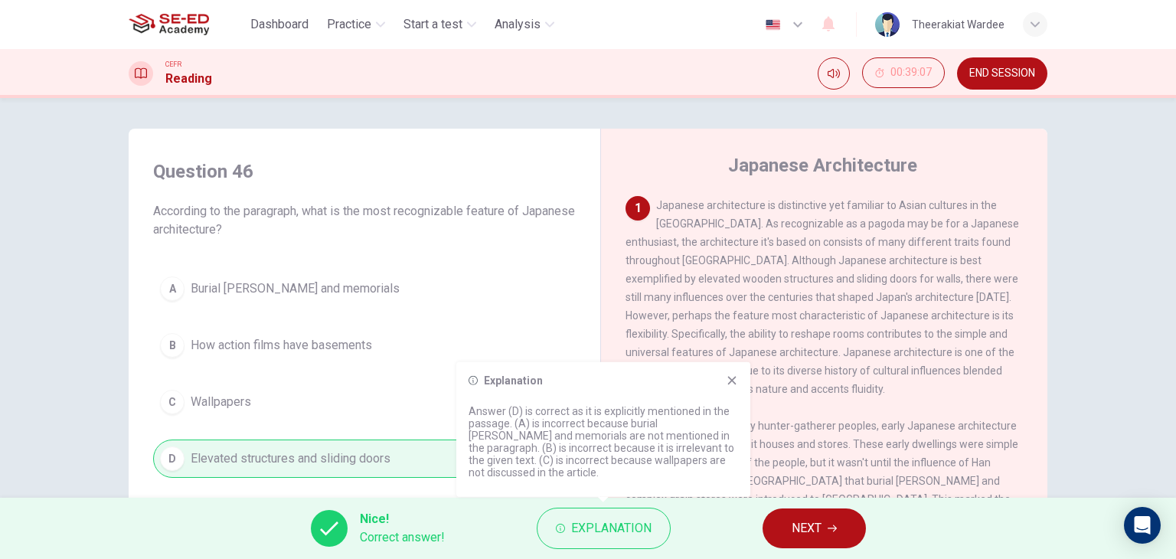
click at [729, 380] on icon at bounding box center [732, 380] width 12 height 12
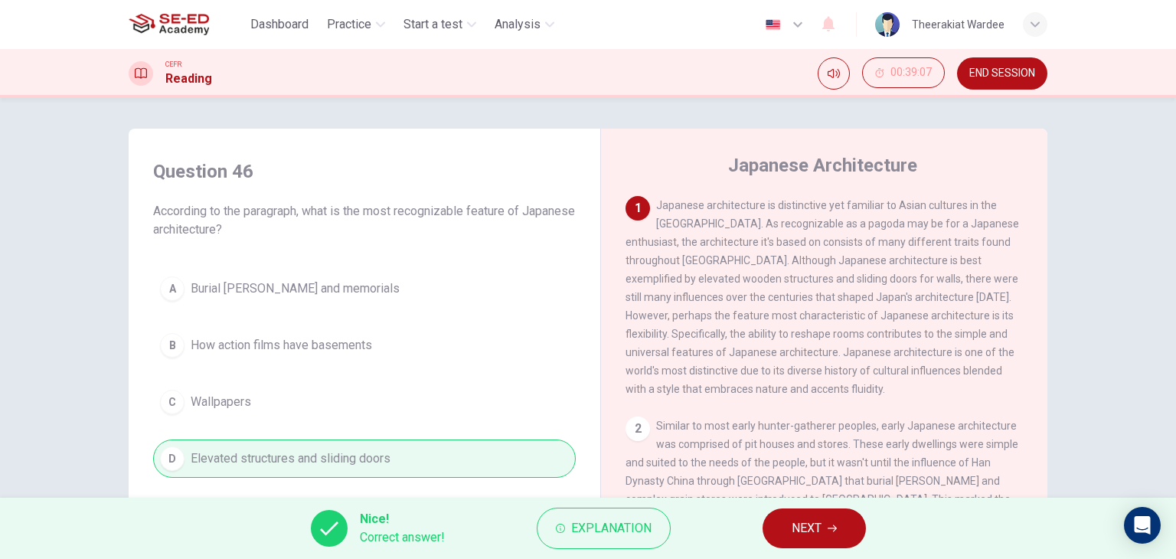
click at [820, 524] on span "NEXT" at bounding box center [806, 527] width 30 height 21
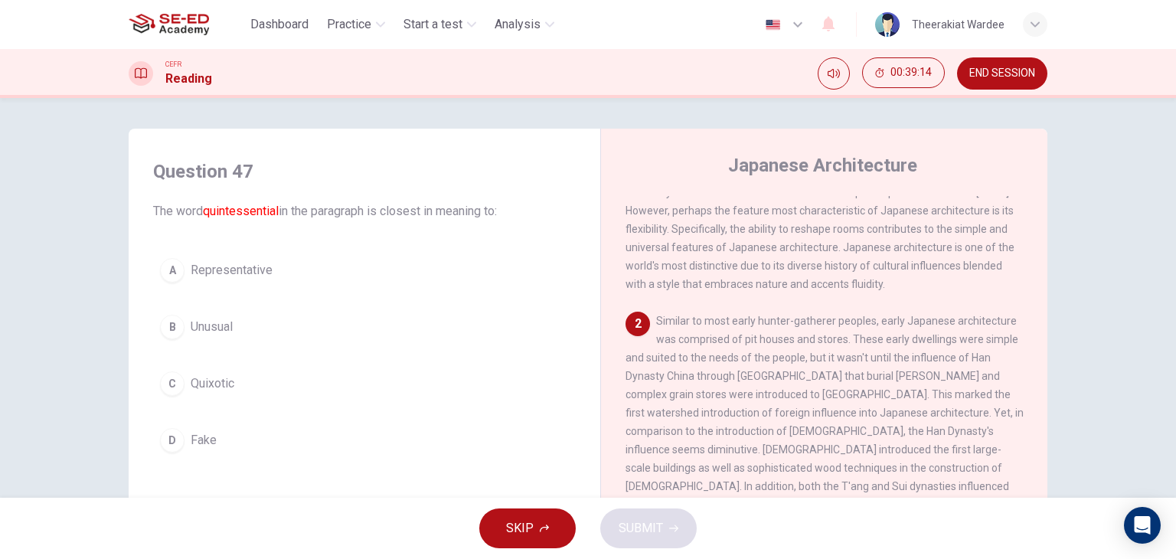
scroll to position [230, 0]
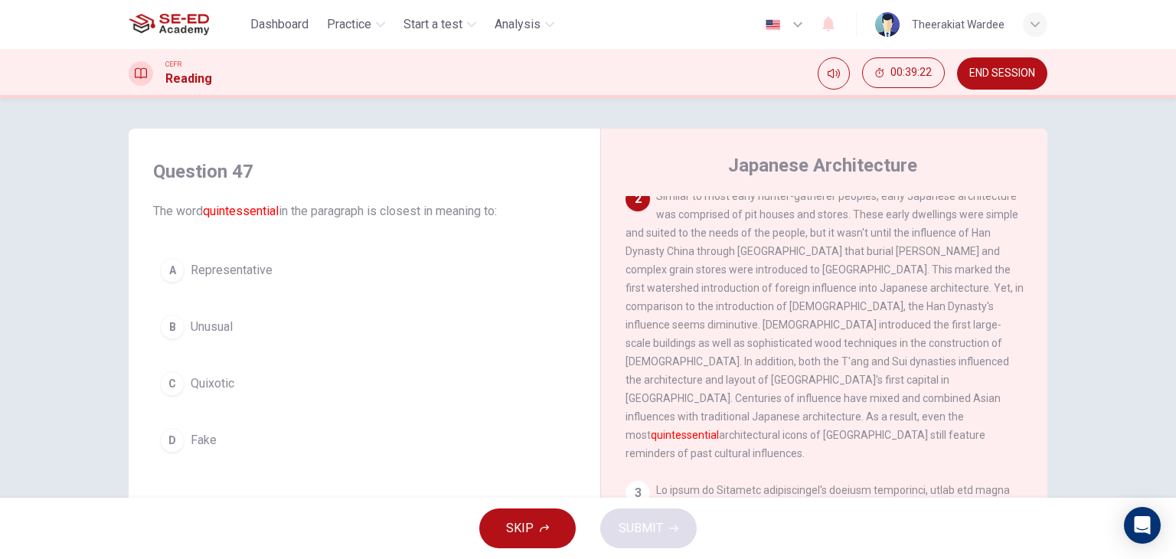
click at [181, 387] on button "C Quixotic" at bounding box center [364, 383] width 422 height 38
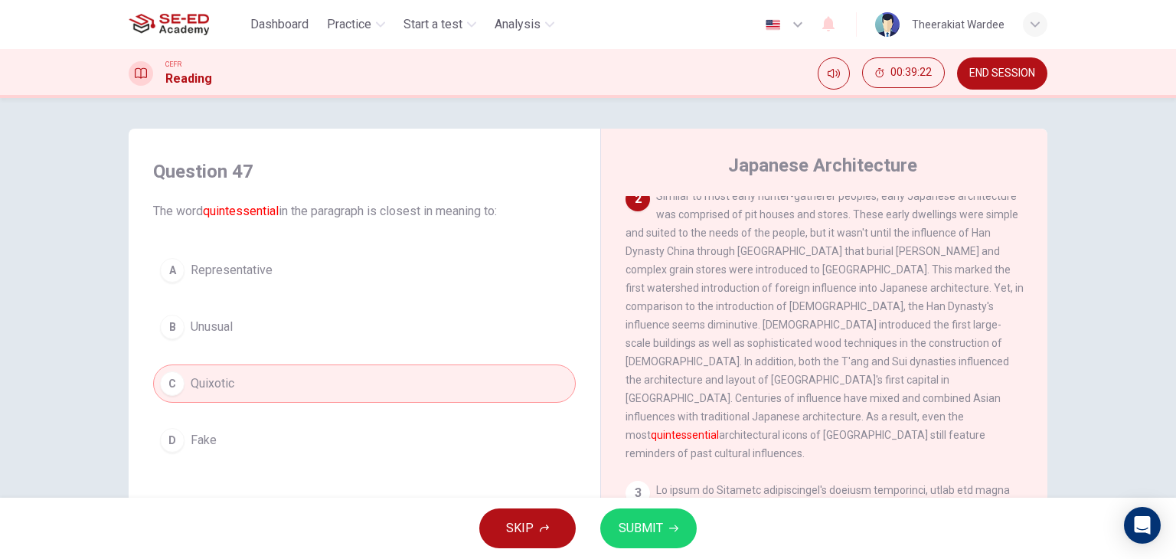
click at [644, 529] on span "SUBMIT" at bounding box center [640, 527] width 44 height 21
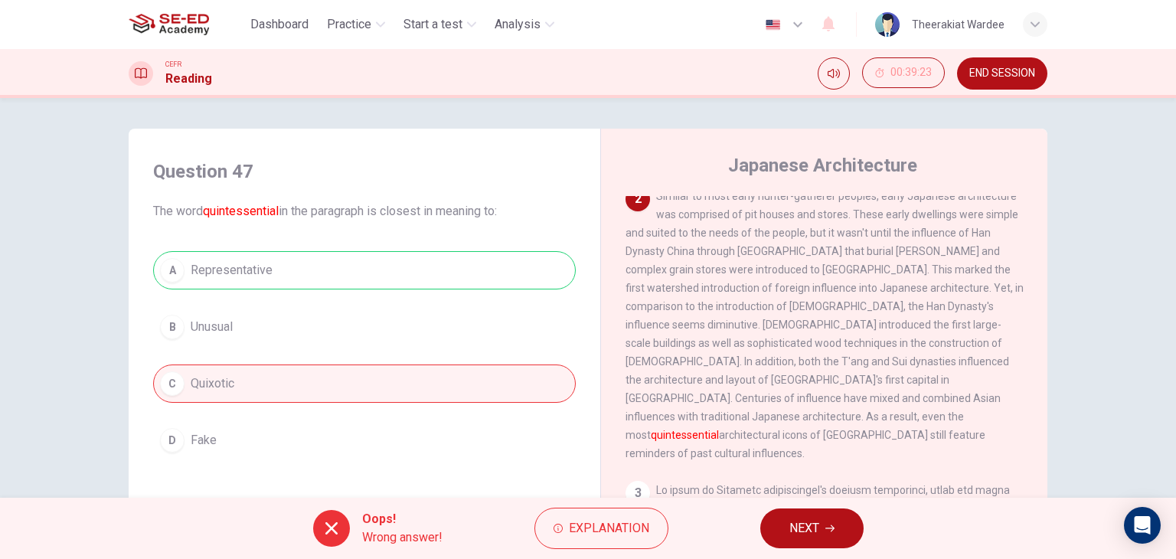
click at [841, 520] on button "NEXT" at bounding box center [811, 528] width 103 height 40
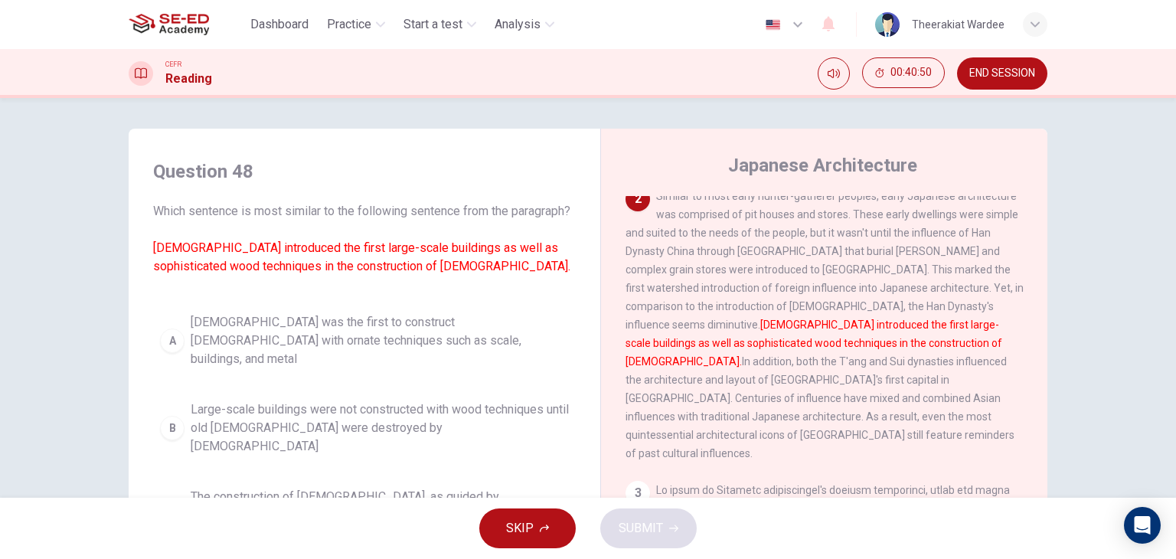
scroll to position [77, 0]
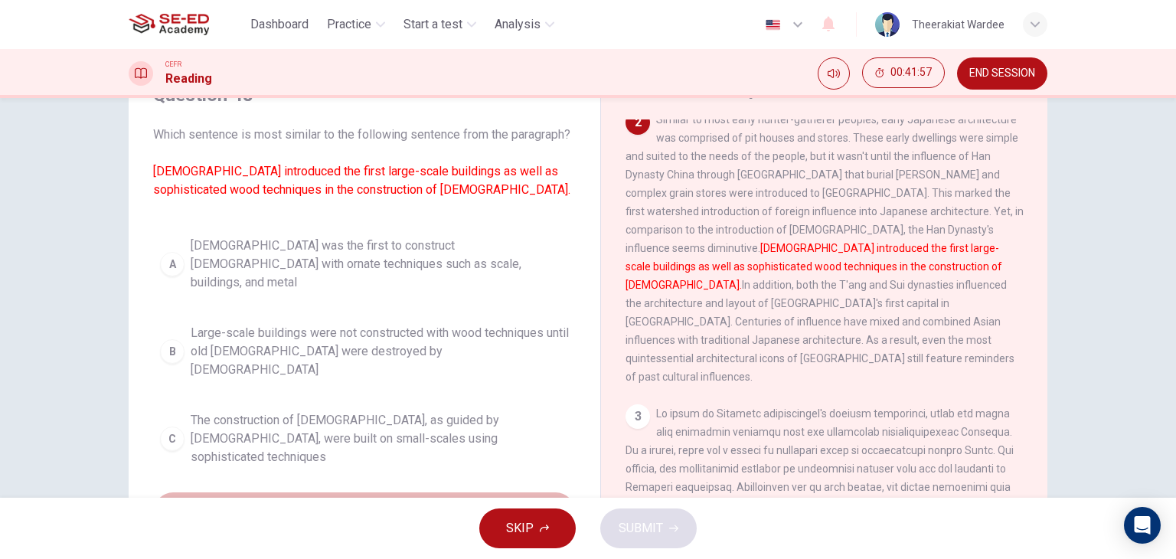
click at [402, 498] on span "[DEMOGRAPHIC_DATA] influences led to [DEMOGRAPHIC_DATA] with ornate wood techni…" at bounding box center [380, 525] width 378 height 55
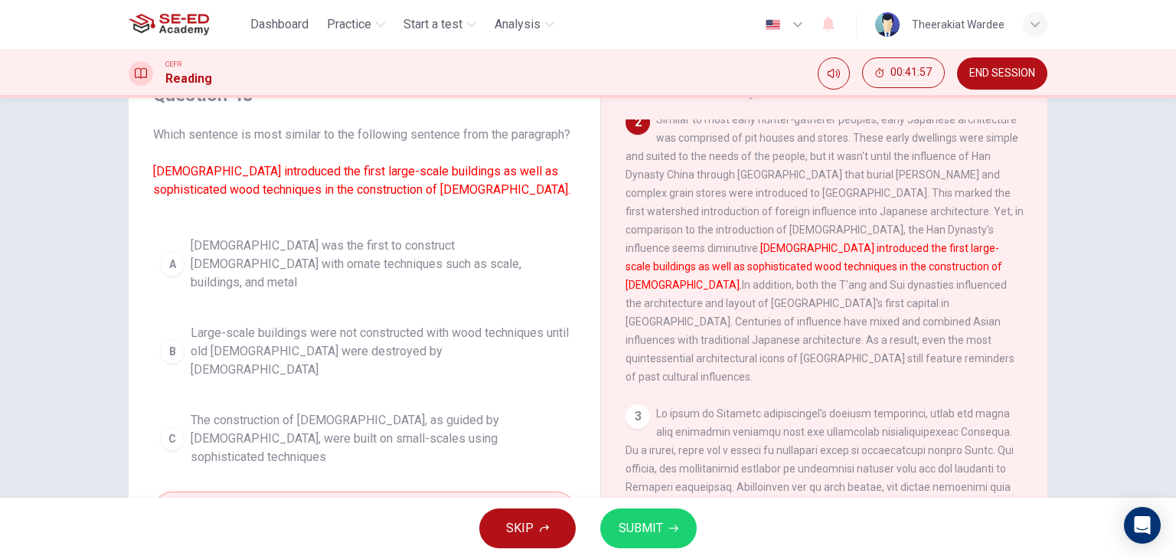
click at [636, 530] on span "SUBMIT" at bounding box center [640, 527] width 44 height 21
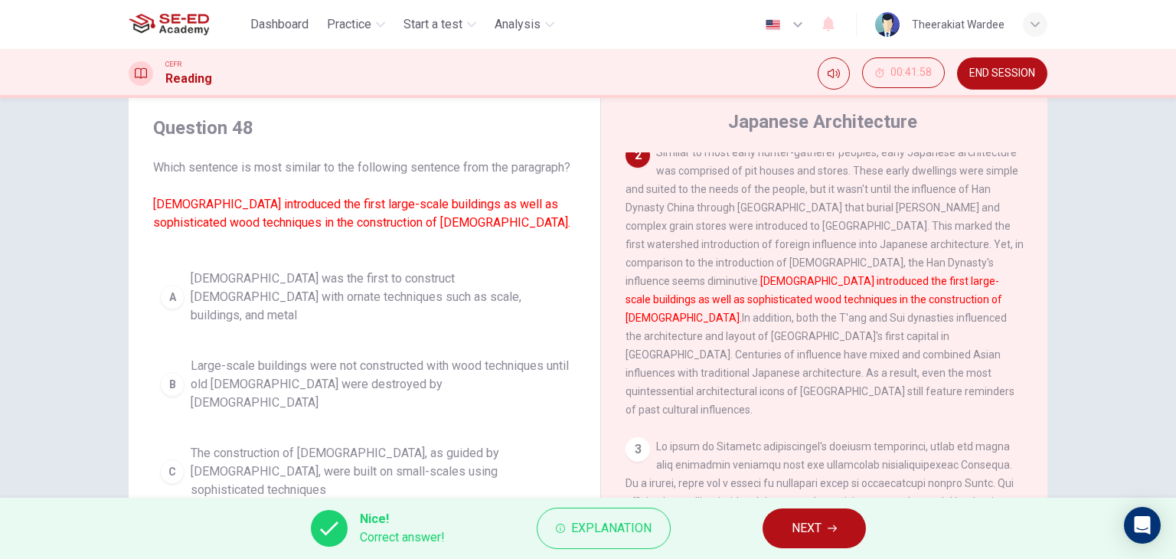
scroll to position [41, 0]
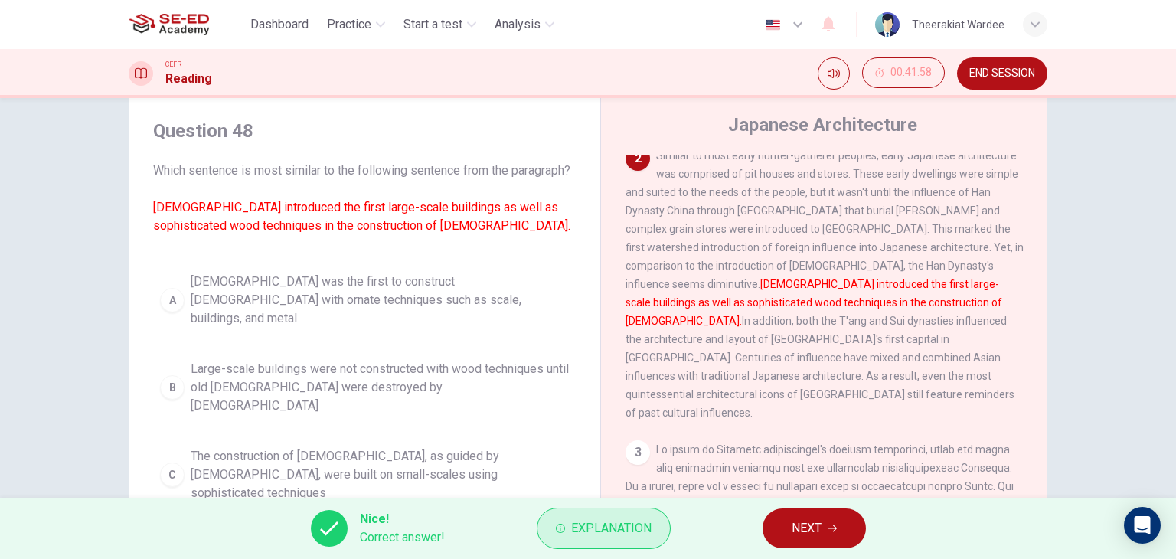
click at [577, 533] on span "Explanation" at bounding box center [611, 527] width 80 height 21
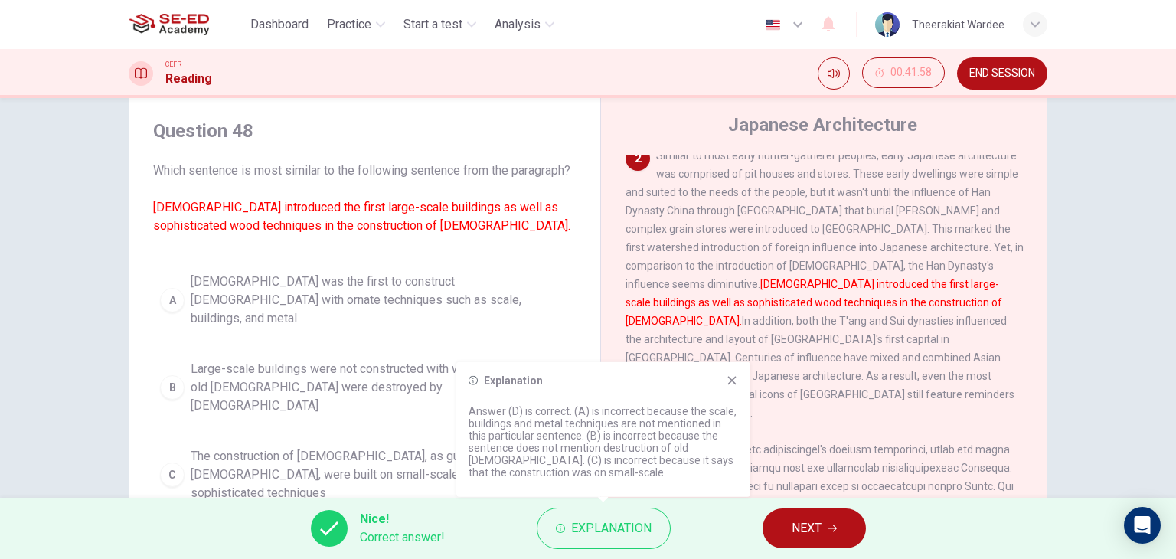
click at [726, 379] on icon at bounding box center [732, 380] width 12 height 12
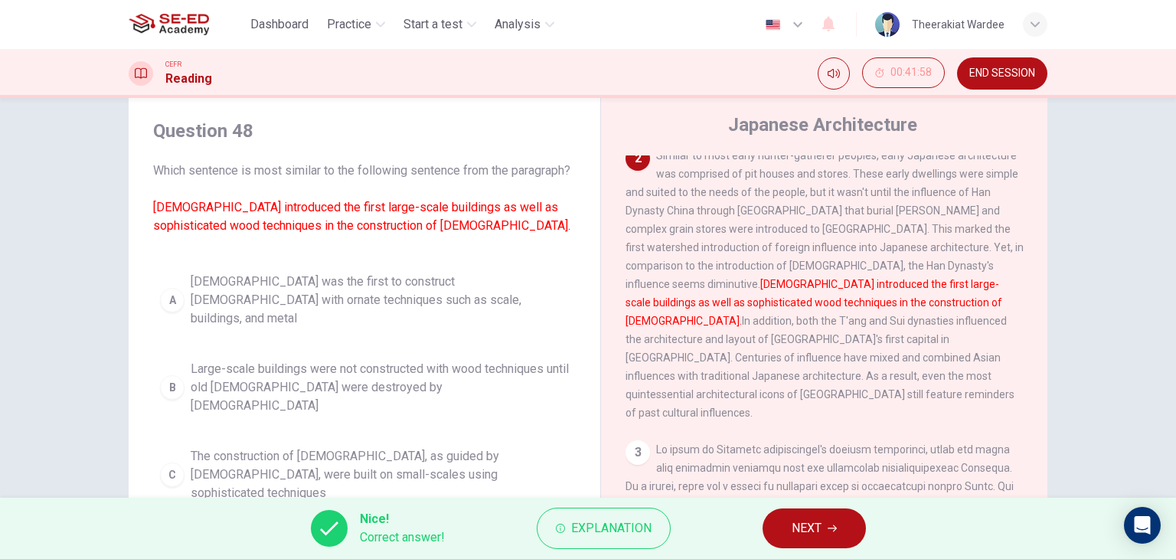
click at [827, 535] on button "NEXT" at bounding box center [813, 528] width 103 height 40
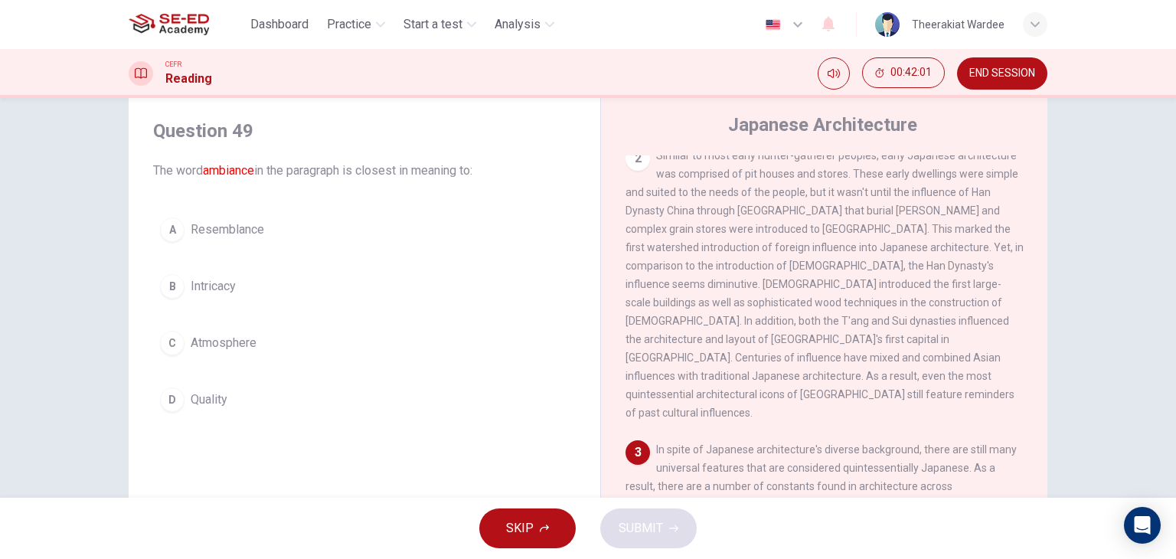
click at [219, 334] on span "Atmosphere" at bounding box center [224, 343] width 66 height 18
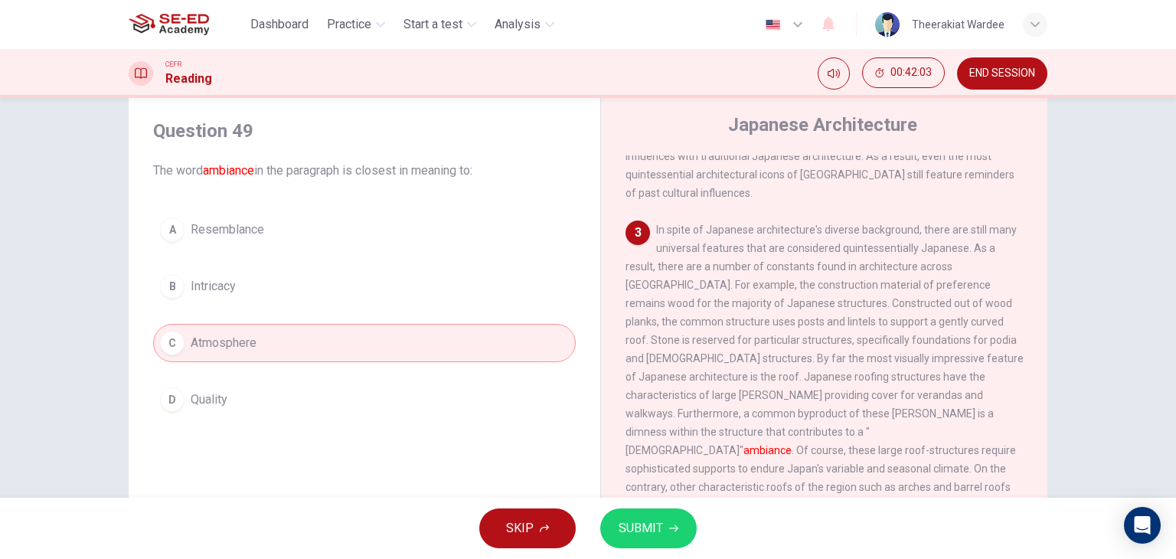
scroll to position [459, 0]
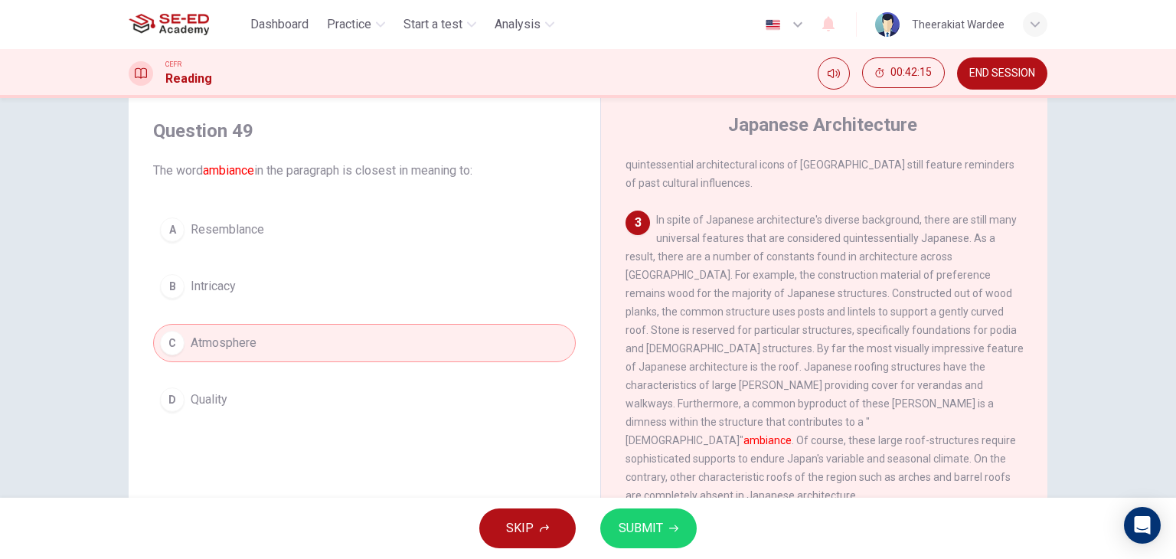
click at [656, 518] on span "SUBMIT" at bounding box center [640, 527] width 44 height 21
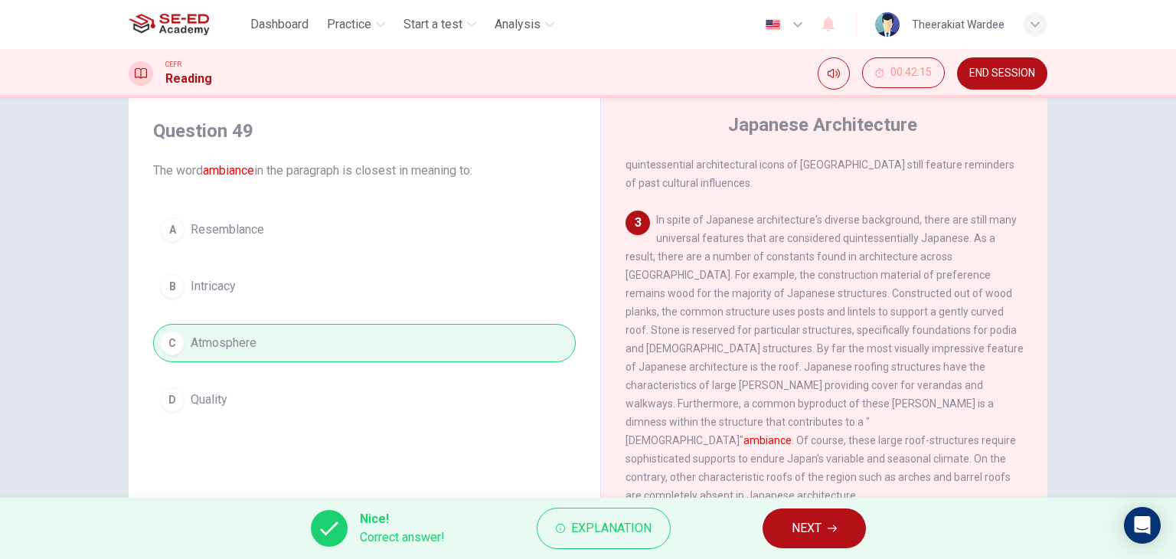
click at [811, 535] on span "NEXT" at bounding box center [806, 527] width 30 height 21
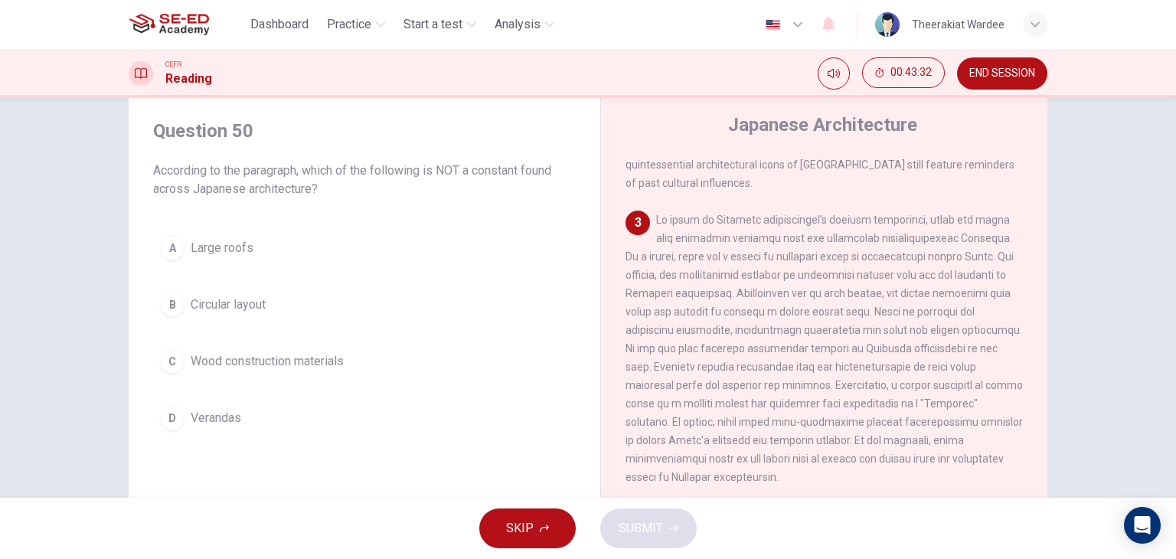
click at [242, 306] on span "Circular layout" at bounding box center [228, 304] width 75 height 18
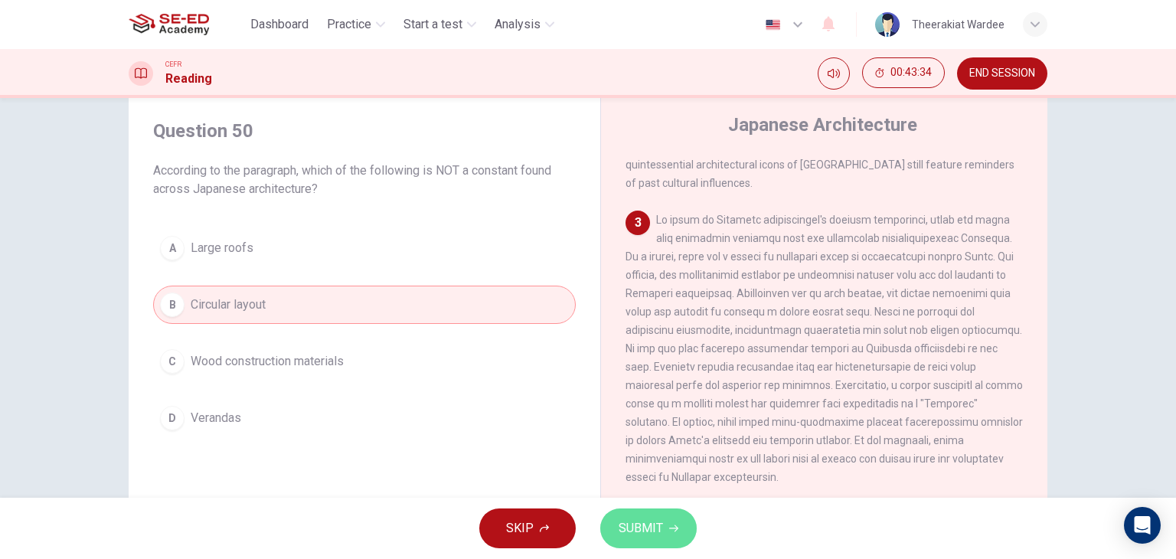
click at [656, 530] on span "SUBMIT" at bounding box center [640, 527] width 44 height 21
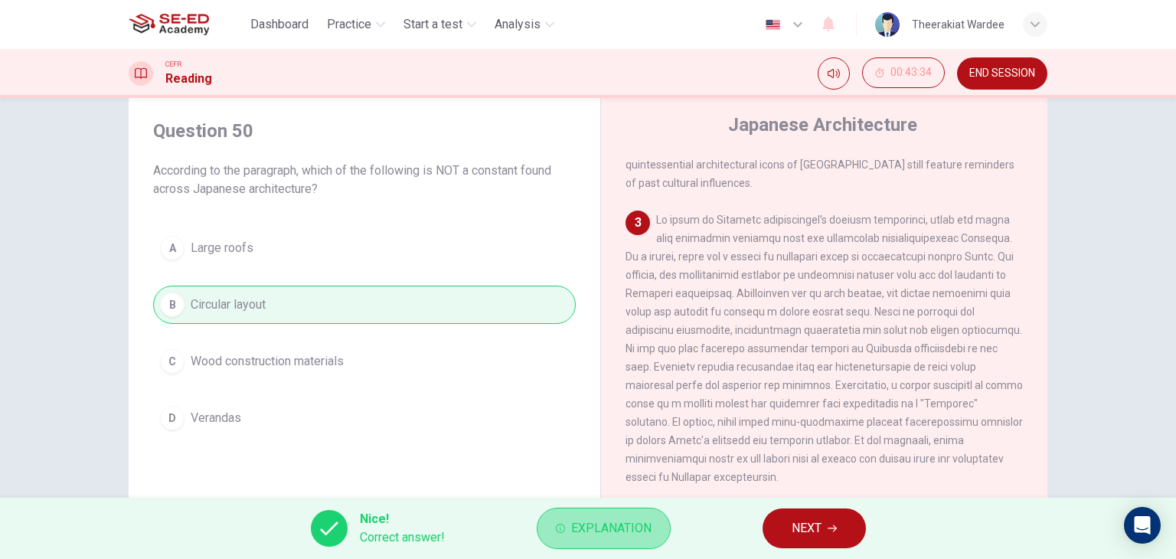
click at [585, 532] on span "Explanation" at bounding box center [611, 527] width 80 height 21
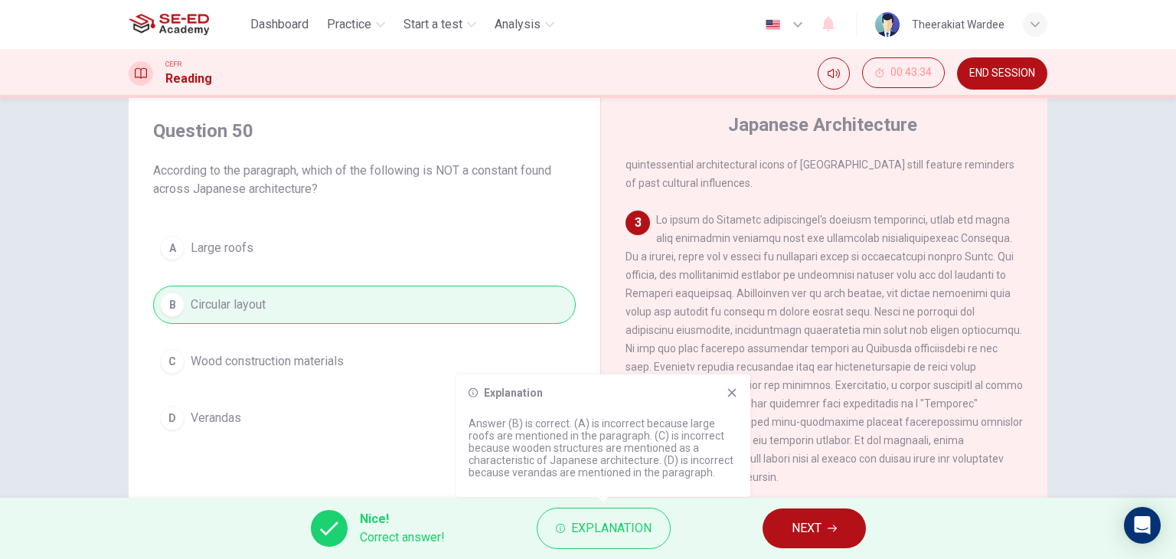
click at [736, 393] on icon at bounding box center [732, 393] width 12 height 12
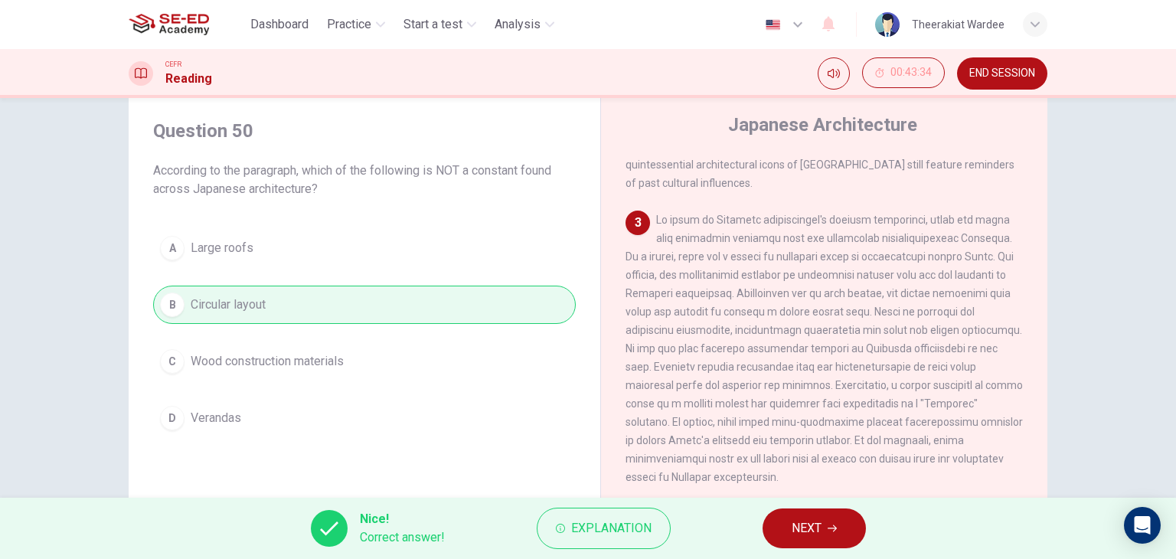
click at [828, 530] on icon "button" at bounding box center [831, 528] width 9 height 9
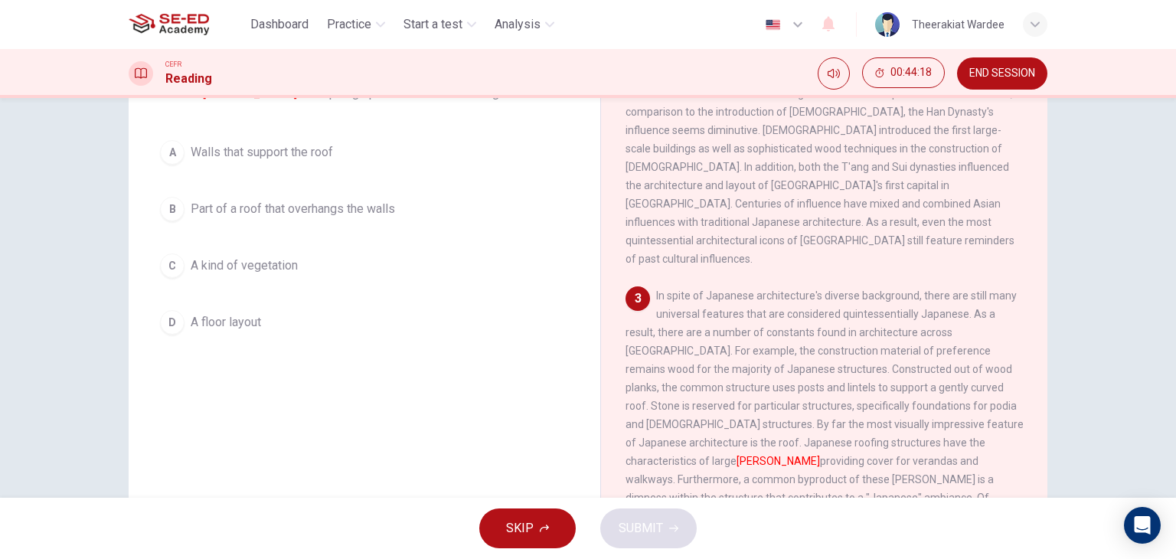
scroll to position [117, 0]
click at [248, 334] on button "D A floor layout" at bounding box center [364, 323] width 422 height 38
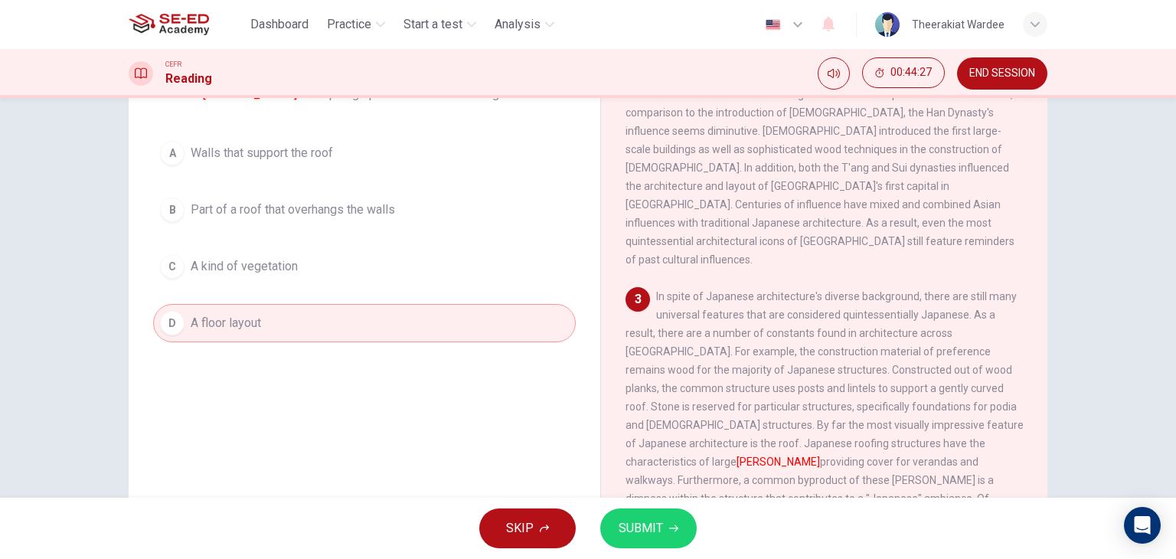
click at [642, 517] on span "SUBMIT" at bounding box center [640, 527] width 44 height 21
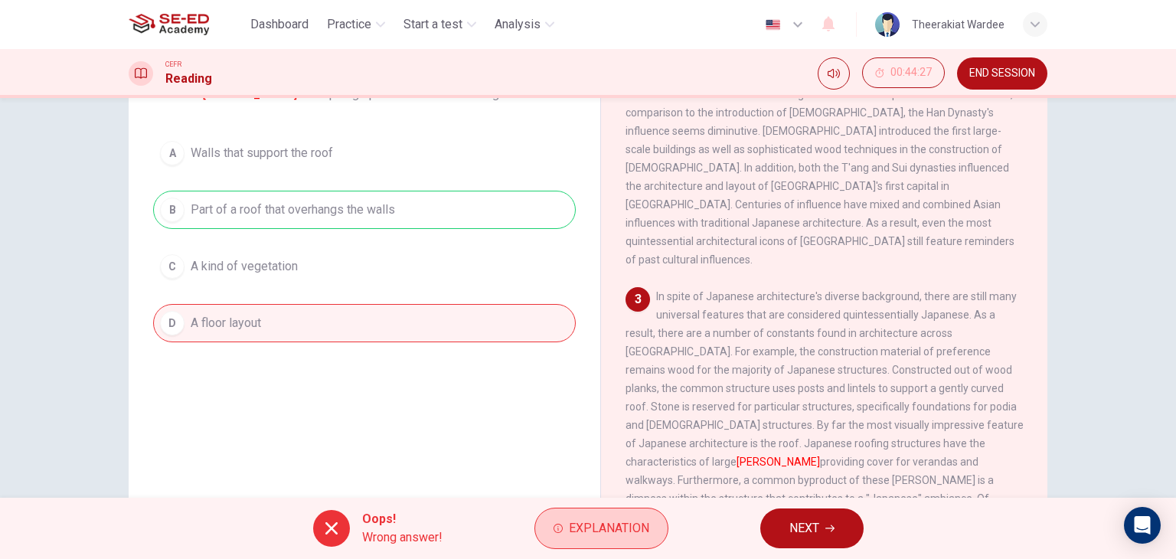
click at [615, 531] on span "Explanation" at bounding box center [609, 527] width 80 height 21
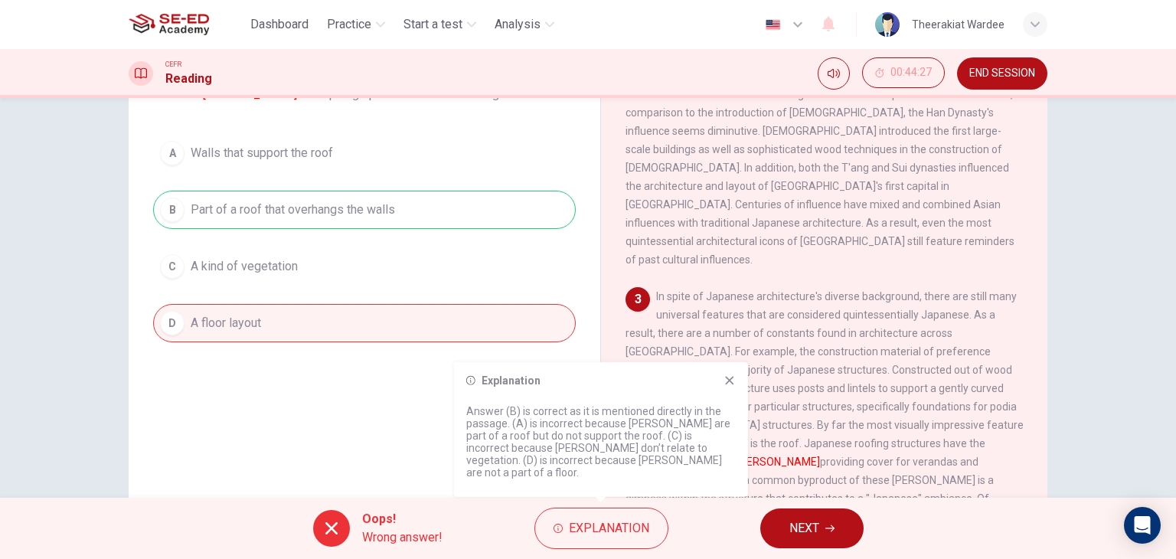
click at [727, 387] on icon at bounding box center [729, 380] width 12 height 12
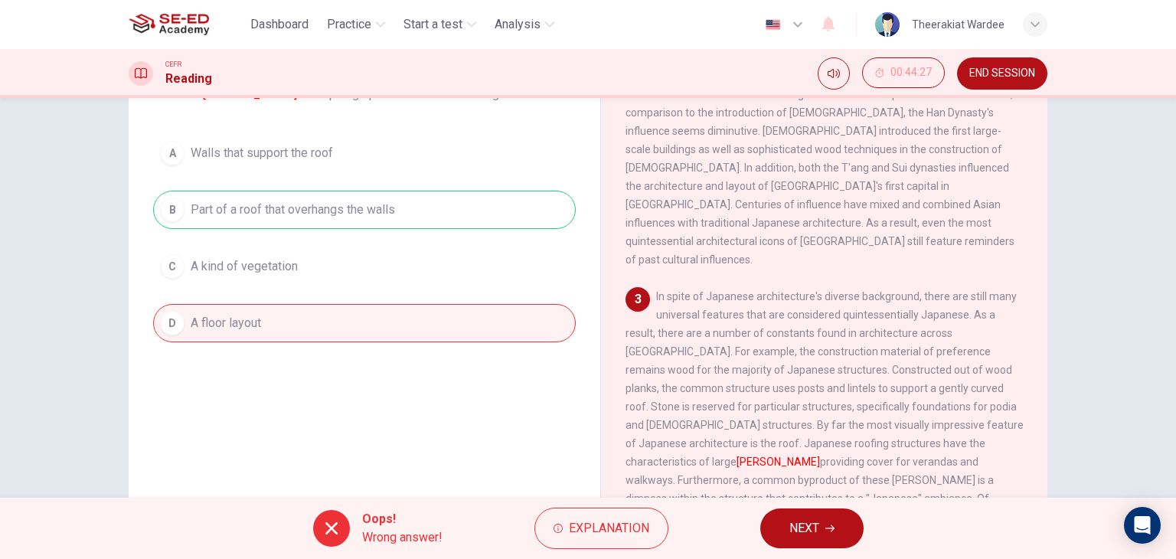
click at [786, 366] on span "In spite of Japanese architecture's diverse background, there are still many un…" at bounding box center [824, 434] width 398 height 288
click at [918, 373] on span "In spite of Japanese architecture's diverse background, there are still many un…" at bounding box center [824, 434] width 398 height 288
click at [818, 541] on button "NEXT" at bounding box center [811, 528] width 103 height 40
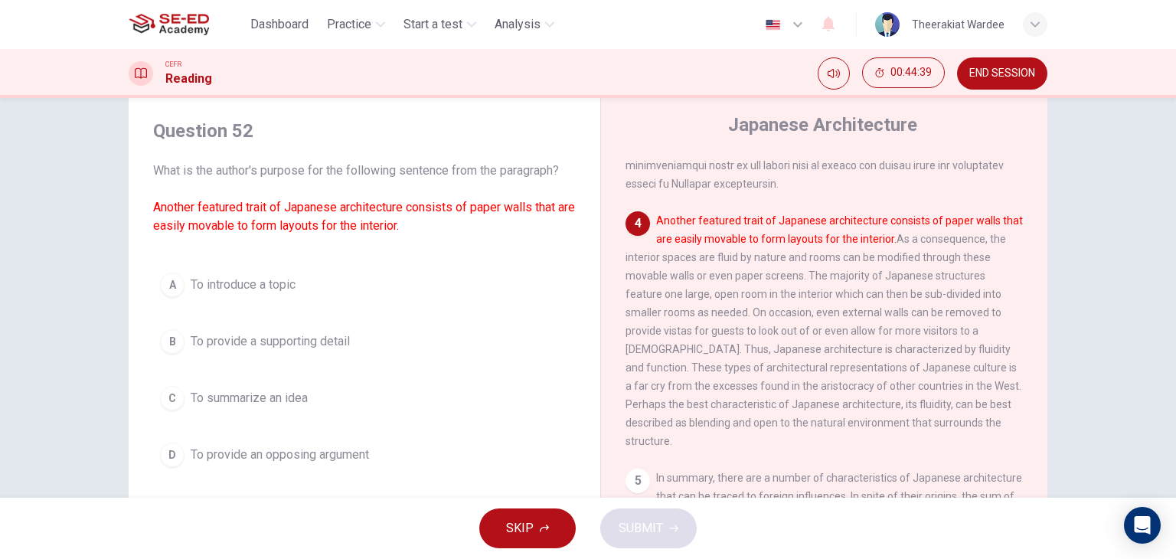
scroll to position [727, 0]
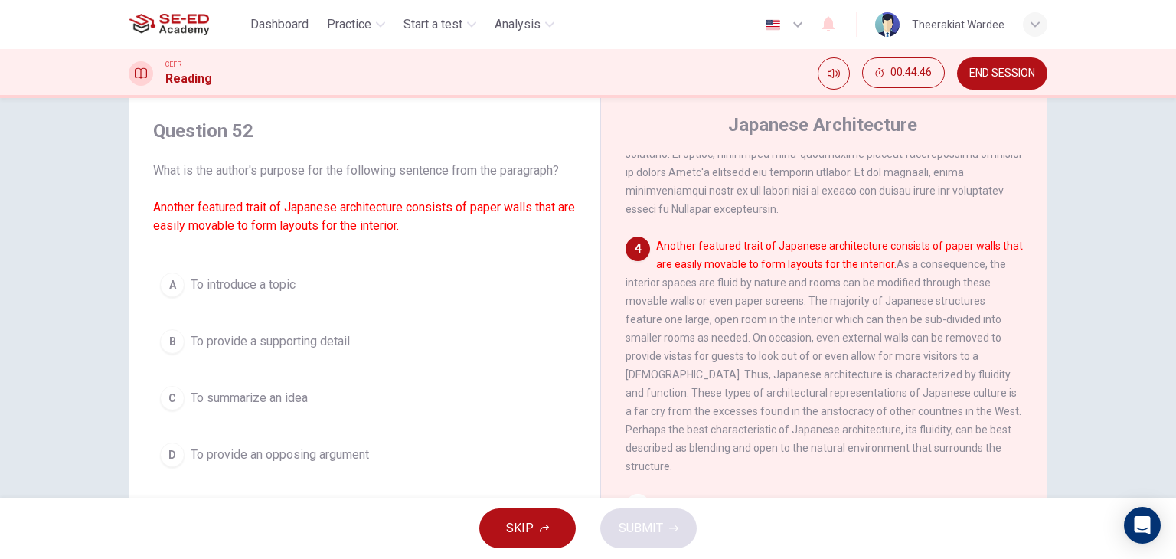
click at [223, 289] on span "To introduce a topic" at bounding box center [243, 285] width 105 height 18
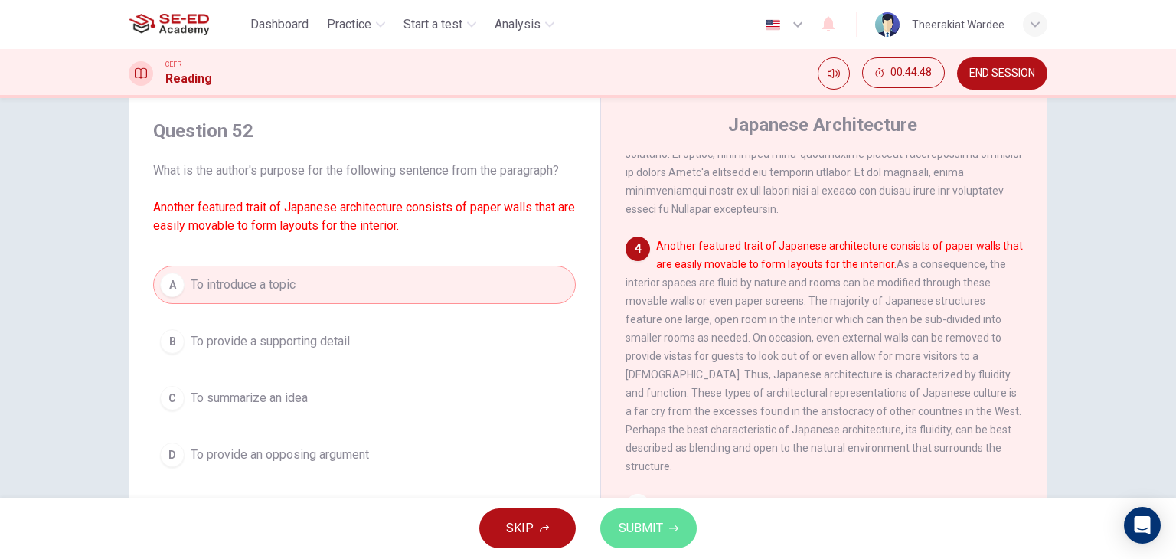
click at [631, 521] on span "SUBMIT" at bounding box center [640, 527] width 44 height 21
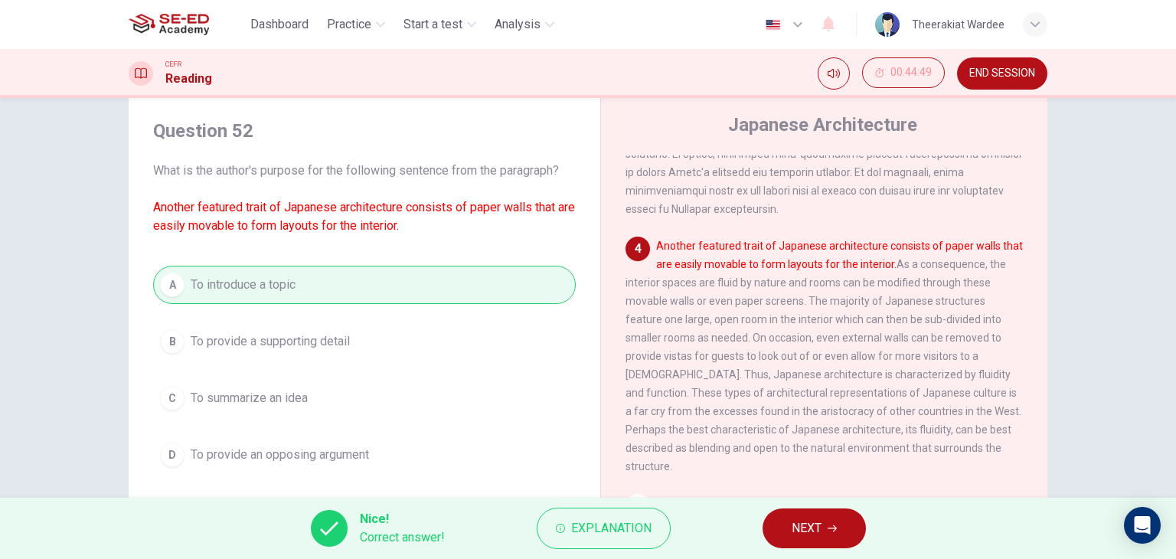
click at [817, 529] on span "NEXT" at bounding box center [806, 527] width 30 height 21
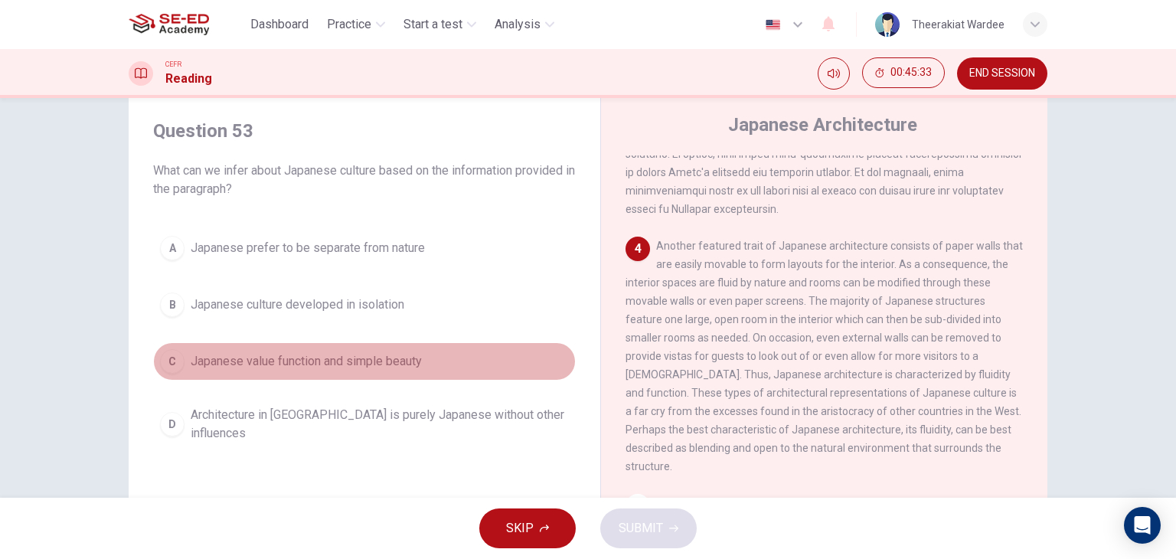
click at [251, 365] on span "Japanese value function and simple beauty" at bounding box center [306, 361] width 231 height 18
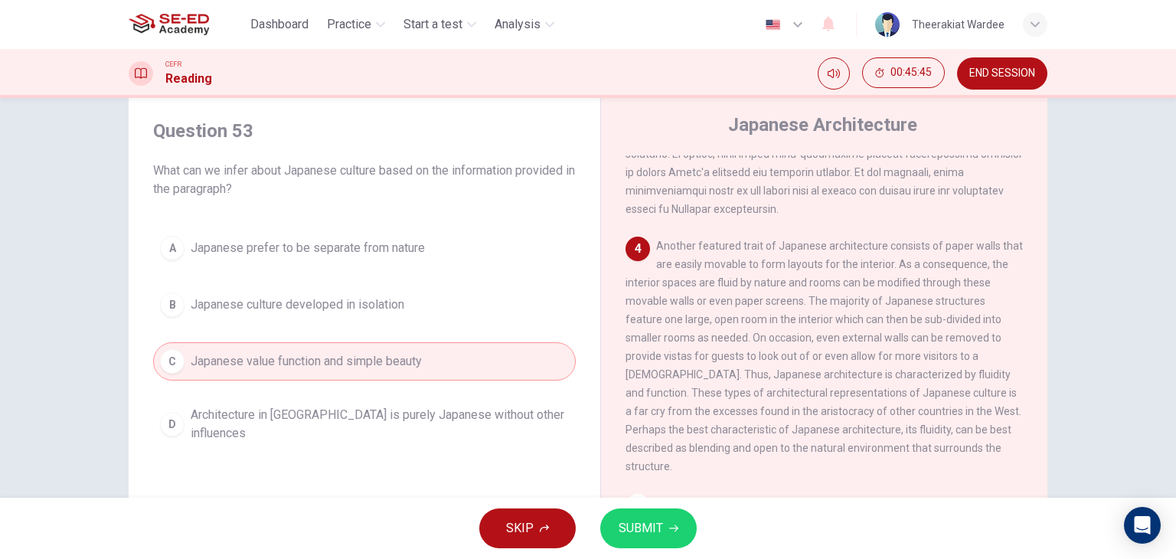
click at [661, 520] on span "SUBMIT" at bounding box center [640, 527] width 44 height 21
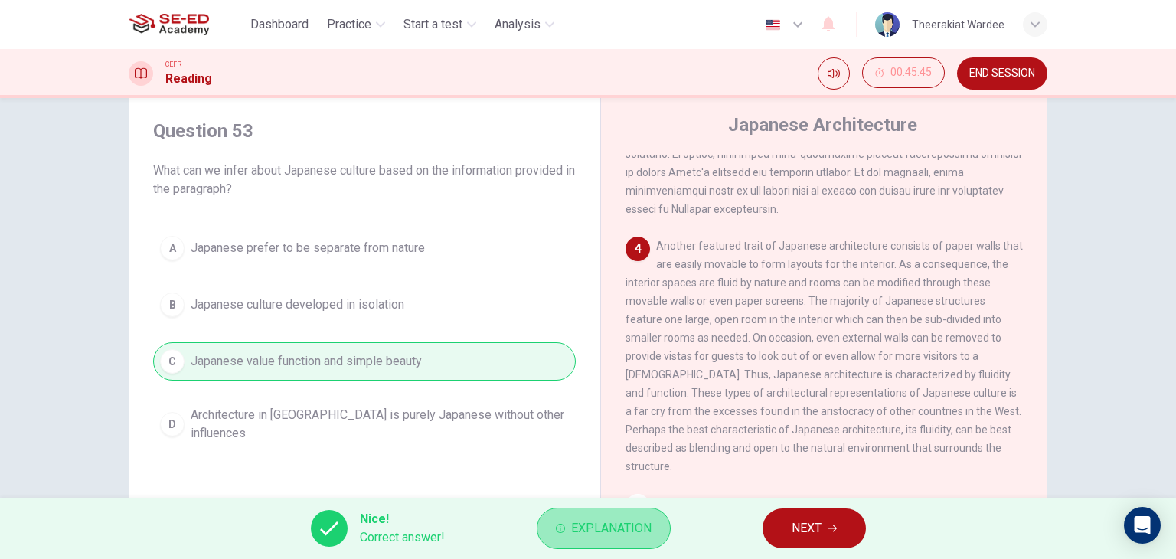
click at [618, 532] on span "Explanation" at bounding box center [611, 527] width 80 height 21
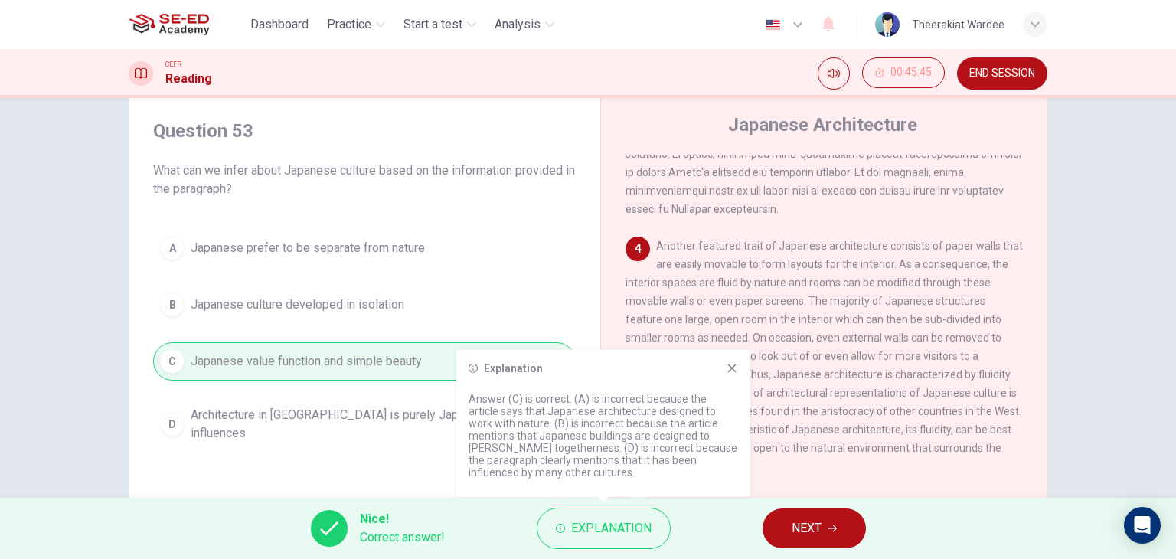
click at [732, 374] on icon at bounding box center [732, 368] width 12 height 12
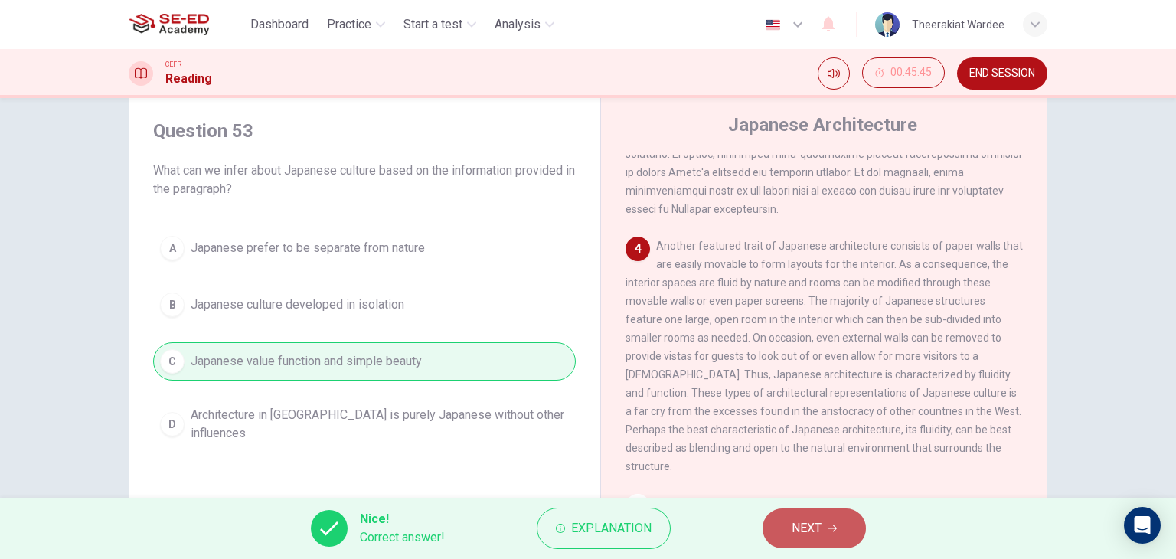
drag, startPoint x: 822, startPoint y: 534, endPoint x: 814, endPoint y: 555, distance: 22.0
click at [820, 536] on button "NEXT" at bounding box center [813, 528] width 103 height 40
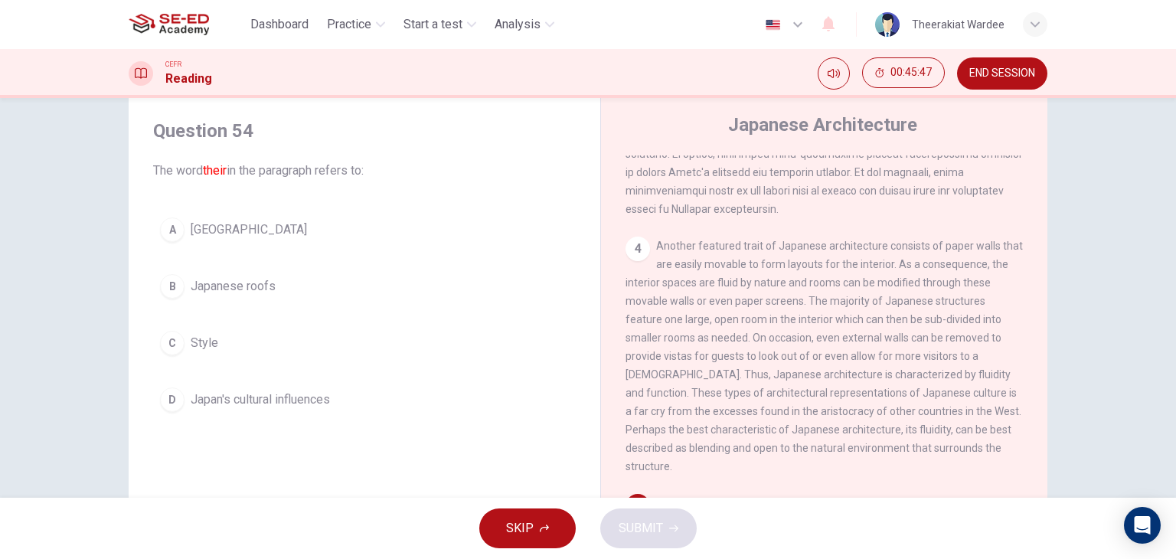
scroll to position [804, 0]
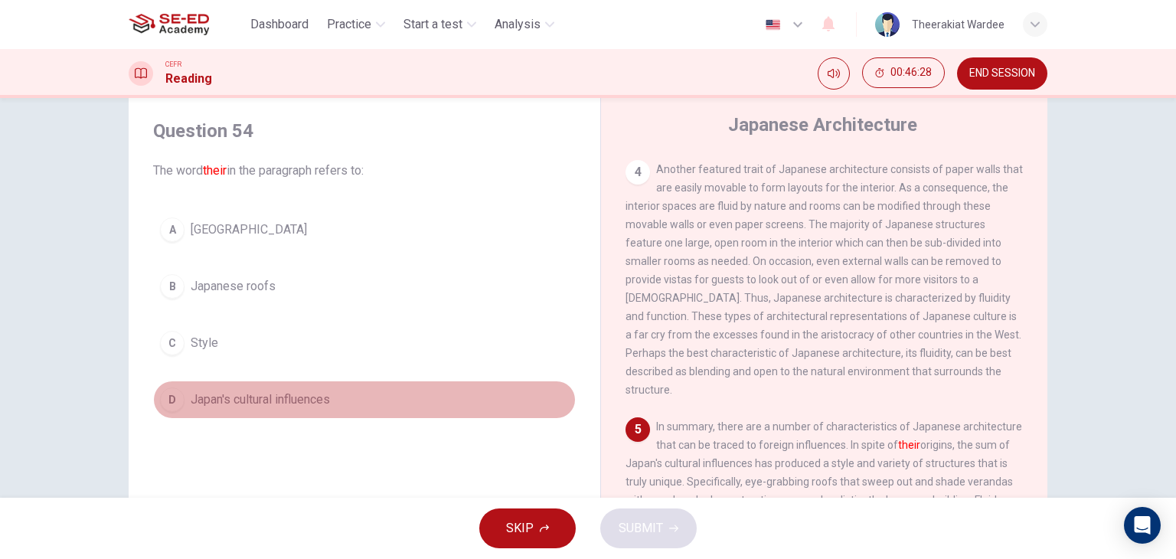
click at [289, 406] on span "Japan's cultural influences" at bounding box center [260, 399] width 139 height 18
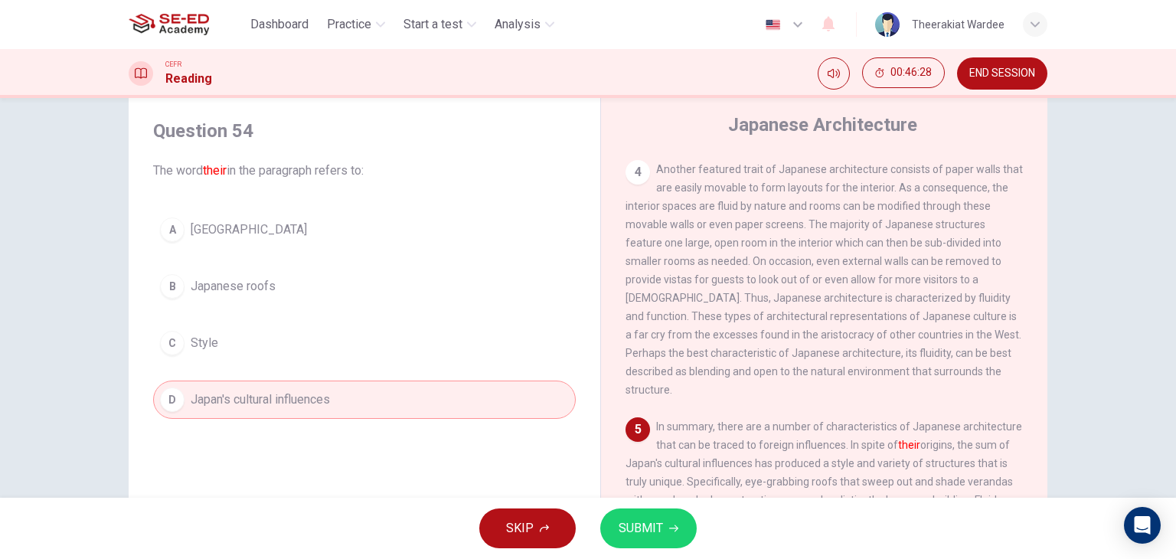
click at [632, 533] on span "SUBMIT" at bounding box center [640, 527] width 44 height 21
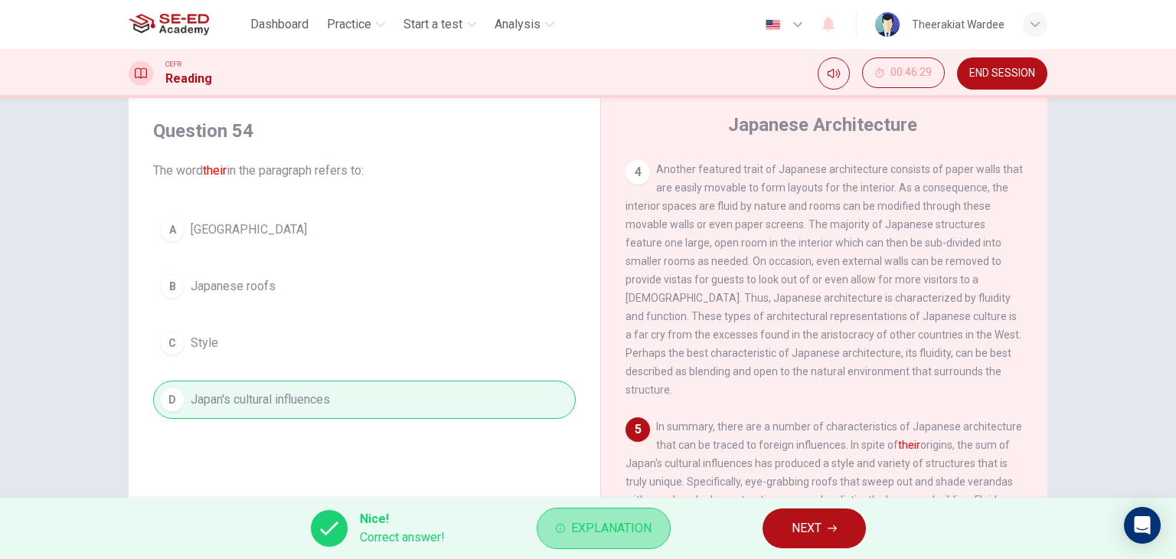
click at [625, 533] on span "Explanation" at bounding box center [611, 527] width 80 height 21
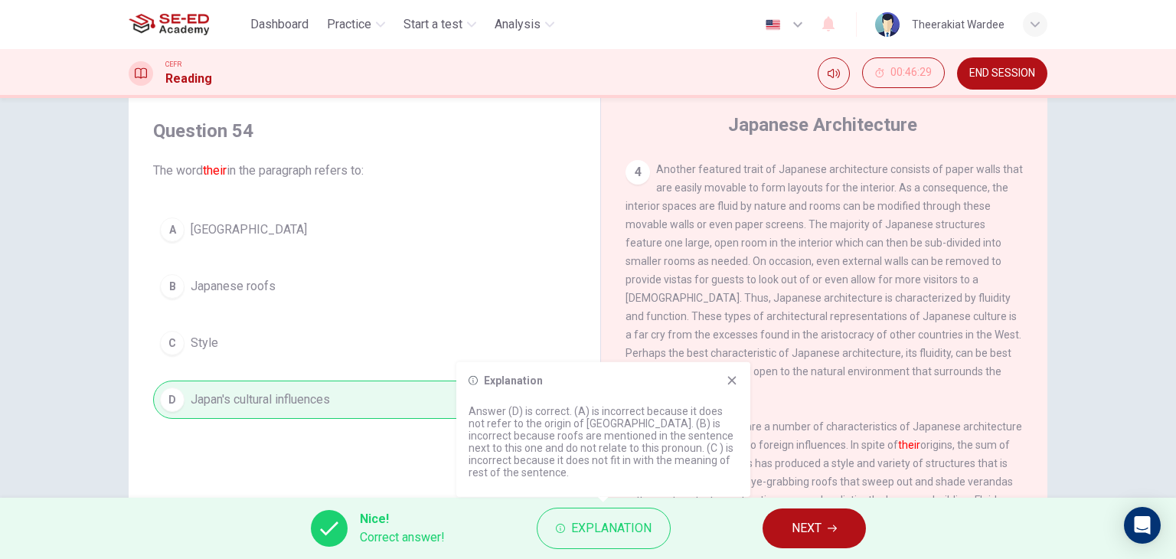
click at [735, 387] on icon at bounding box center [732, 380] width 12 height 12
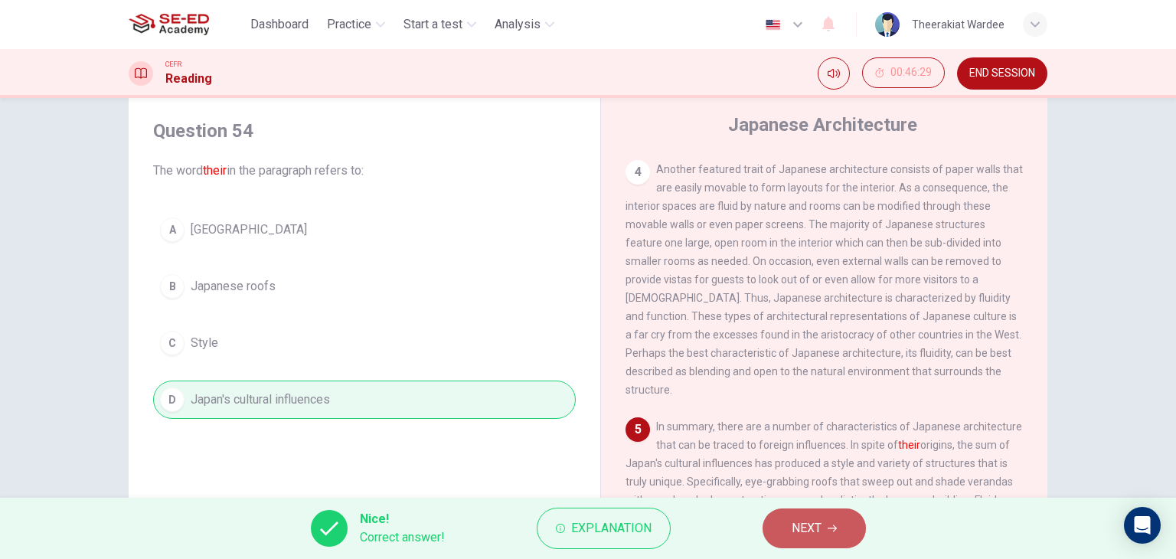
click at [797, 534] on span "NEXT" at bounding box center [806, 527] width 30 height 21
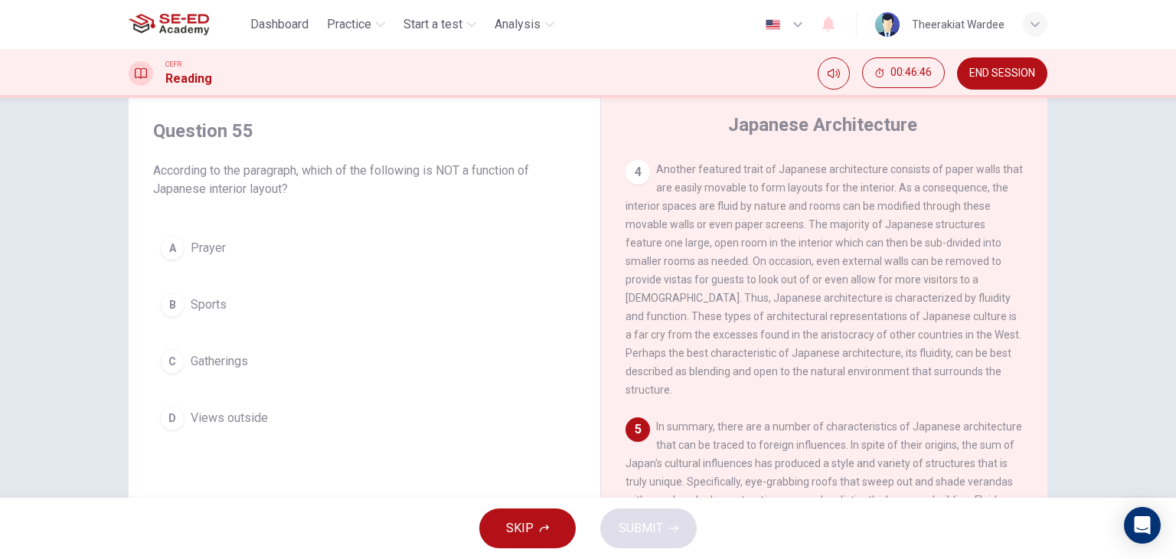
scroll to position [117, 0]
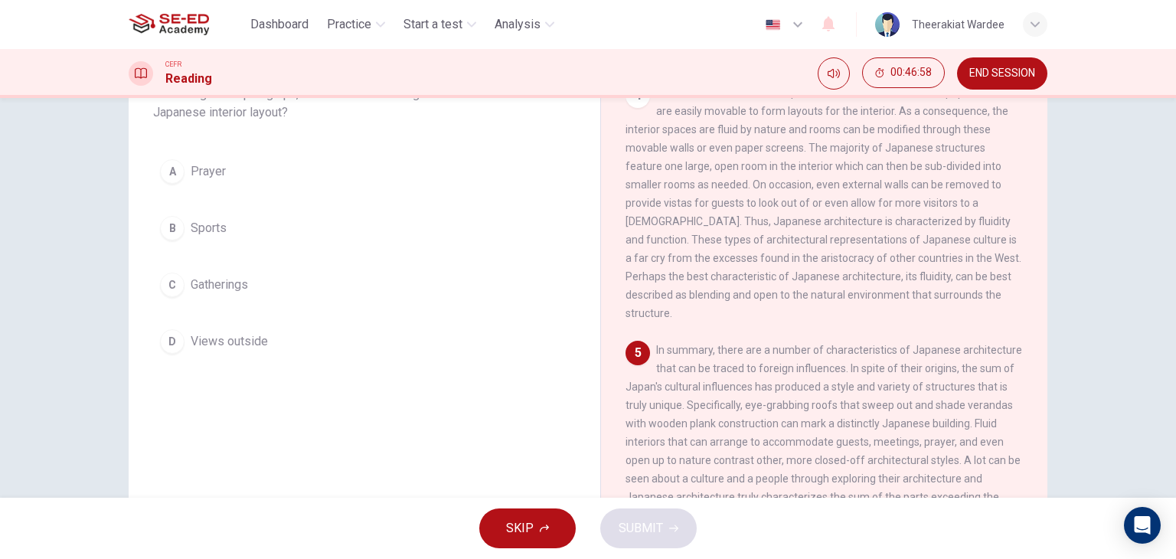
click at [187, 212] on button "B Sports" at bounding box center [364, 228] width 422 height 38
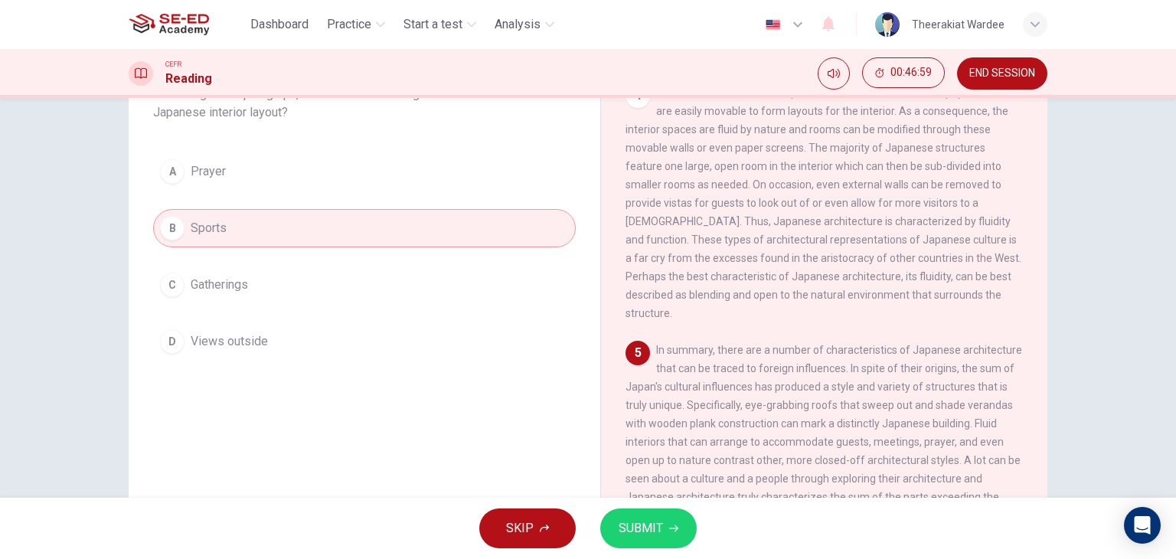
click at [637, 520] on span "SUBMIT" at bounding box center [640, 527] width 44 height 21
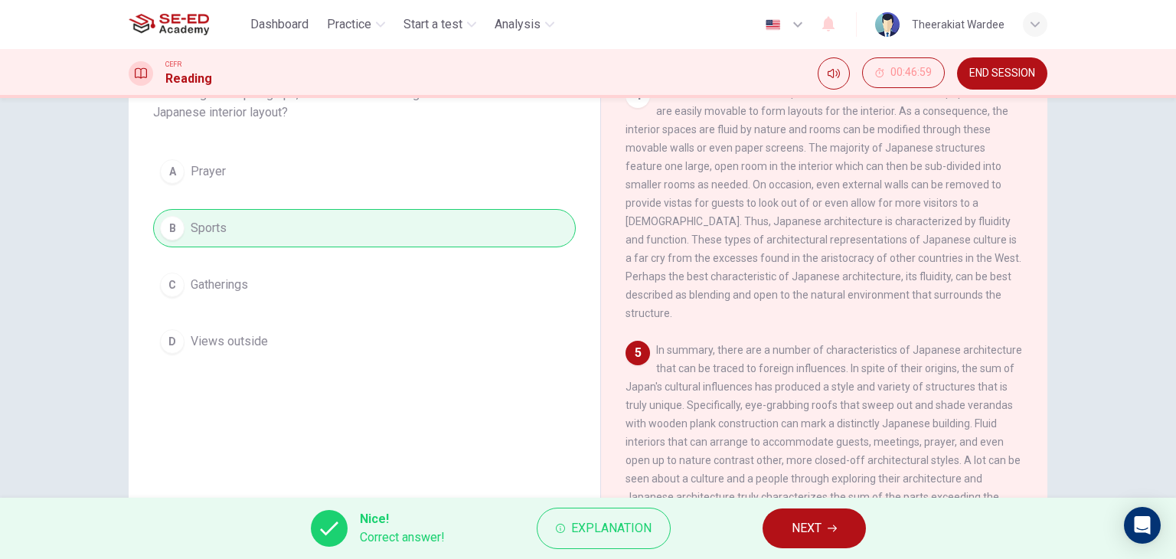
click at [796, 524] on span "NEXT" at bounding box center [806, 527] width 30 height 21
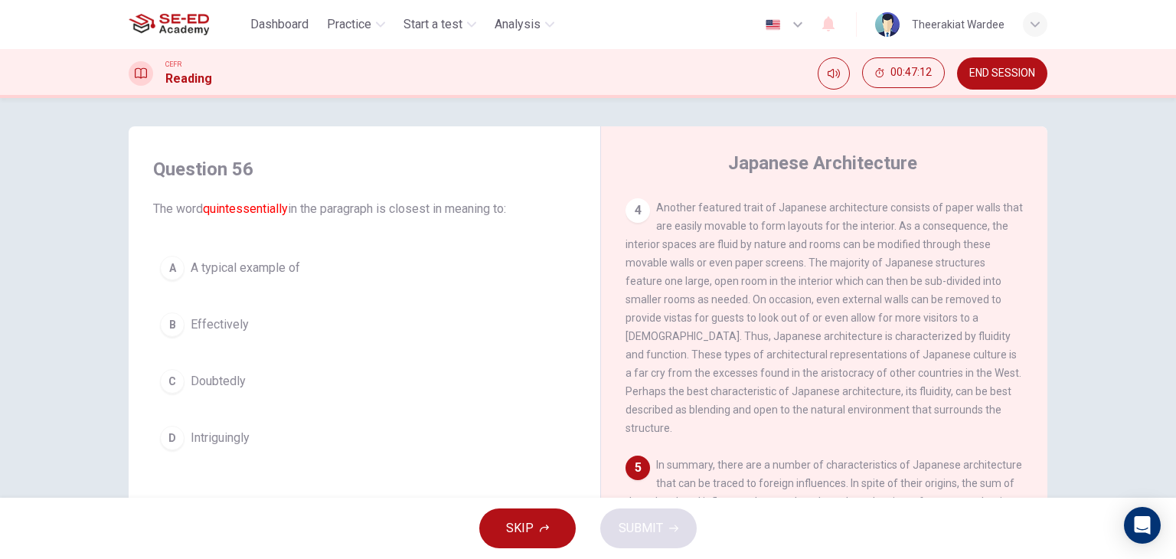
scroll to position [0, 0]
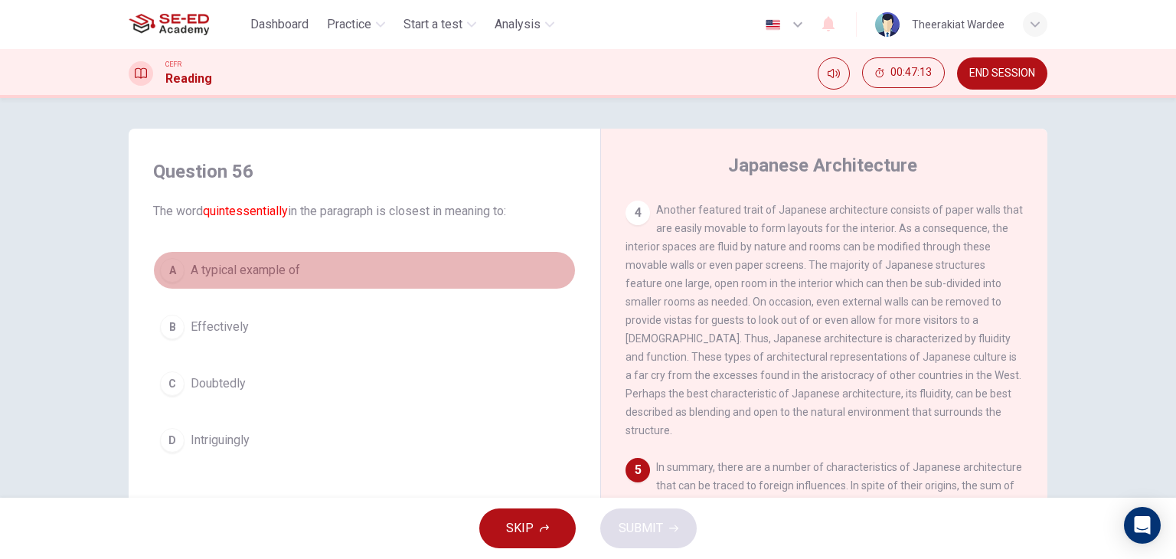
click at [217, 271] on span "A typical example of" at bounding box center [245, 270] width 109 height 18
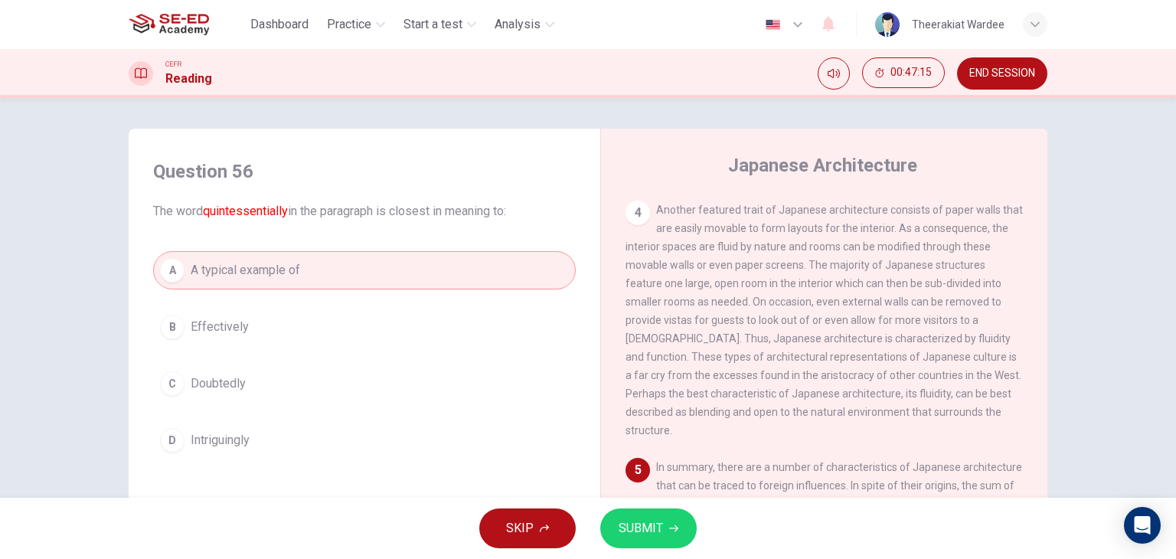
click at [617, 530] on button "SUBMIT" at bounding box center [648, 528] width 96 height 40
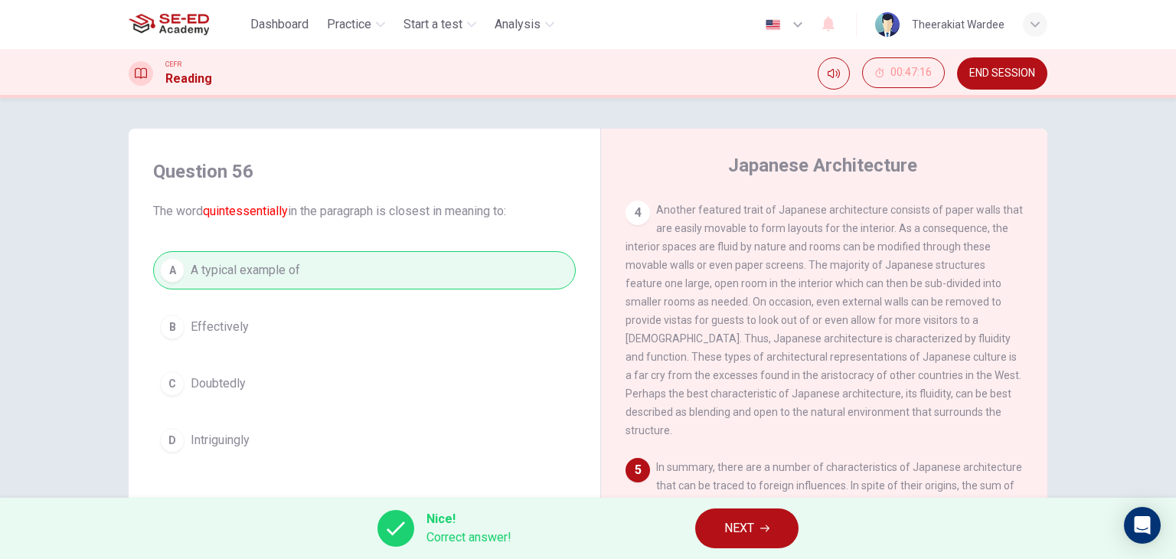
click at [398, 519] on icon at bounding box center [396, 528] width 18 height 18
click at [732, 522] on span "NEXT" at bounding box center [739, 527] width 30 height 21
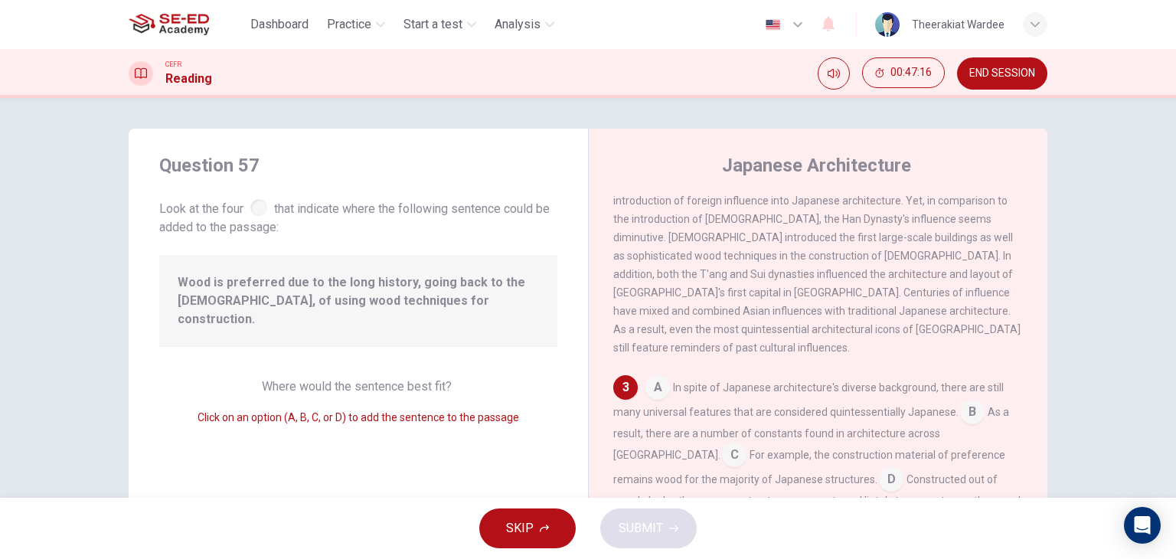
scroll to position [321, 0]
click at [746, 440] on input at bounding box center [734, 452] width 24 height 24
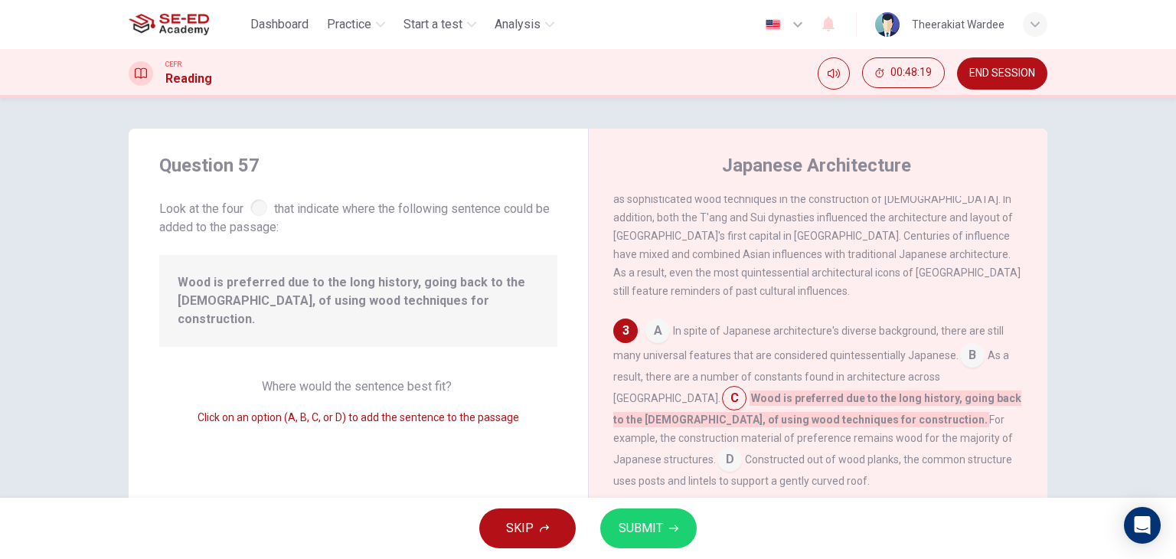
scroll to position [397, 0]
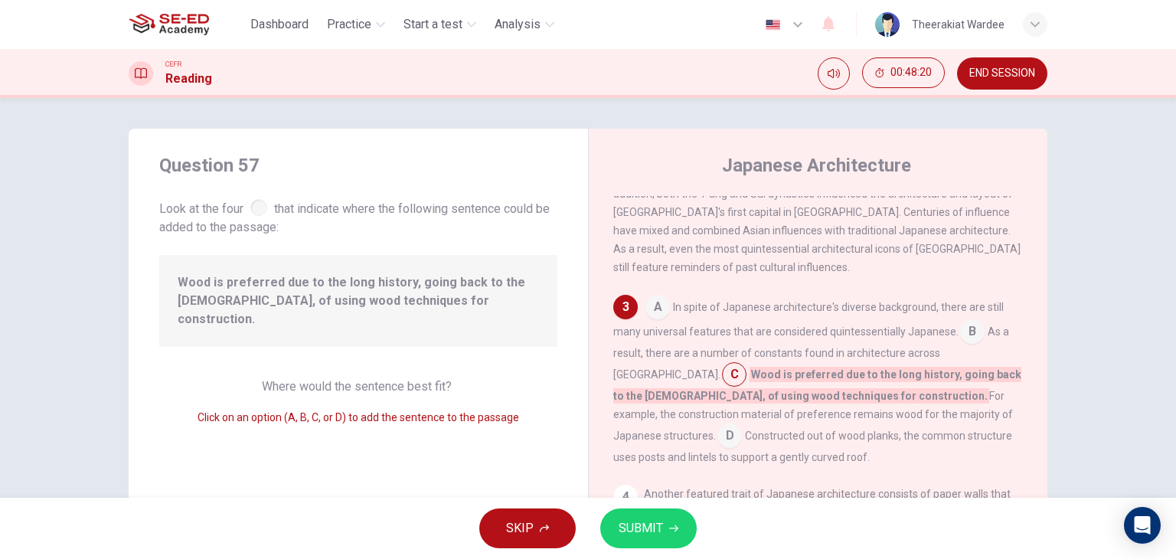
click at [742, 425] on input at bounding box center [729, 437] width 24 height 24
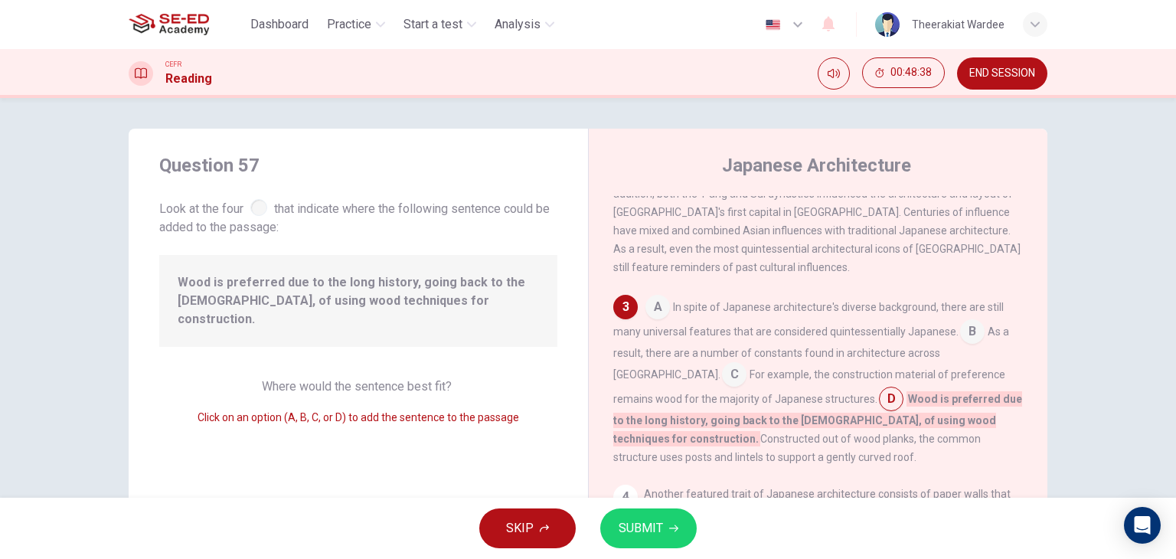
click at [670, 528] on icon "button" at bounding box center [673, 528] width 9 height 9
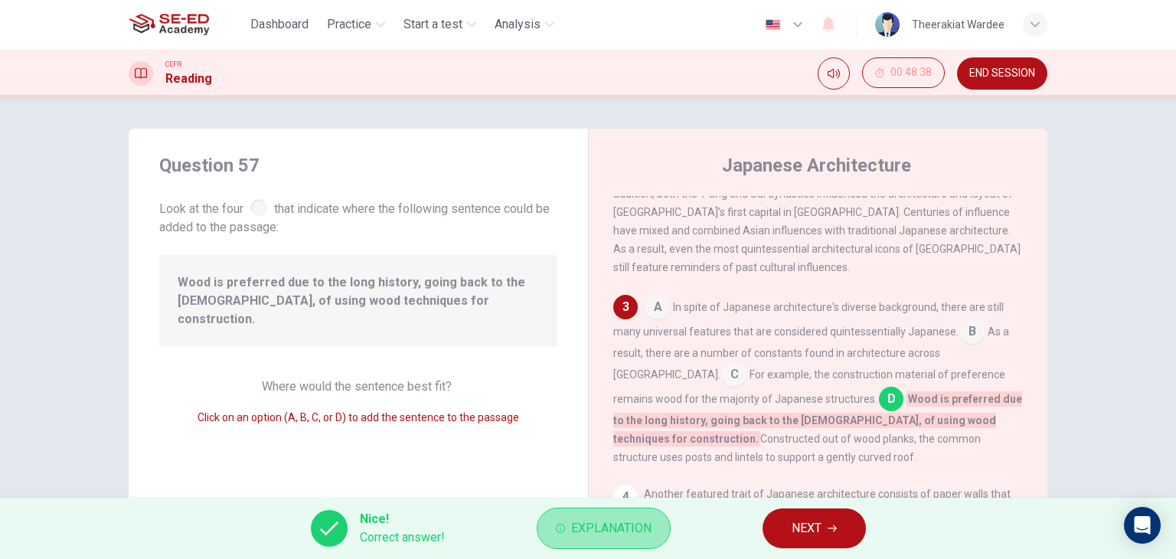
click at [641, 538] on span "Explanation" at bounding box center [611, 527] width 80 height 21
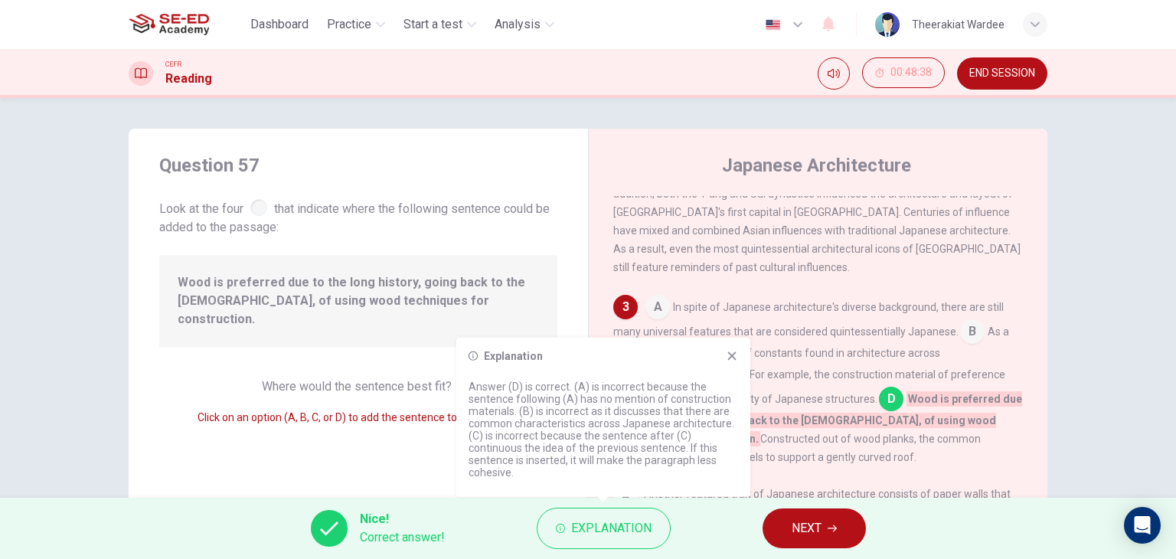
click at [732, 357] on icon at bounding box center [732, 355] width 8 height 8
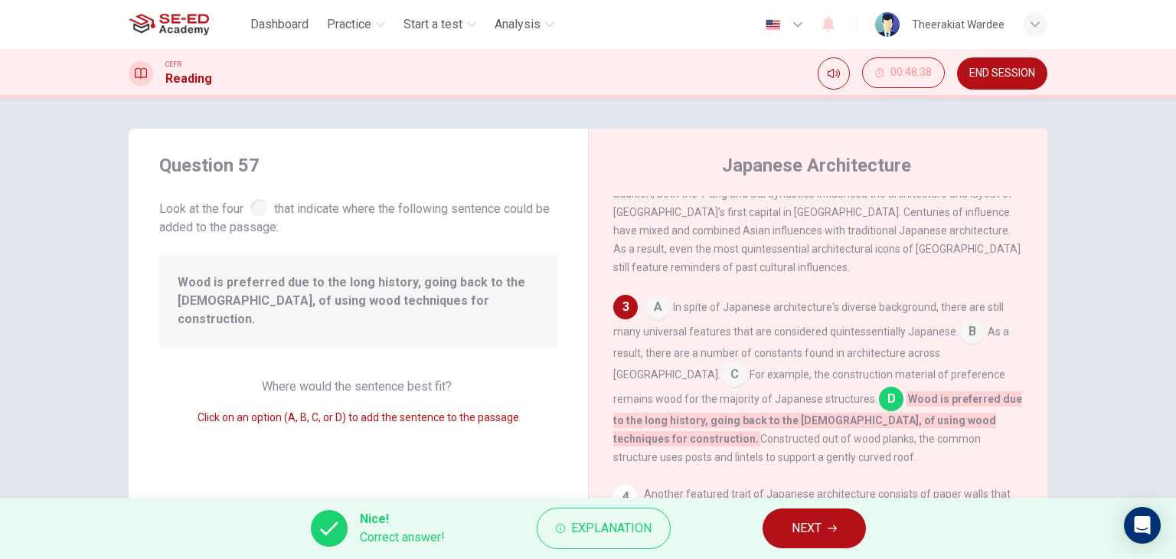
click at [796, 522] on span "NEXT" at bounding box center [806, 527] width 30 height 21
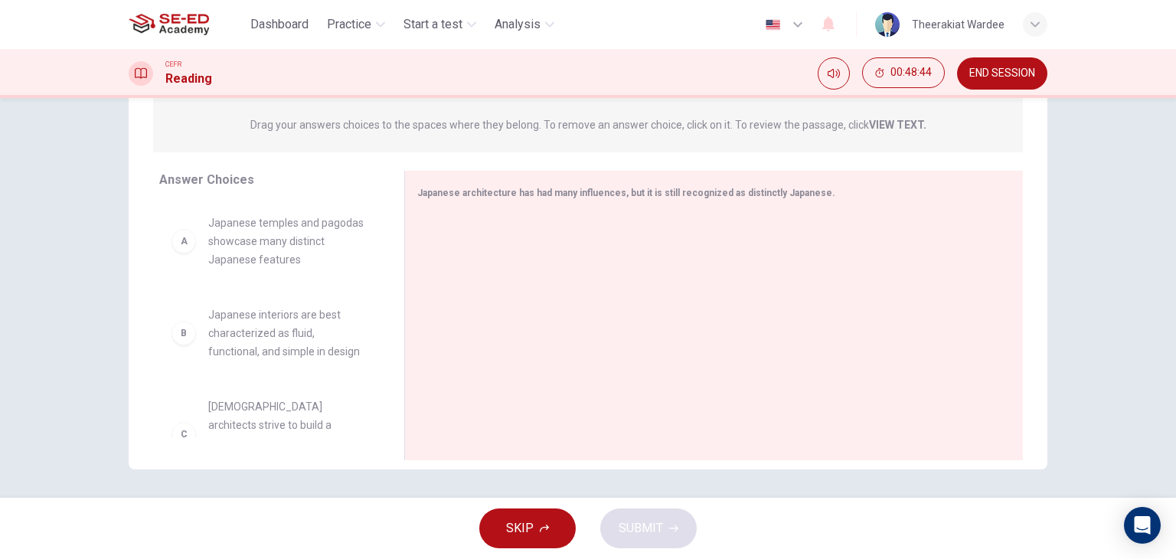
scroll to position [194, 0]
click at [393, 252] on div at bounding box center [402, 312] width 19 height 289
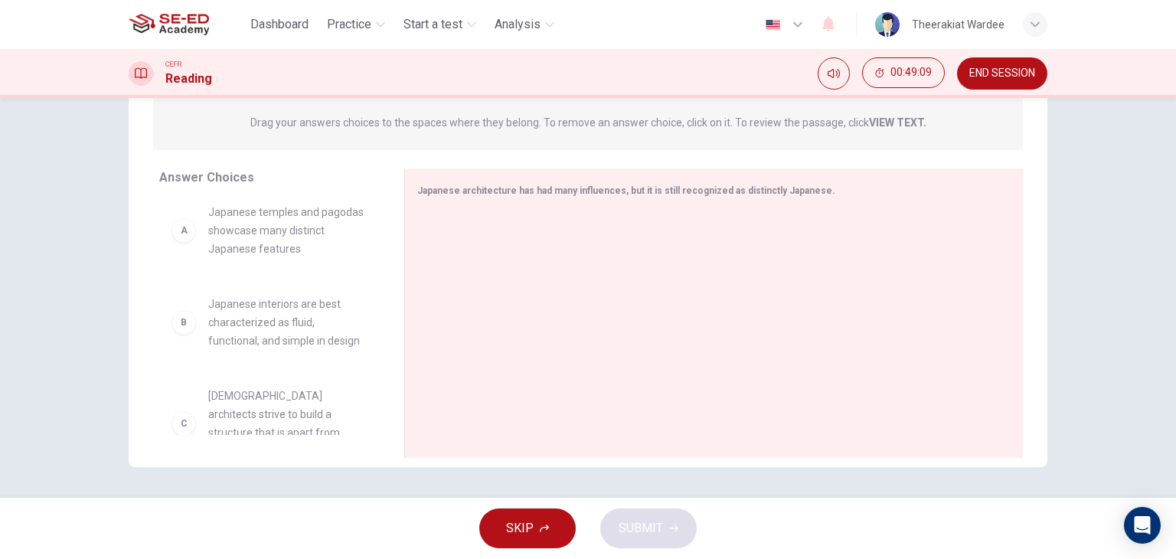
drag, startPoint x: 388, startPoint y: 227, endPoint x: 388, endPoint y: 239, distance: 12.2
click at [388, 239] on div "Answer Choices A Japanese temples and pagodas showcase many distinct Japanese f…" at bounding box center [267, 316] width 276 height 297
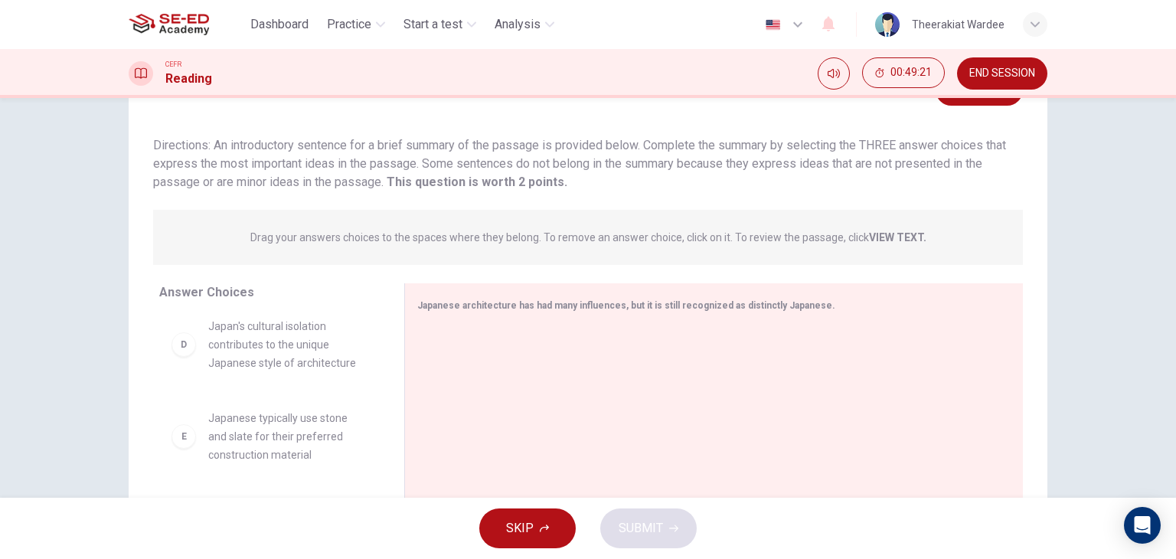
scroll to position [194, 0]
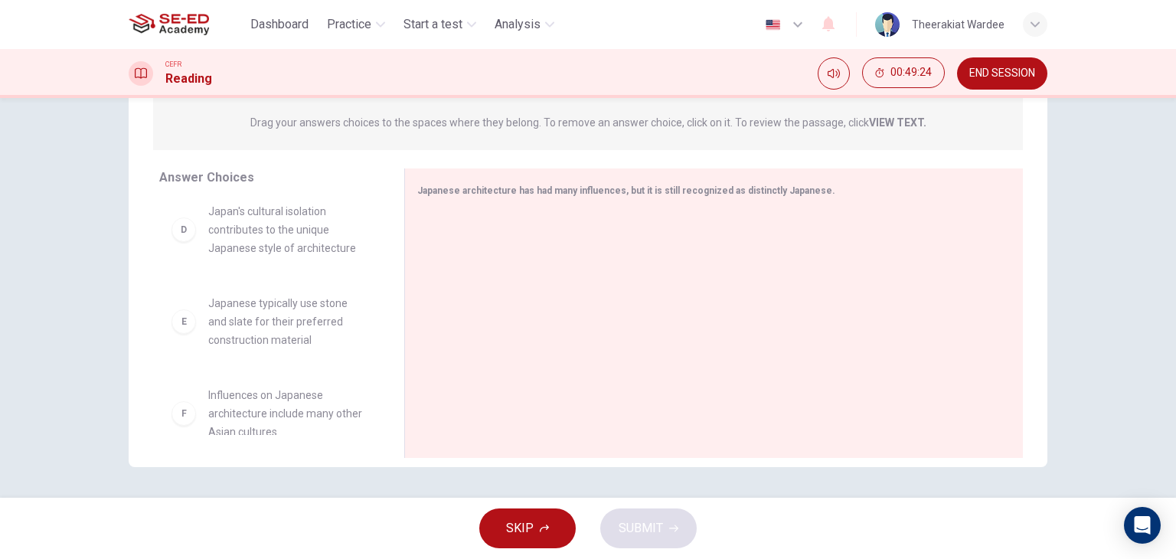
click at [380, 377] on div "A Japanese temples and pagodas showcase many distinct Japanese features B Japan…" at bounding box center [275, 317] width 233 height 236
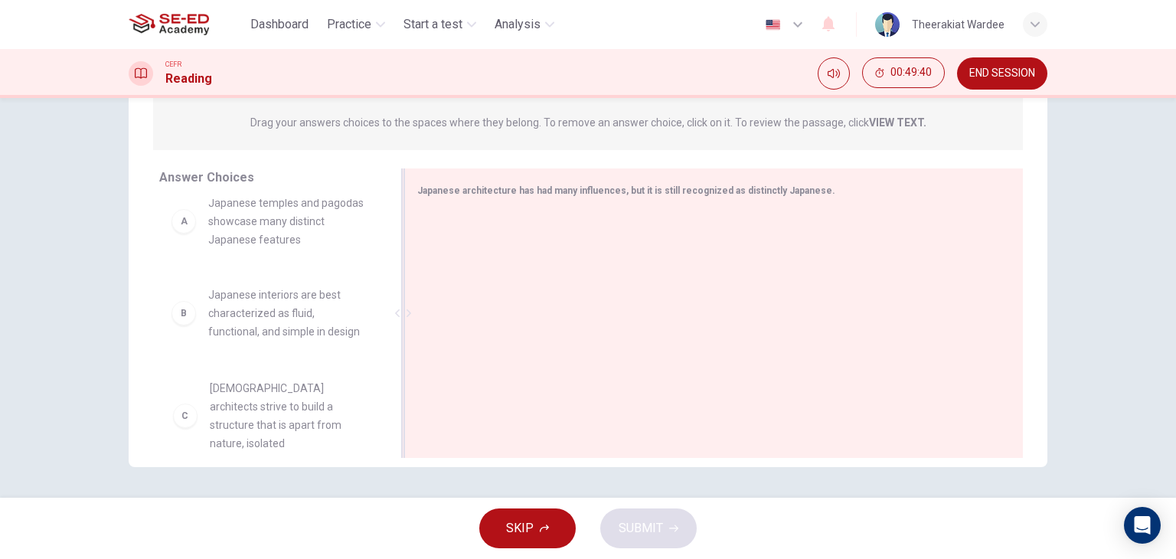
scroll to position [19, 0]
drag, startPoint x: 272, startPoint y: 413, endPoint x: 291, endPoint y: 342, distance: 73.0
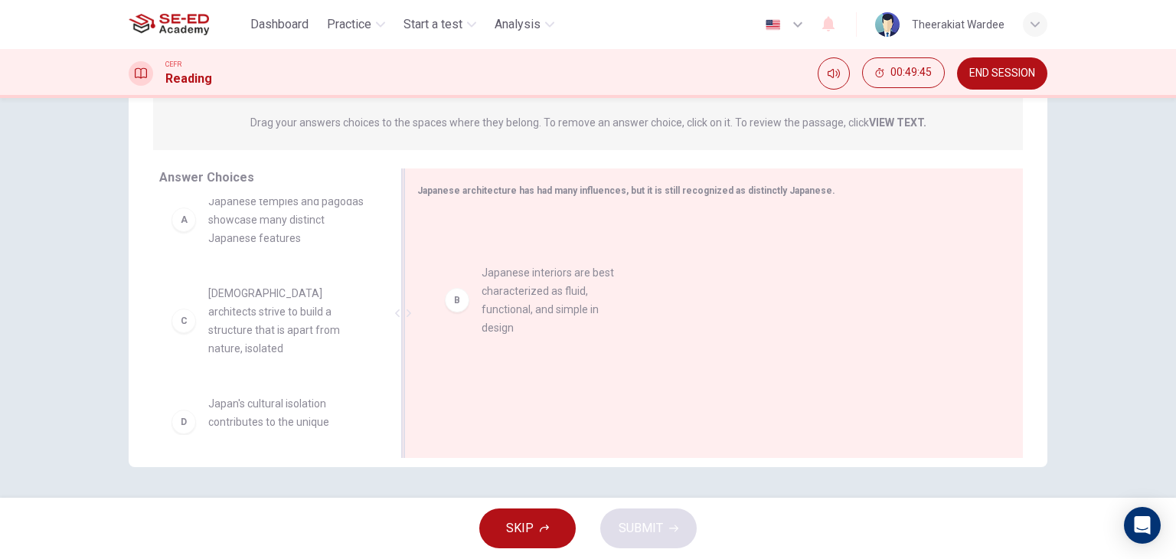
drag, startPoint x: 258, startPoint y: 313, endPoint x: 539, endPoint y: 294, distance: 281.5
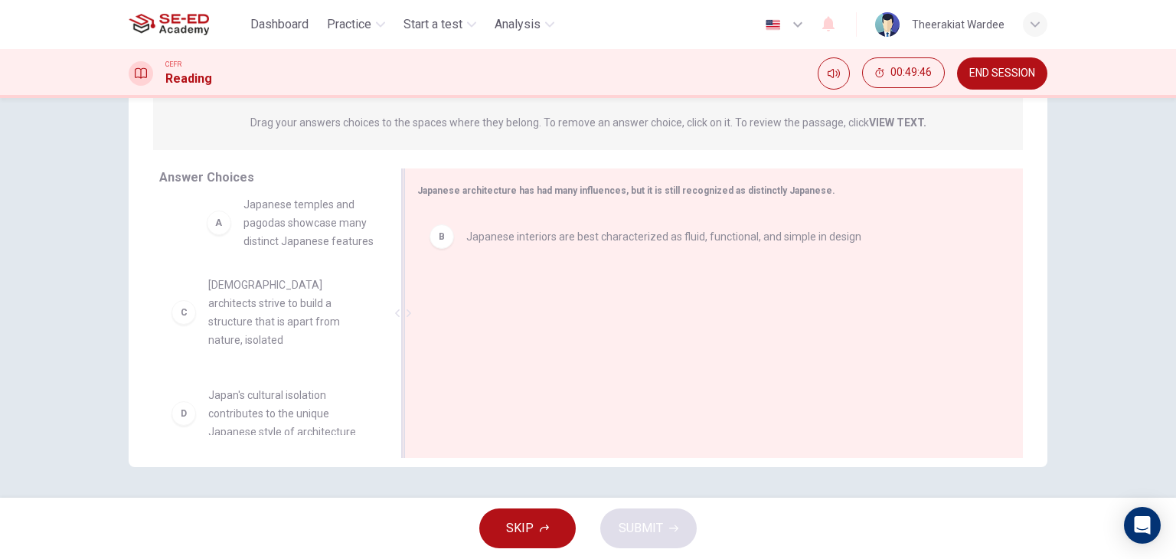
scroll to position [14, 0]
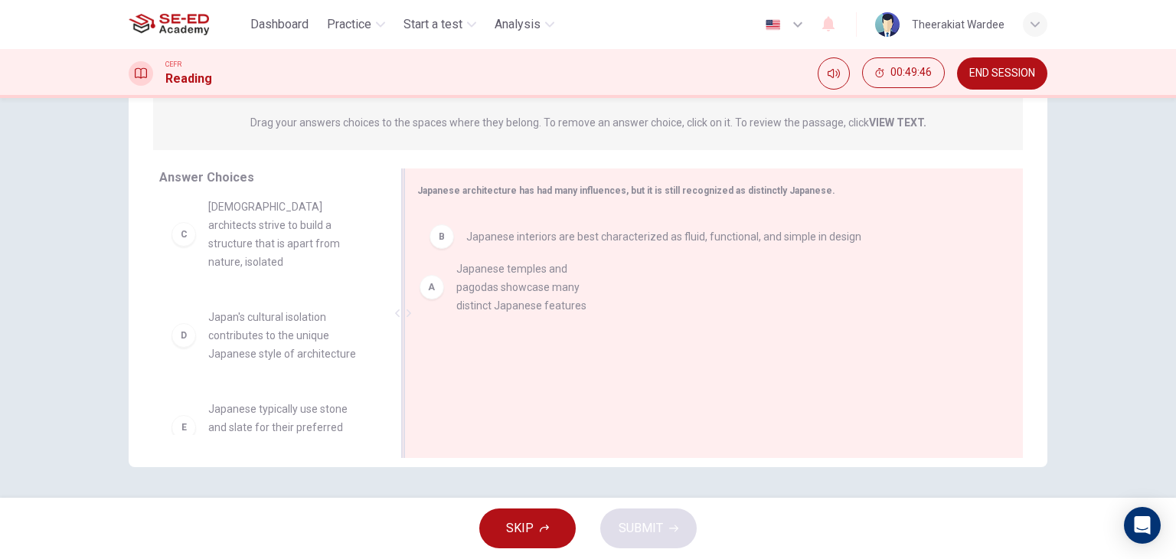
drag, startPoint x: 263, startPoint y: 230, endPoint x: 529, endPoint y: 303, distance: 276.3
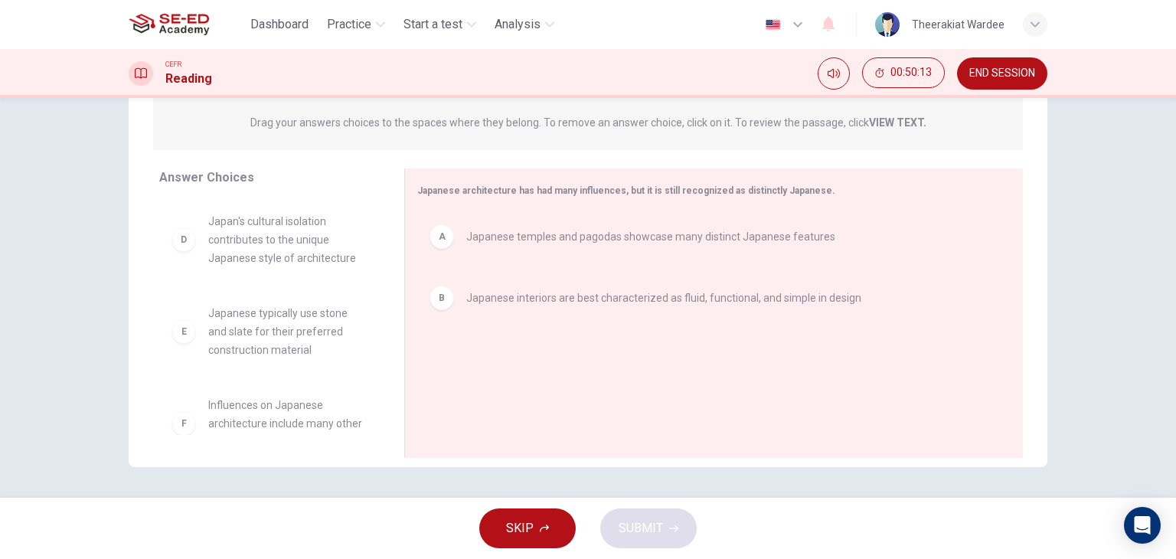
scroll to position [119, 0]
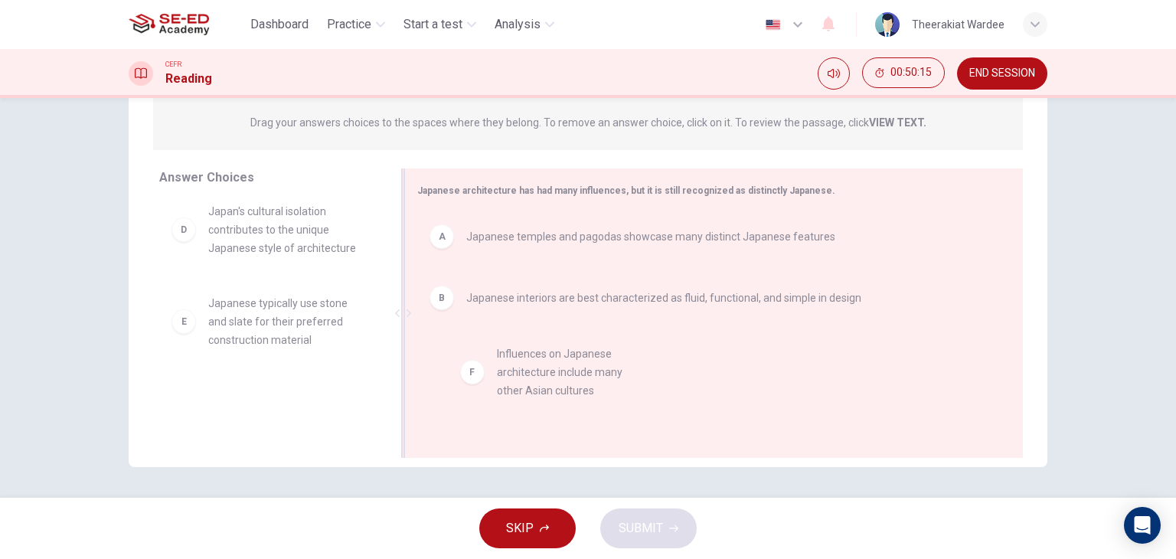
drag, startPoint x: 223, startPoint y: 422, endPoint x: 524, endPoint y: 398, distance: 301.8
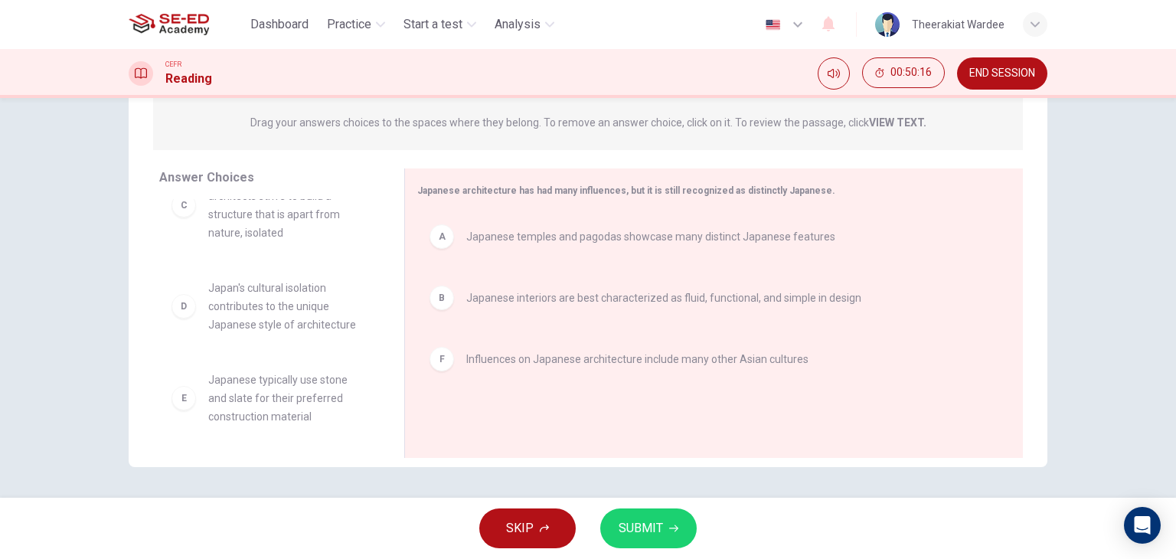
scroll to position [28, 0]
click at [652, 533] on span "SUBMIT" at bounding box center [640, 527] width 44 height 21
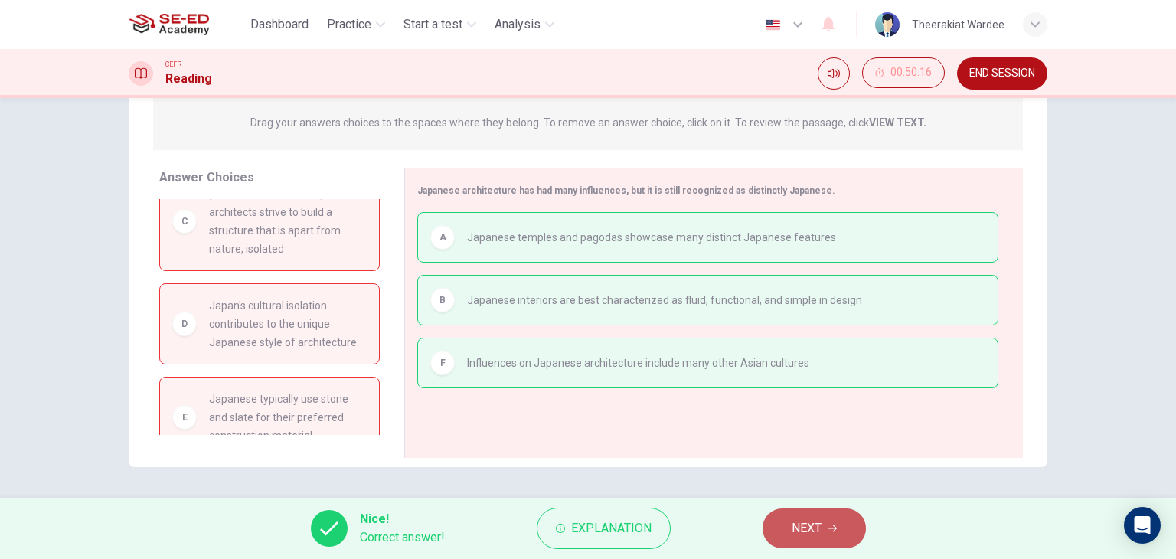
click at [781, 521] on button "NEXT" at bounding box center [813, 528] width 103 height 40
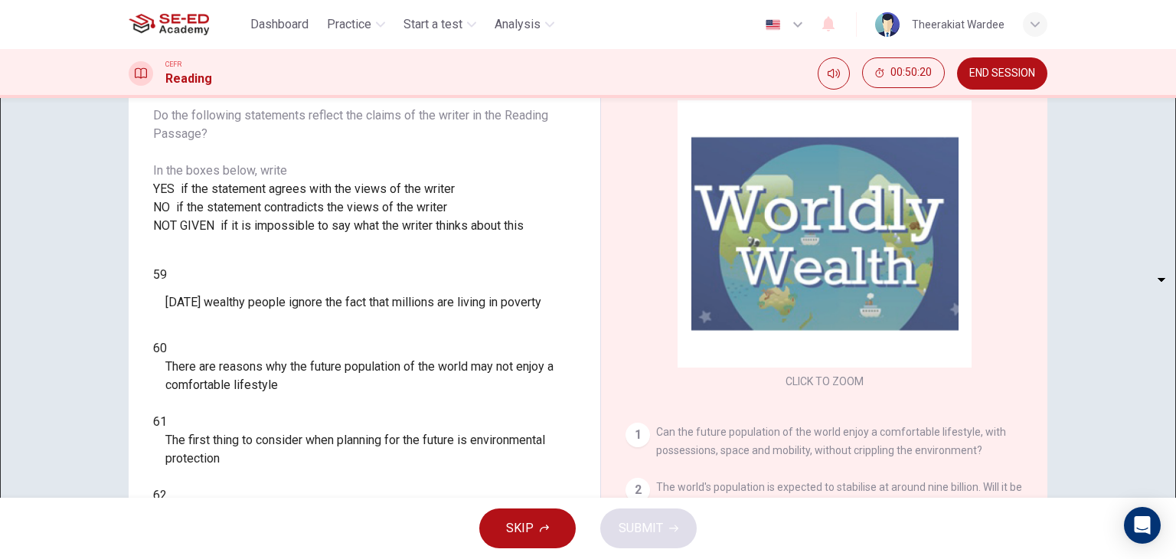
scroll to position [194, 0]
